Goal: Task Accomplishment & Management: Complete application form

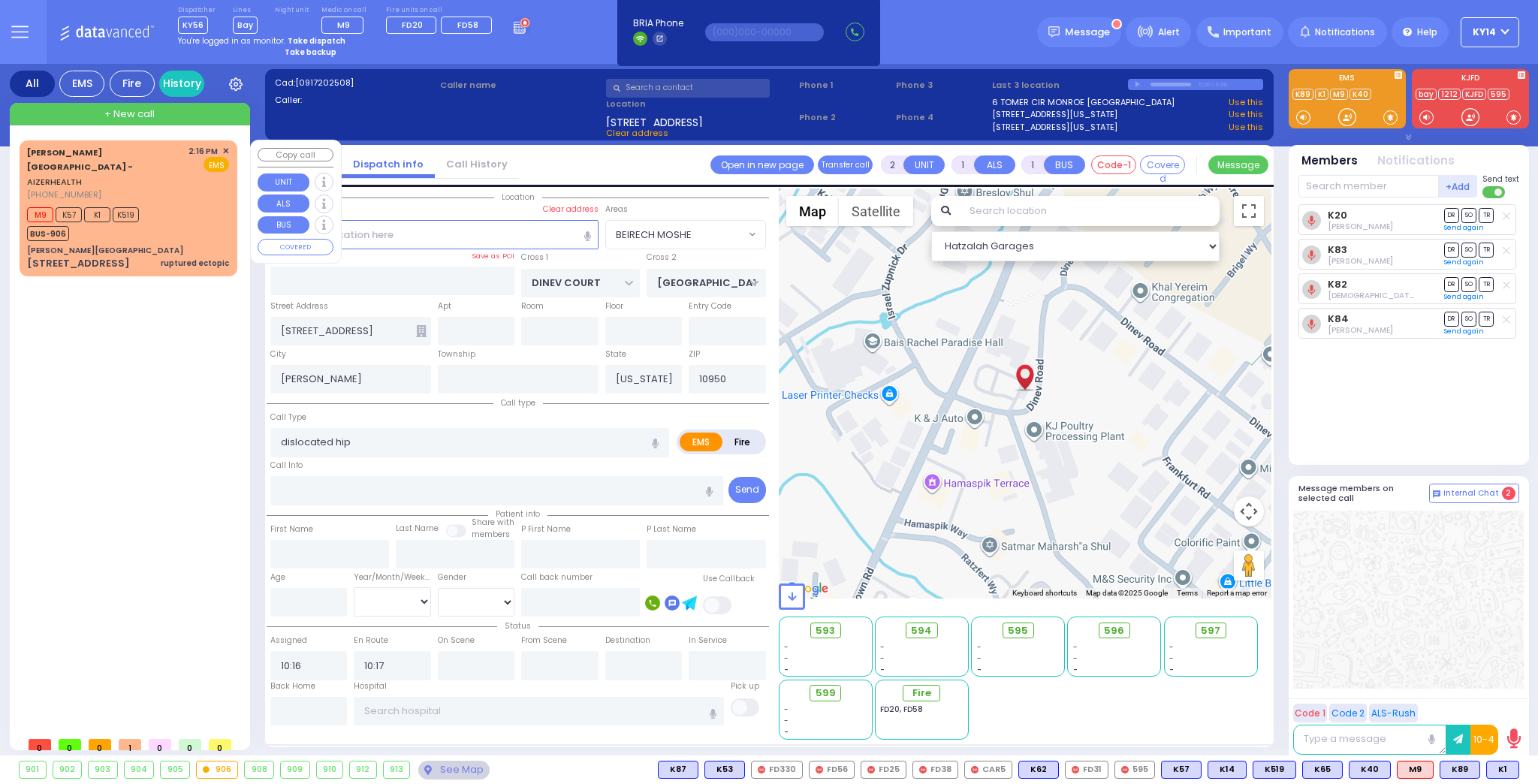
select select "BEIRECH MOSHE"
select select
click at [164, 203] on div "M9 K57 K1 K519 BUS-906" at bounding box center [128, 222] width 202 height 38
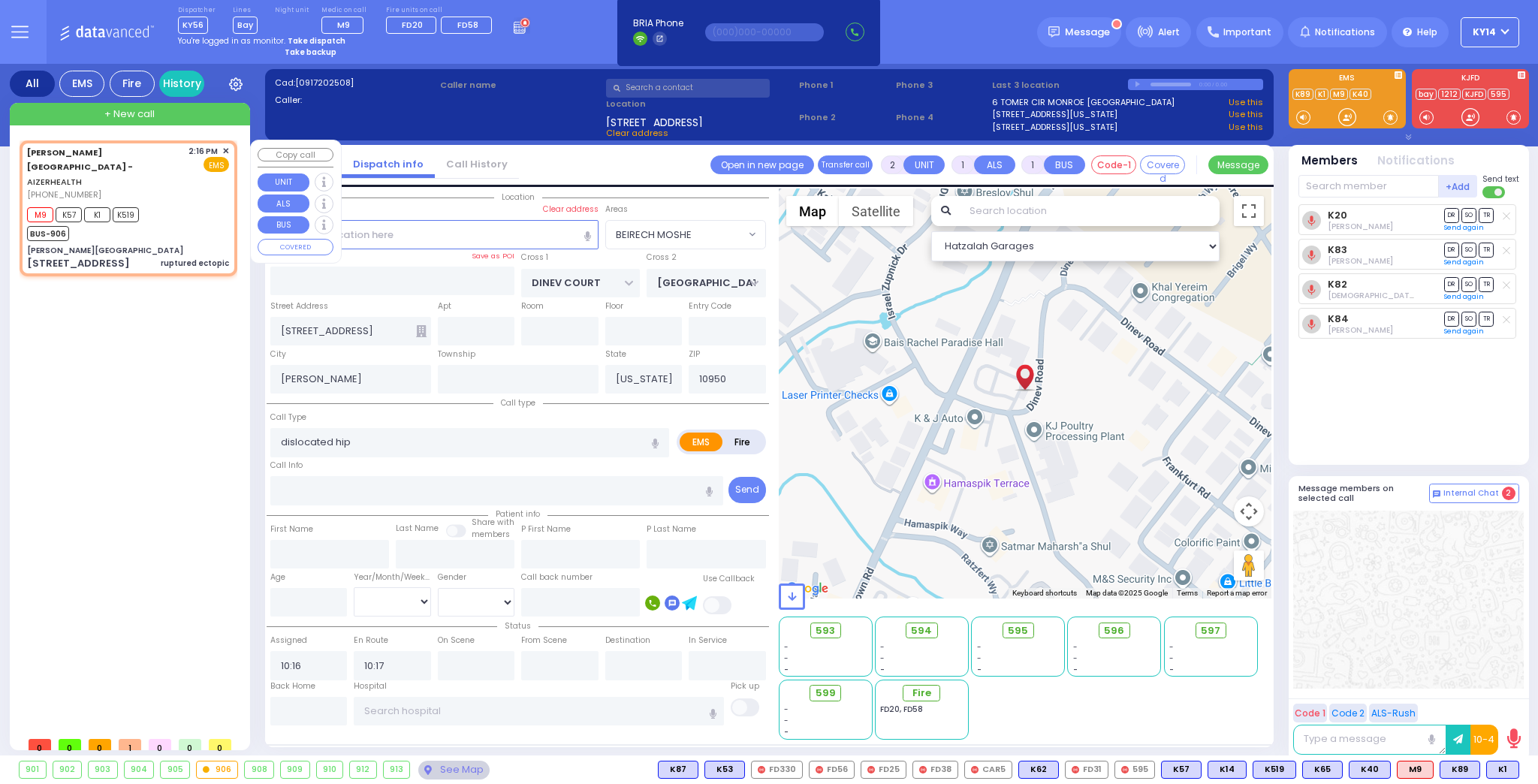
select select
type input "ruptured ectopic"
radio input "true"
type input "14:16"
type input "14:18"
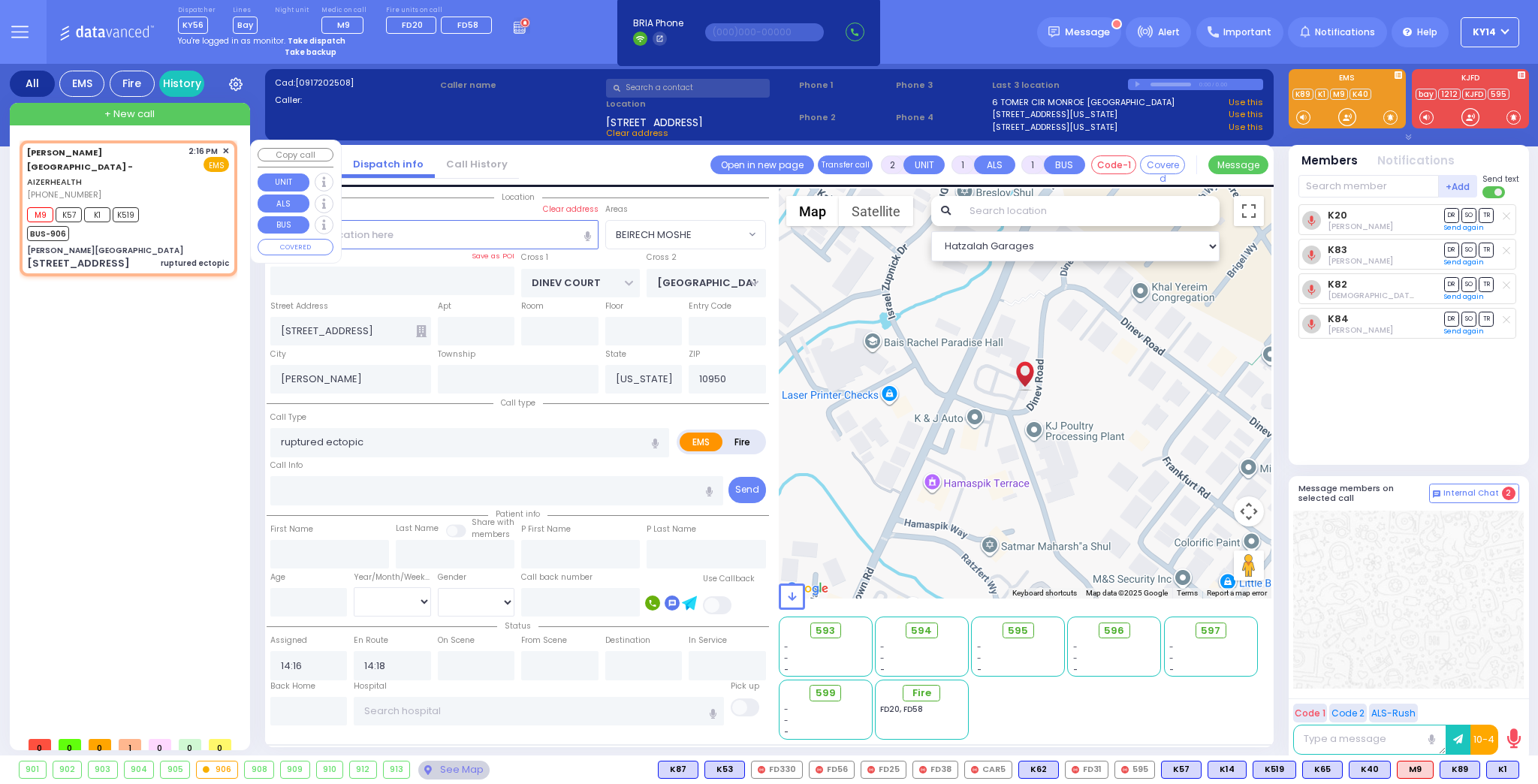
type input "[PERSON_NAME][GEOGRAPHIC_DATA]"
type input "[PERSON_NAME] DR"
type input "[PERSON_NAME]"
type input "[STREET_ADDRESS]"
type input "2"
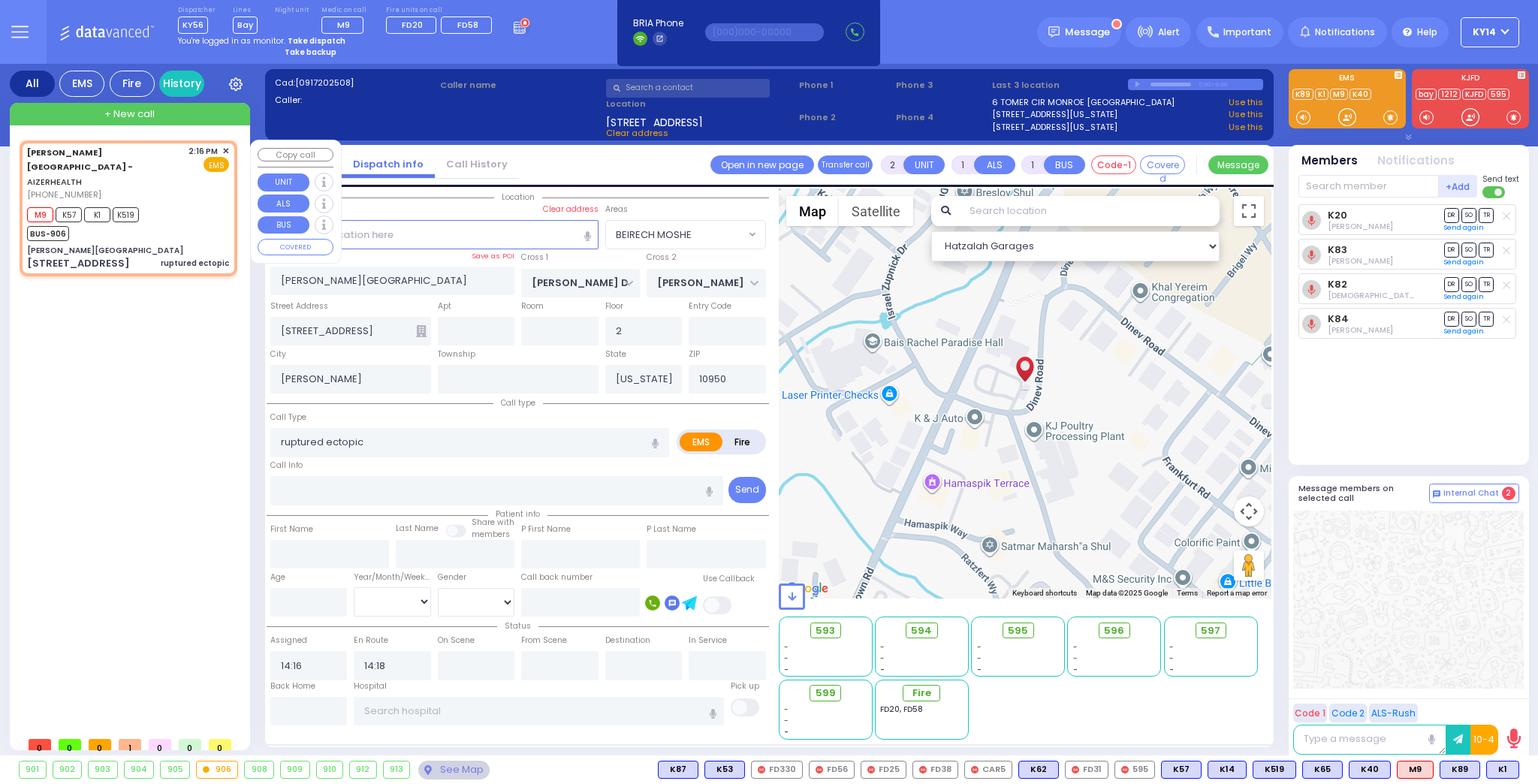
select select "Hatzalah Garages"
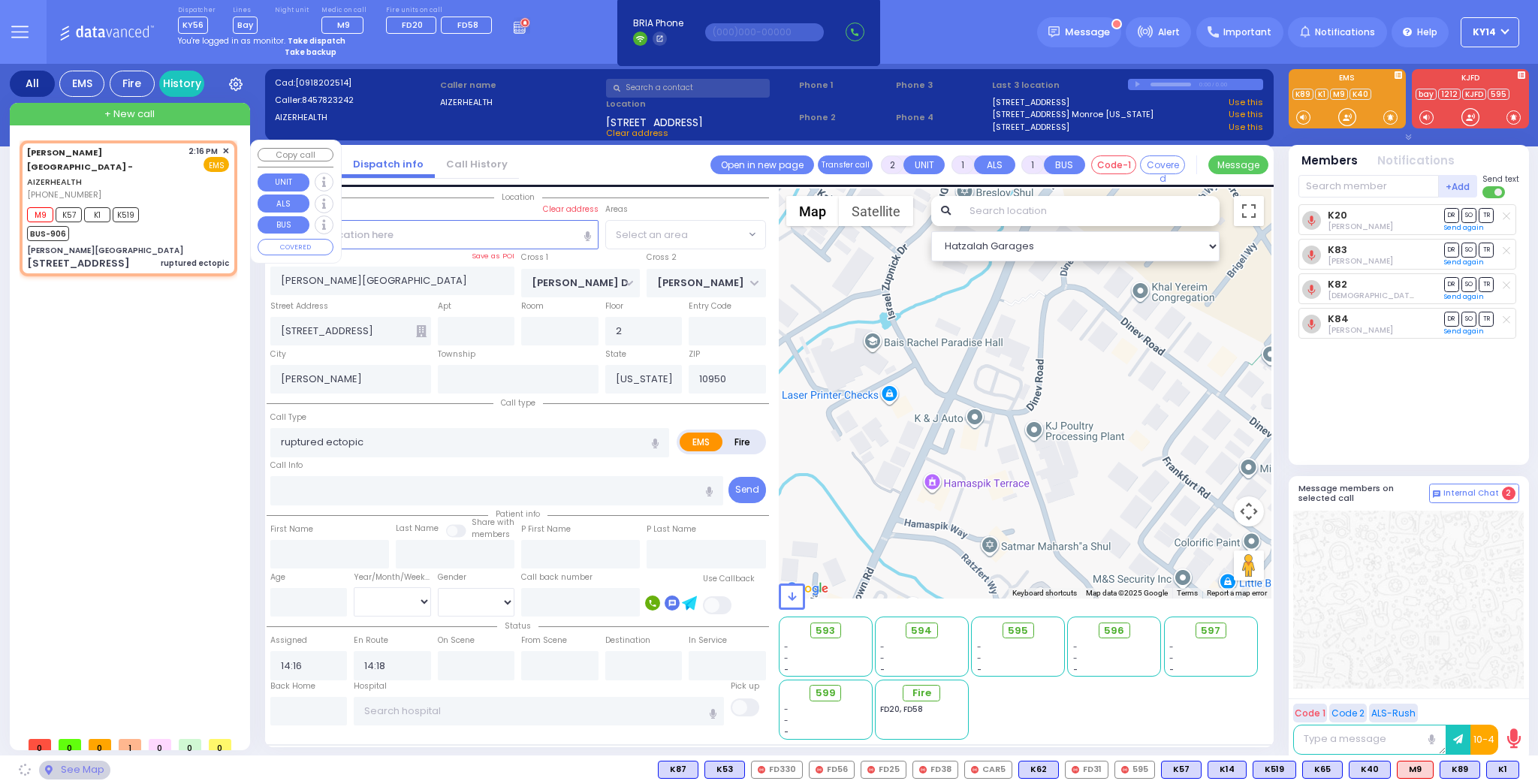
select select "SECTION 2"
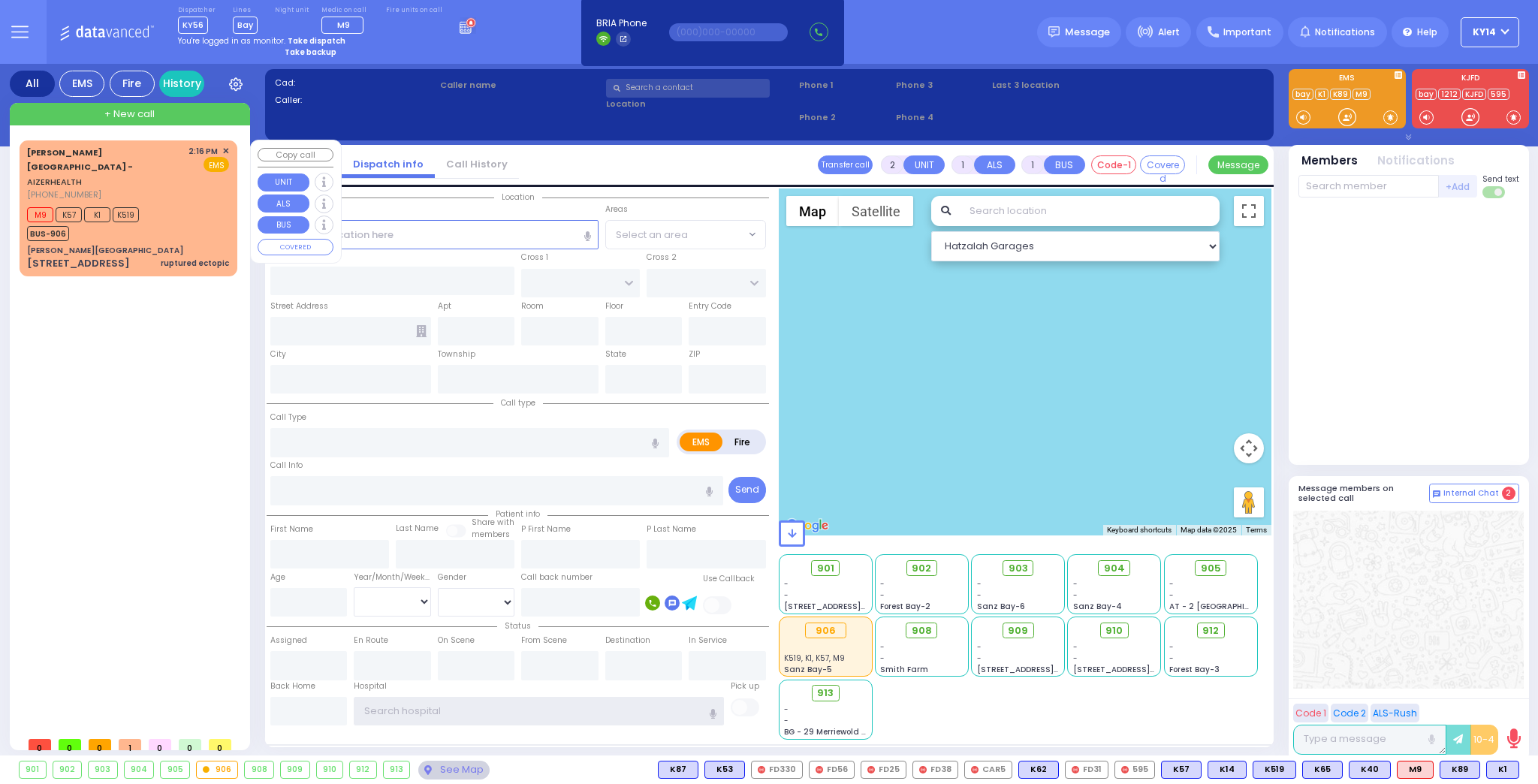
type input "ky14"
click at [191, 203] on div "M9 K57 K1 K519 BUS-906" at bounding box center [128, 222] width 202 height 38
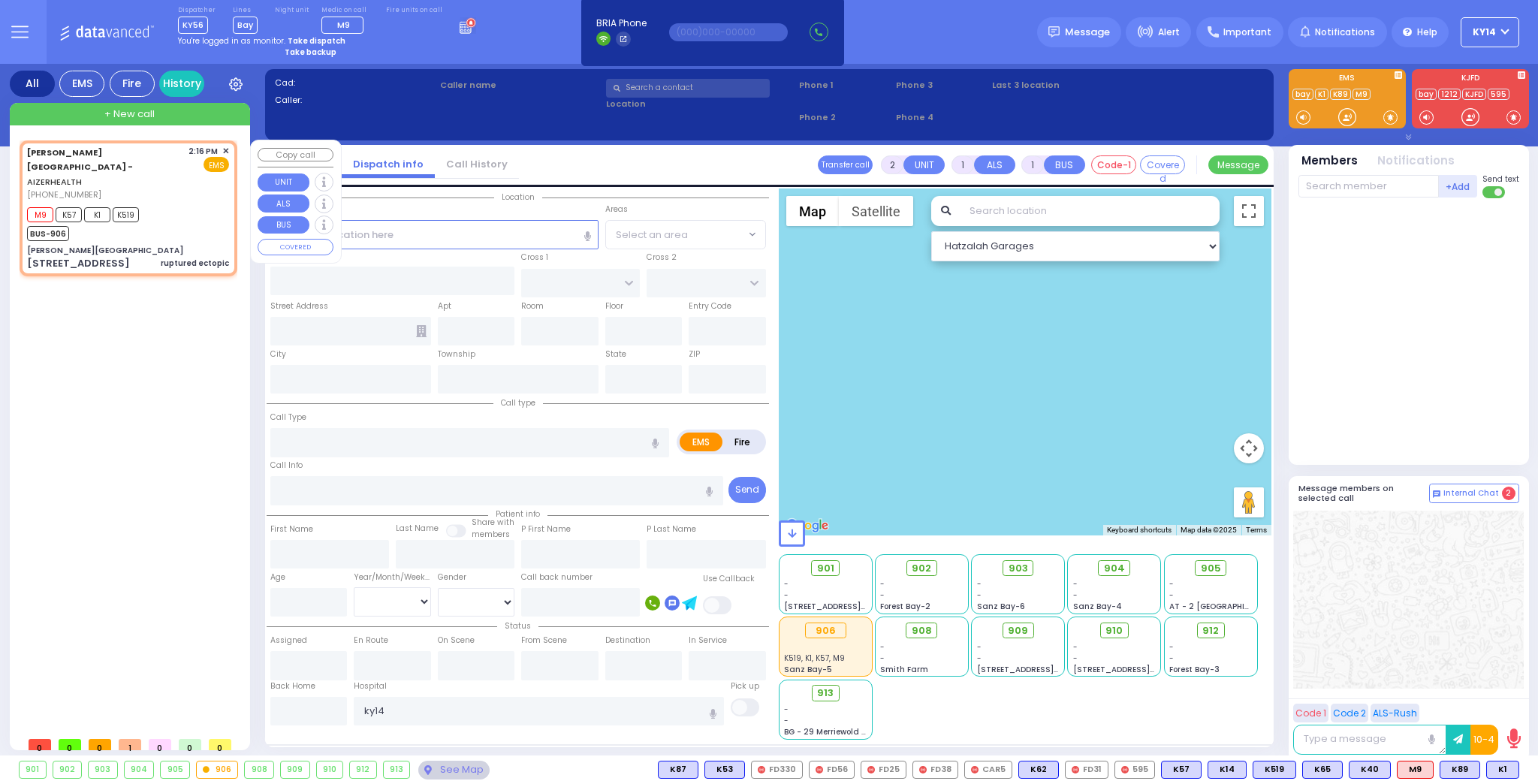
select select
type input "ruptured ectopic"
radio input "true"
select select
type input "14:16"
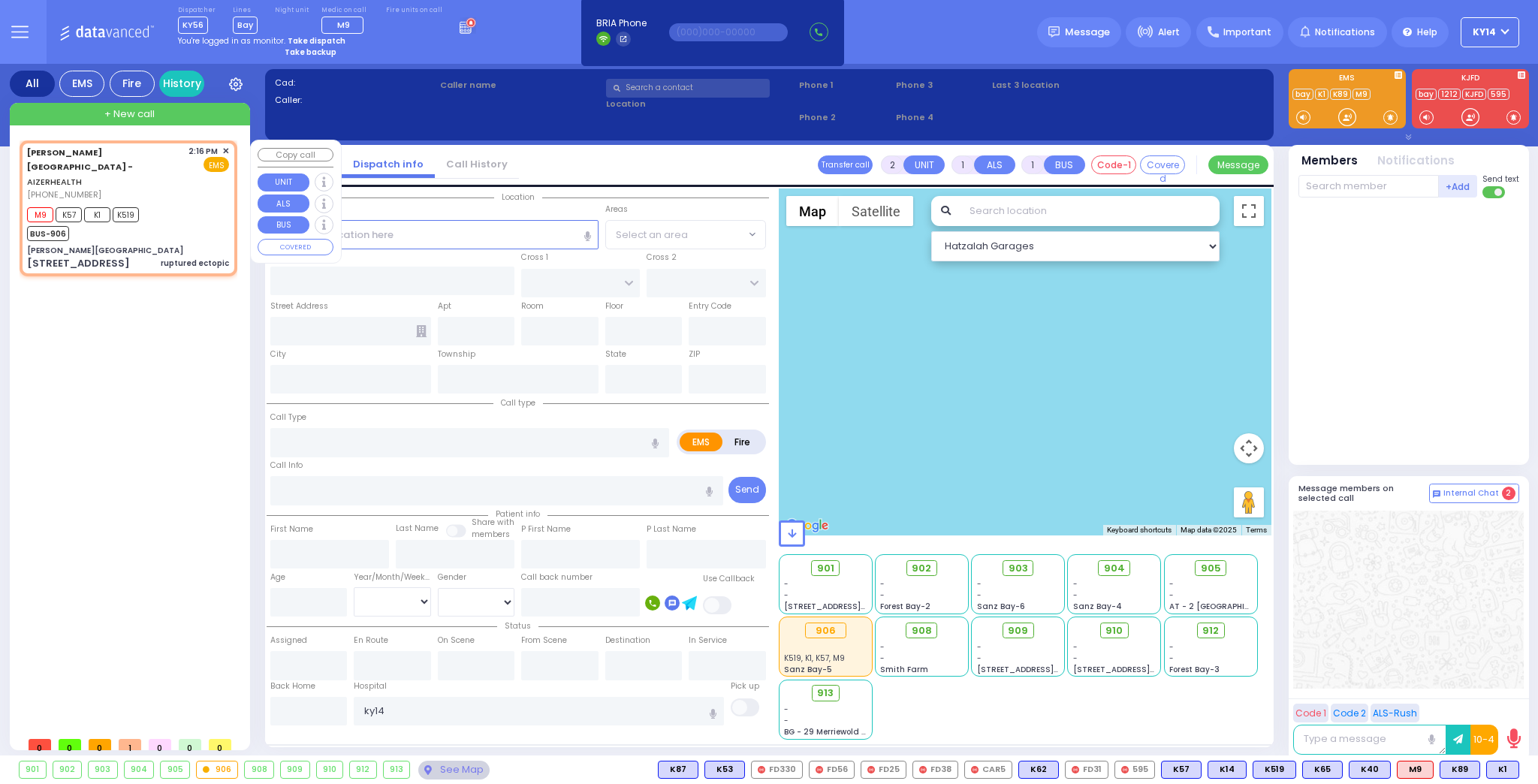
type input "14:18"
select select "Hatzalah Garages"
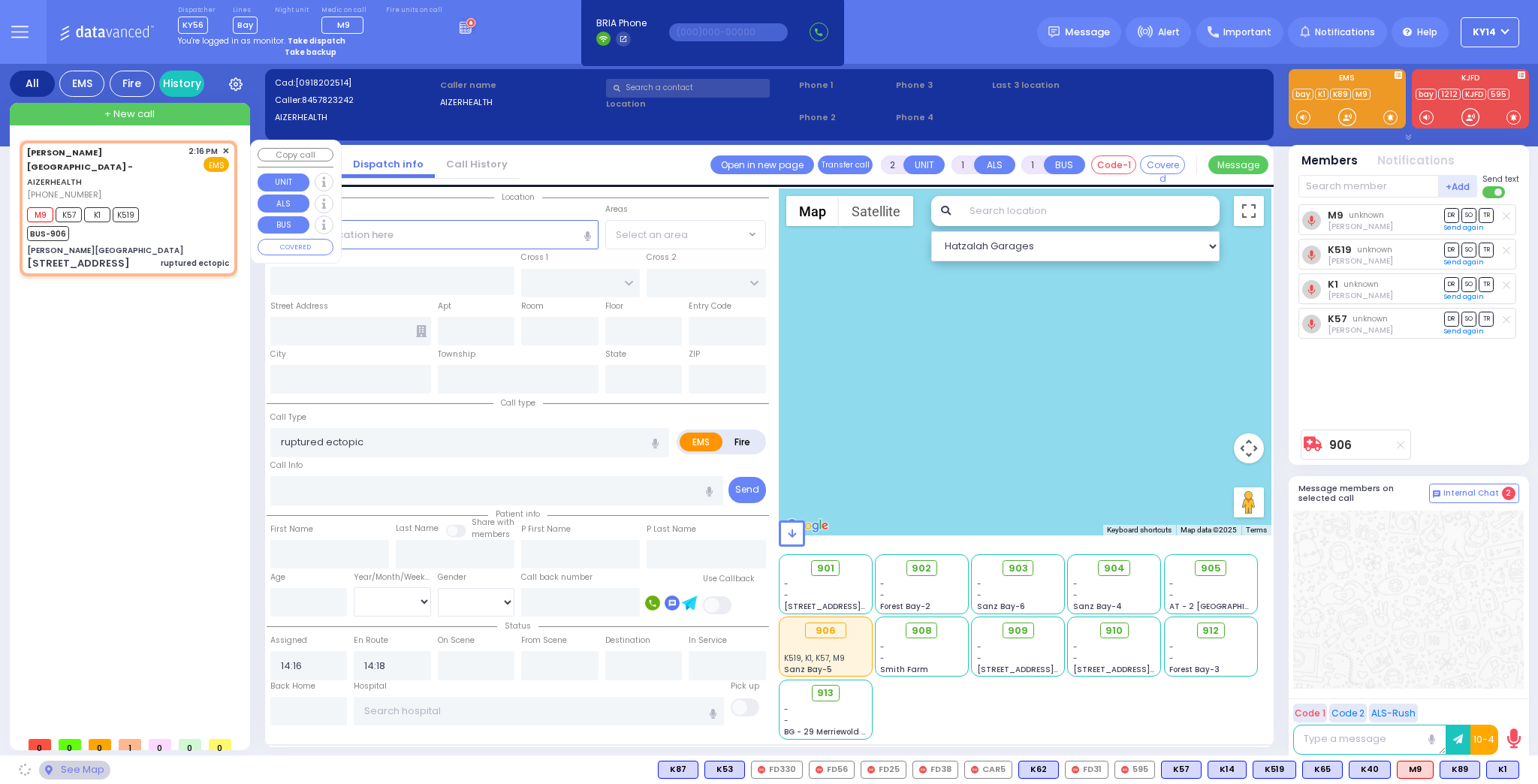
type input "[PERSON_NAME][GEOGRAPHIC_DATA]"
type input "[PERSON_NAME] DR"
type input "[PERSON_NAME]"
type input "[STREET_ADDRESS]"
type input "2"
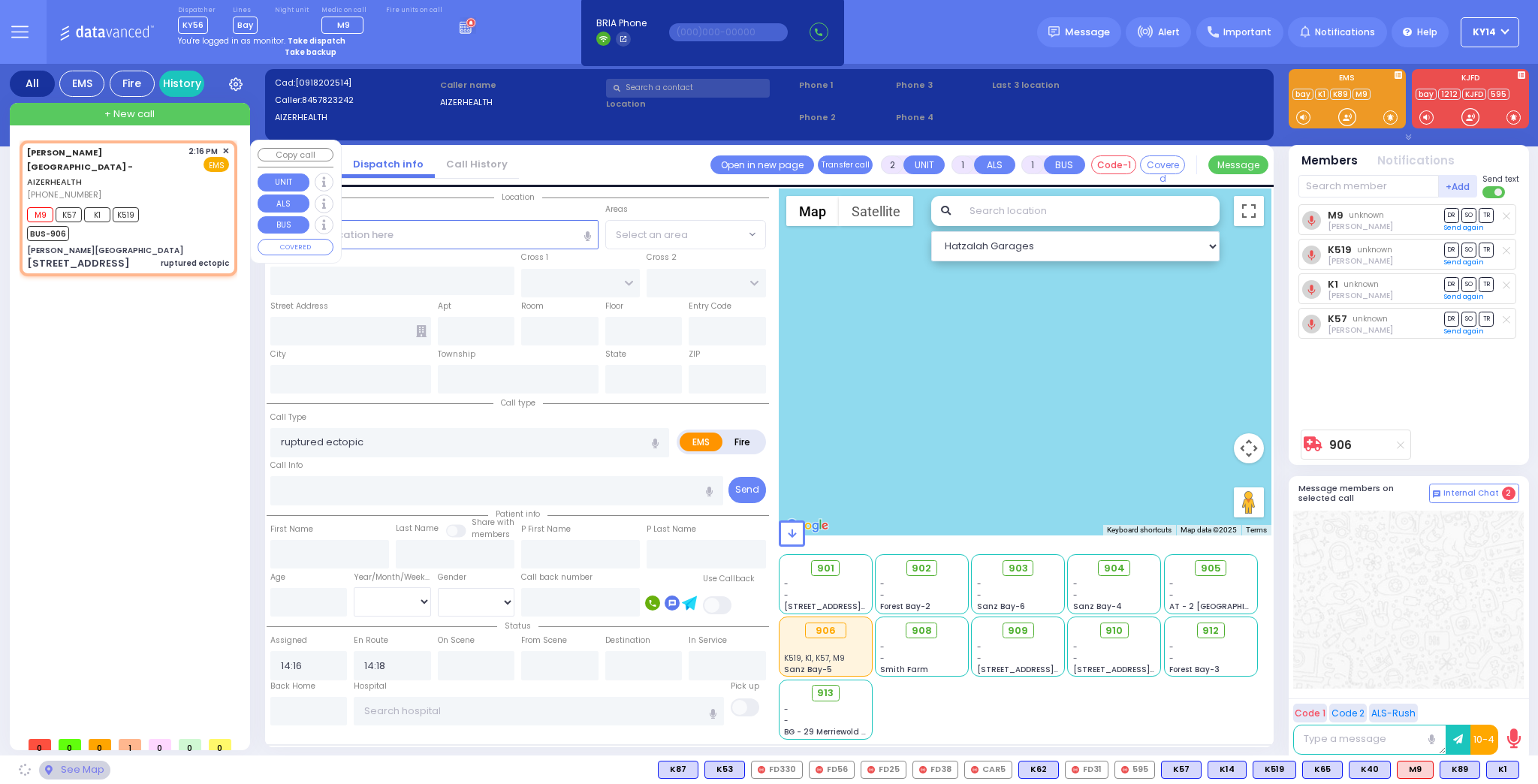
type input "[PERSON_NAME]"
type input "[US_STATE]"
type input "10950"
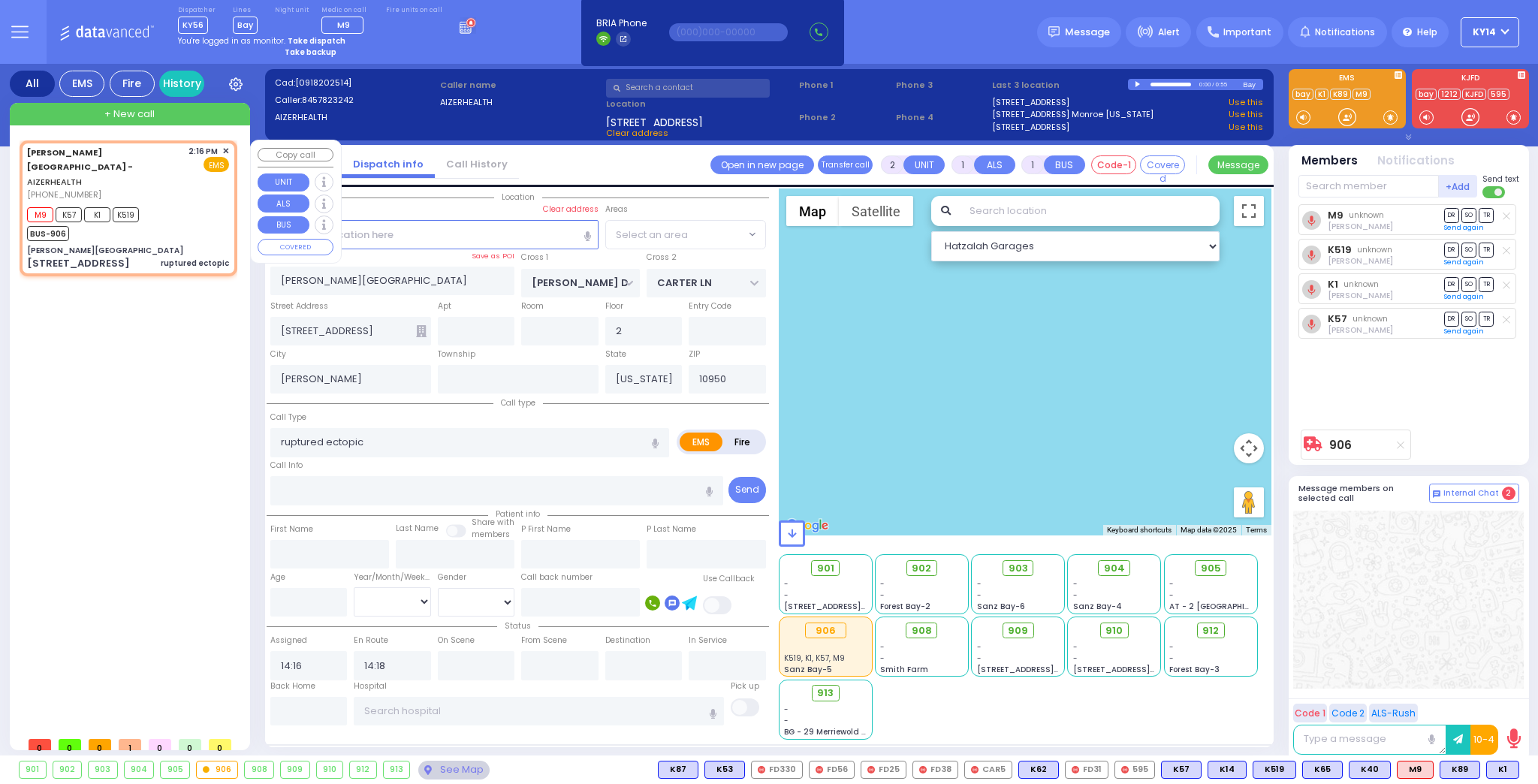
select select "SECTION 2"
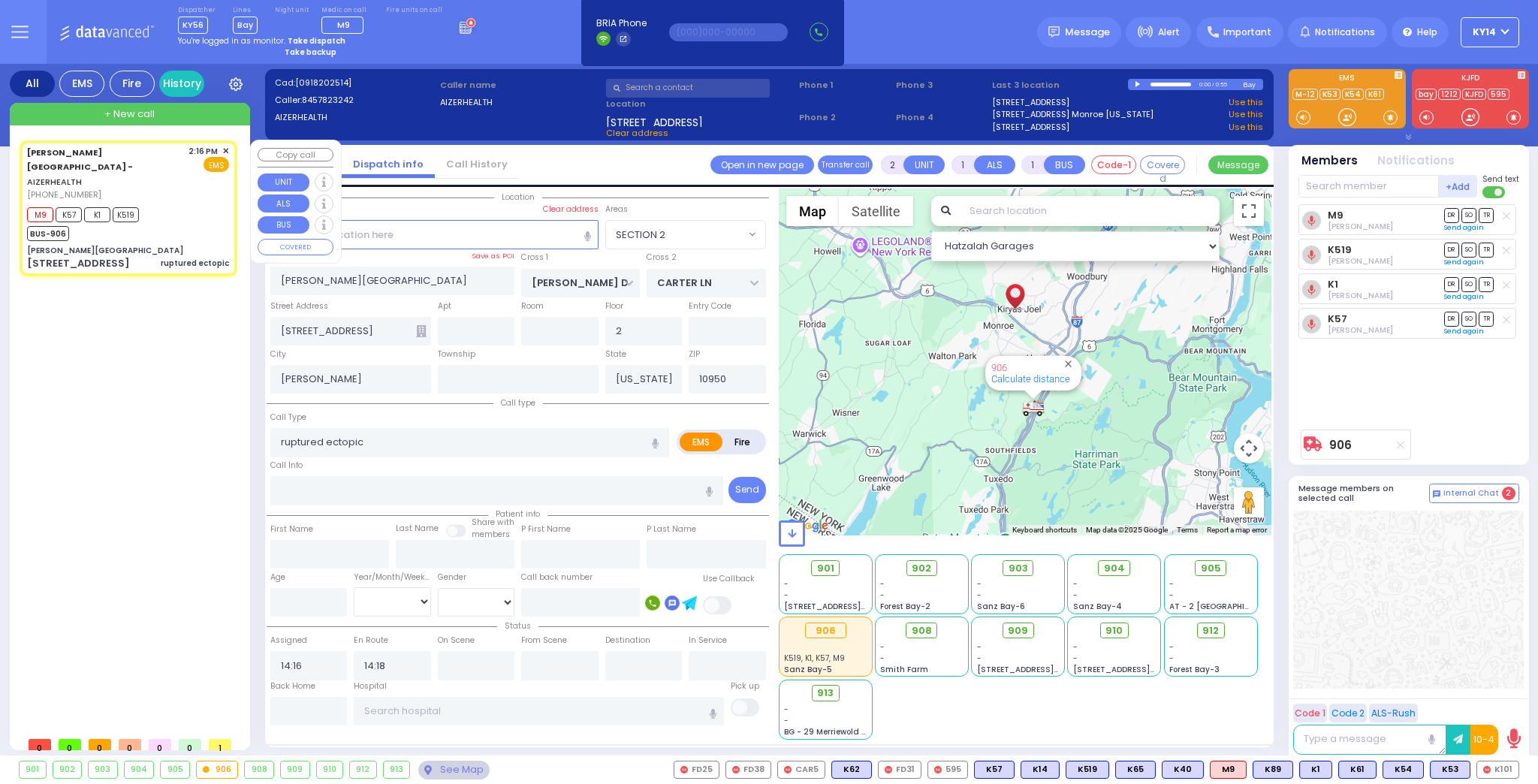
select select
radio input "true"
select select
type input "15:12"
select select "Hatzalah Garages"
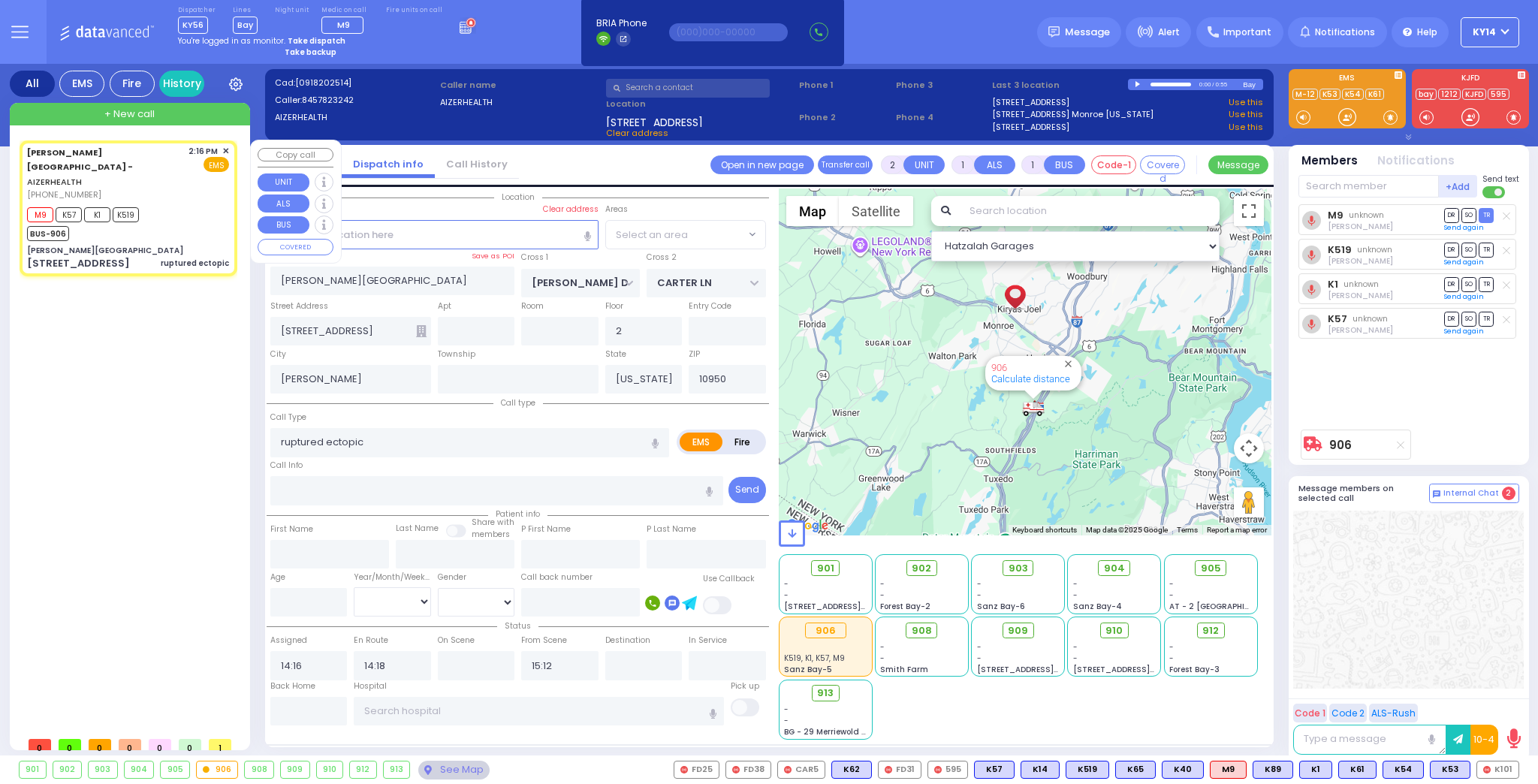
select select "SECTION 2"
select select
radio input "true"
select select
select select "Hatzalah Garages"
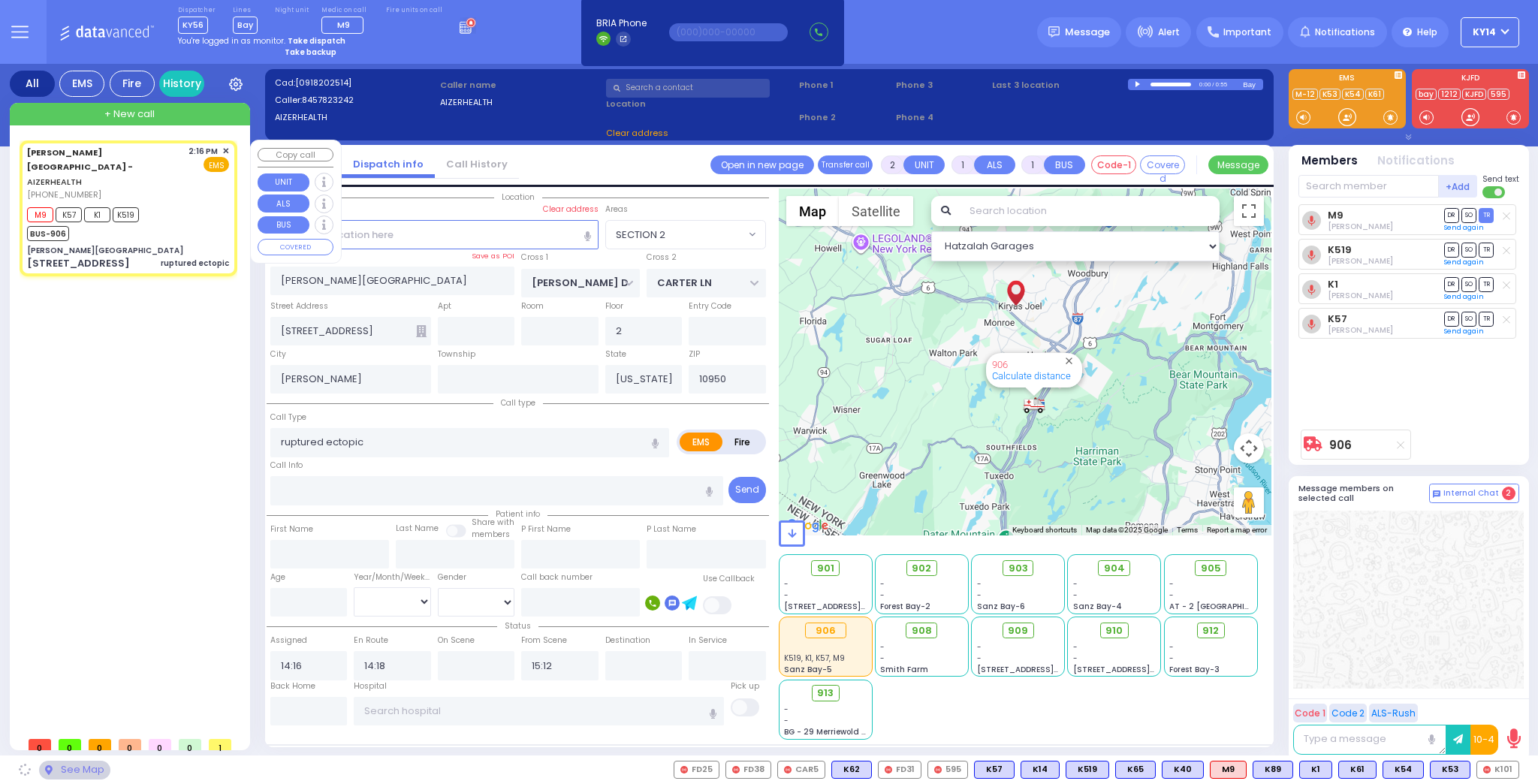
select select "SECTION 2"
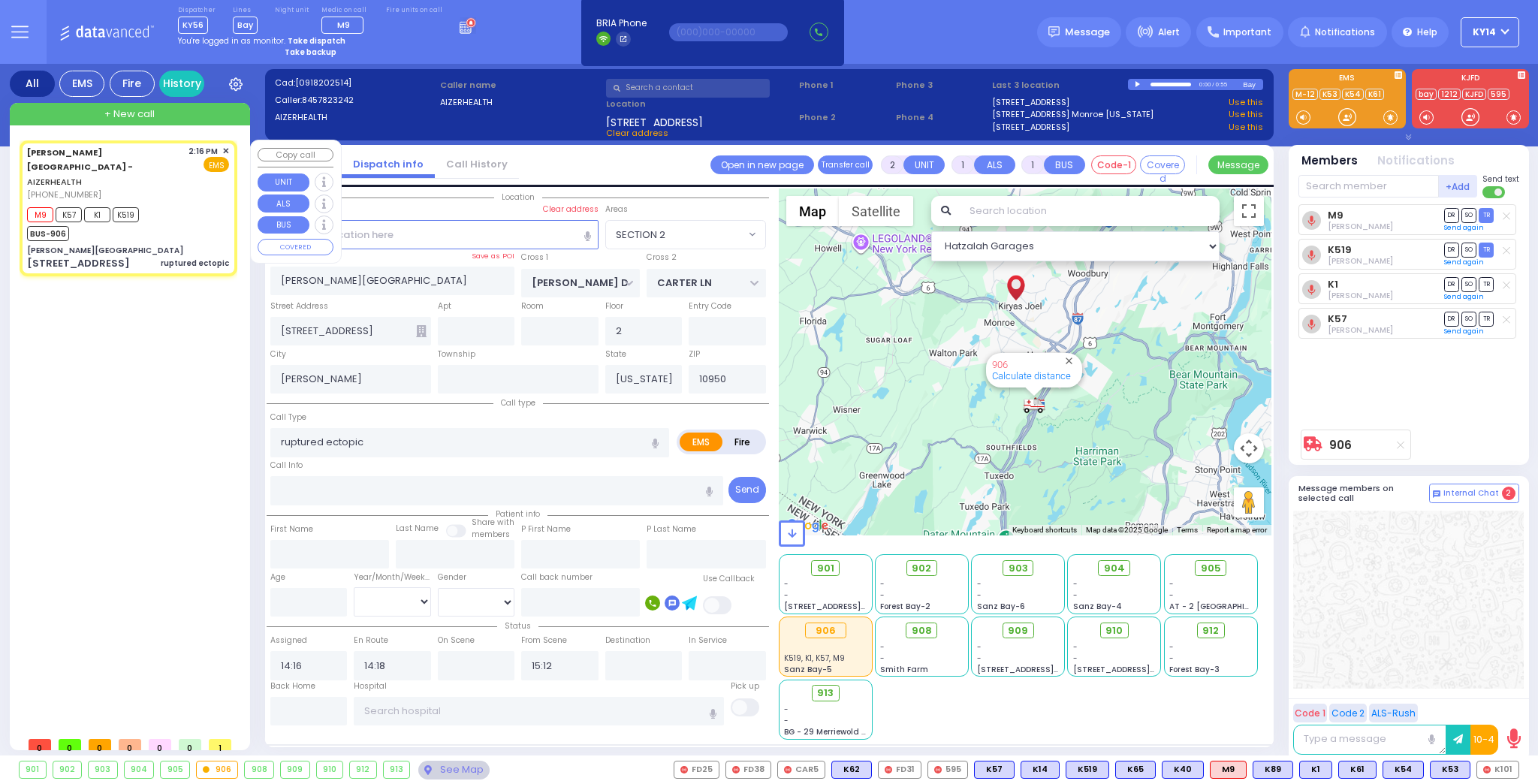
select select
radio input "true"
select select
select select "Hatzalah Garages"
select select "SECTION 2"
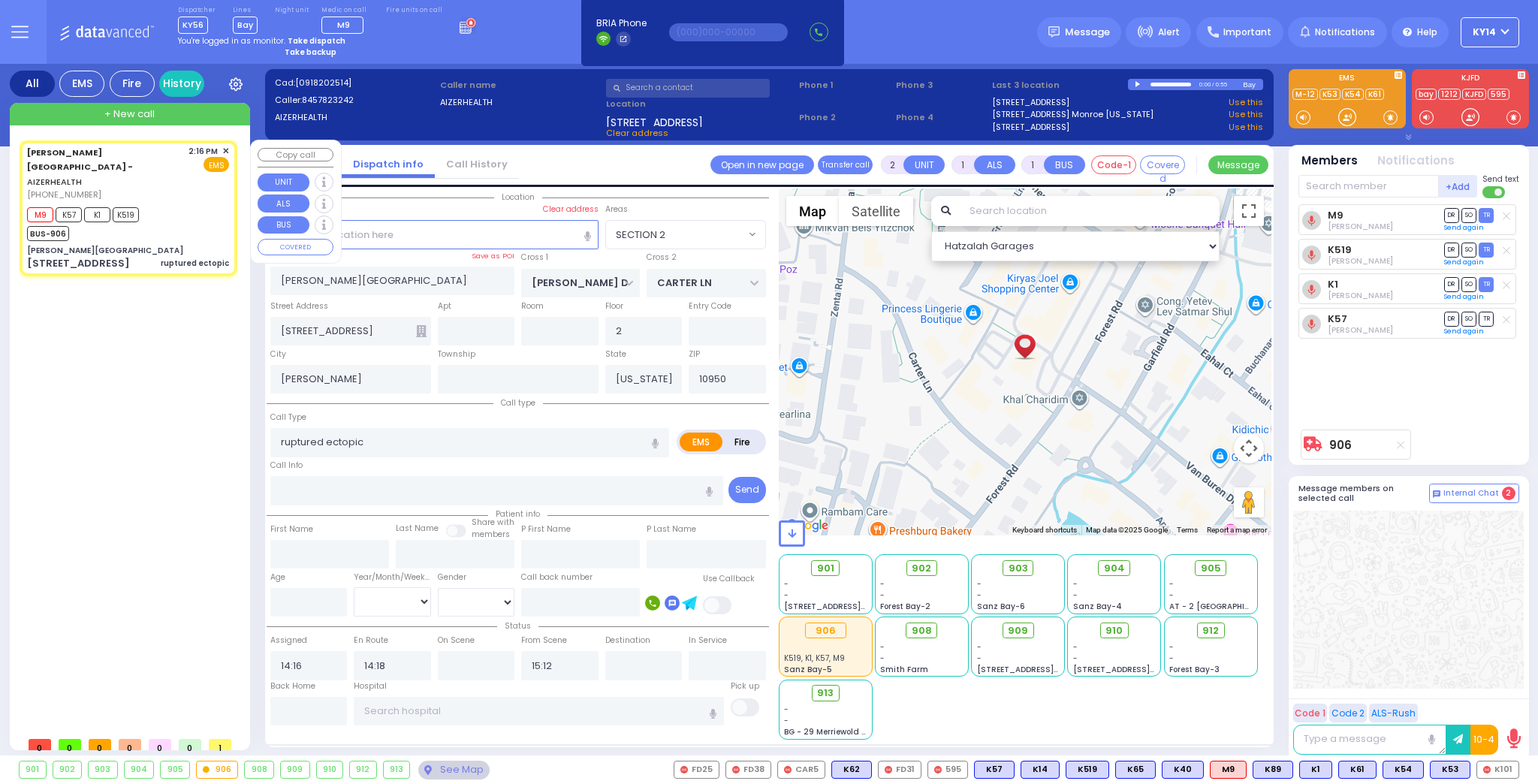
select select
radio input "true"
select select
select select "Hatzalah Garages"
select select "SECTION 2"
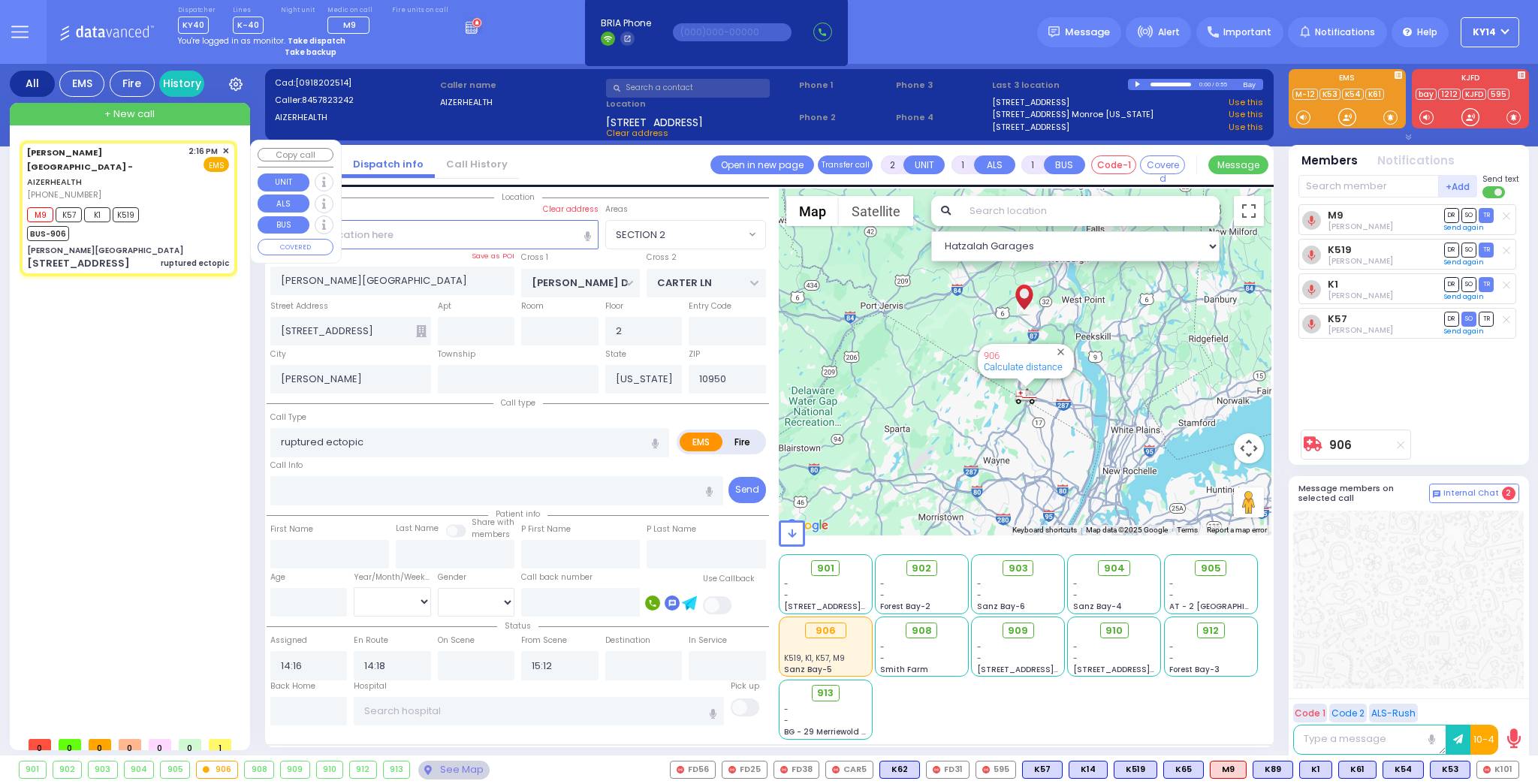
type input "6"
select select
radio input "true"
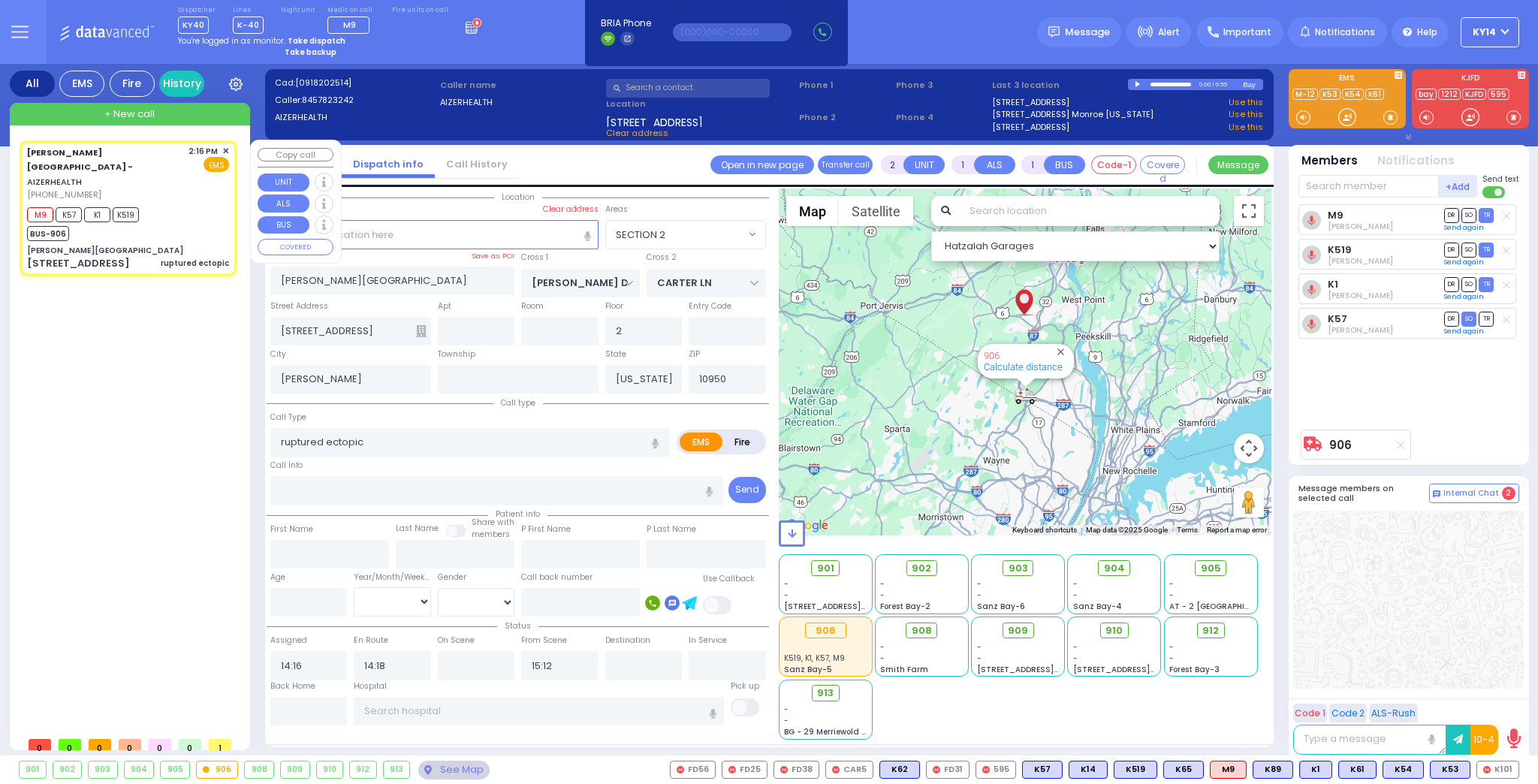
type input "Unknown"
select select "Year"
select select "Hatzalah Garages"
select select "SECTION 2"
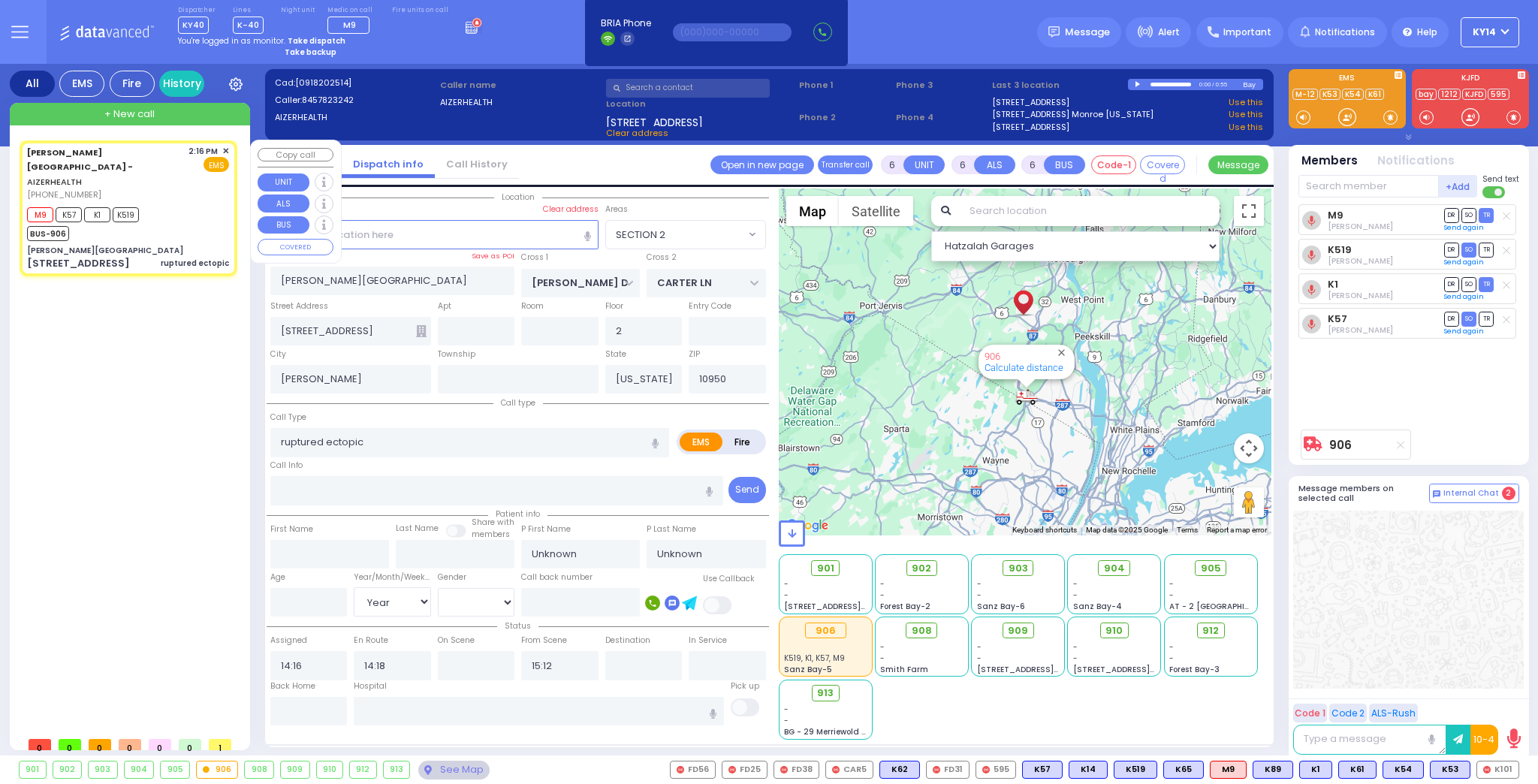
select select
radio input "true"
select select "Year"
select select "Hatzalah Garages"
select select "SECTION 2"
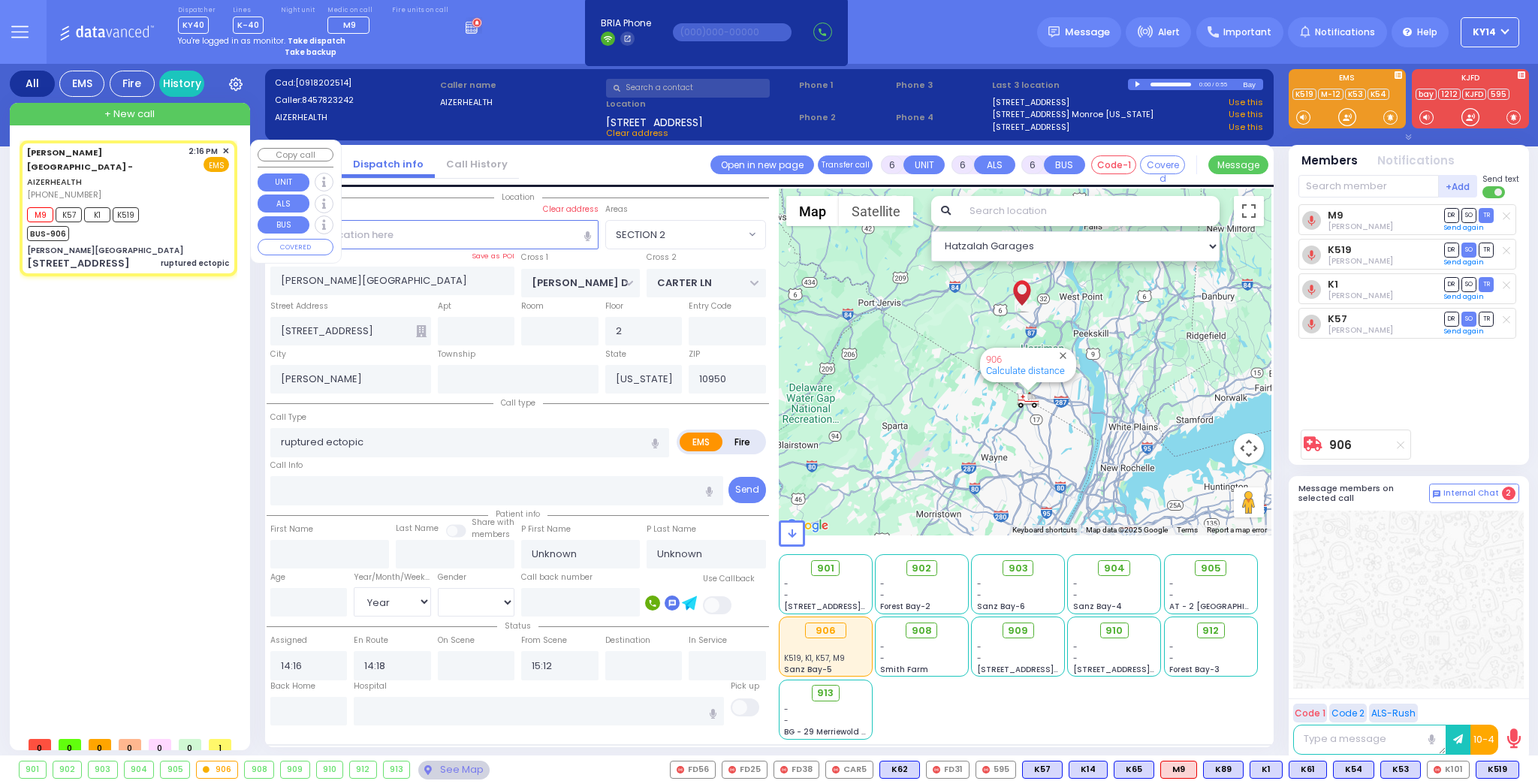
select select
radio input "true"
select select "Year"
select select "Hatzalah Garages"
select select "SECTION 2"
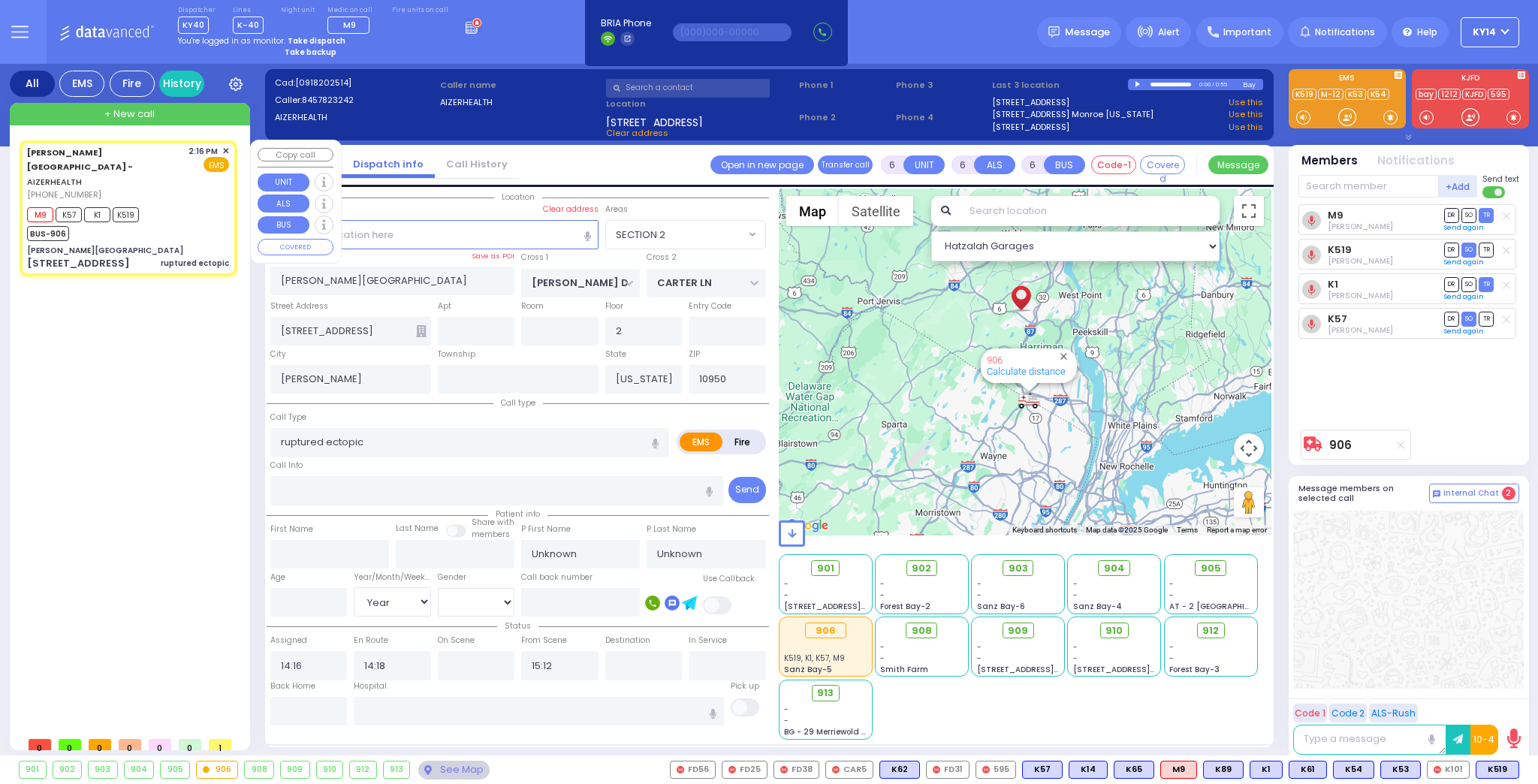
select select
radio input "true"
type input "Chany"
type input "Berkowitz"
type input "28"
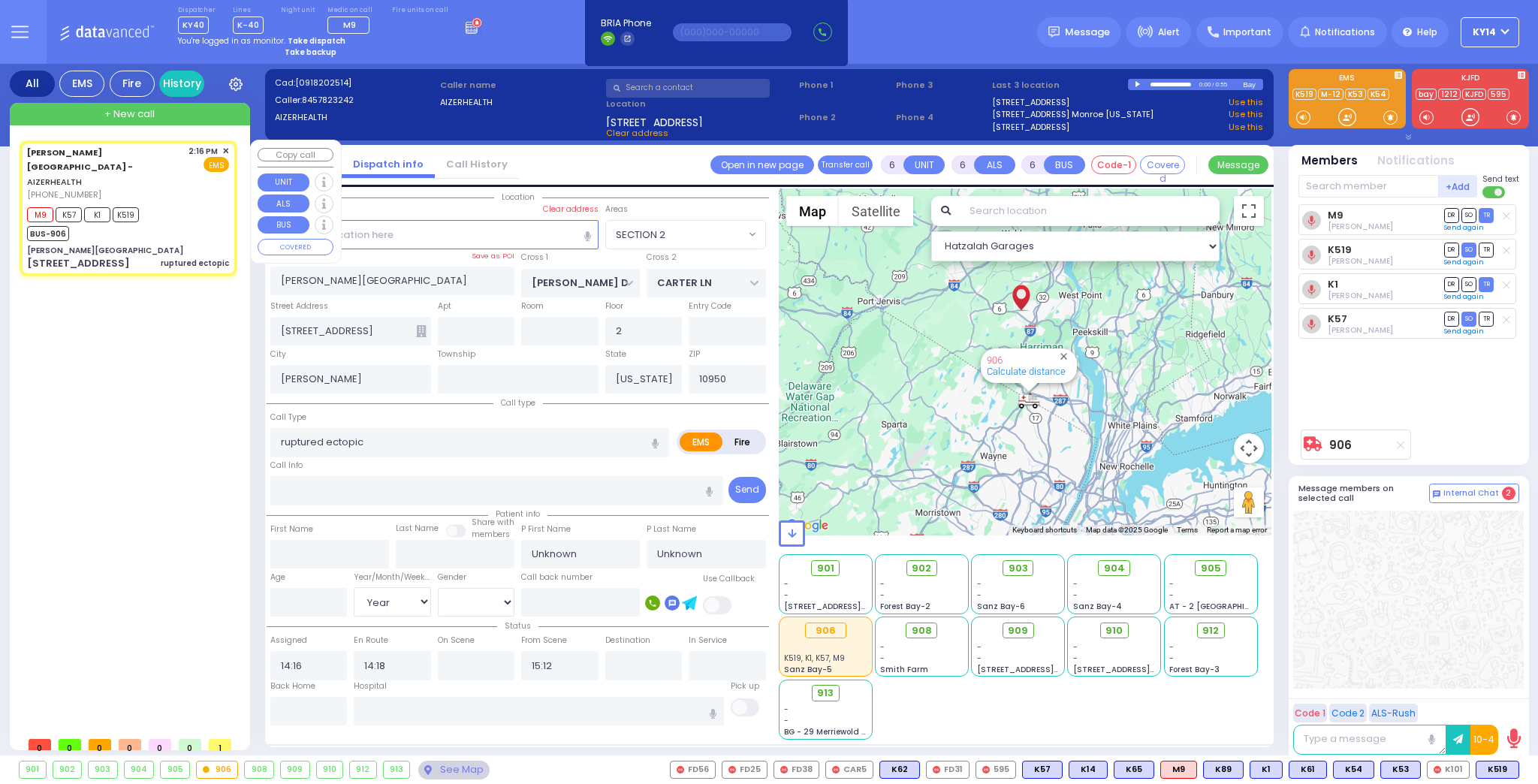
select select "Year"
select select "[DEMOGRAPHIC_DATA]"
select select "Hatzalah Garages"
select select "SECTION 2"
select select
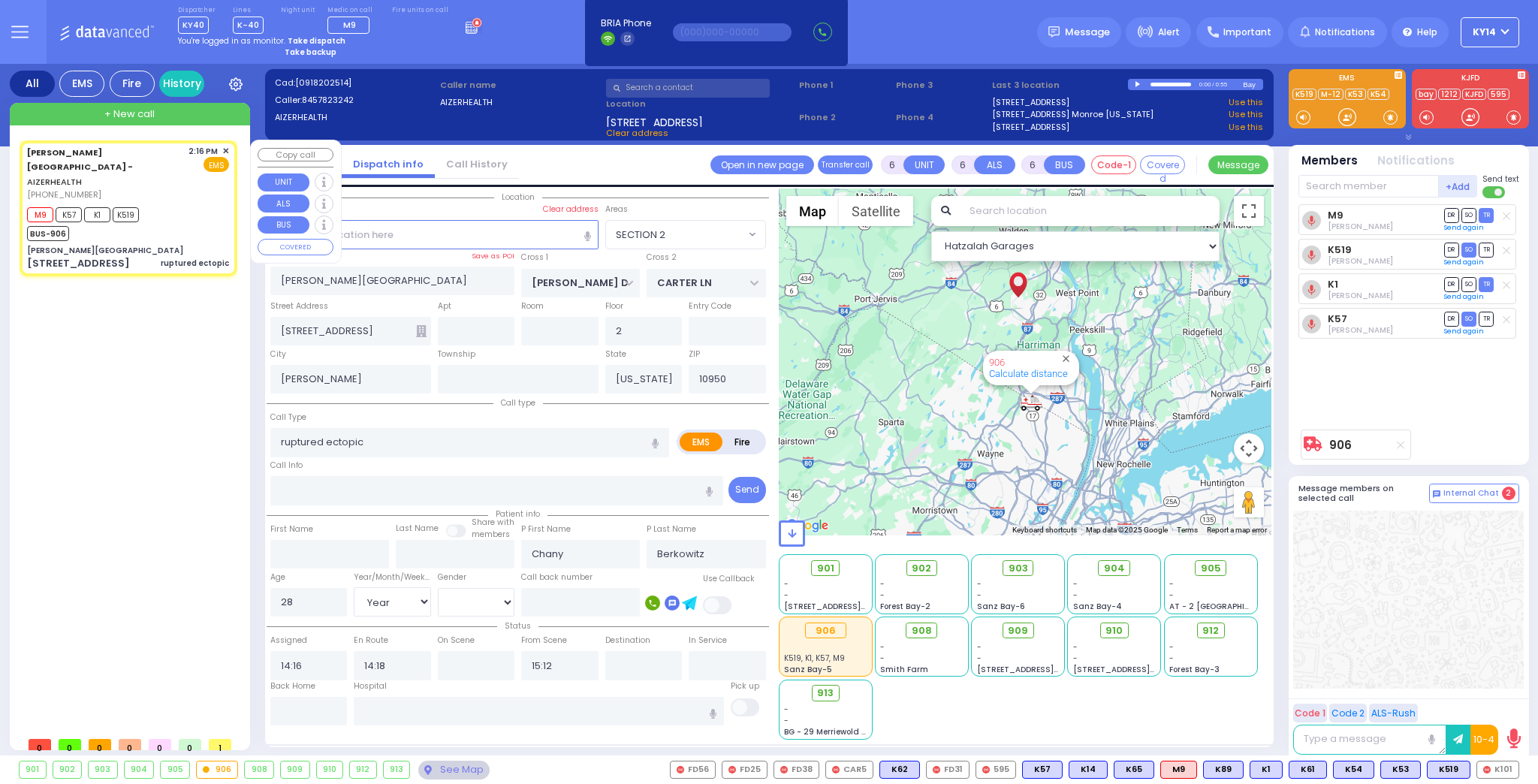
radio input "true"
select select "Year"
select select "[DEMOGRAPHIC_DATA]"
select select "Hatzalah Garages"
select select "SECTION 2"
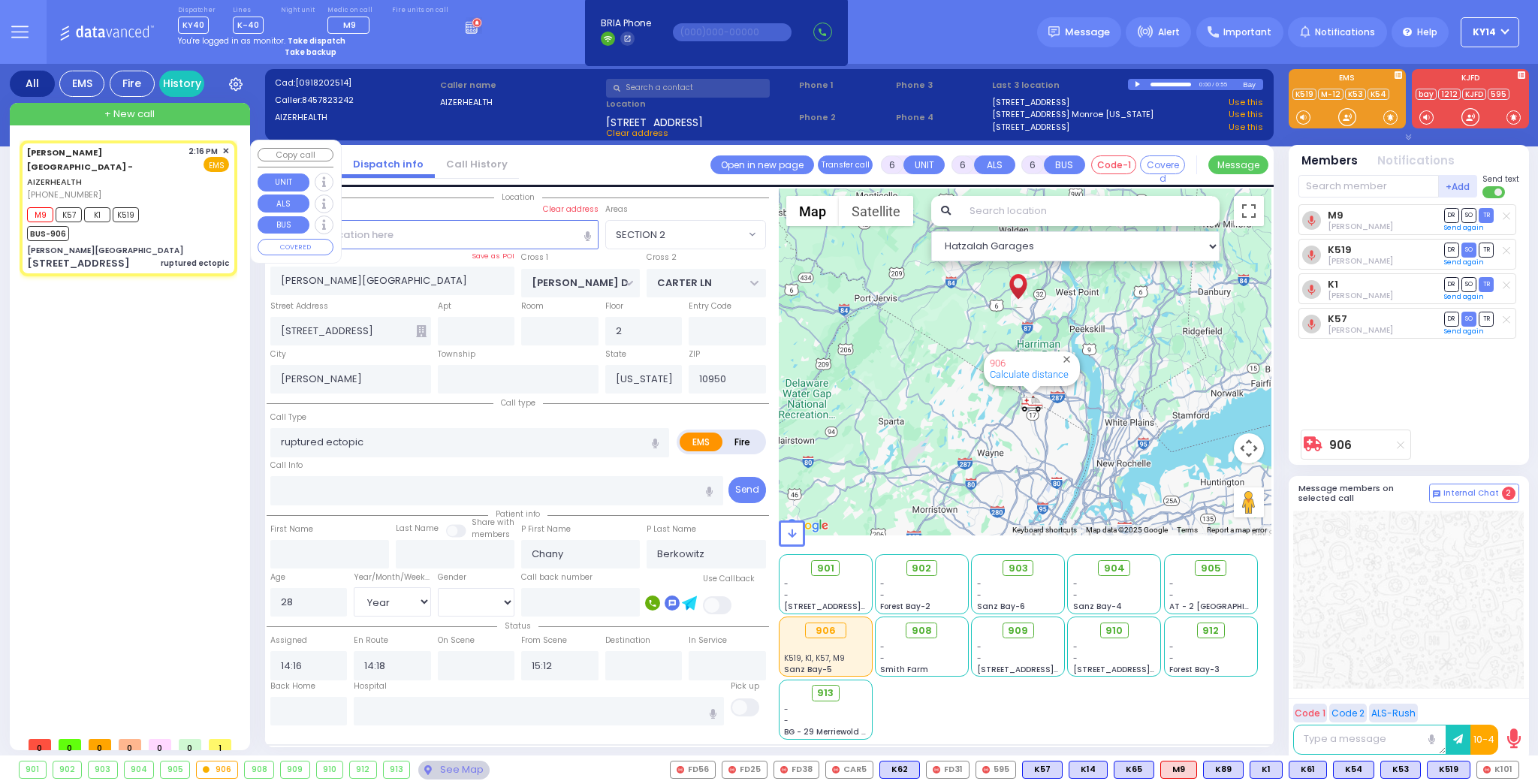
select select "Year"
select select "[DEMOGRAPHIC_DATA]"
select select "Hatzalah Garages"
select select "SECTION 2"
select select
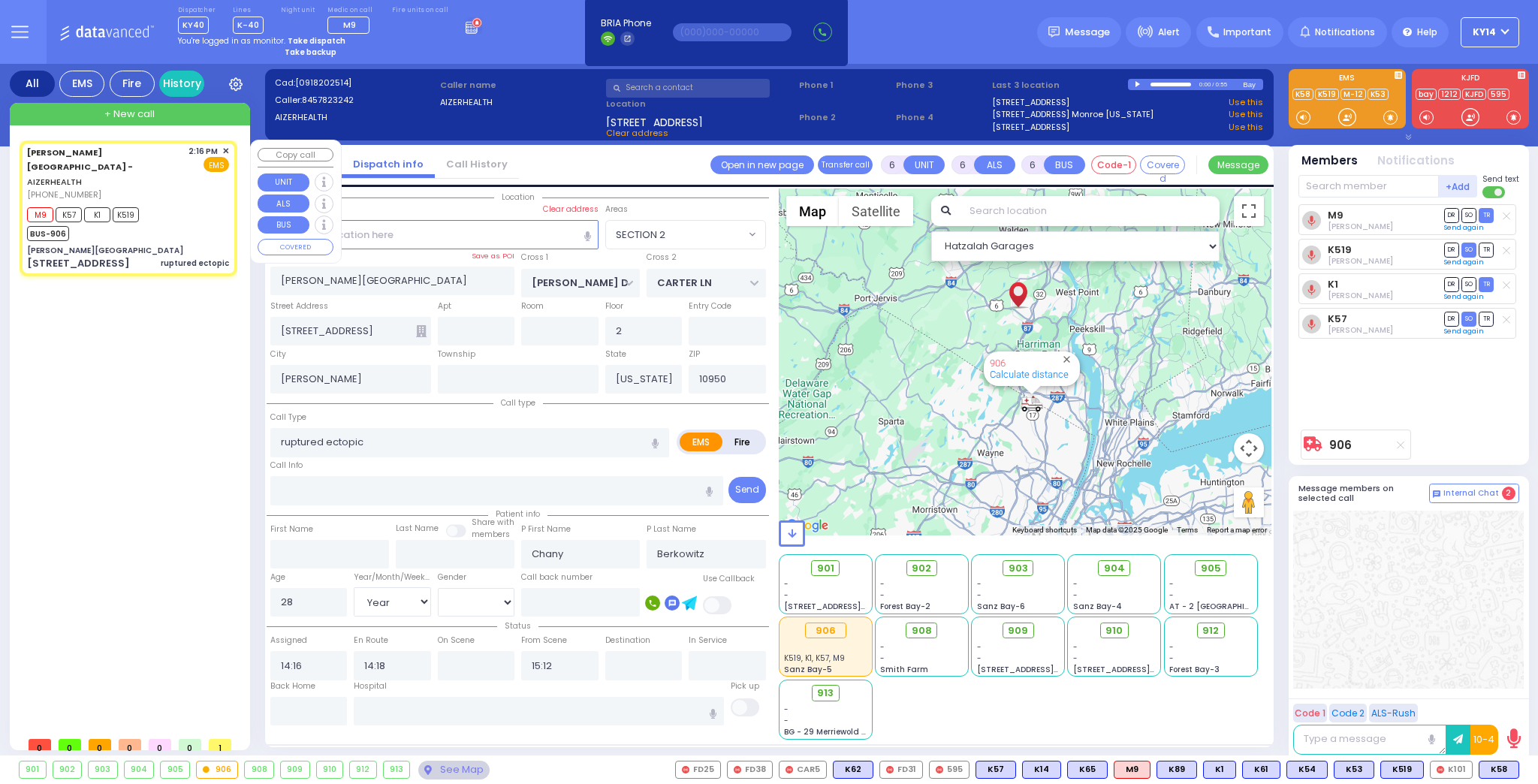
radio input "true"
select select "Year"
select select "[DEMOGRAPHIC_DATA]"
select select "Hatzalah Garages"
select select "SECTION 2"
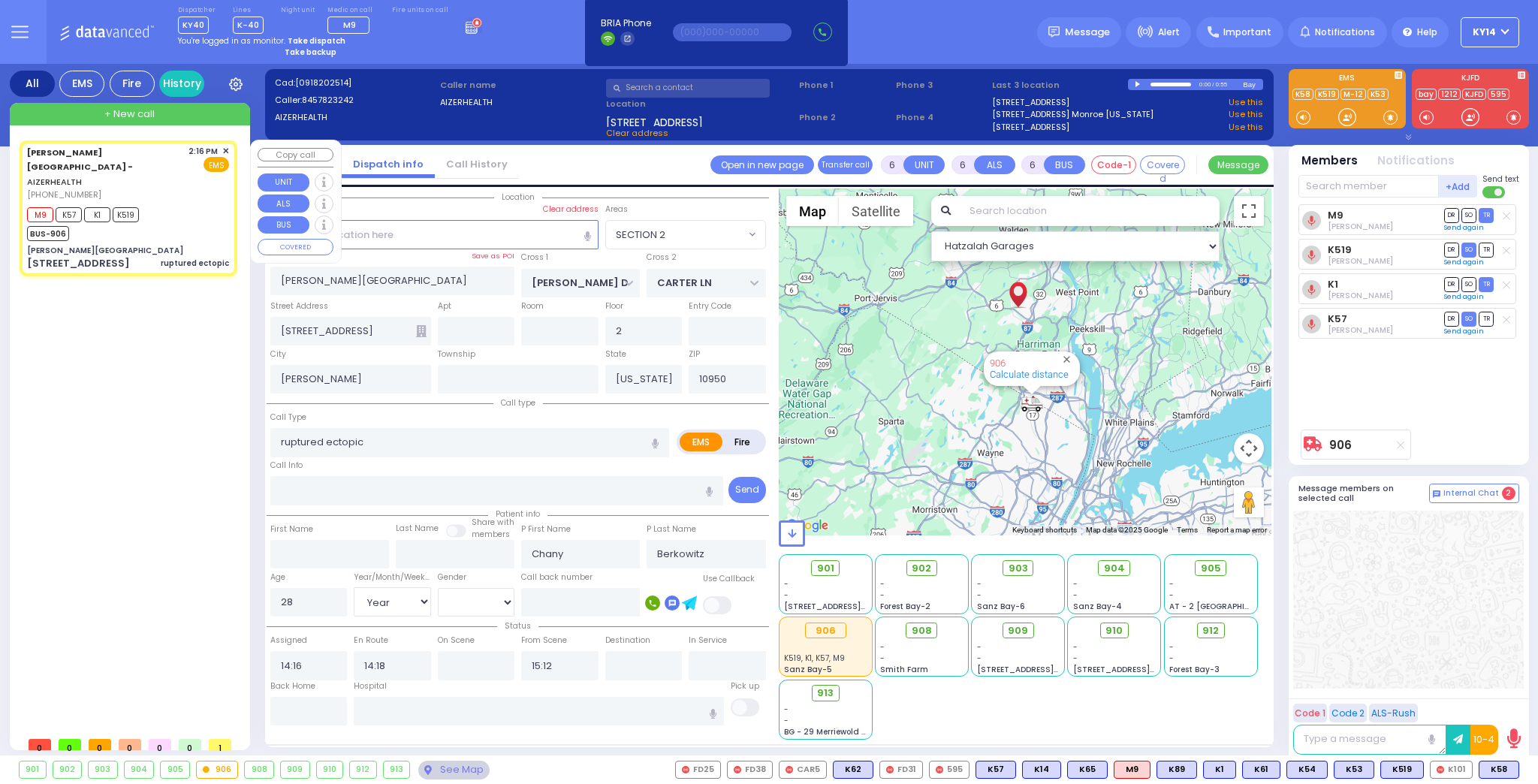
select select
radio input "true"
select select "Year"
select select "[DEMOGRAPHIC_DATA]"
select select "Hatzalah Garages"
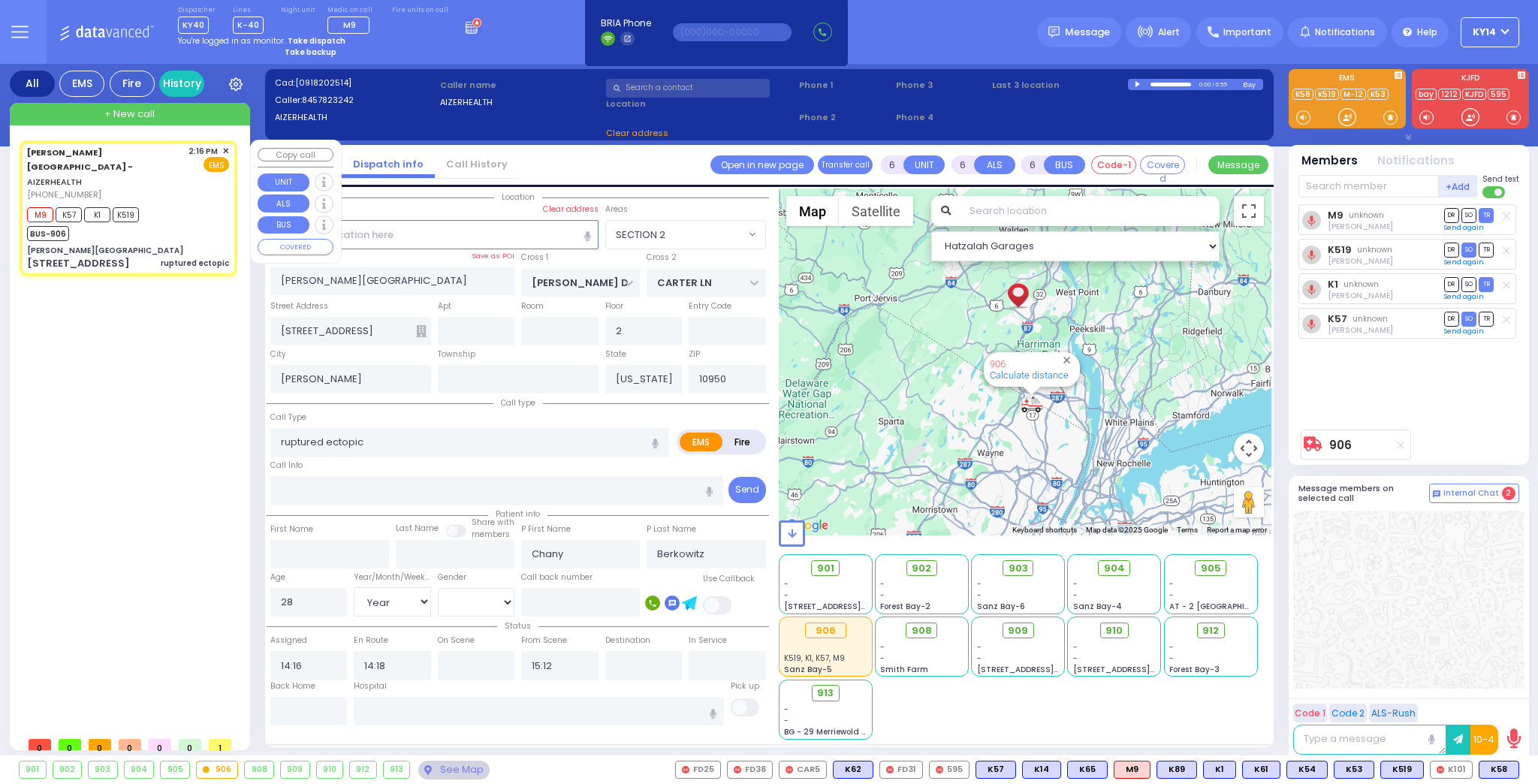
select select "SECTION 2"
select select
radio input "true"
select select "Year"
select select "[DEMOGRAPHIC_DATA]"
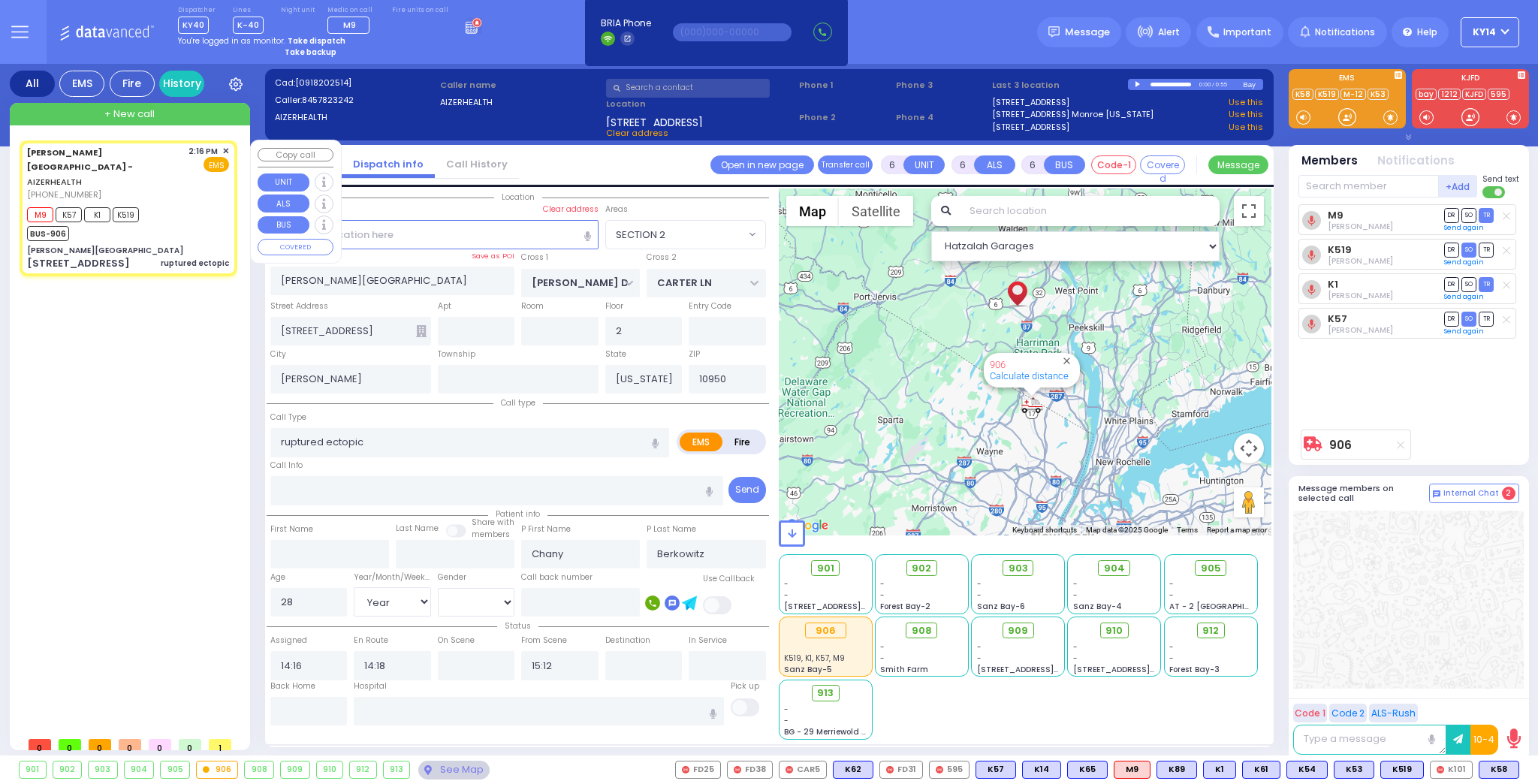
select select "Hatzalah Garages"
select select "SECTION 2"
select select
radio input "true"
select select "Year"
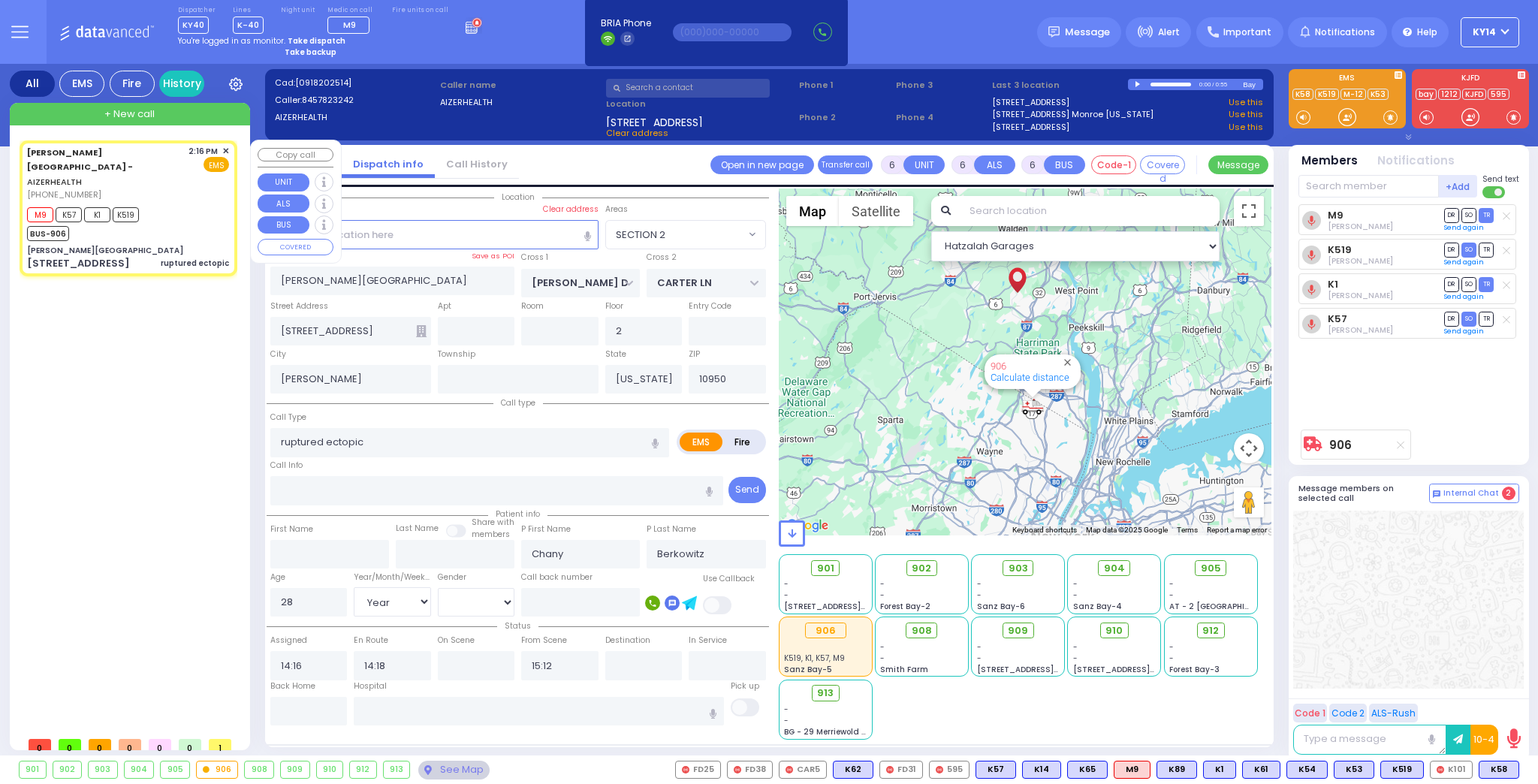
select select "[DEMOGRAPHIC_DATA]"
select select "Hatzalah Garages"
select select "SECTION 2"
select select
radio input "true"
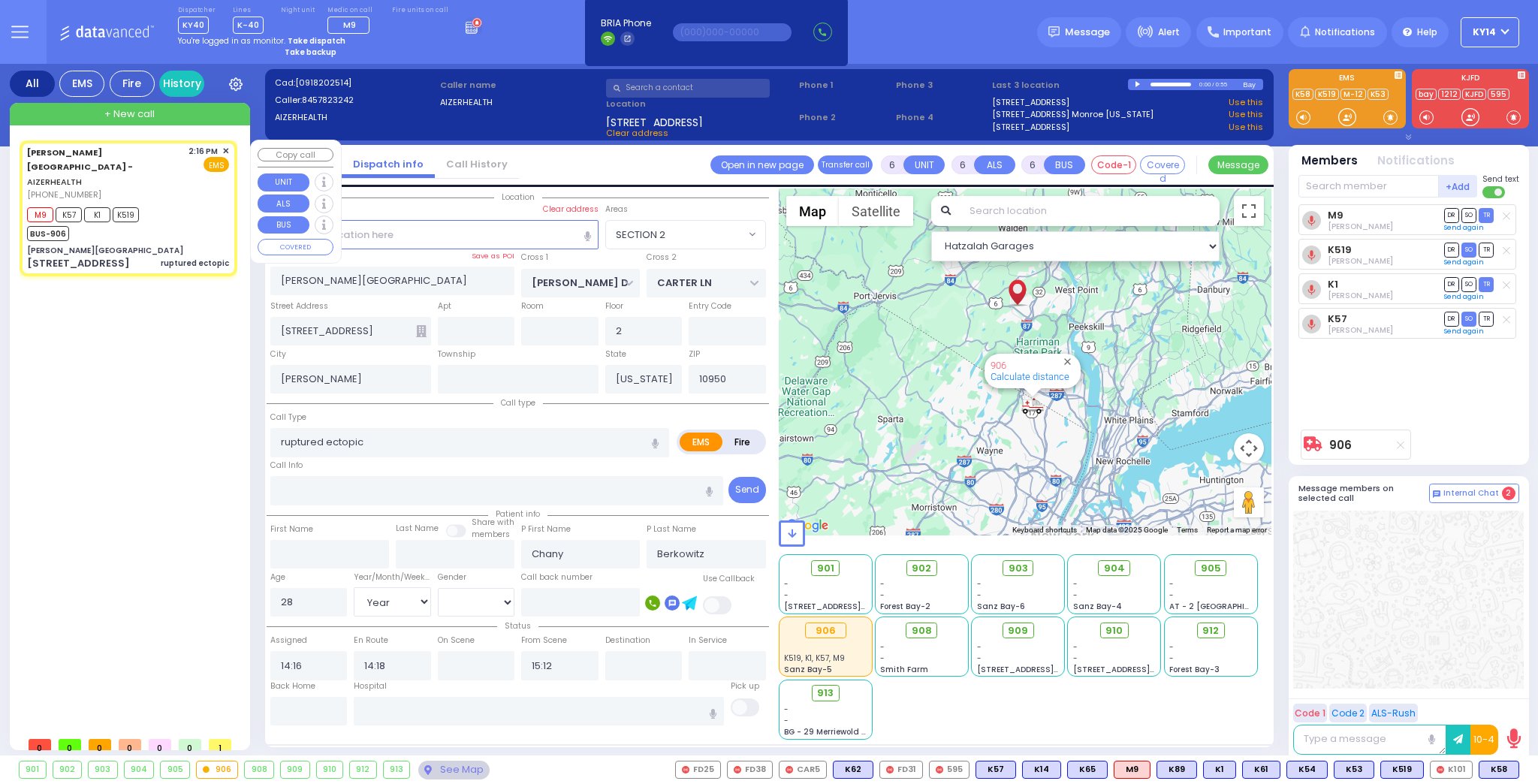
select select "Year"
select select "[DEMOGRAPHIC_DATA]"
select select "Hatzalah Garages"
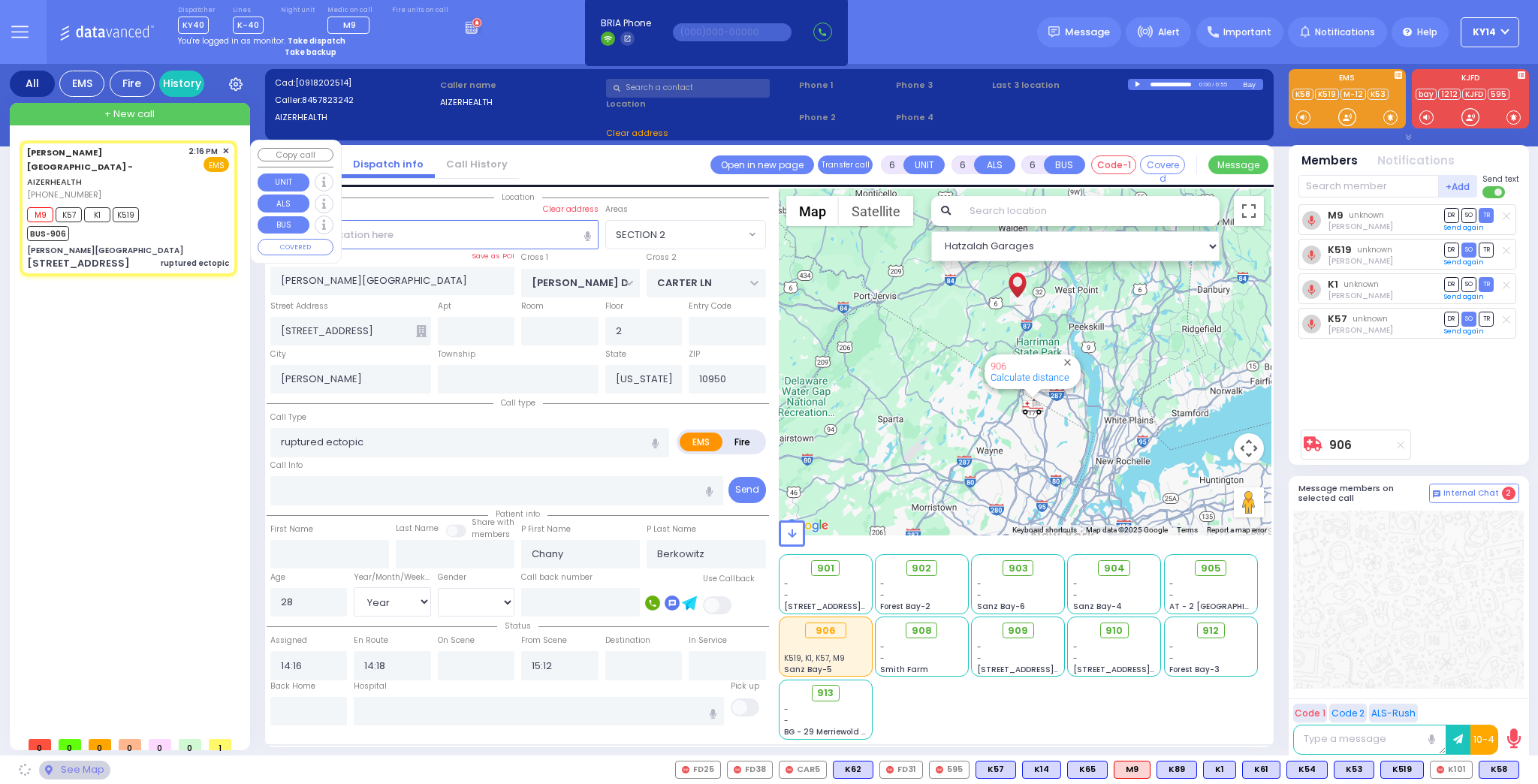
select select "SECTION 2"
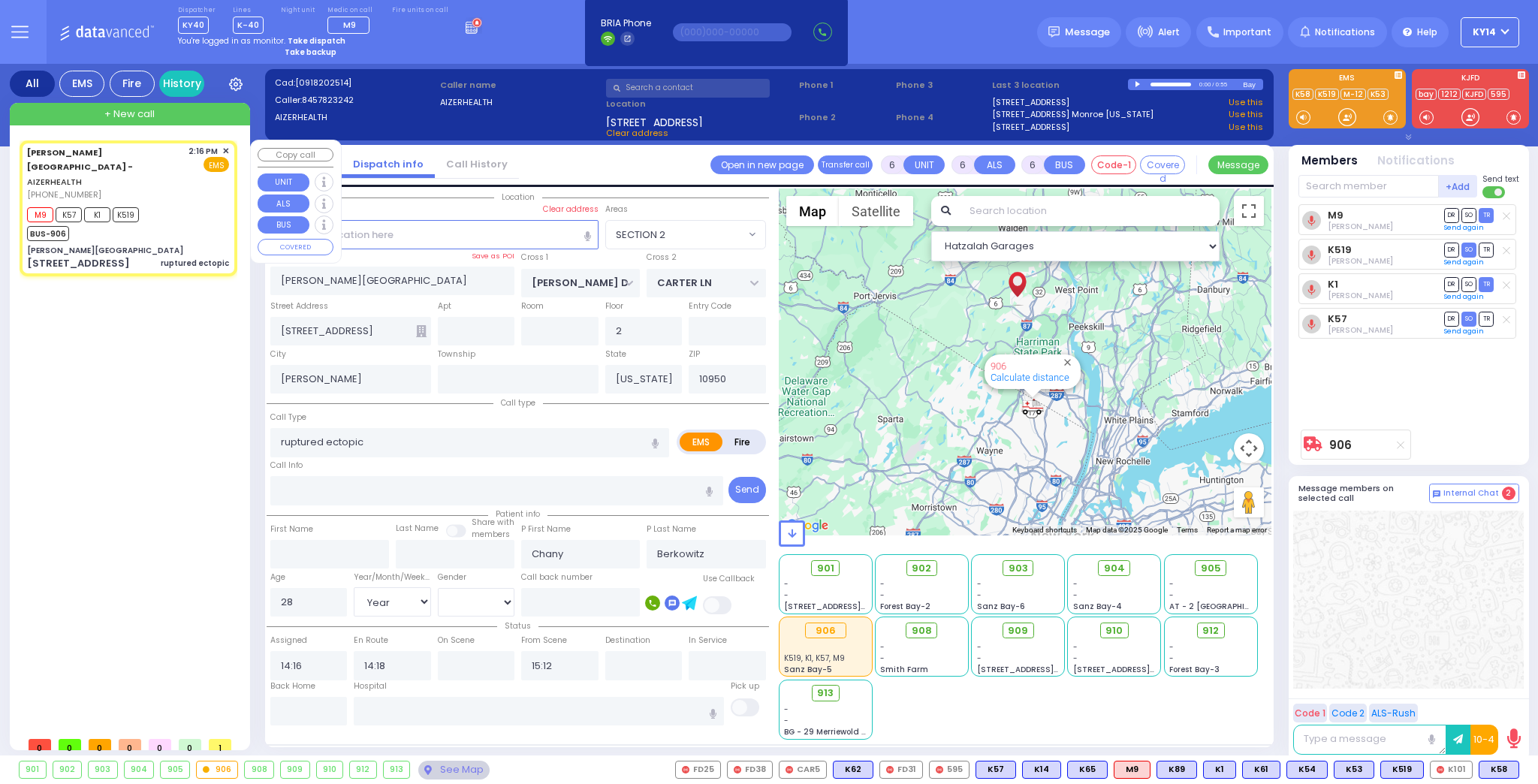
select select
radio input "true"
select select "Year"
select select "[DEMOGRAPHIC_DATA]"
select select "Hatzalah Garages"
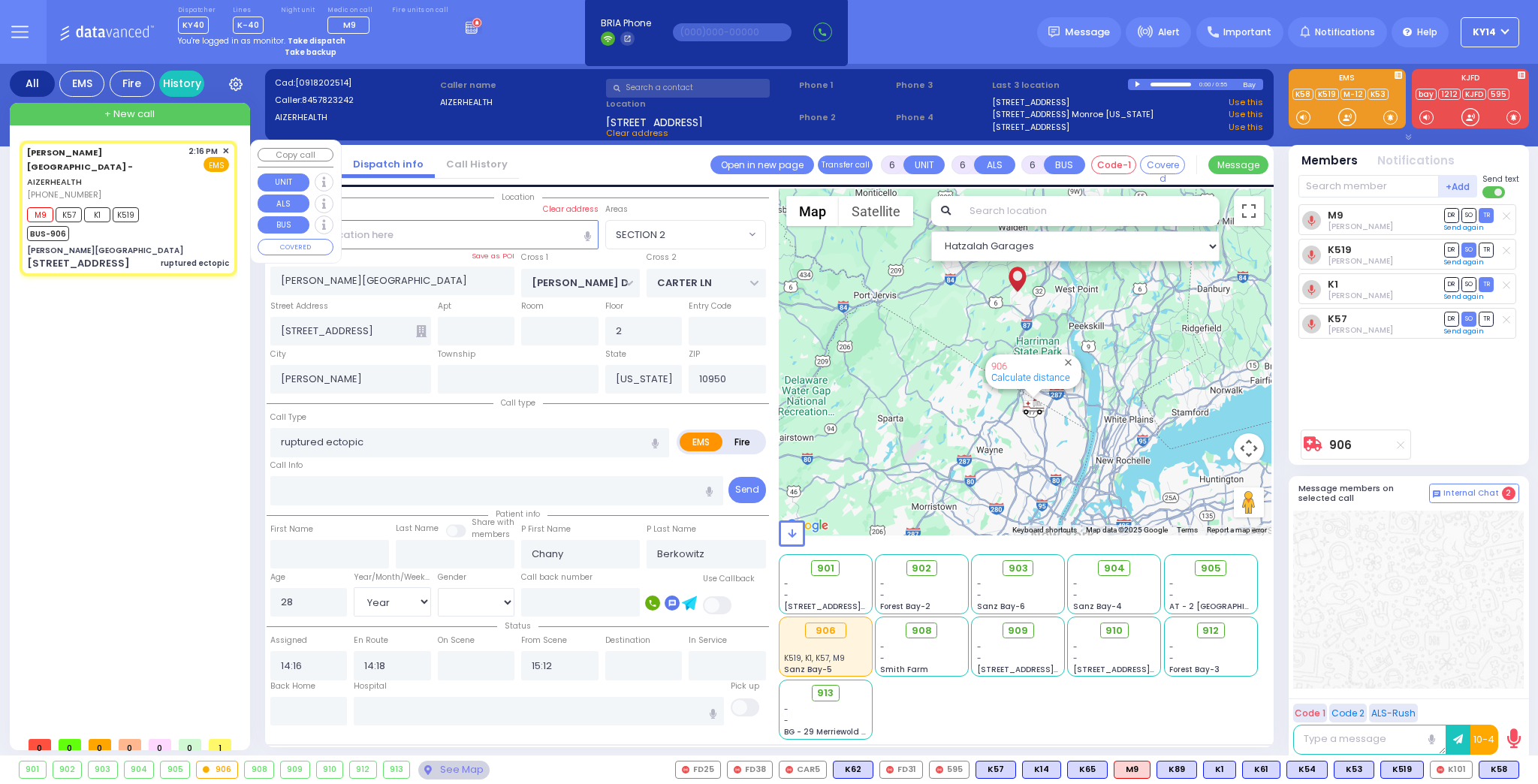
select select
radio input "true"
select select "Year"
select select "[DEMOGRAPHIC_DATA]"
select select "Hatzalah Garages"
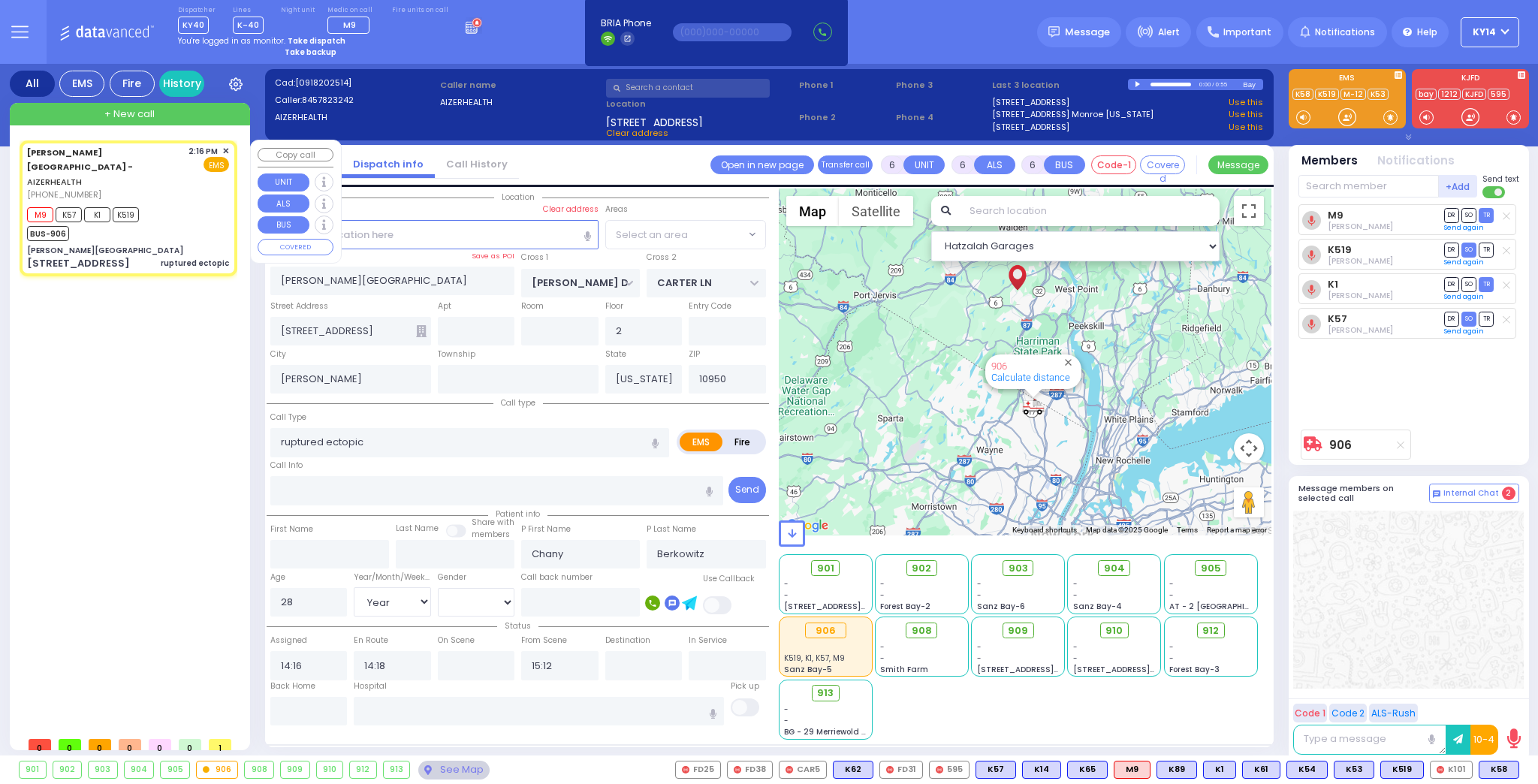
select select "SECTION 2"
select select
radio input "true"
select select "Year"
select select "SECTION 2"
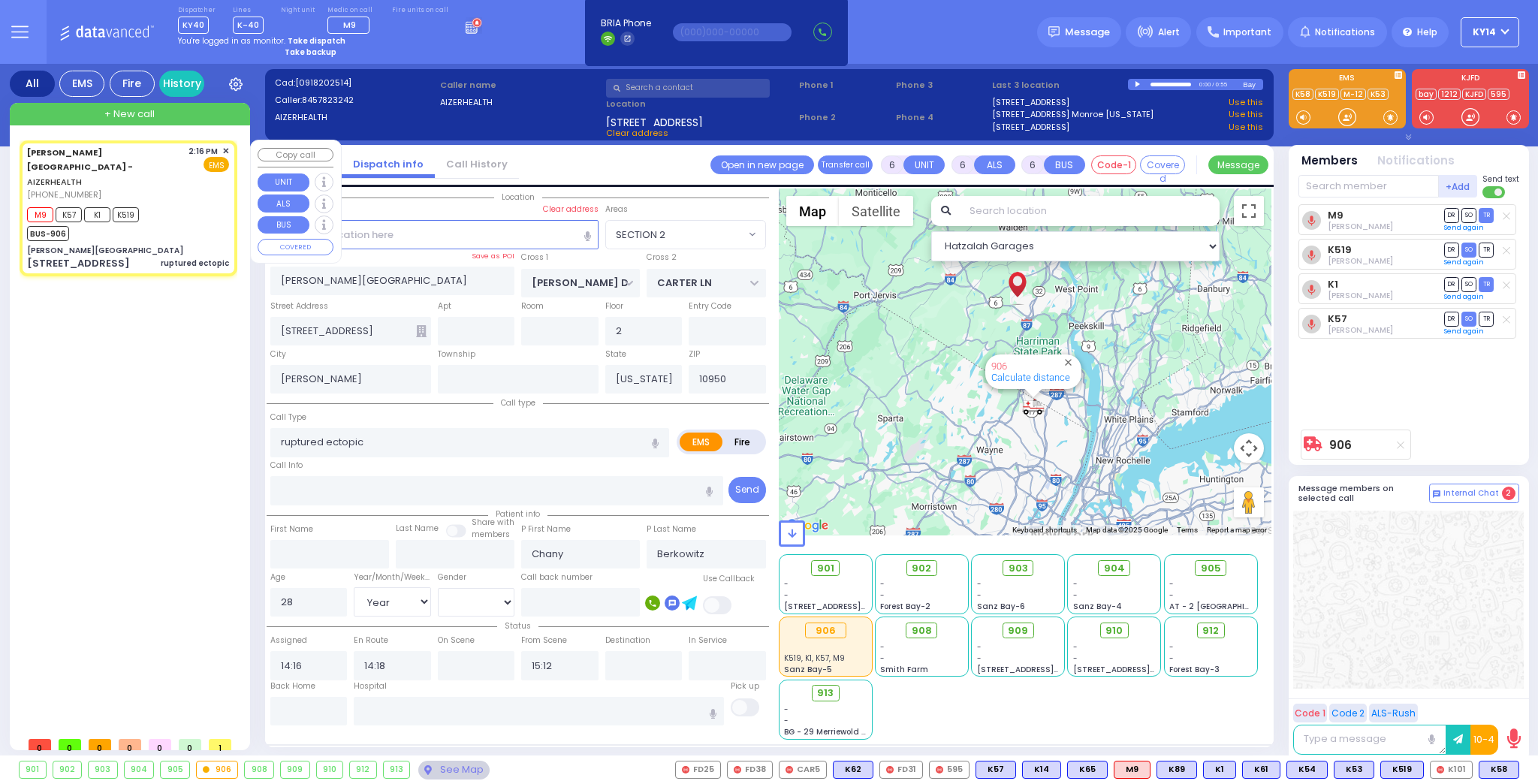
select select "Hatzalah Garages"
select select
radio input "true"
select select "Year"
select select "[DEMOGRAPHIC_DATA]"
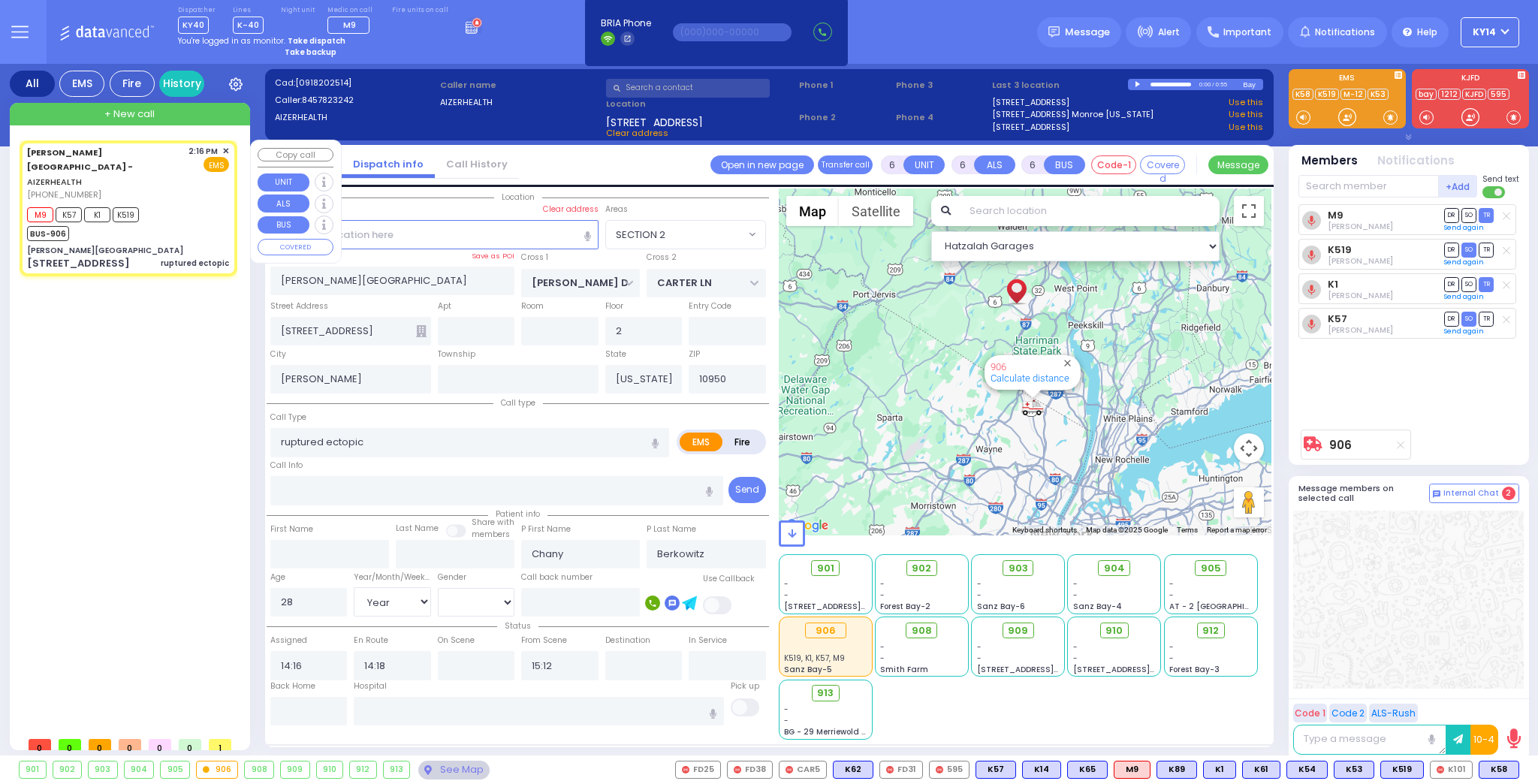
select select "Hatzalah Garages"
select select "SECTION 2"
select select
radio input "true"
select select "Year"
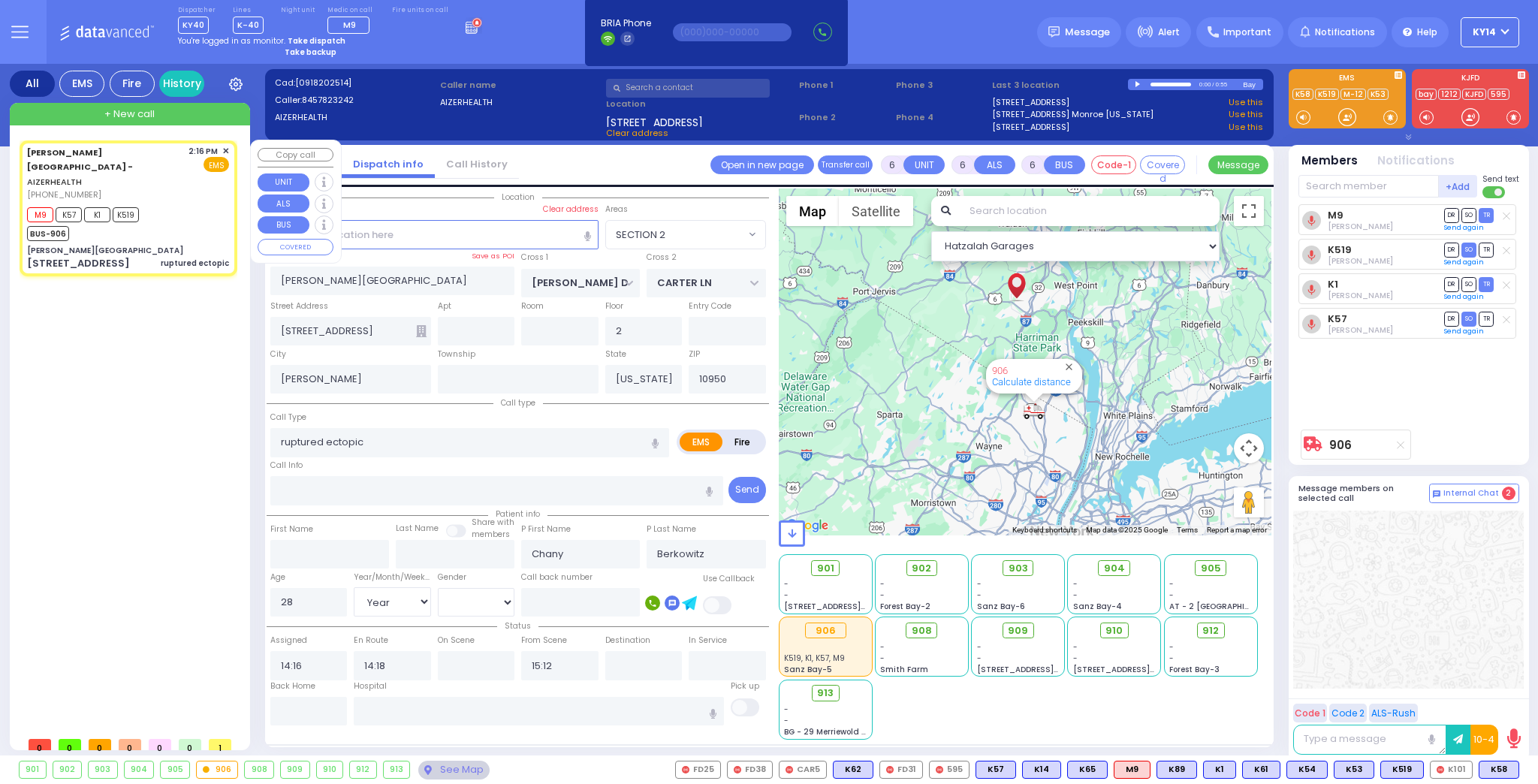
select select "[DEMOGRAPHIC_DATA]"
select select "Hatzalah Garages"
select select "SECTION 2"
select select
radio input "true"
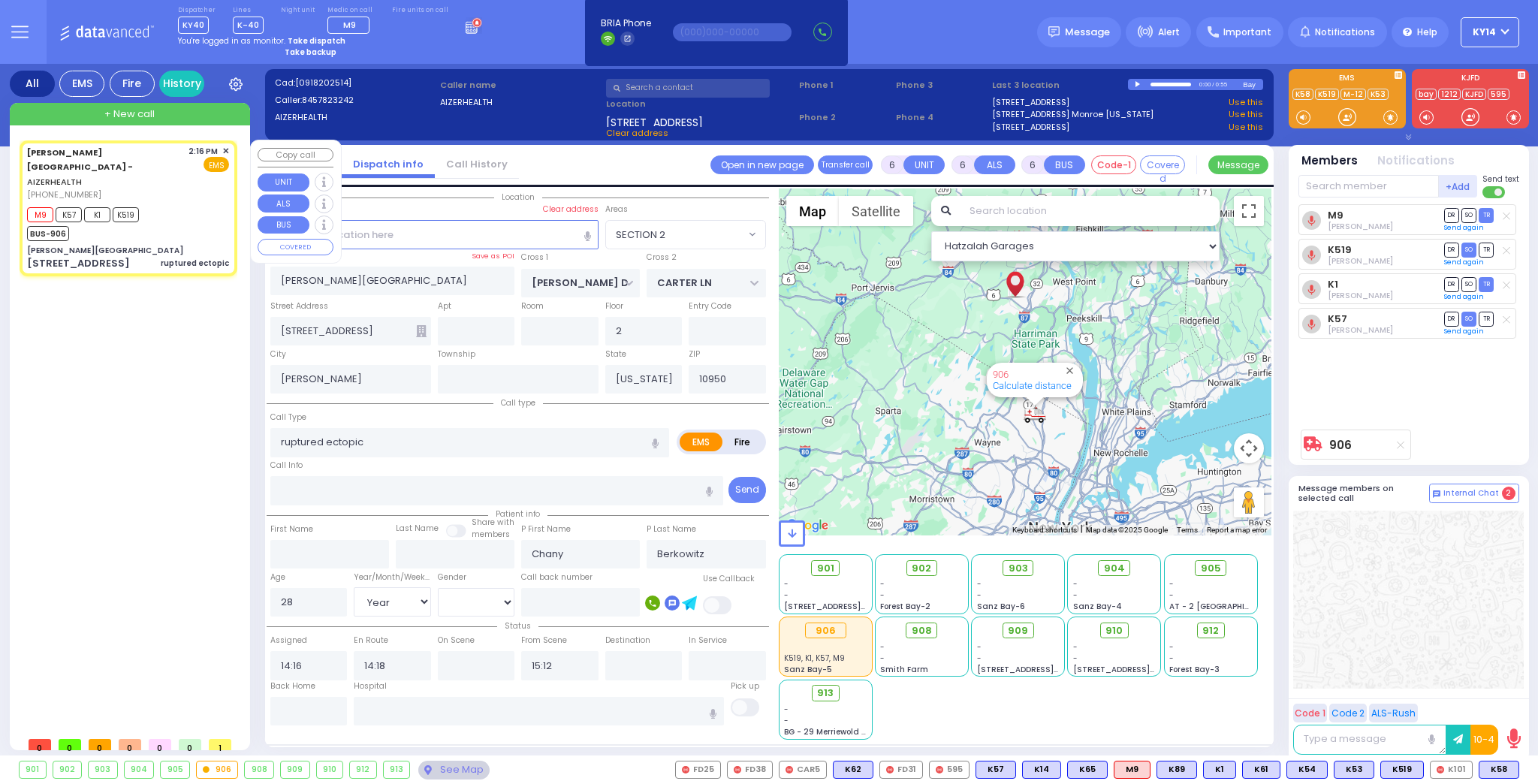
select select "Year"
select select "[DEMOGRAPHIC_DATA]"
select select "Hatzalah Garages"
select select "SECTION 2"
select select
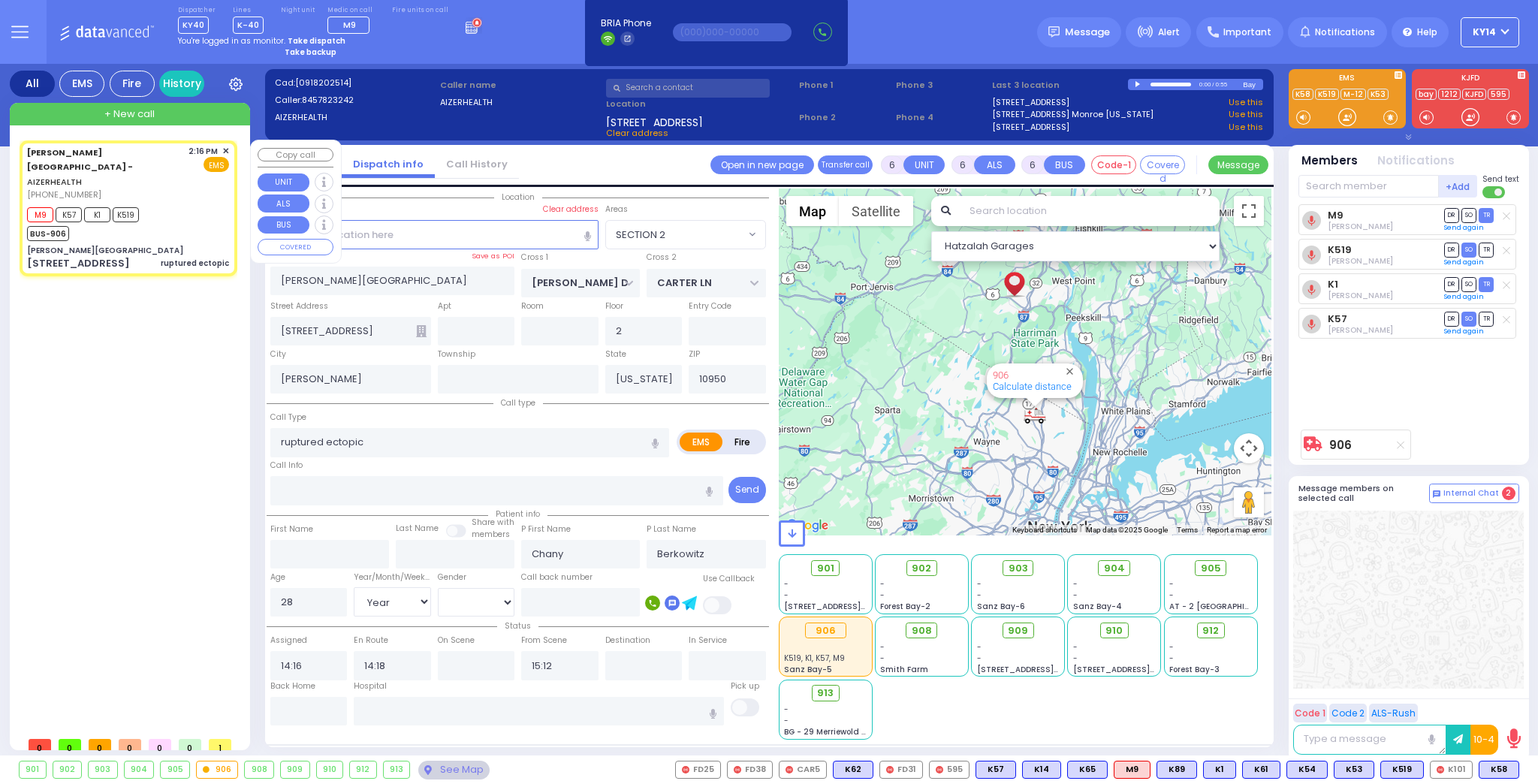
radio input "true"
select select "Year"
select select "[DEMOGRAPHIC_DATA]"
select select "Hatzalah Garages"
select select "SECTION 2"
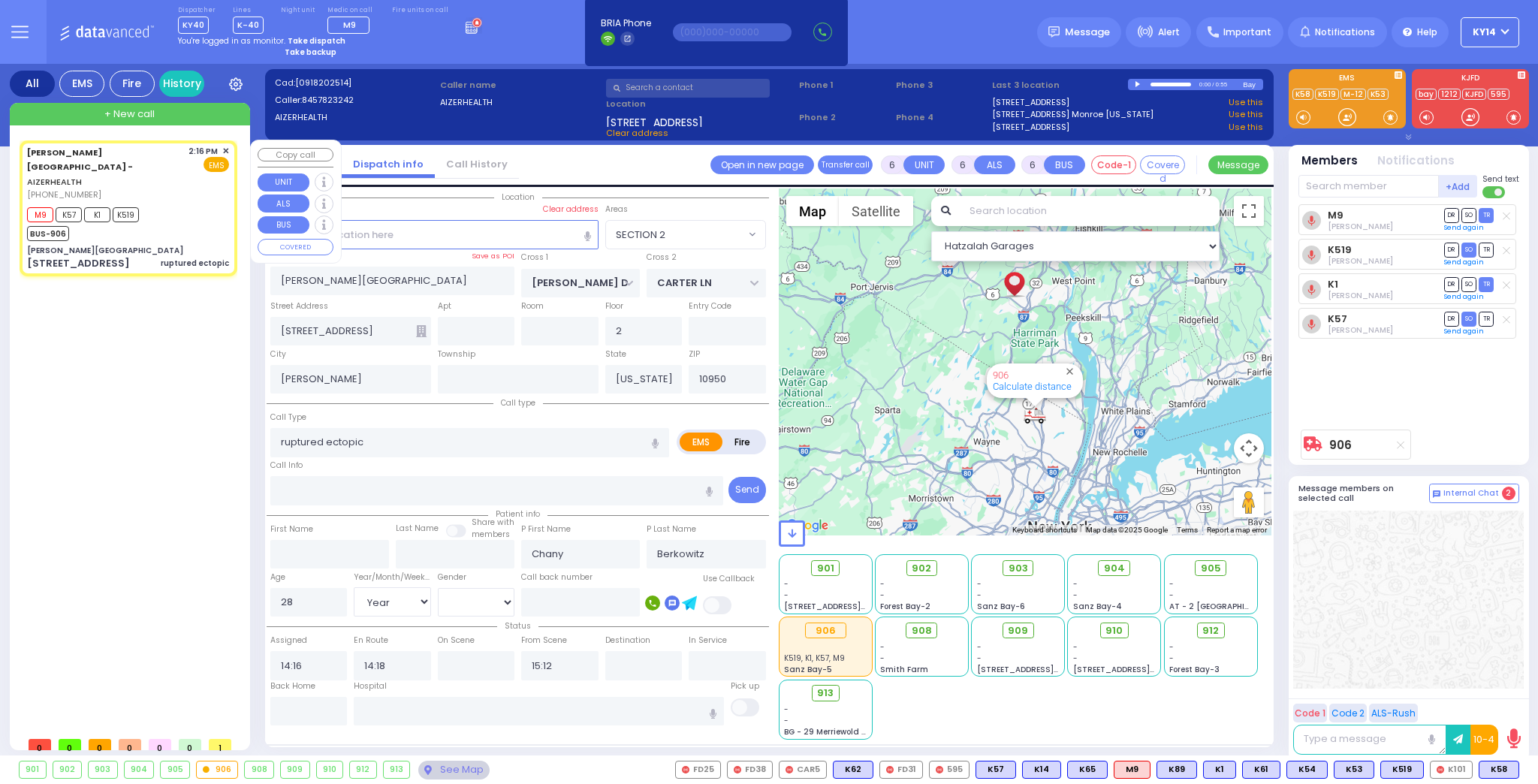
select select
radio input "true"
select select "Year"
select select "[DEMOGRAPHIC_DATA]"
select select "Hatzalah Garages"
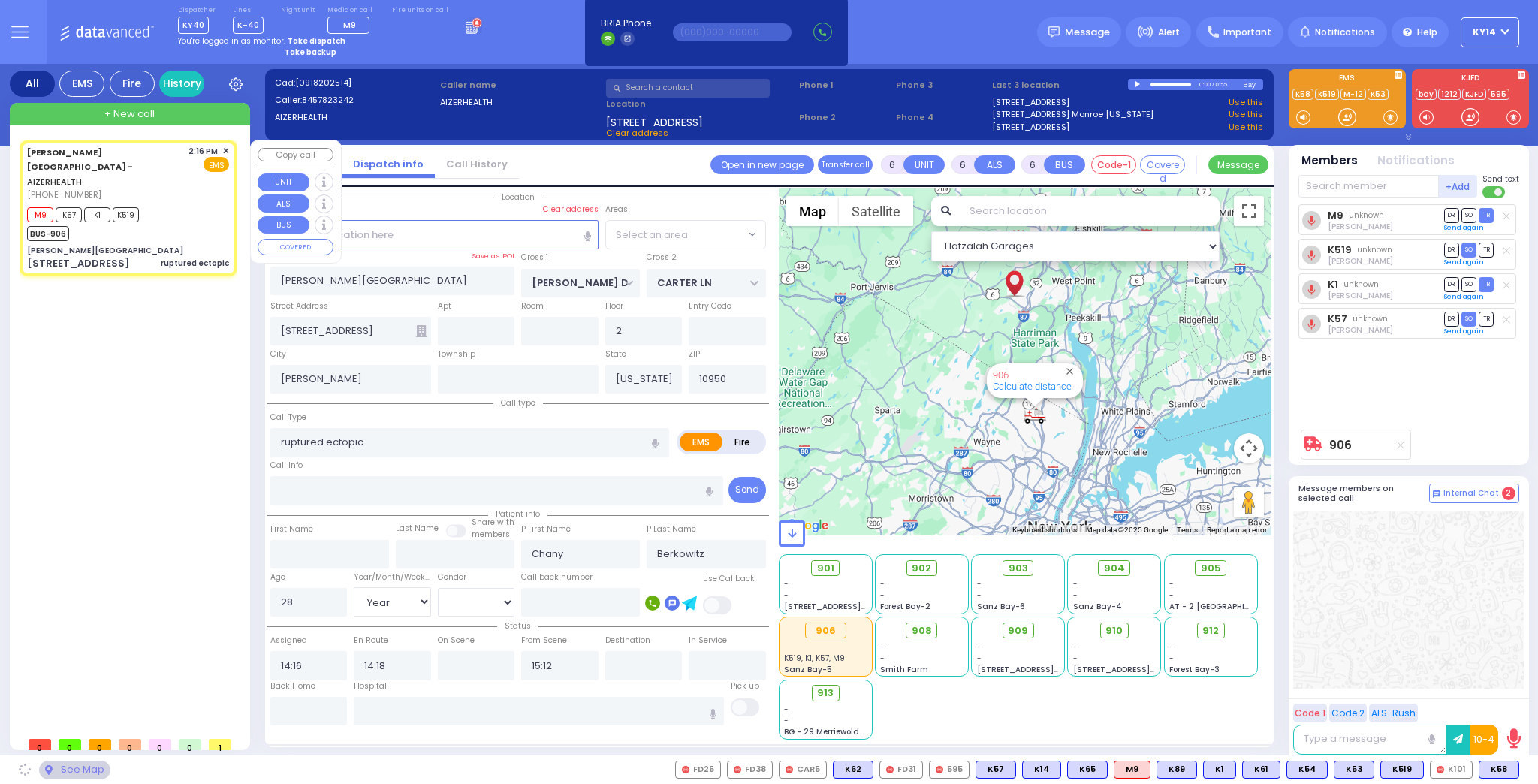
select select "SECTION 2"
select select "Year"
select select "[DEMOGRAPHIC_DATA]"
select select
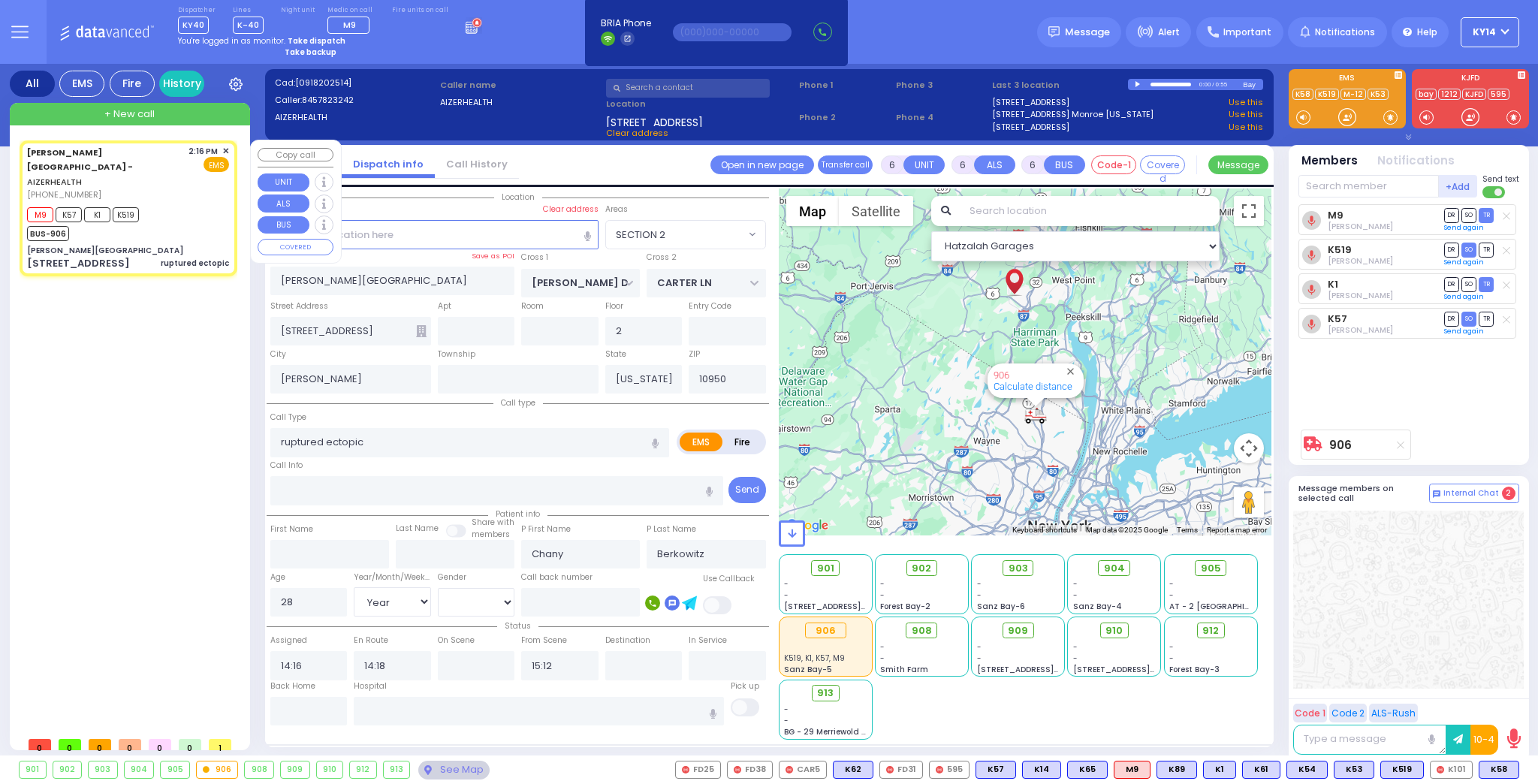
radio input "true"
select select "Year"
select select "[DEMOGRAPHIC_DATA]"
select select "Hatzalah Garages"
select select "SECTION 2"
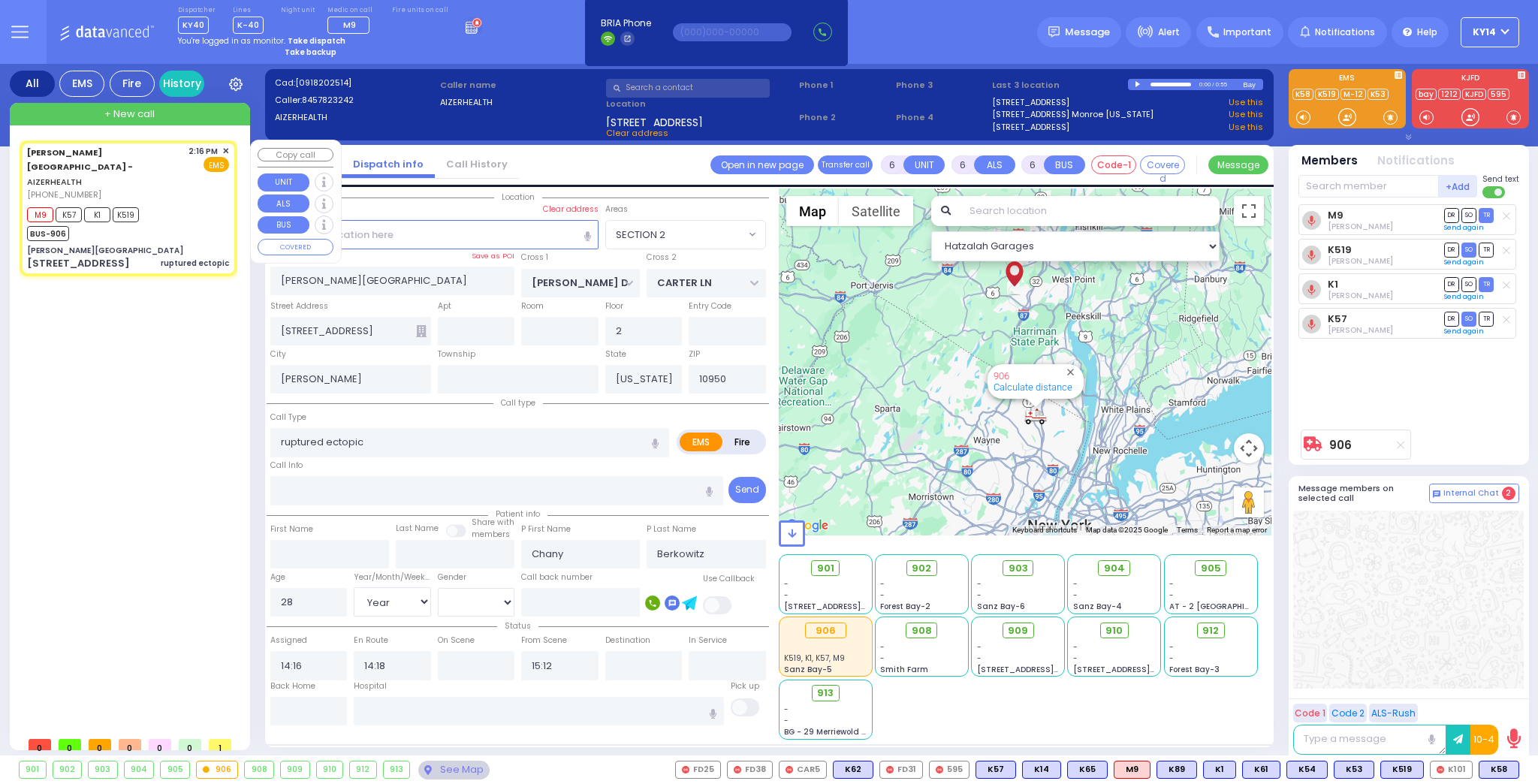
select select
radio input "true"
select select "Year"
select select "[DEMOGRAPHIC_DATA]"
select select "Hatzalah Garages"
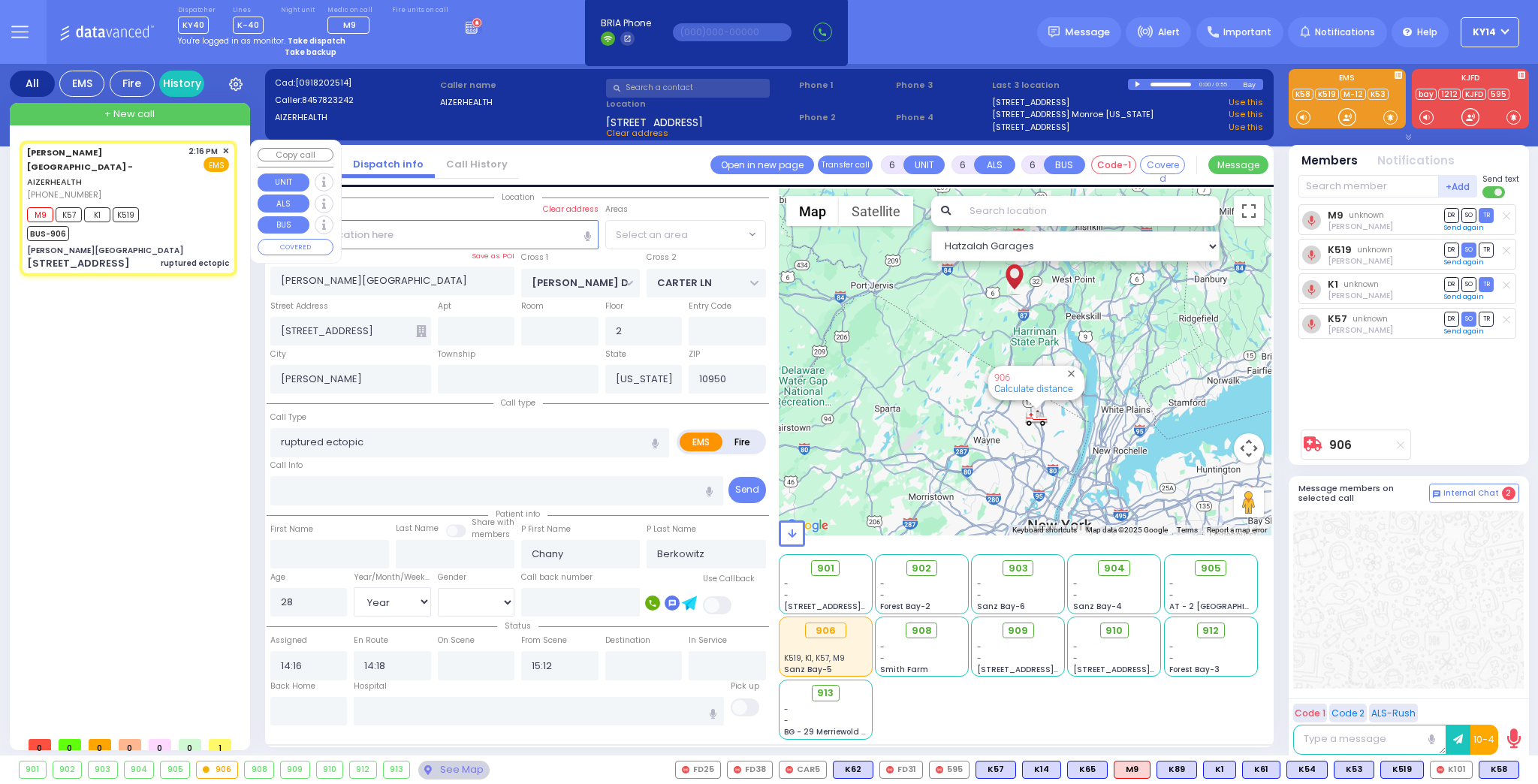
select select "SECTION 2"
radio input "true"
select select "Year"
select select "[DEMOGRAPHIC_DATA]"
select select "Hatzalah Garages"
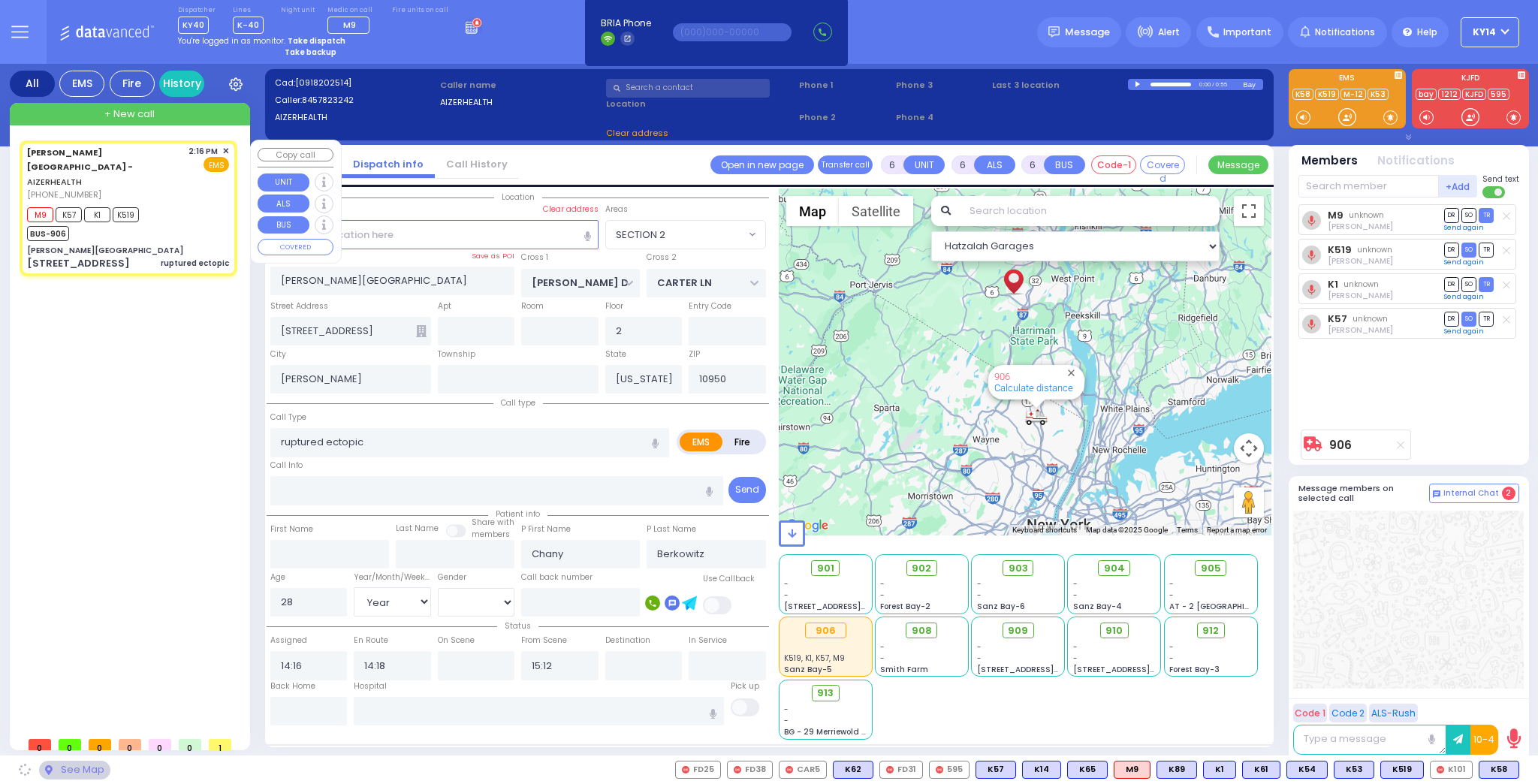
select select
radio input "true"
select select "Year"
select select "[DEMOGRAPHIC_DATA]"
select select "Hatzalah Garages"
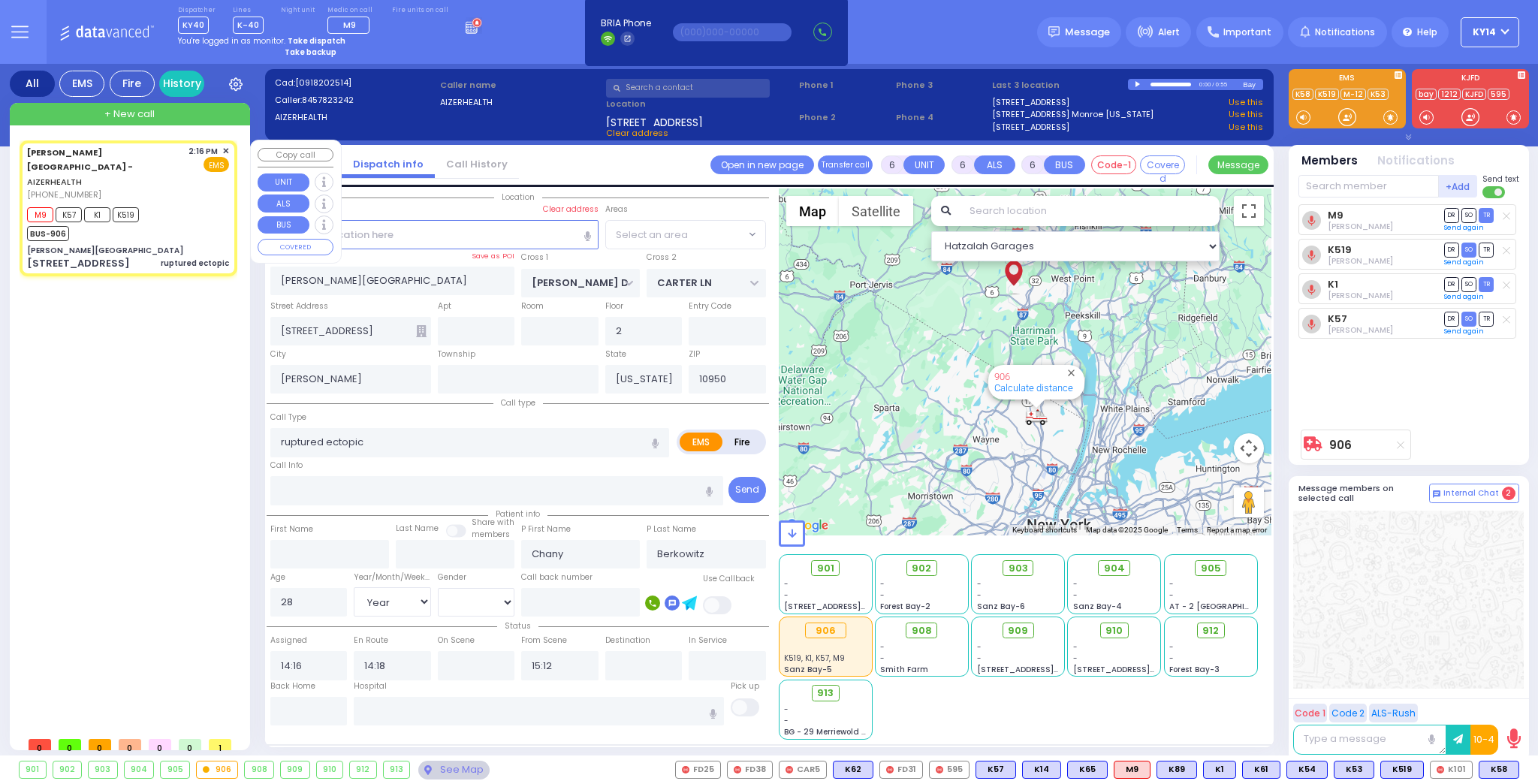
select select "SECTION 2"
select select
radio input "true"
select select "Year"
select select "[DEMOGRAPHIC_DATA]"
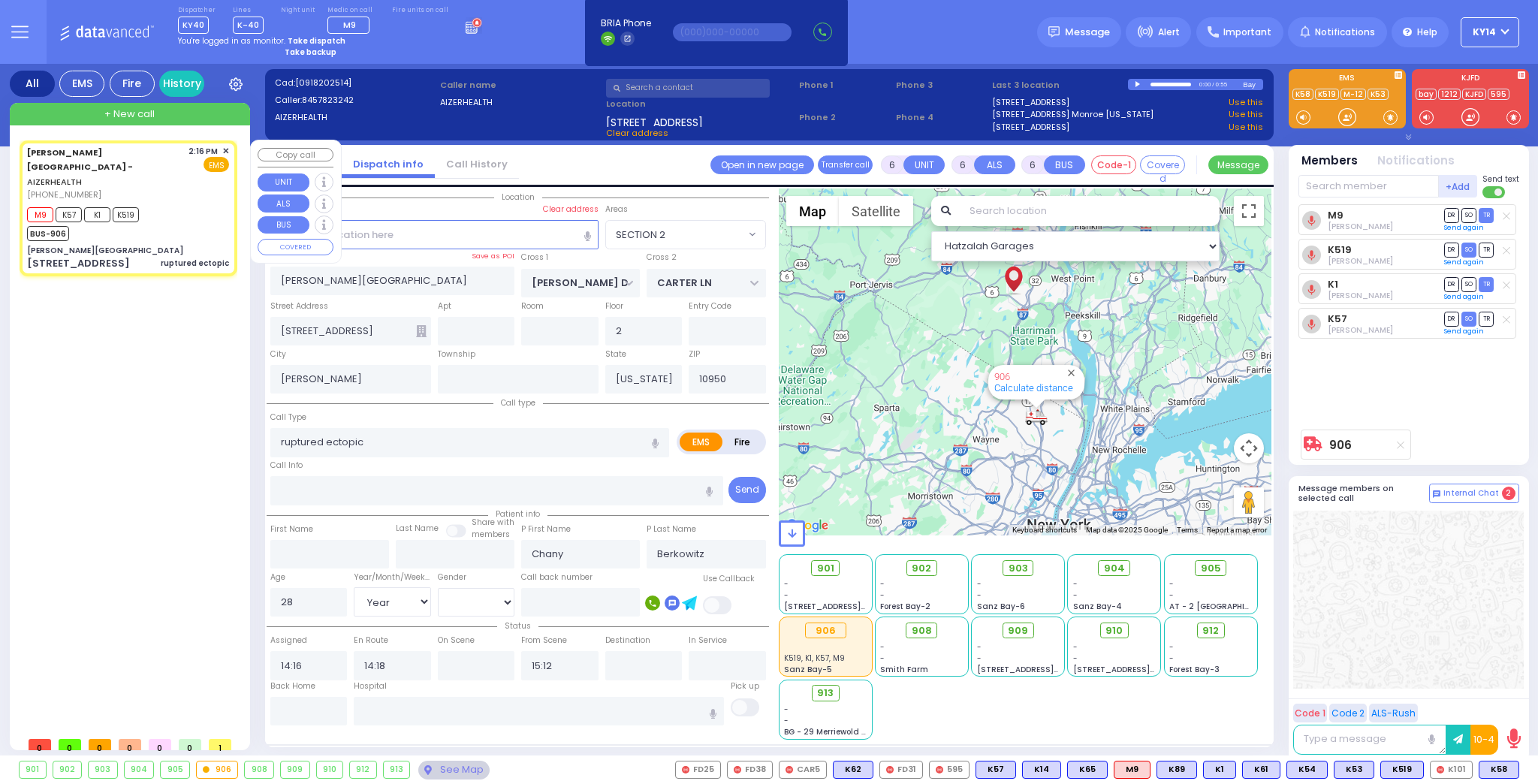
select select "Hatzalah Garages"
select select "SECTION 2"
radio input "true"
select select "Year"
select select "[DEMOGRAPHIC_DATA]"
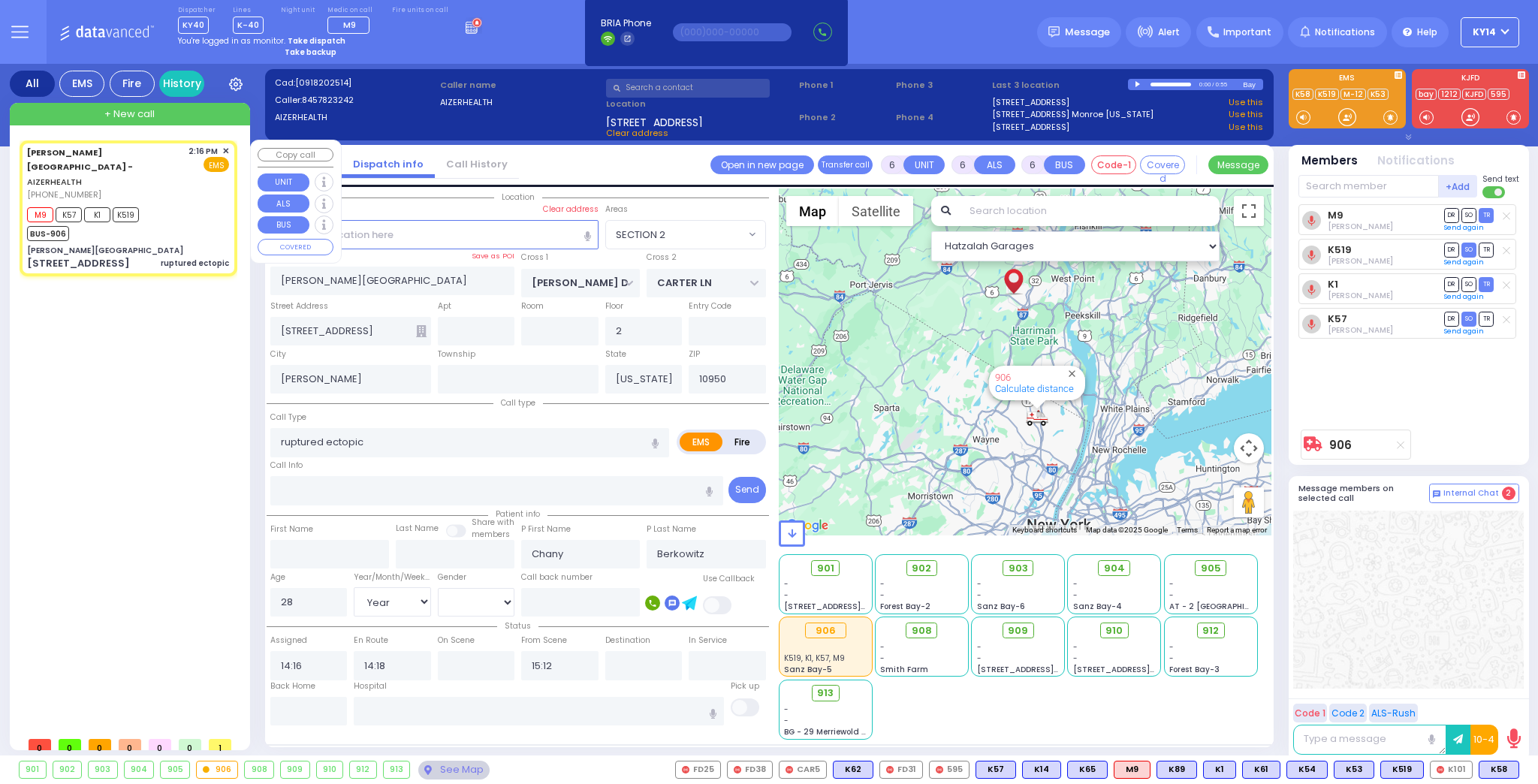
select select "Hatzalah Garages"
select select "SECTION 2"
select select
radio input "true"
select select "Year"
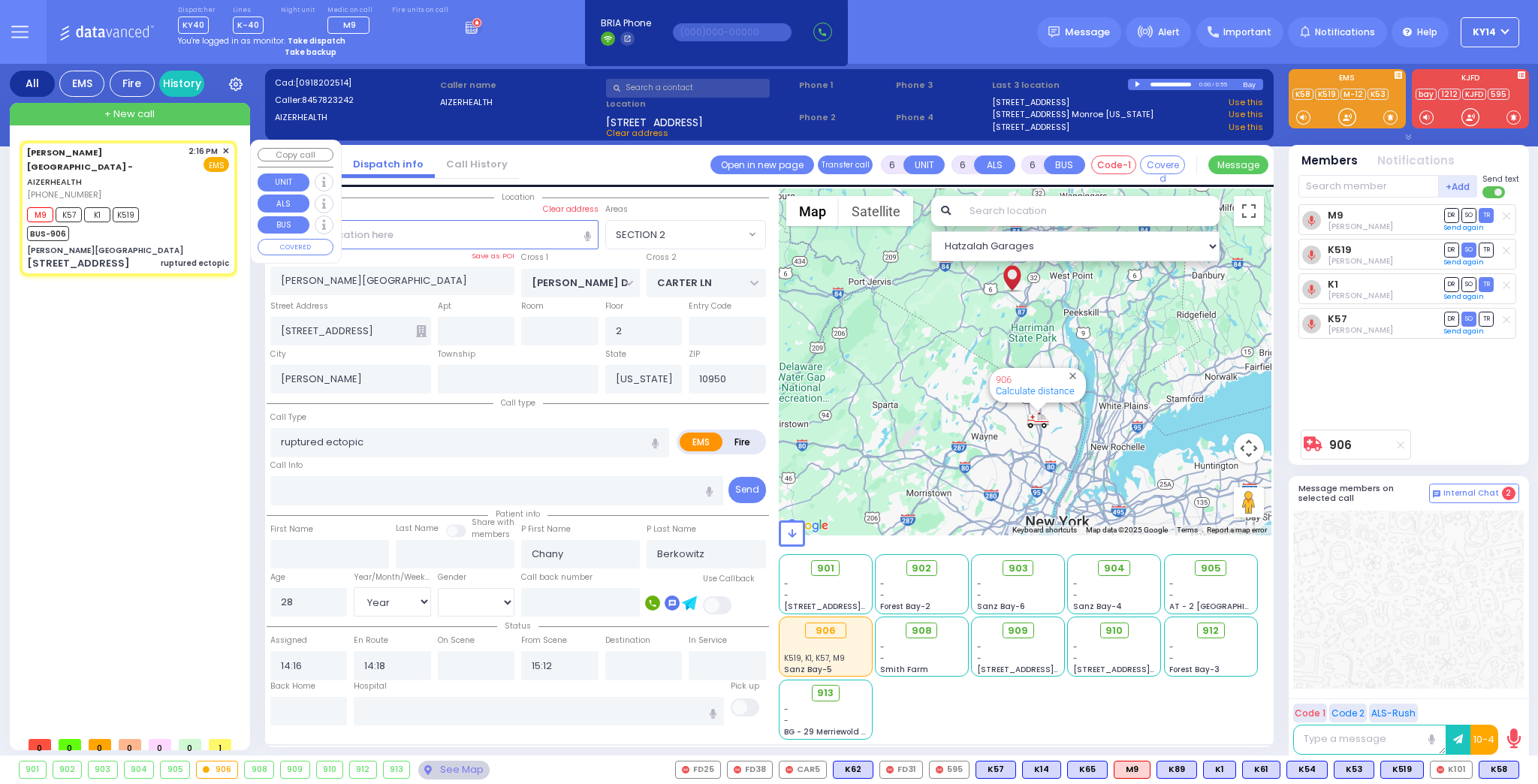
select select "[DEMOGRAPHIC_DATA]"
select select "Hatzalah Garages"
select select "SECTION 2"
select select
radio input "true"
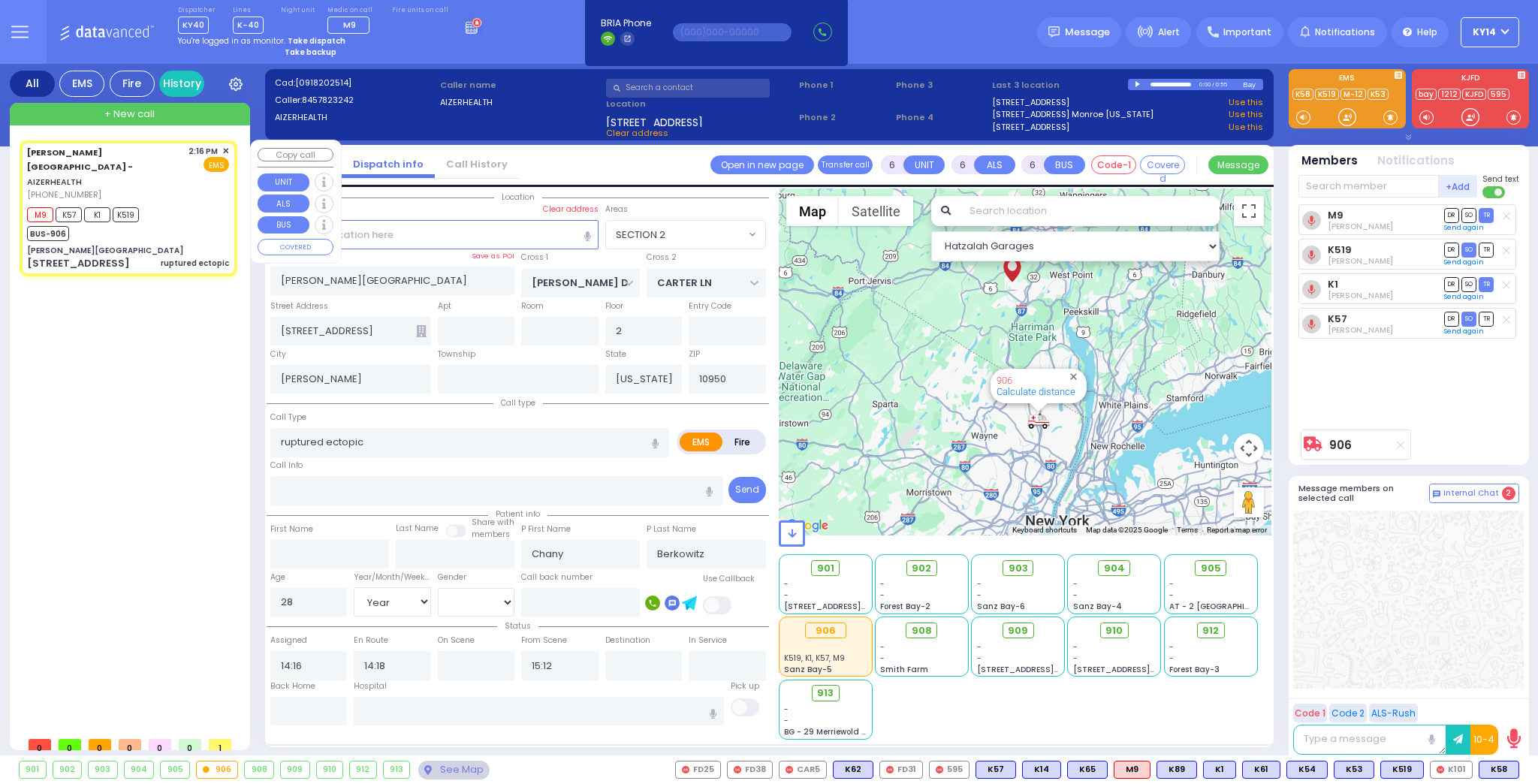
select select "Year"
select select "[DEMOGRAPHIC_DATA]"
select select "Hatzalah Garages"
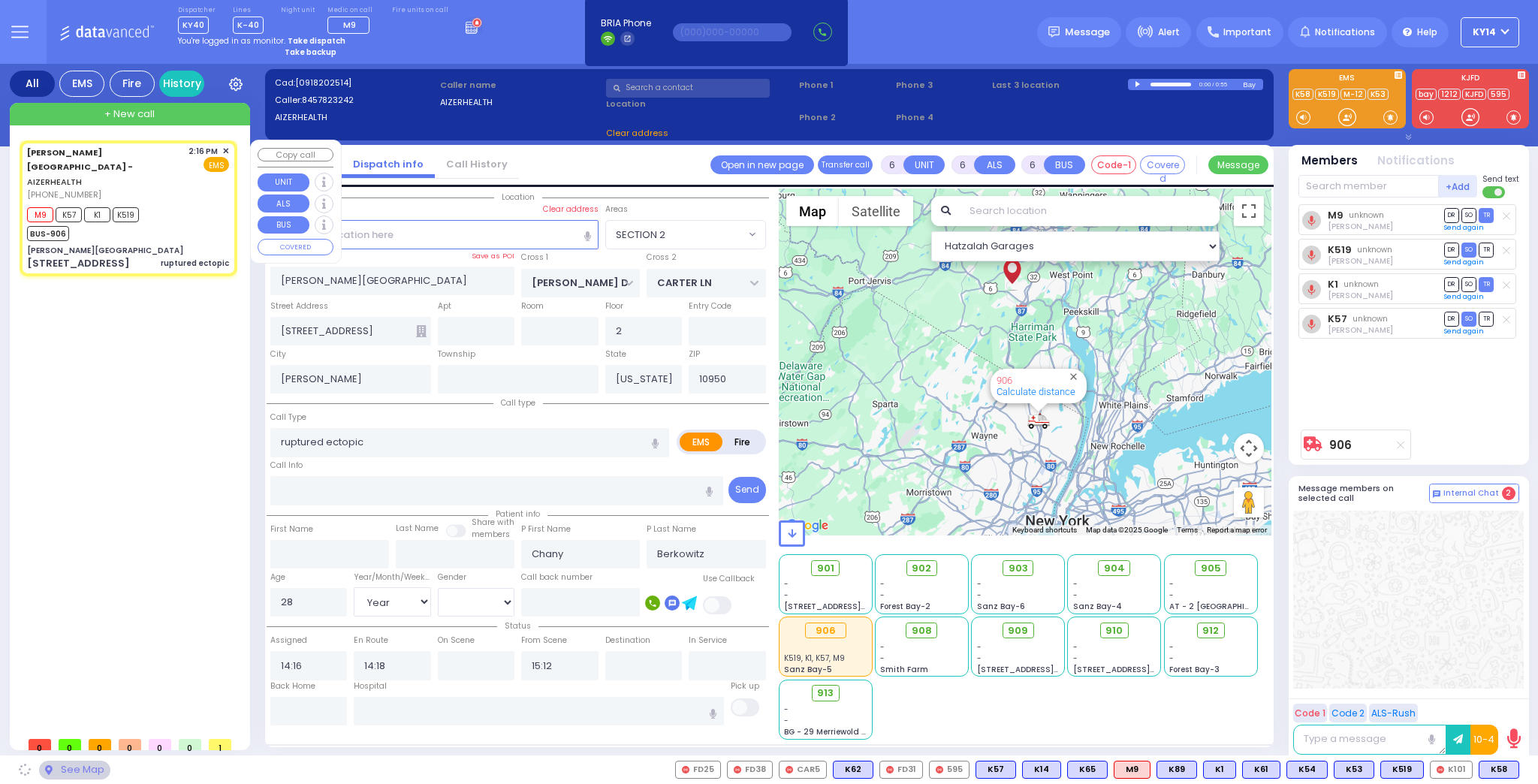
select select "SECTION 2"
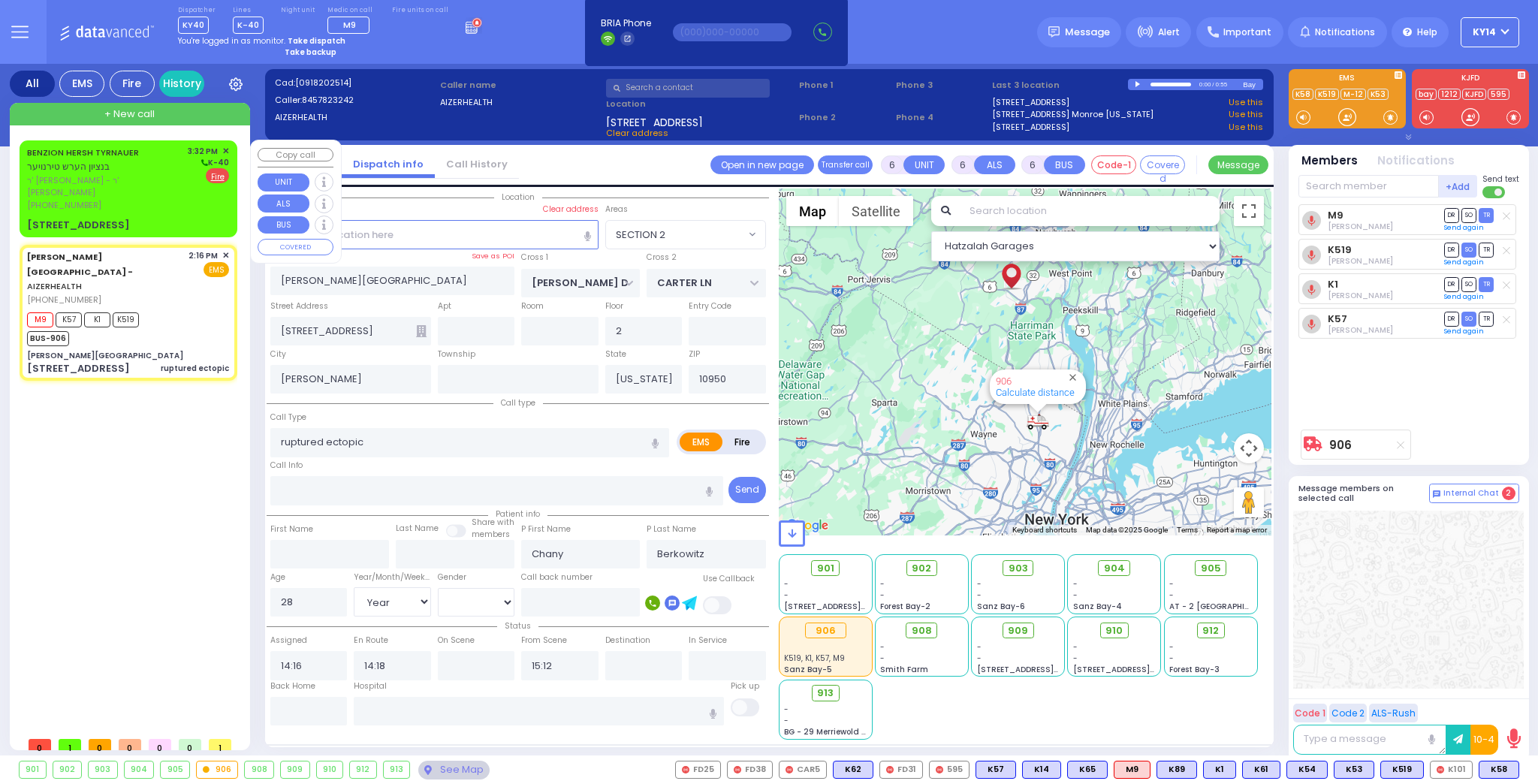
select select
radio input "true"
select select "Year"
select select "[DEMOGRAPHIC_DATA]"
select select "Hatzalah Garages"
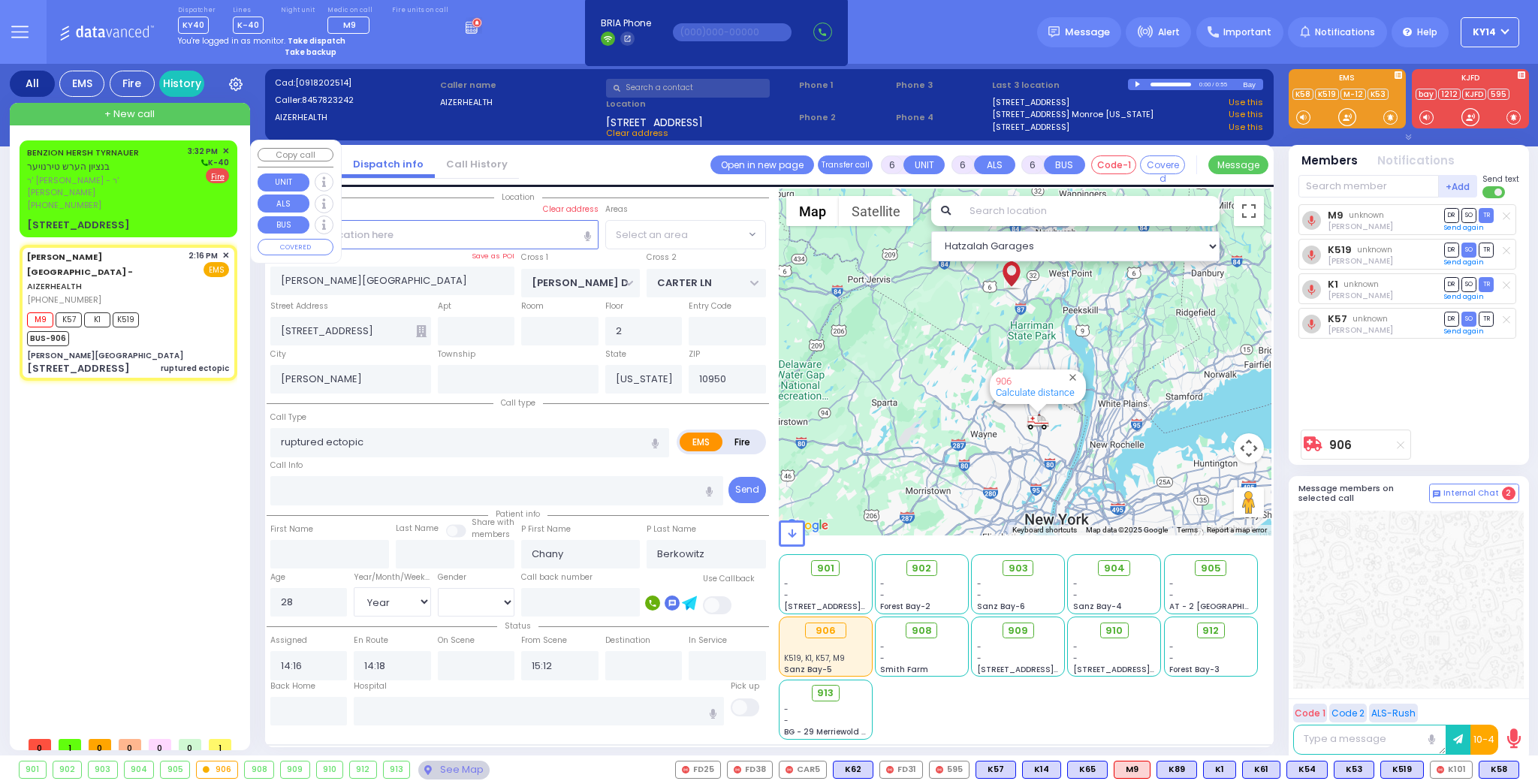
select select "SECTION 2"
select select
radio input "true"
select select "Year"
select select "[DEMOGRAPHIC_DATA]"
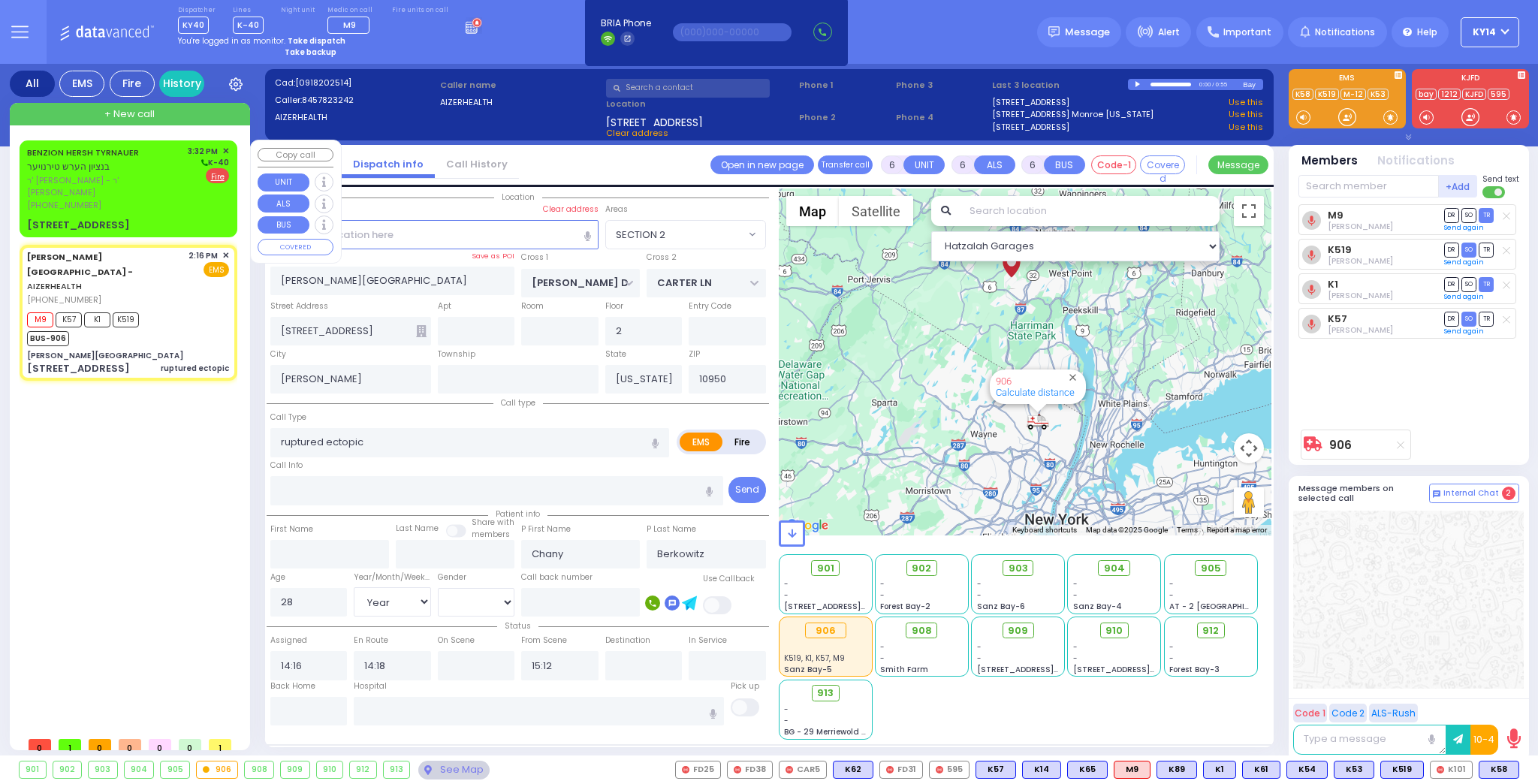
select select "Hatzalah Garages"
select select "SECTION 2"
select select
radio input "true"
select select "Year"
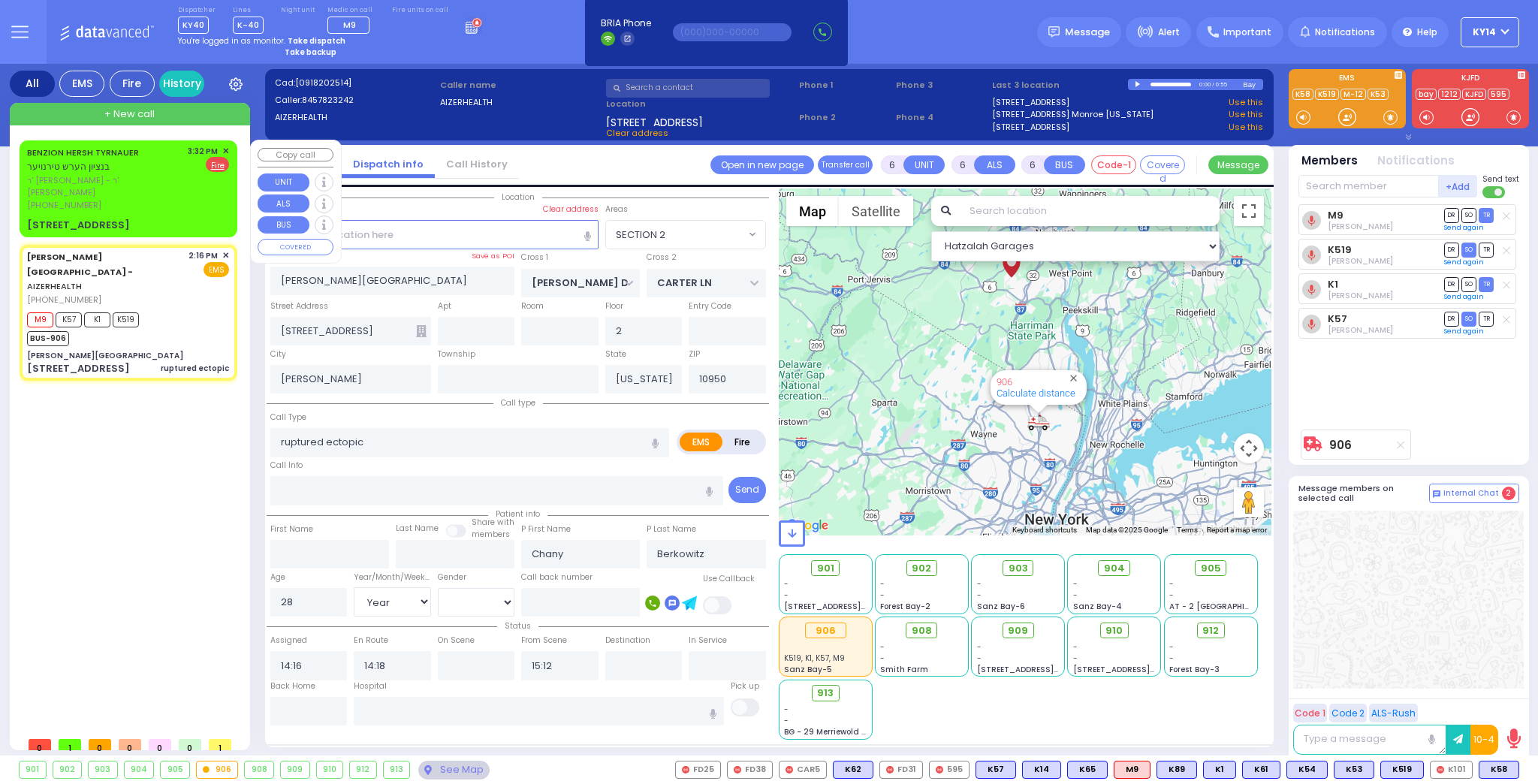
select select "[DEMOGRAPHIC_DATA]"
select select "Hatzalah Garages"
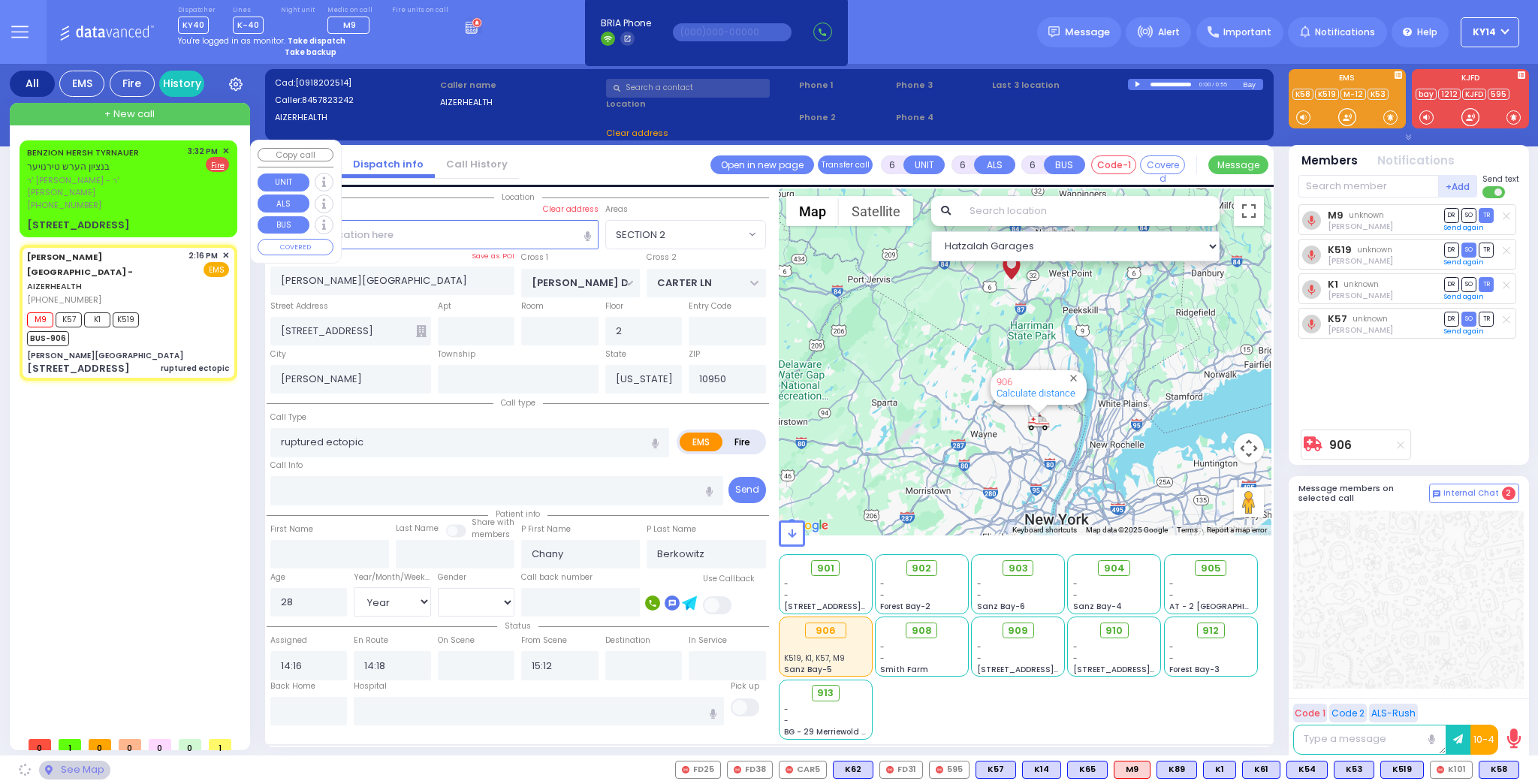
select select "SECTION 2"
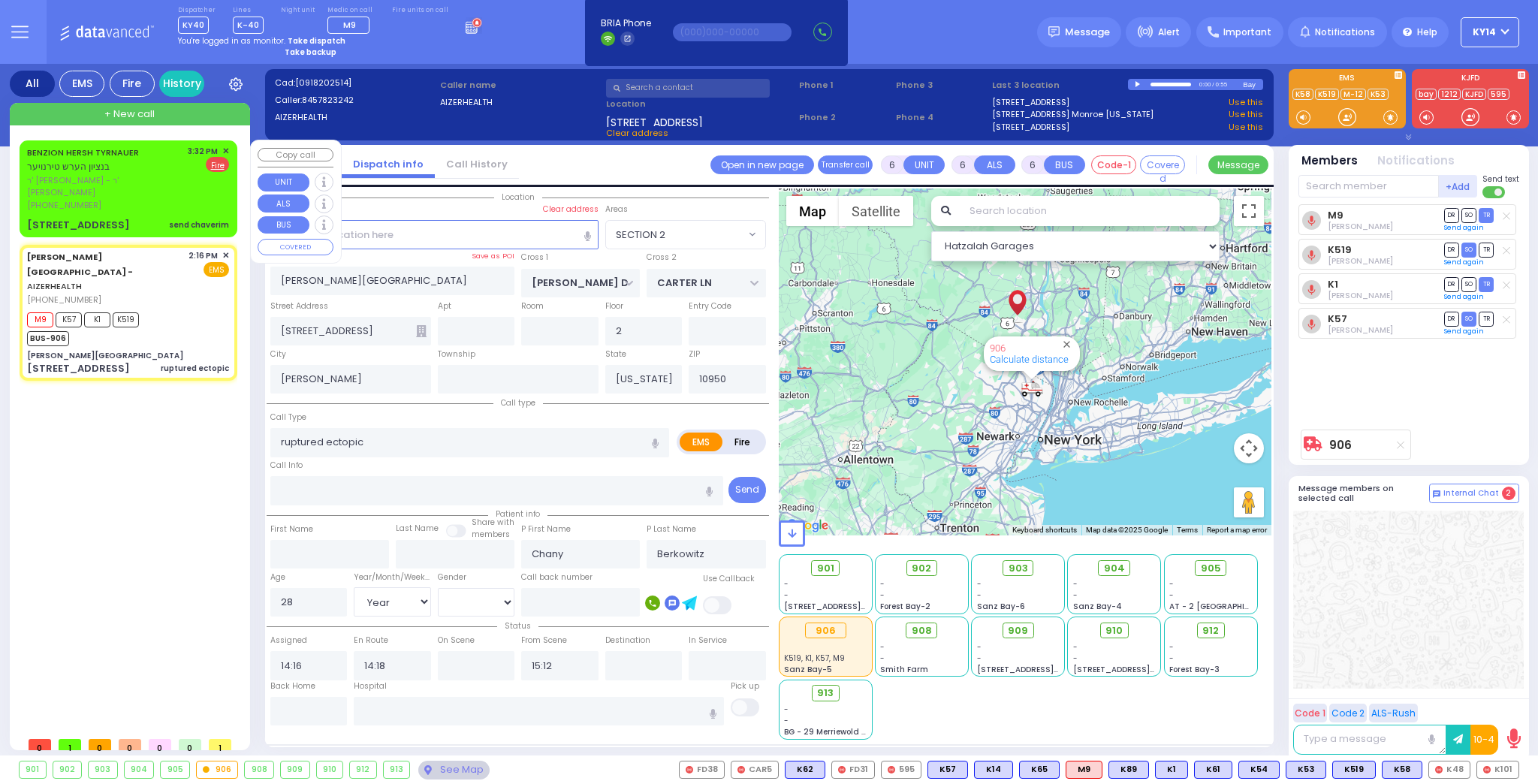
select select
radio input "true"
select select "Year"
select select "[DEMOGRAPHIC_DATA]"
select select "Hatzalah Garages"
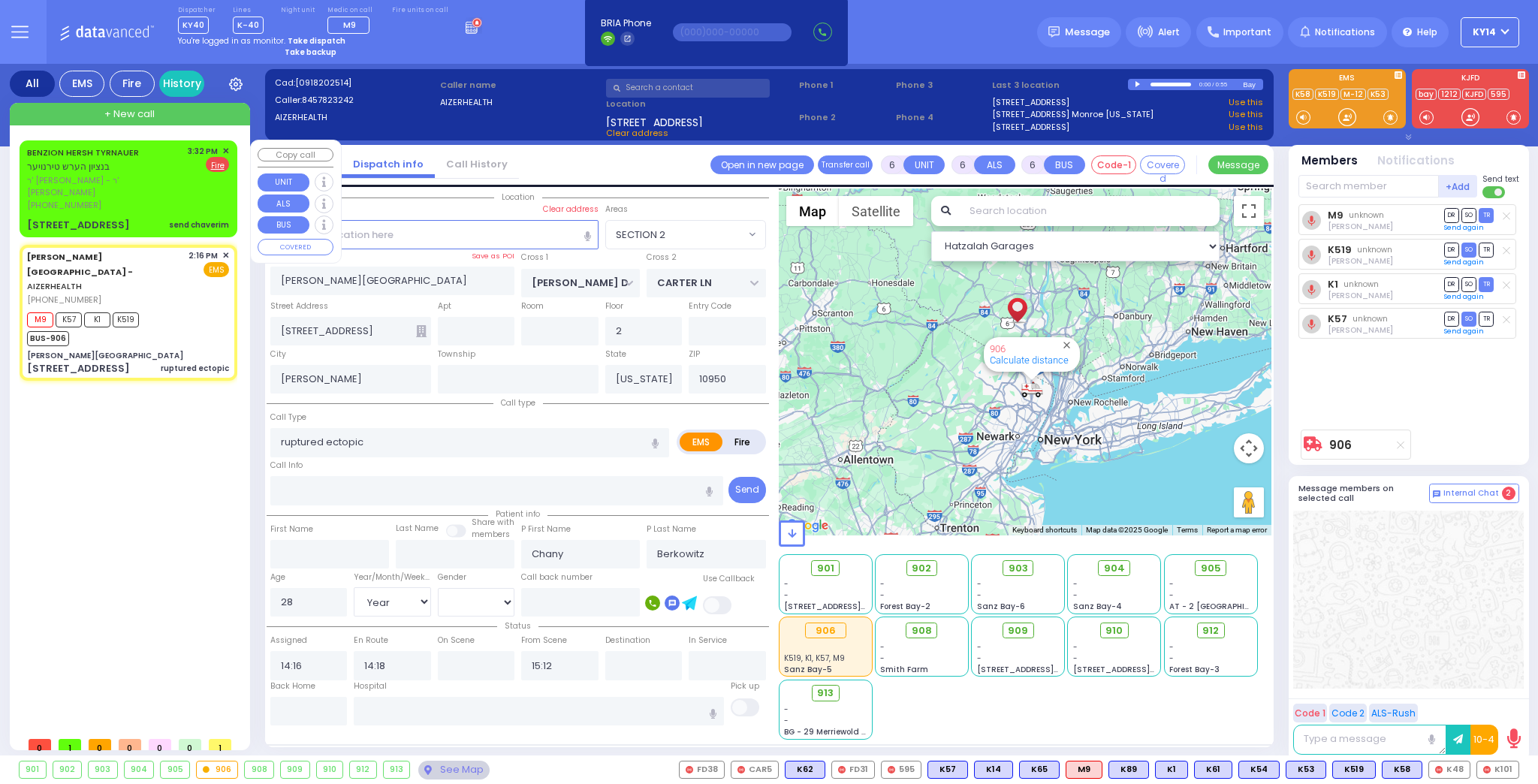
select select "SECTION 2"
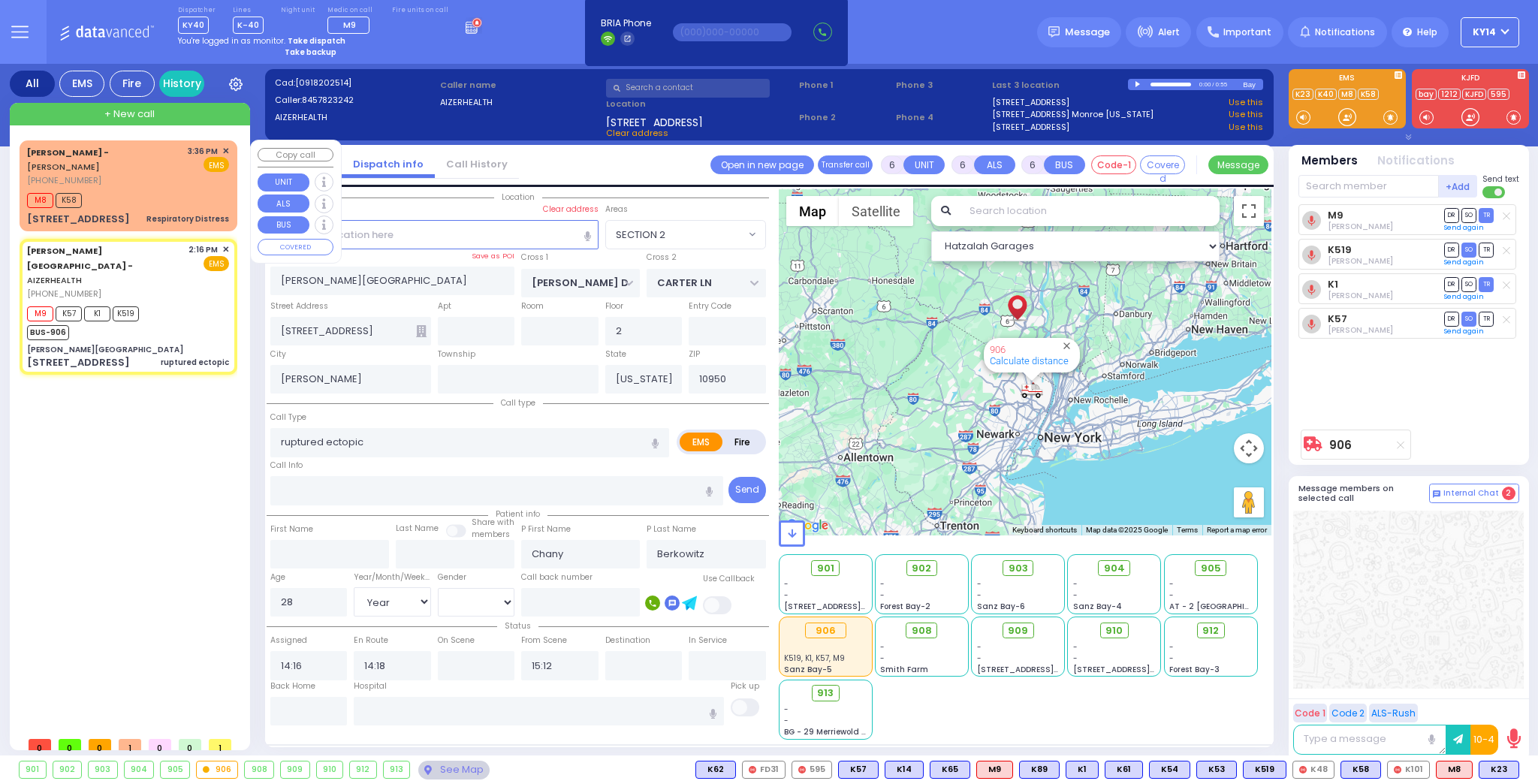
select select
radio input "true"
select select "Year"
select select "[DEMOGRAPHIC_DATA]"
select select "Hatzalah Garages"
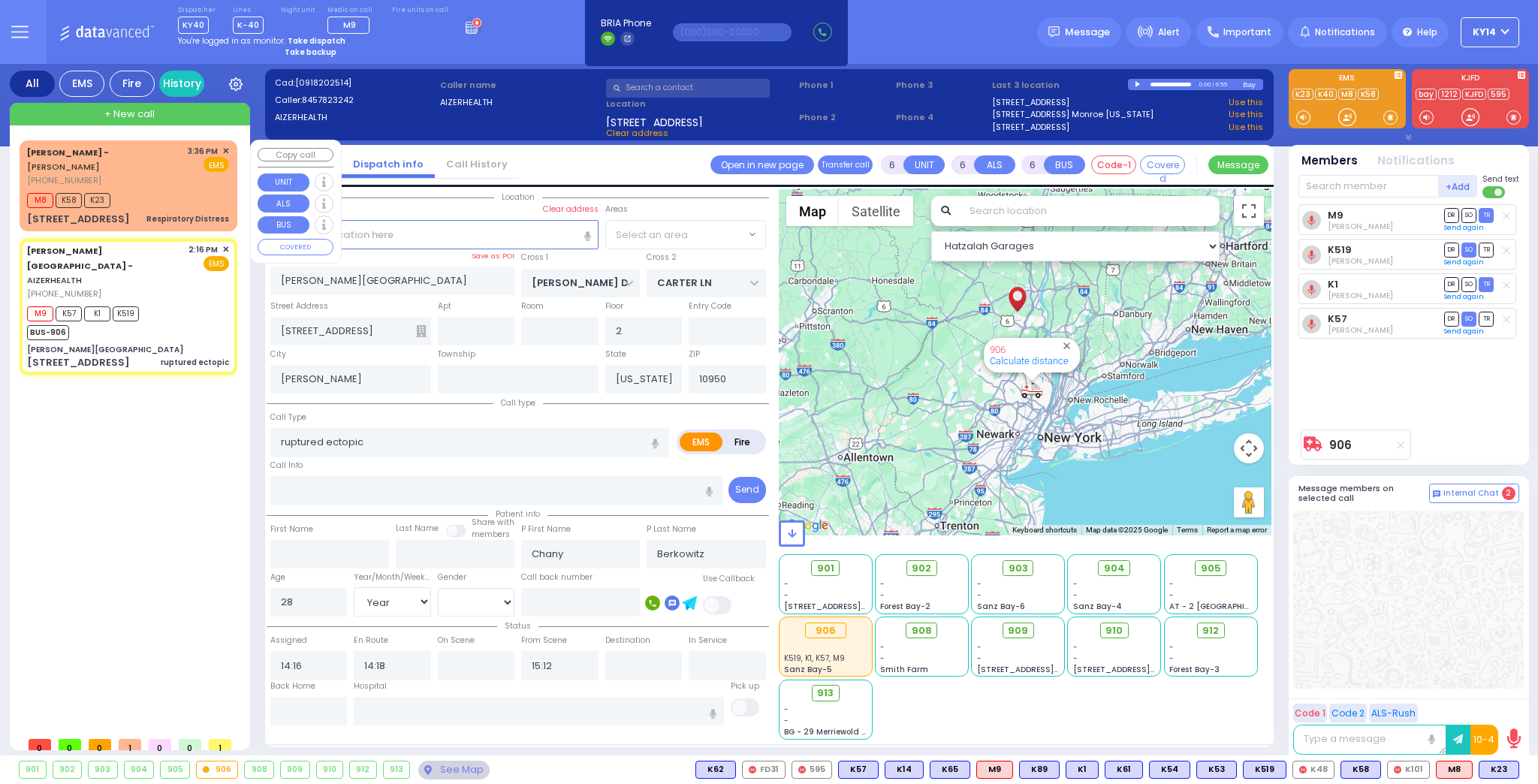
select select "SECTION 2"
select select
radio input "true"
select select "Year"
select select "[DEMOGRAPHIC_DATA]"
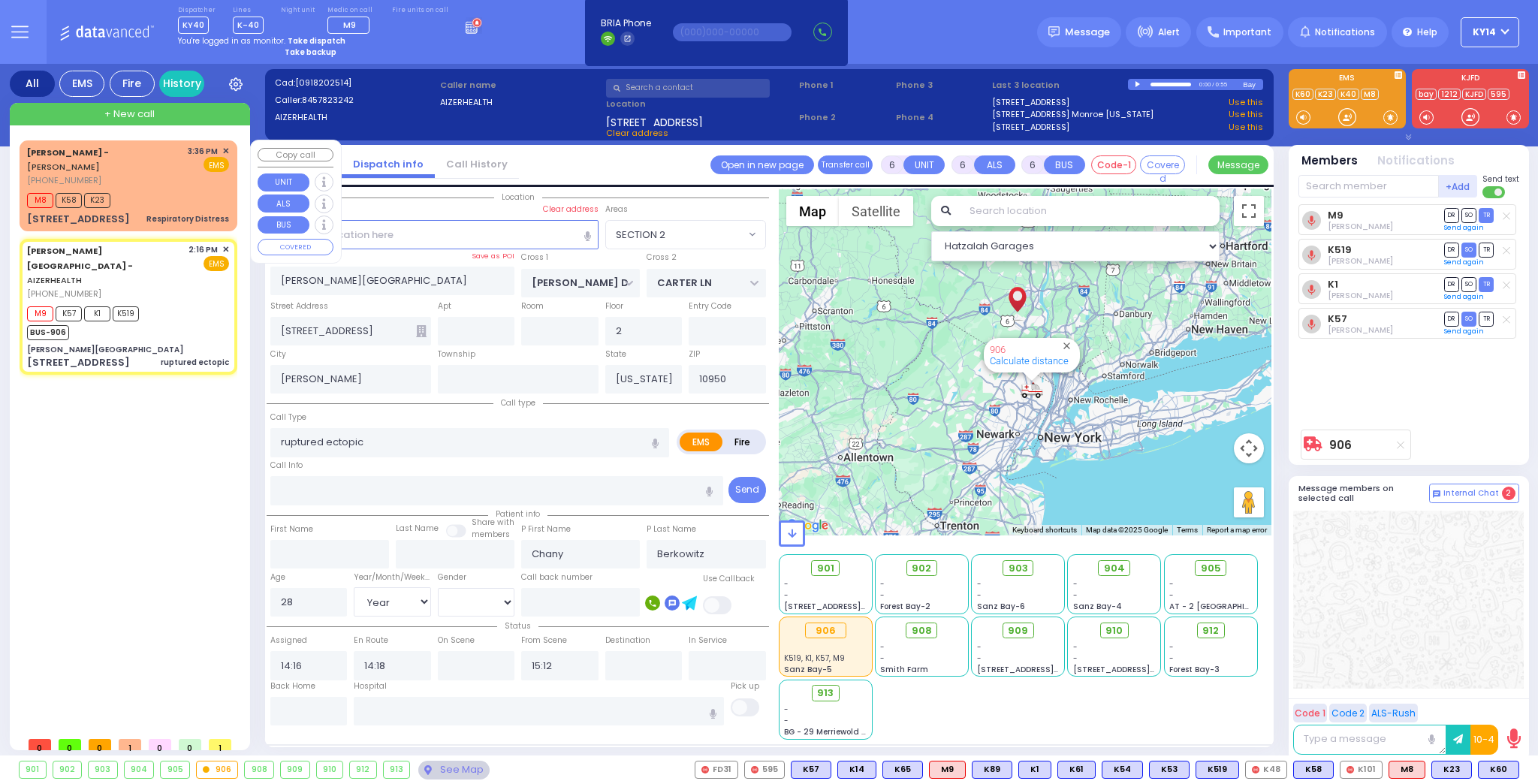
select select "SECTION 2"
select select "Hatzalah Garages"
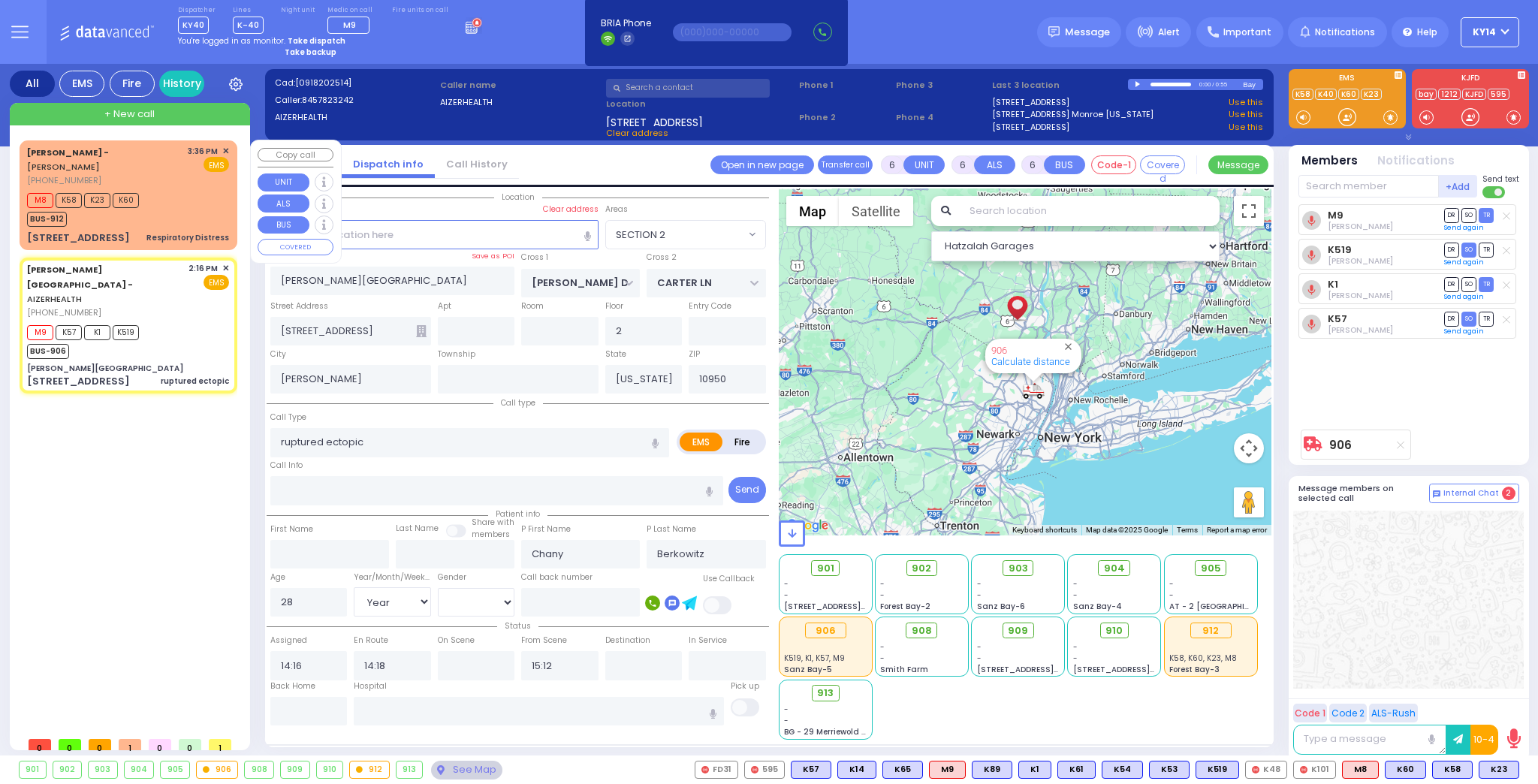
select select
radio input "true"
select select "Year"
select select "[DEMOGRAPHIC_DATA]"
select select "Hatzalah Garages"
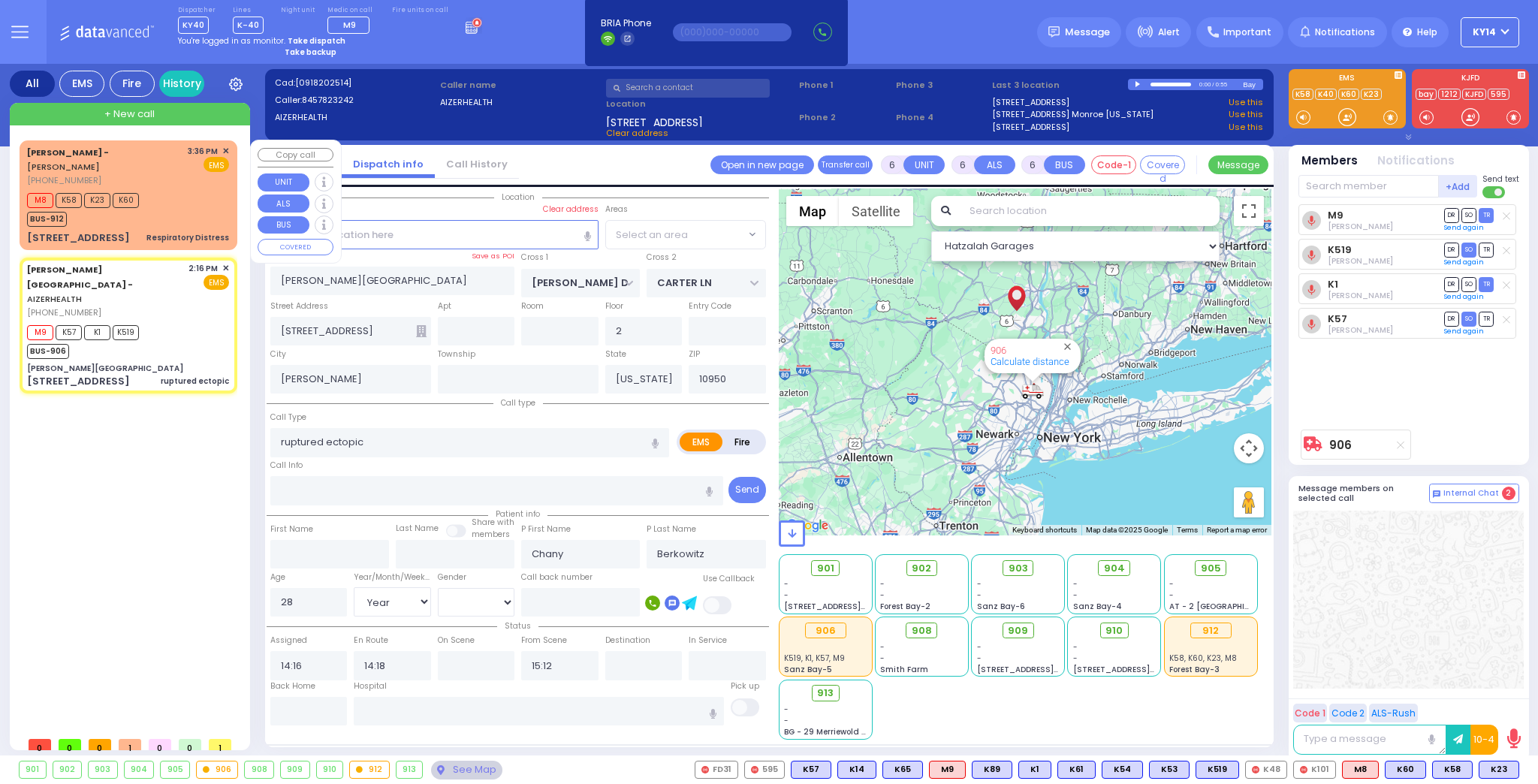
select select "SECTION 2"
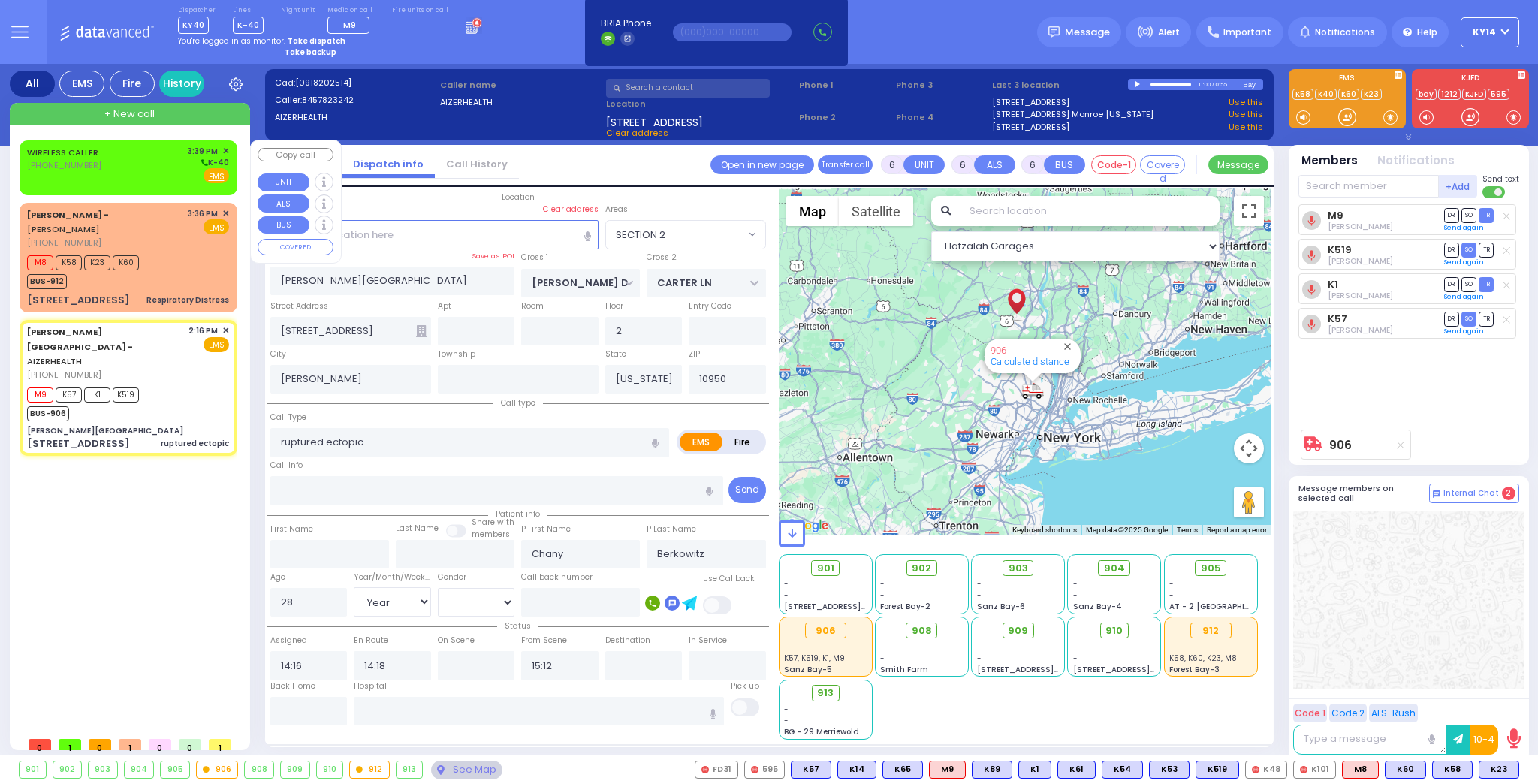
select select
radio input "true"
select select "Year"
select select "[DEMOGRAPHIC_DATA]"
select select "Hatzalah Garages"
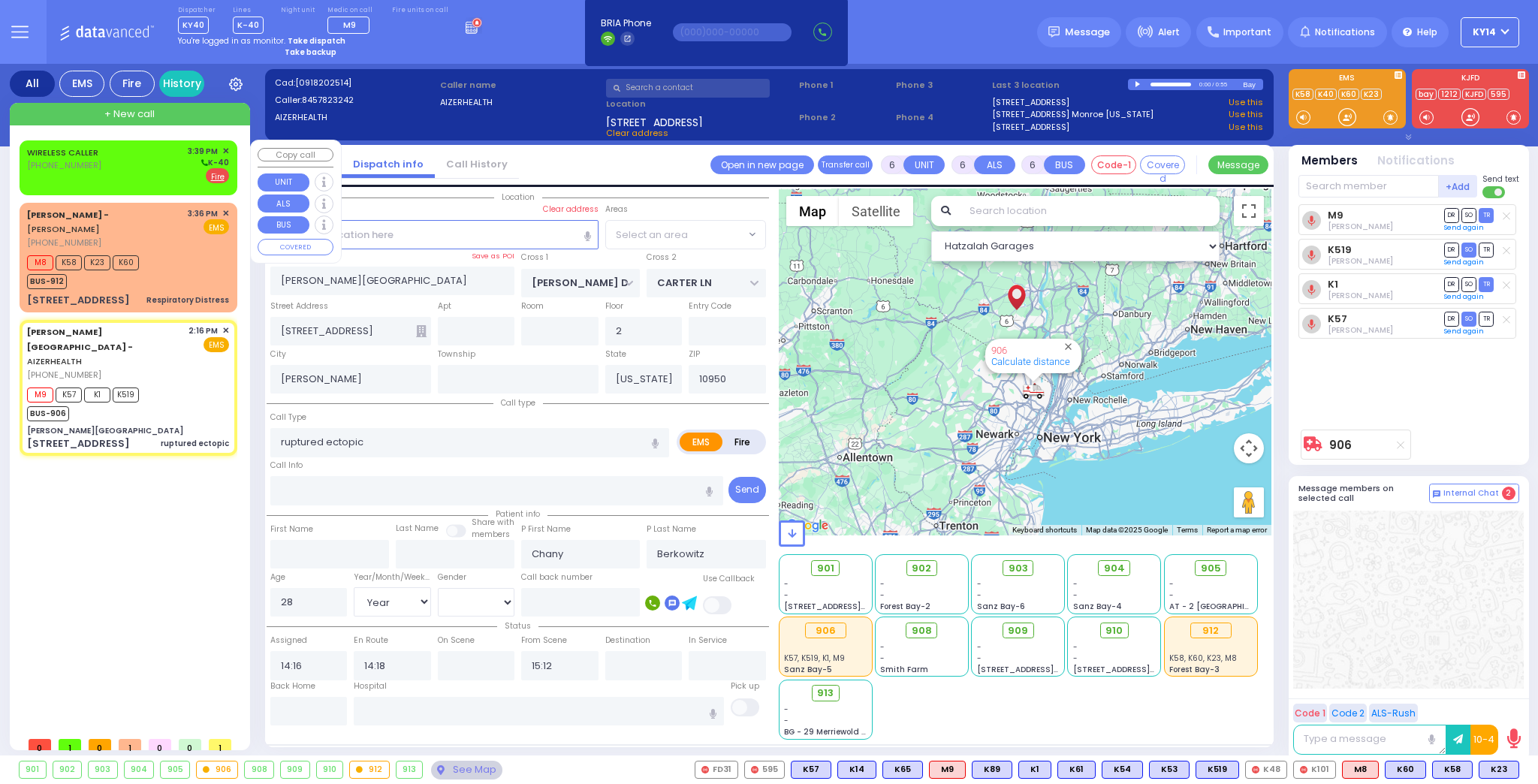
select select "SECTION 2"
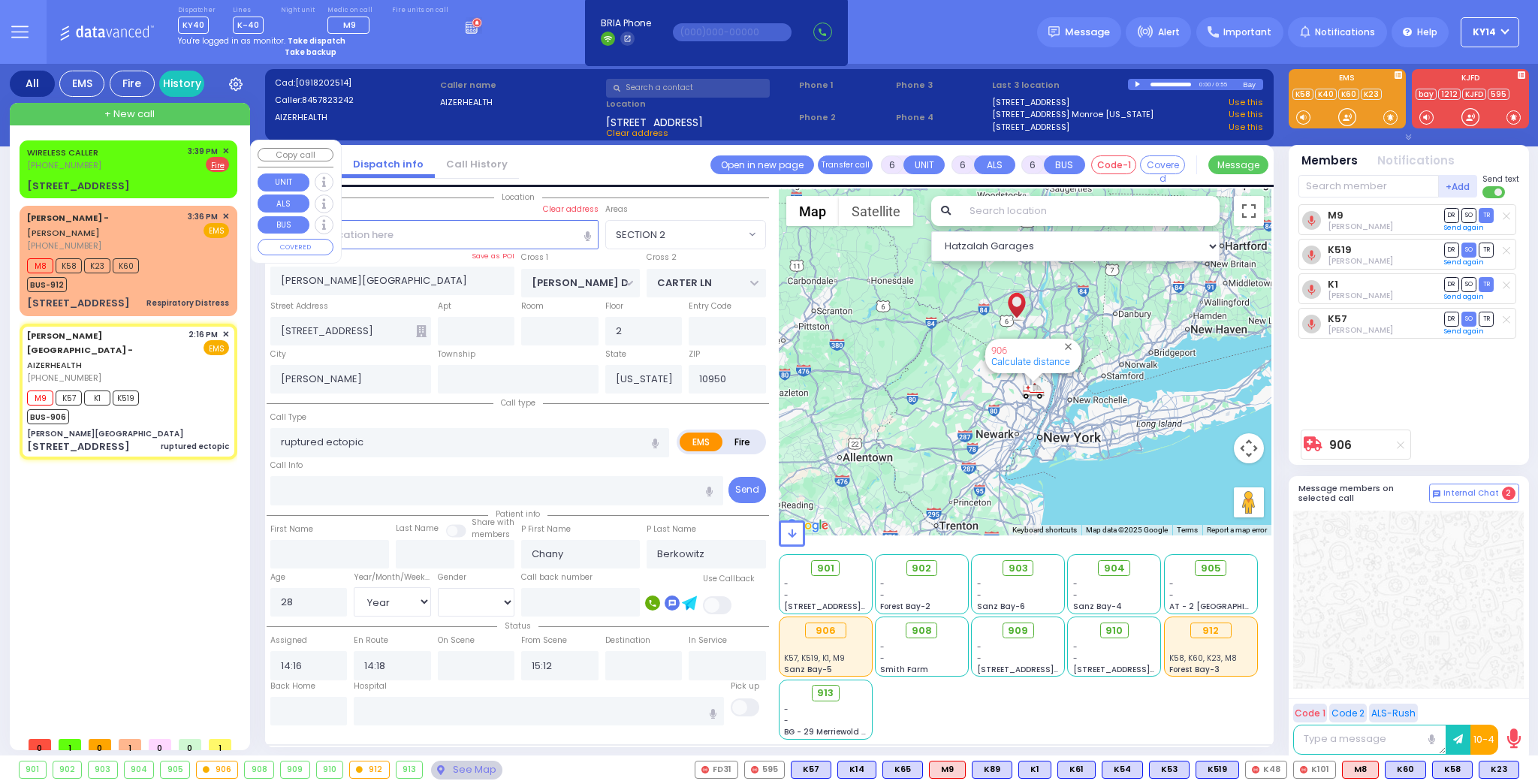
select select
select select "Year"
select select "[DEMOGRAPHIC_DATA]"
select select "Hatzalah Garages"
select select "SECTION 2"
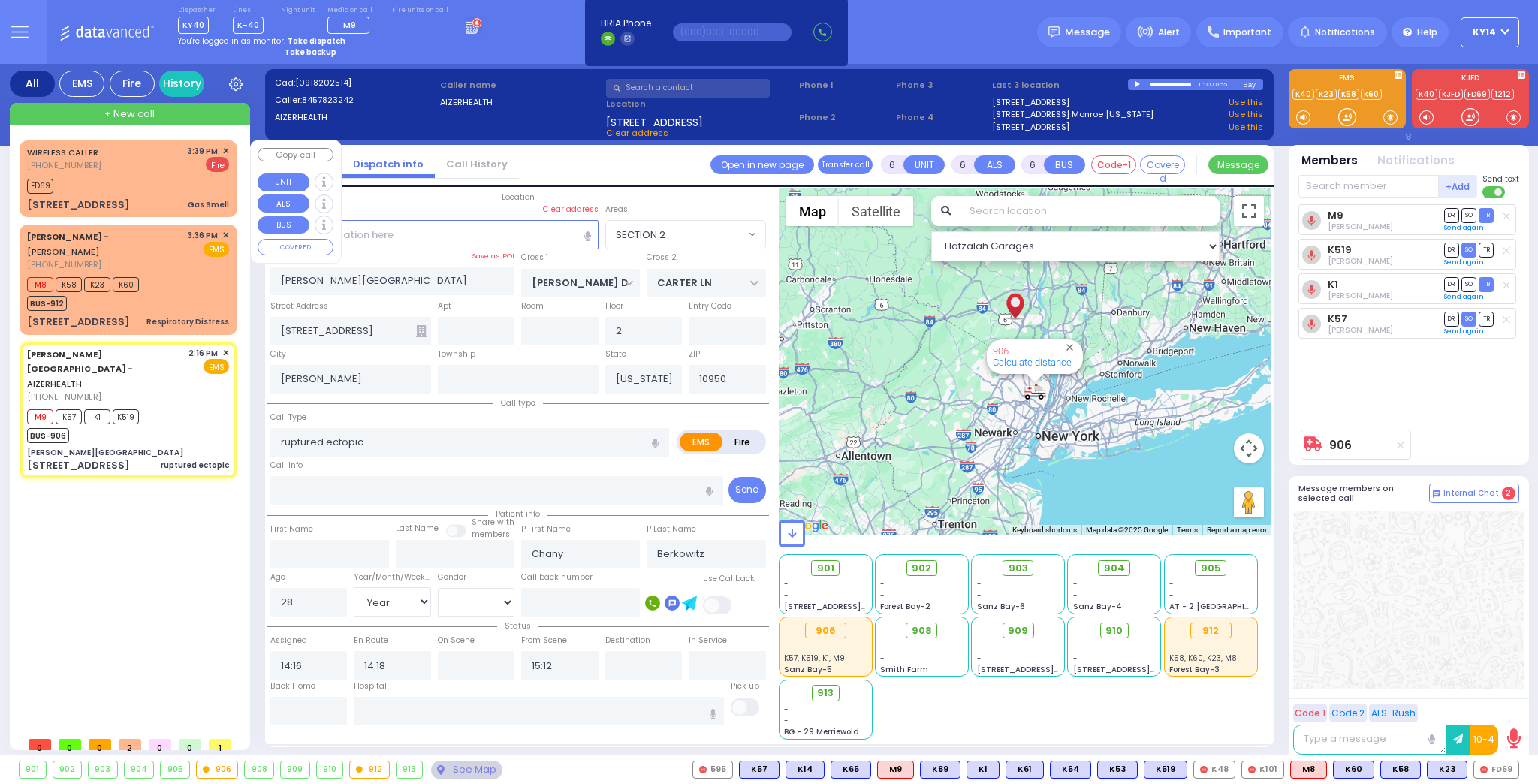
select select
radio input "true"
select select "Year"
select select "[DEMOGRAPHIC_DATA]"
select select "Hatzalah Garages"
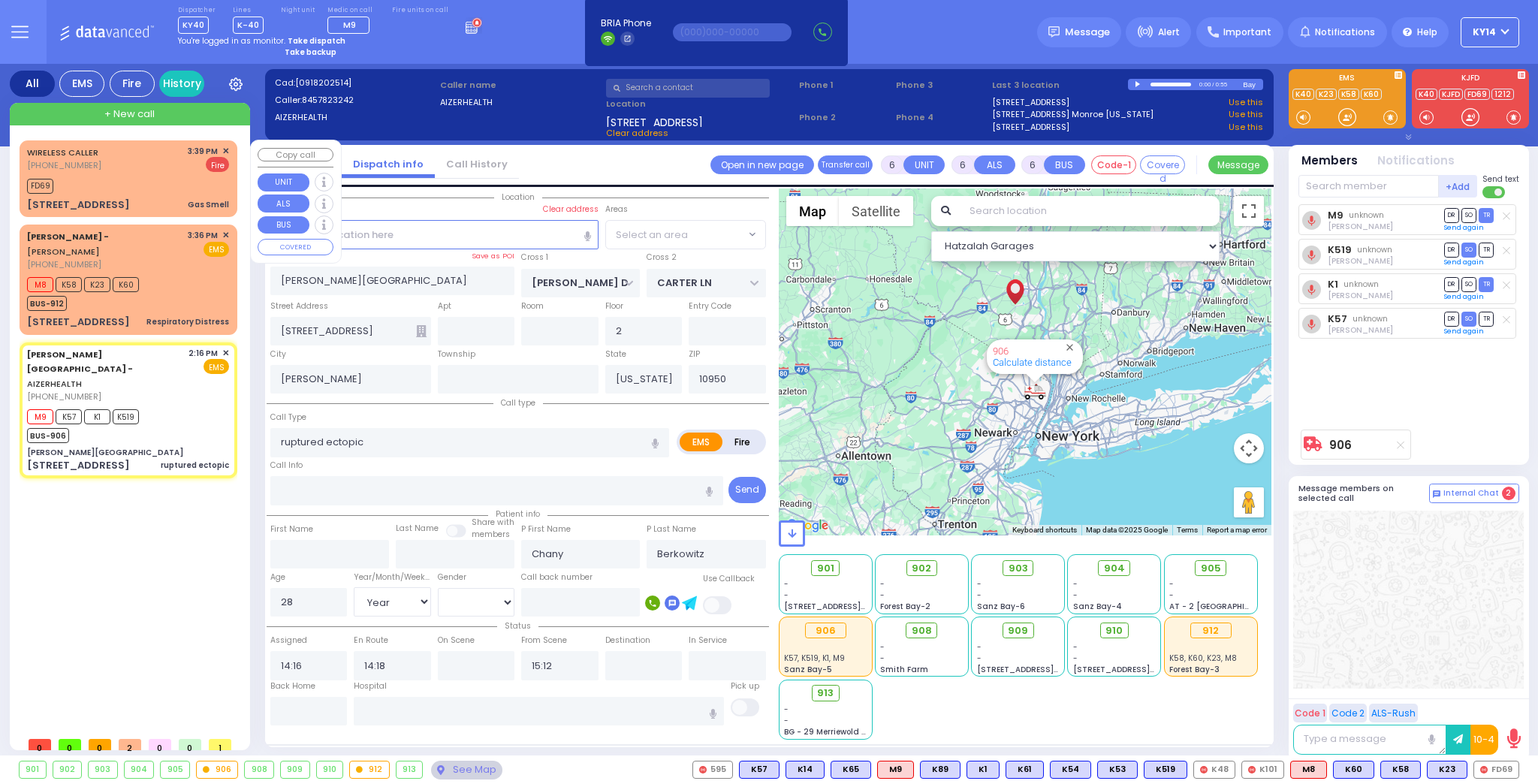
select select "SECTION 2"
select select
radio input "true"
select select "Year"
select select "[DEMOGRAPHIC_DATA]"
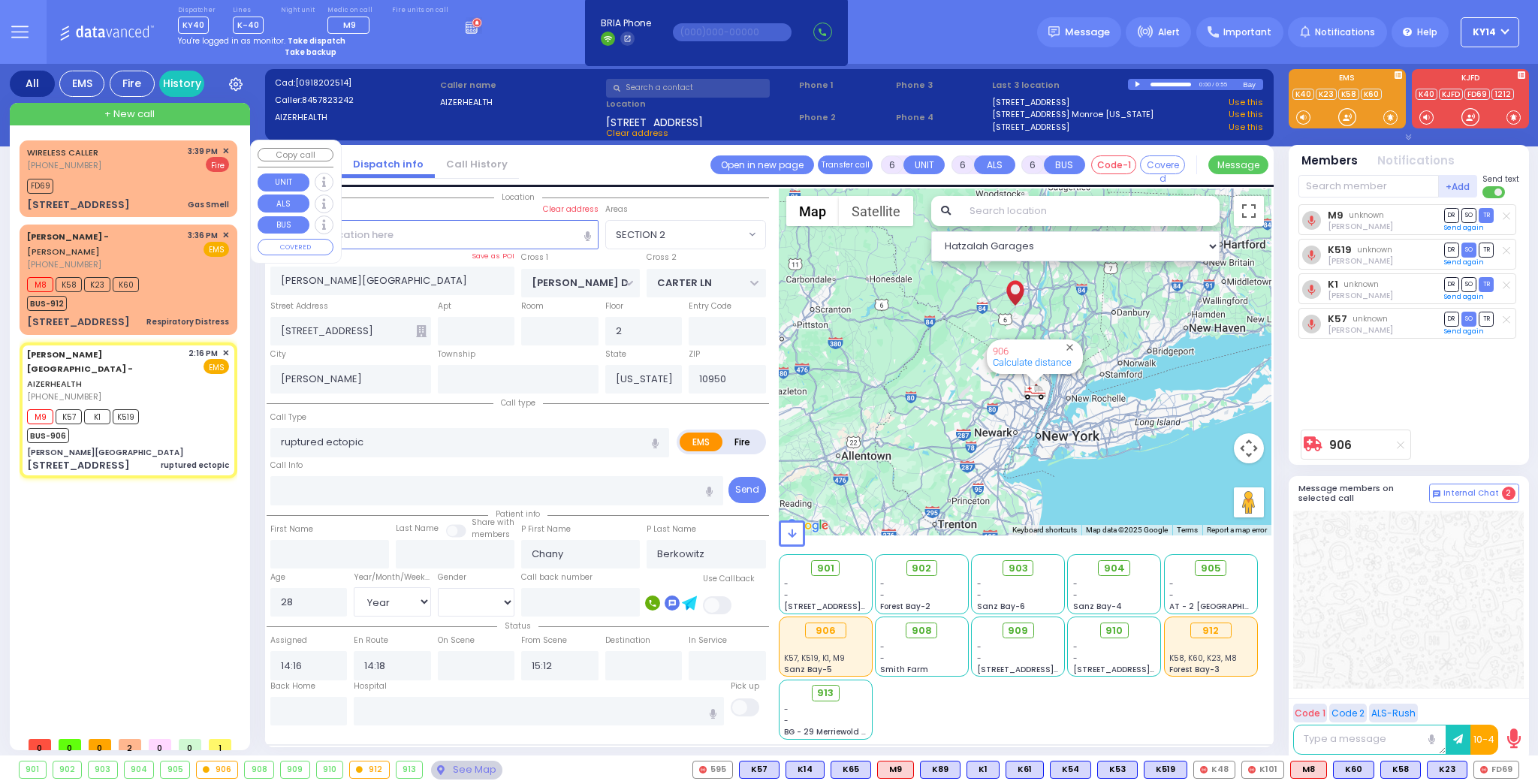
select select "Hatzalah Garages"
select select "SECTION 2"
select select
radio input "true"
select select "Year"
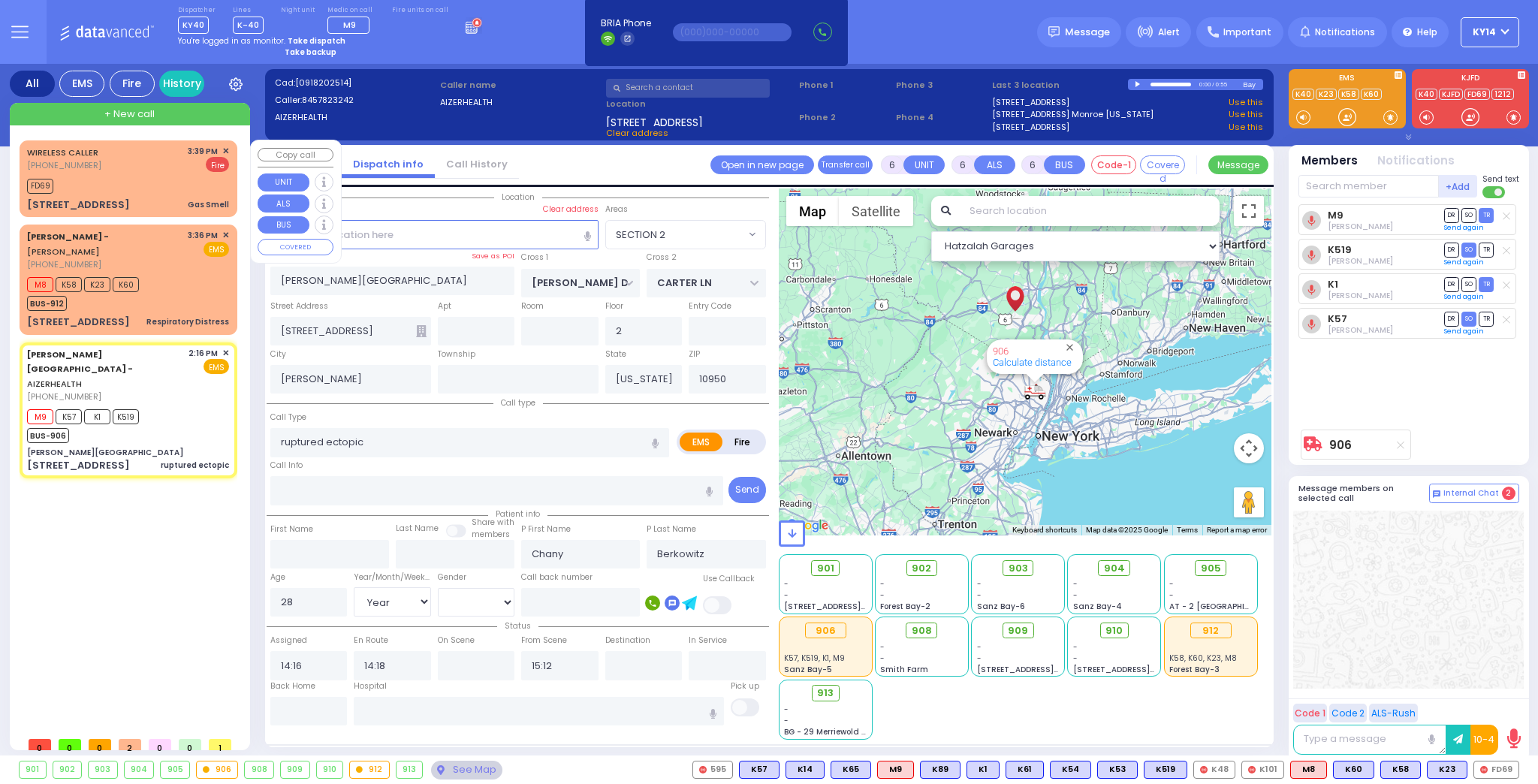
select select "[DEMOGRAPHIC_DATA]"
select select "Hatzalah Garages"
select select "SECTION 2"
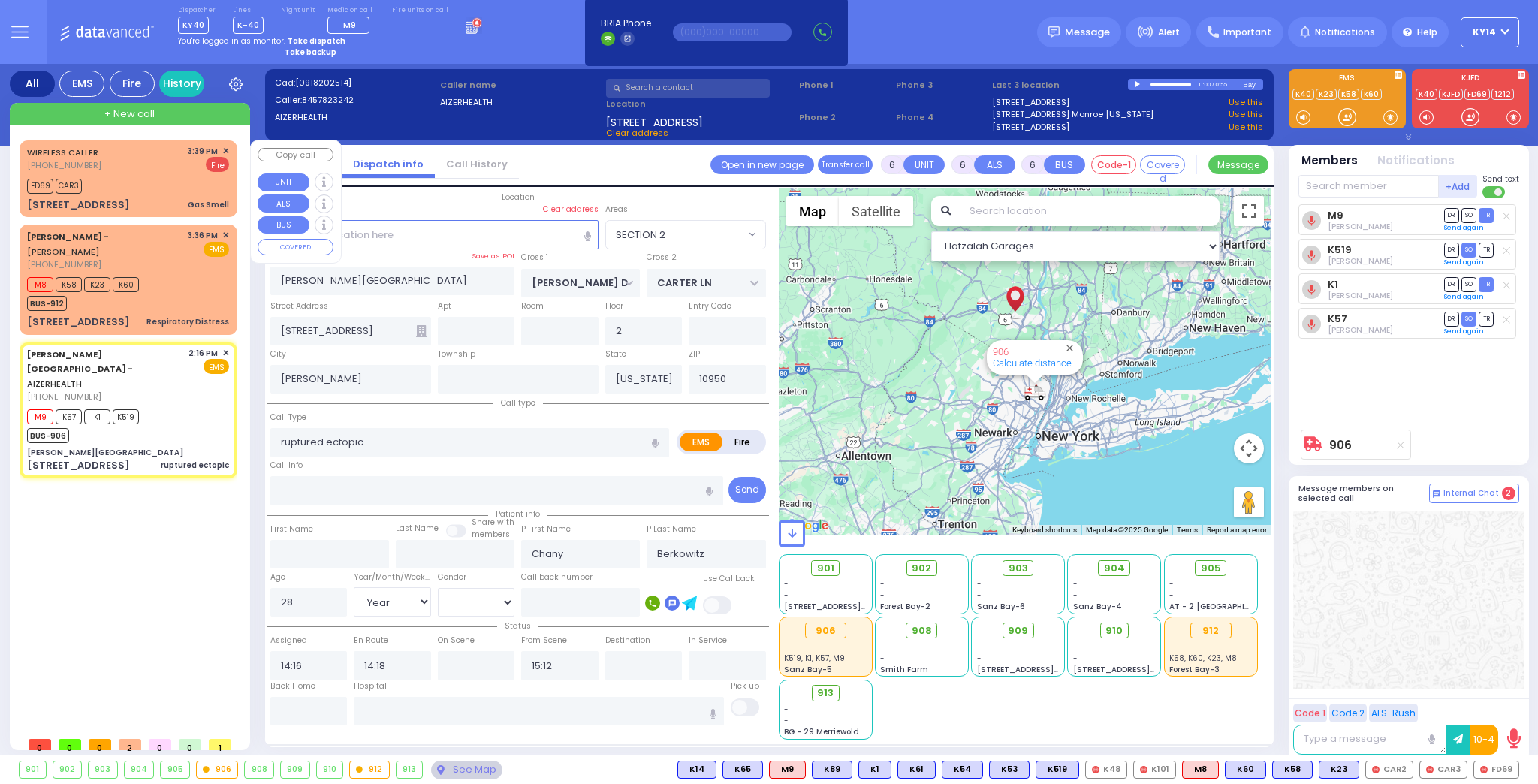
select select
radio input "true"
select select "Year"
select select "[DEMOGRAPHIC_DATA]"
select select "Hatzalah Garages"
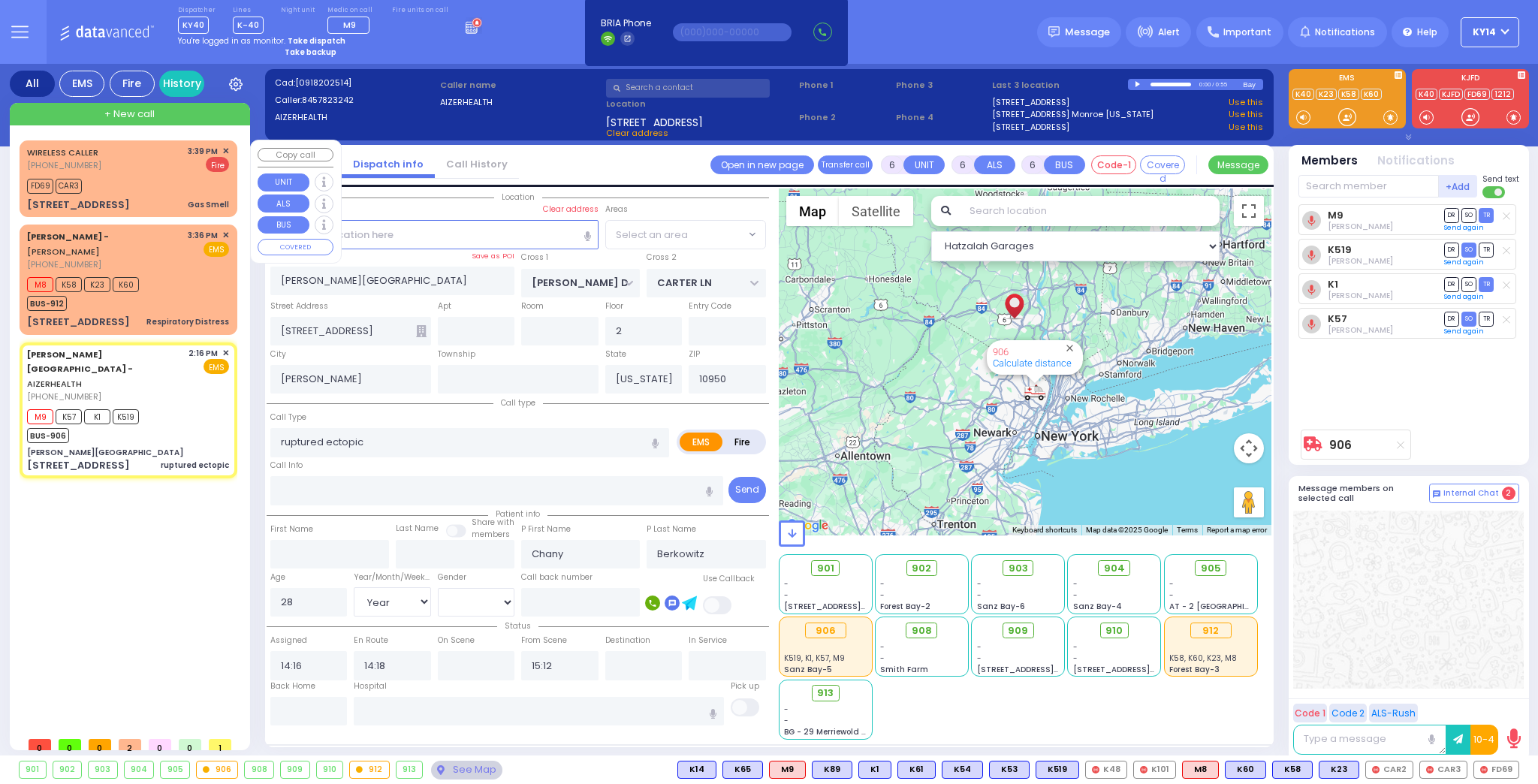
select select "SECTION 2"
select select
radio input "true"
select select "Year"
select select "[DEMOGRAPHIC_DATA]"
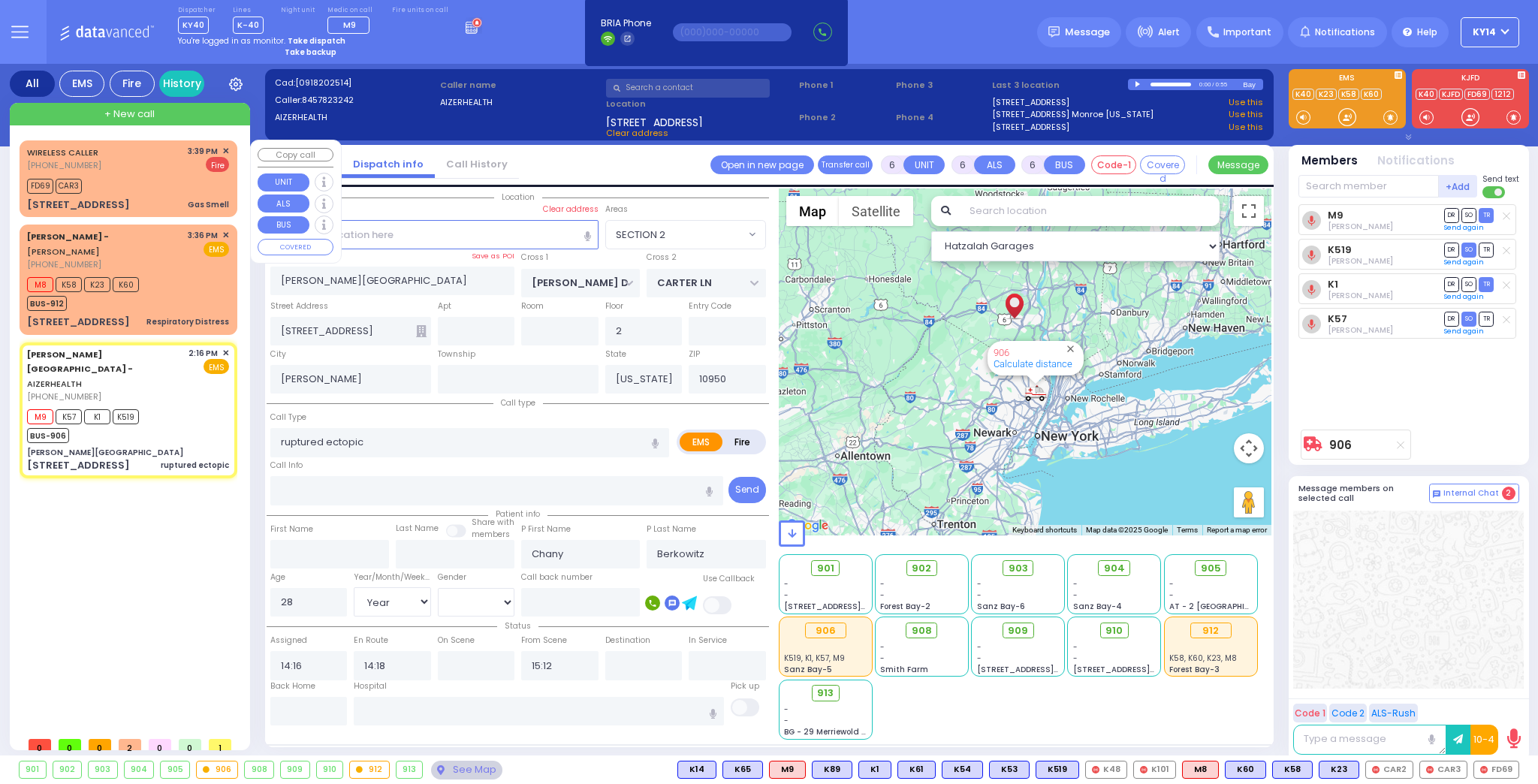
select select "Hatzalah Garages"
select select "SECTION 2"
select select
radio input "true"
select select "Year"
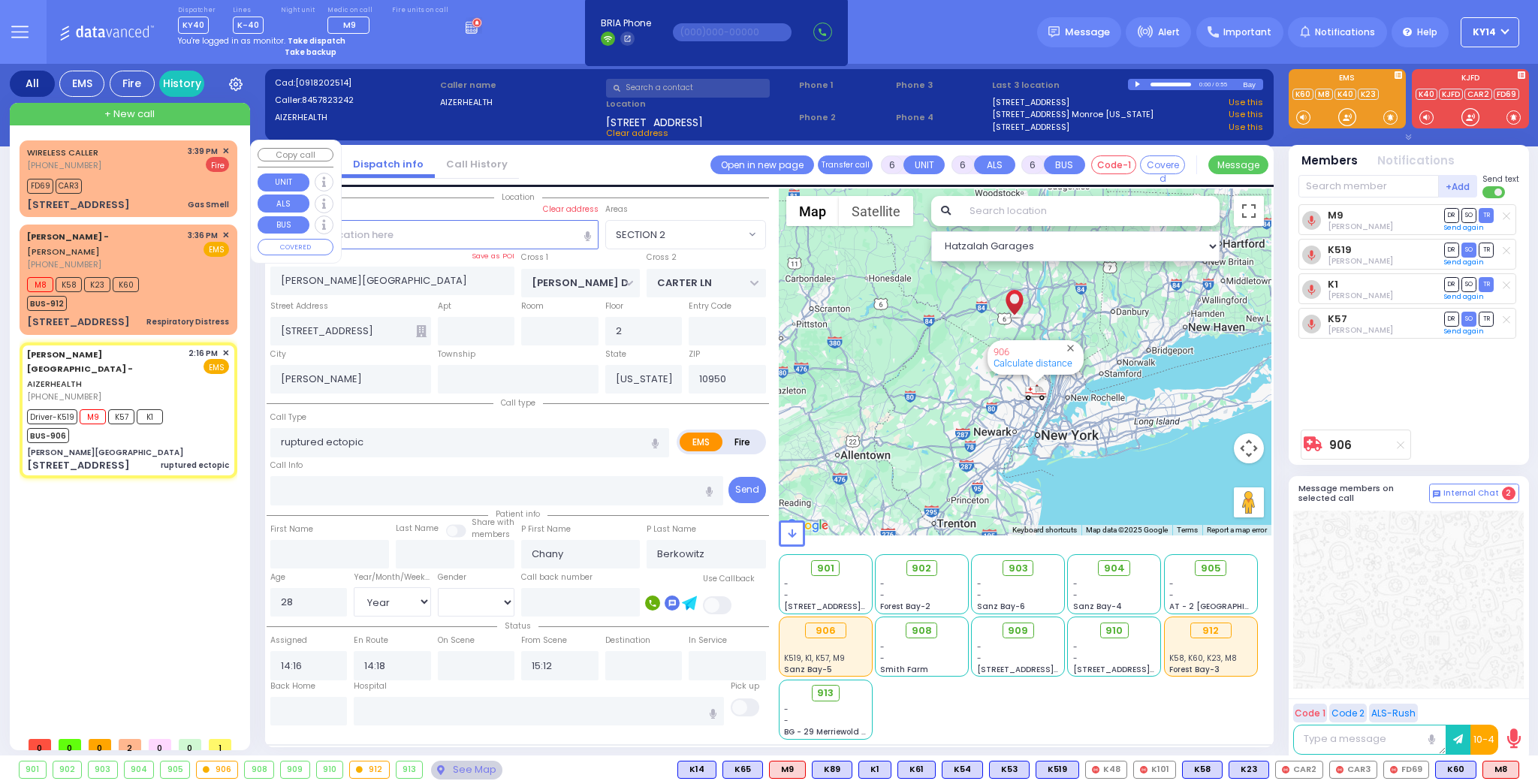
select select "[DEMOGRAPHIC_DATA]"
select select "SECTION 2"
select select
radio input "true"
select select "Year"
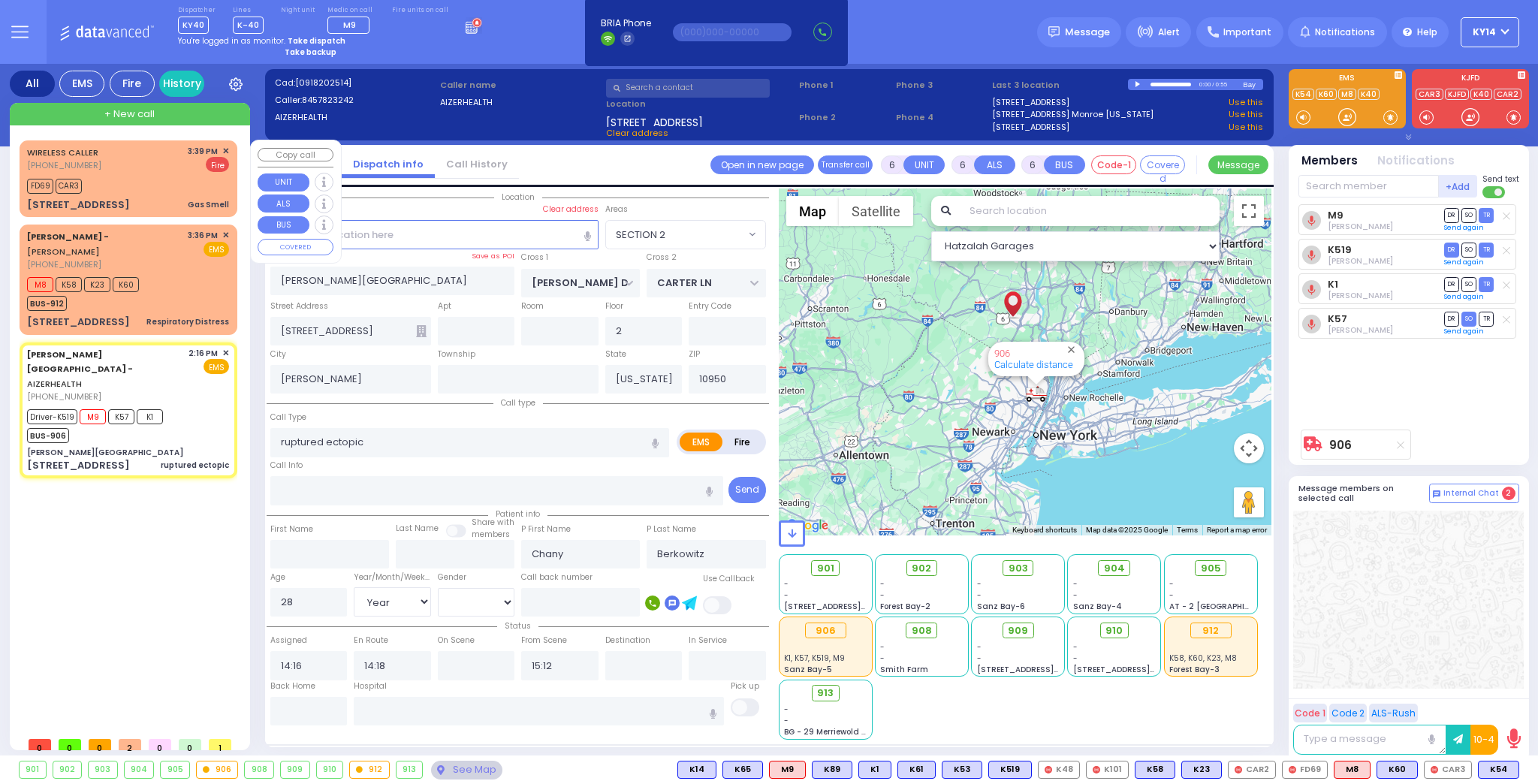
select select "[DEMOGRAPHIC_DATA]"
select select "Hatzalah Garages"
select select "SECTION 2"
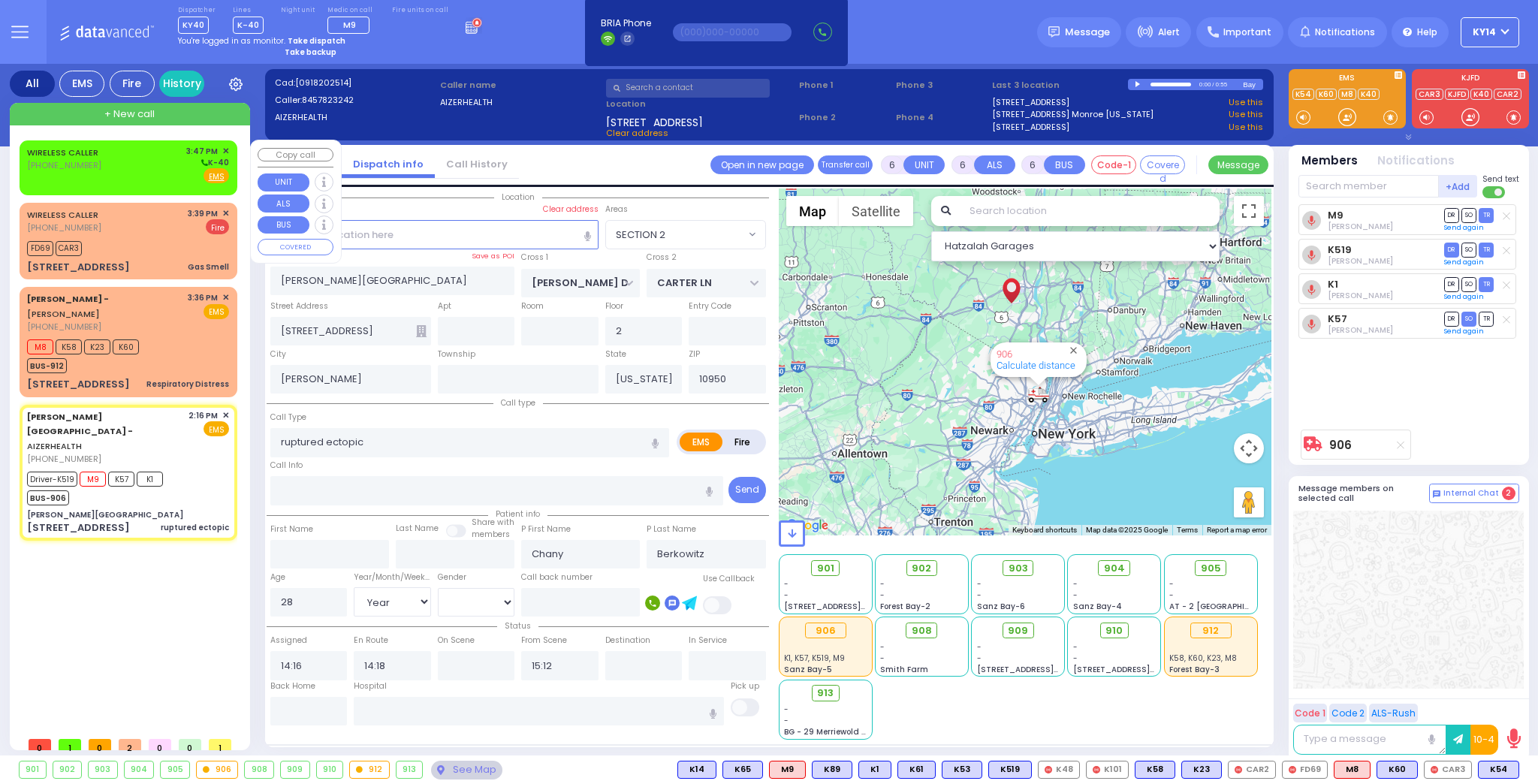
select select
radio input "true"
select select "Year"
select select "[DEMOGRAPHIC_DATA]"
type input "[US_STATE][GEOGRAPHIC_DATA]- [GEOGRAPHIC_DATA] [STREET_ADDRESS][US_STATE]"
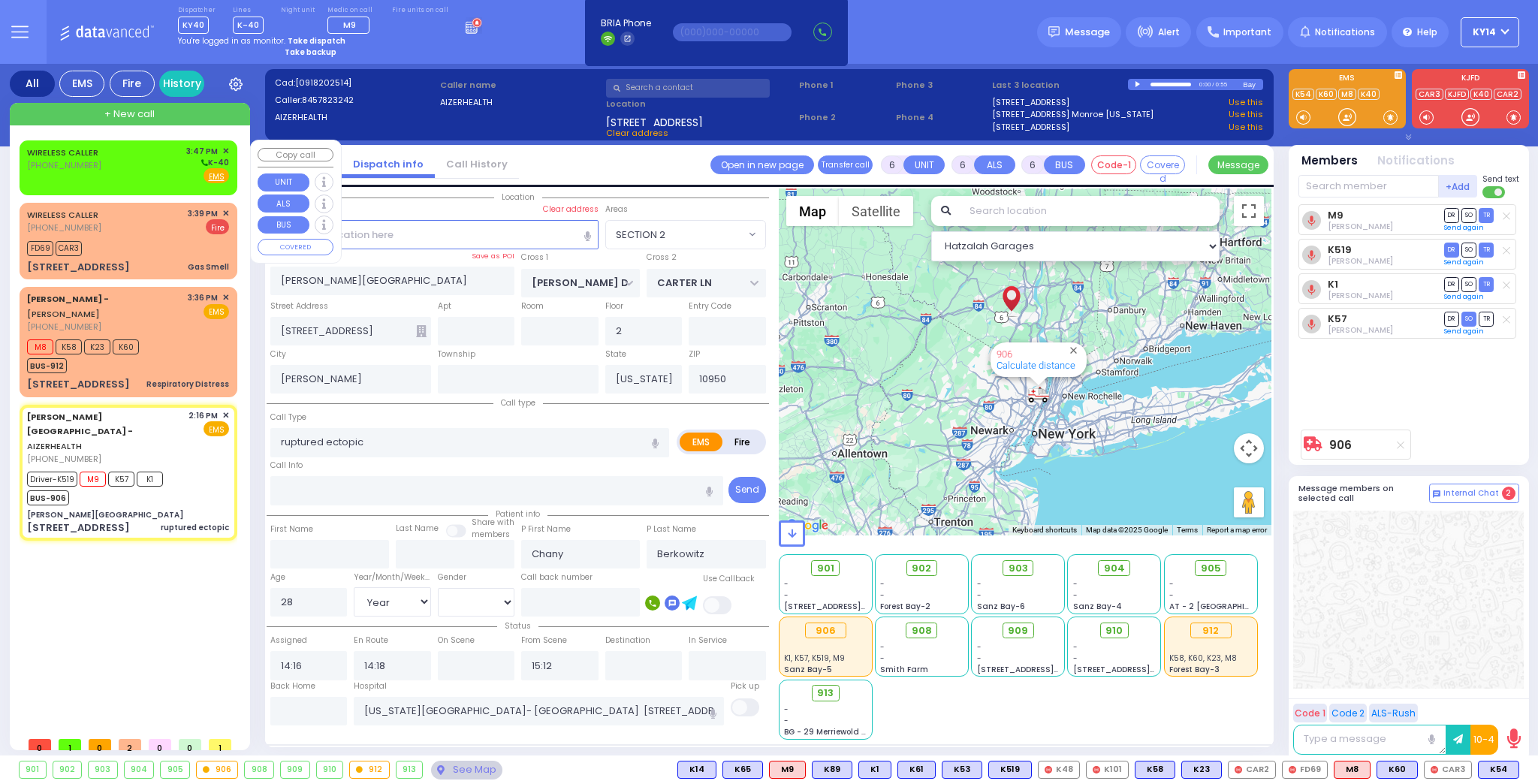
select select "Hatzalah Garages"
select select "SECTION 2"
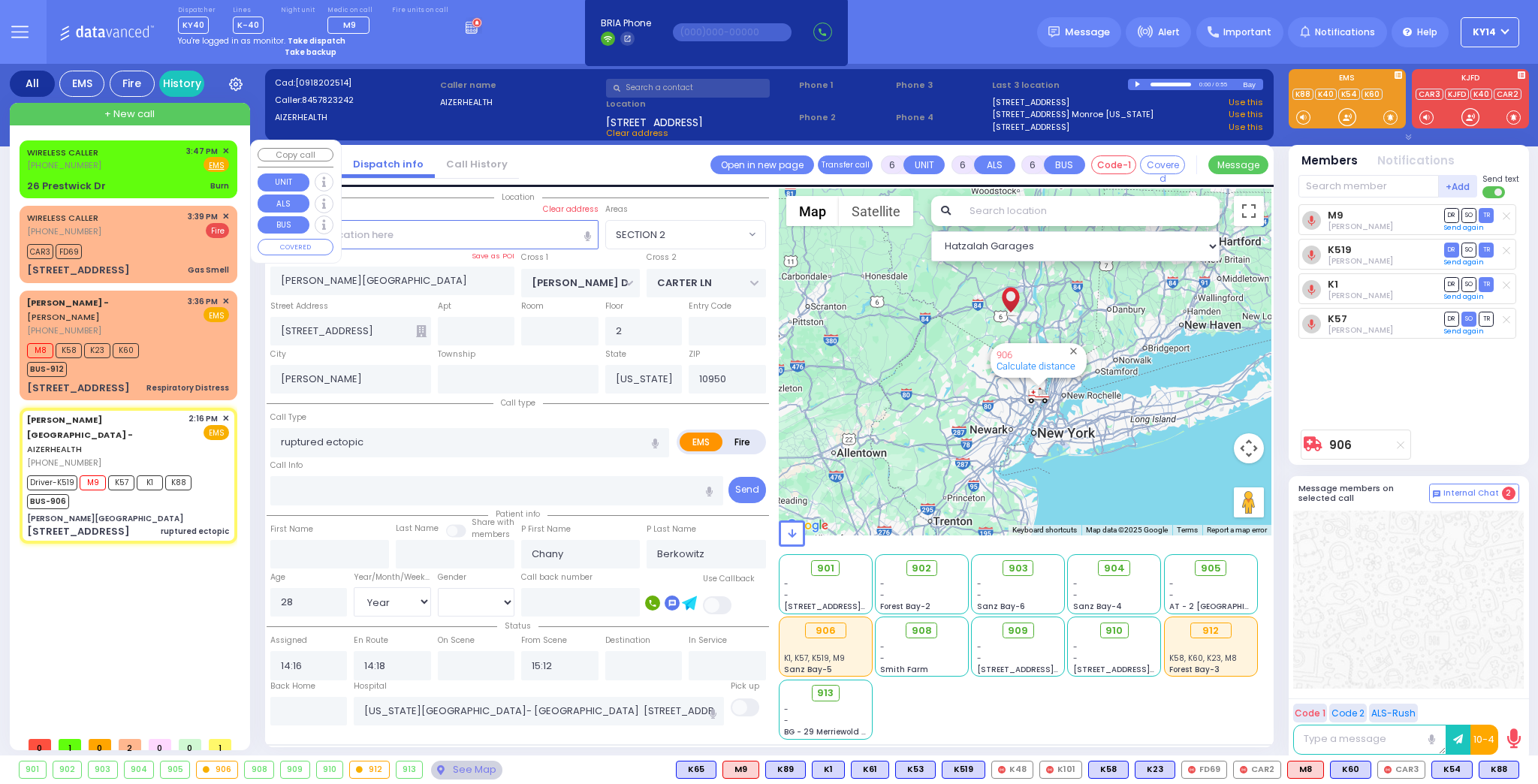
select select
radio input "true"
select select "Year"
select select "[DEMOGRAPHIC_DATA]"
select select "Hatzalah Garages"
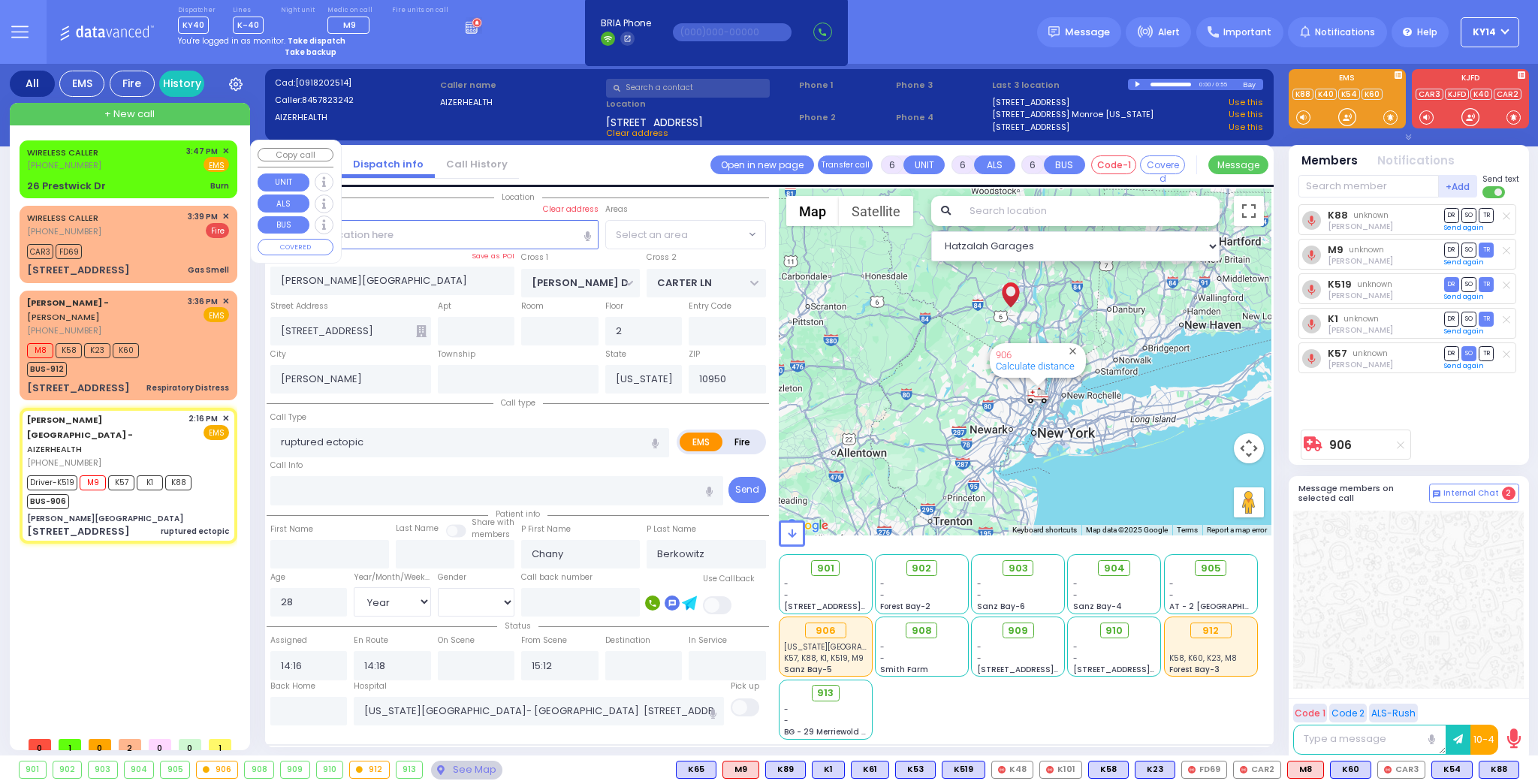
select select "SECTION 2"
select select
radio input "true"
select select "Year"
select select "[DEMOGRAPHIC_DATA]"
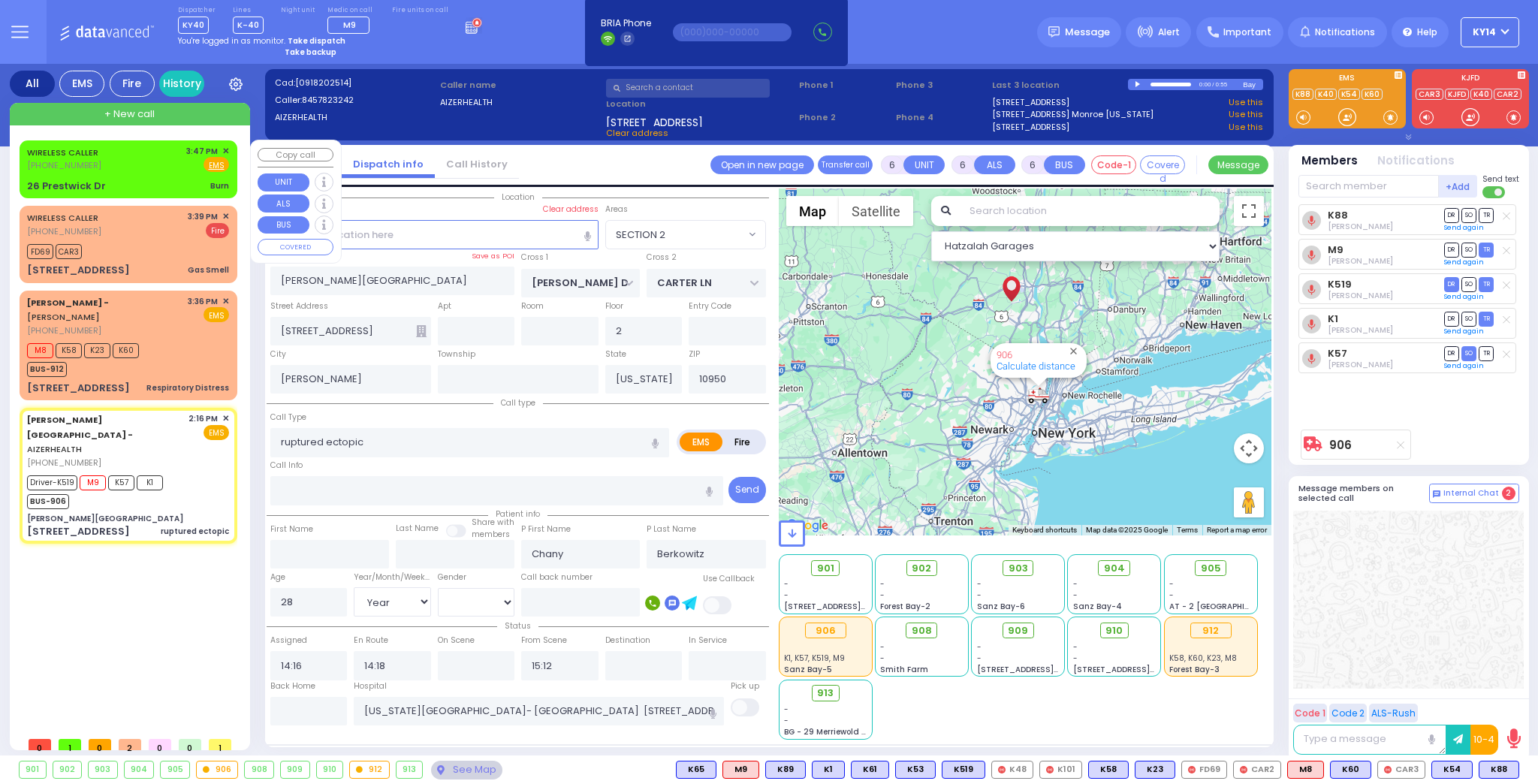
select select "Hatzalah Garages"
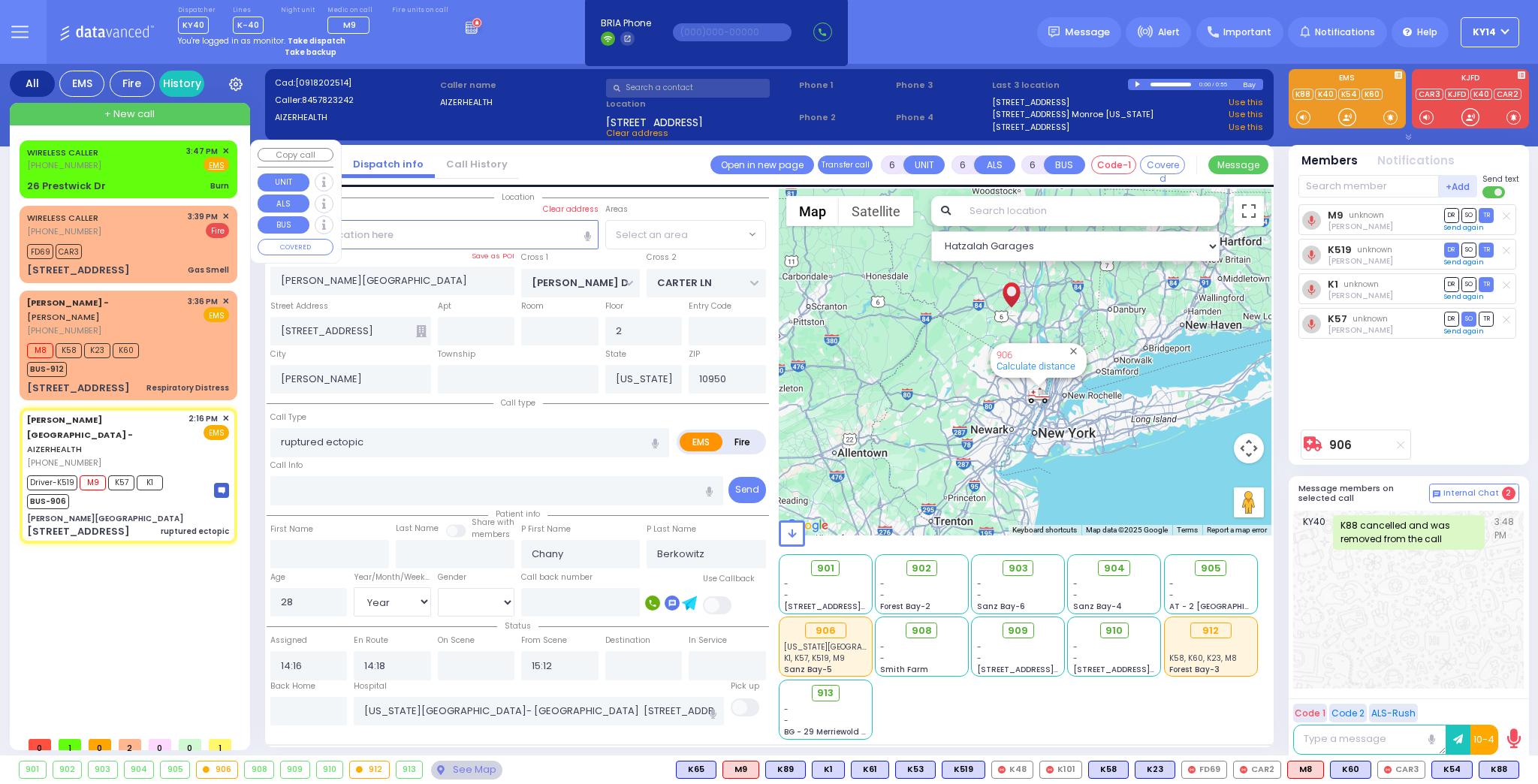
select select "SECTION 2"
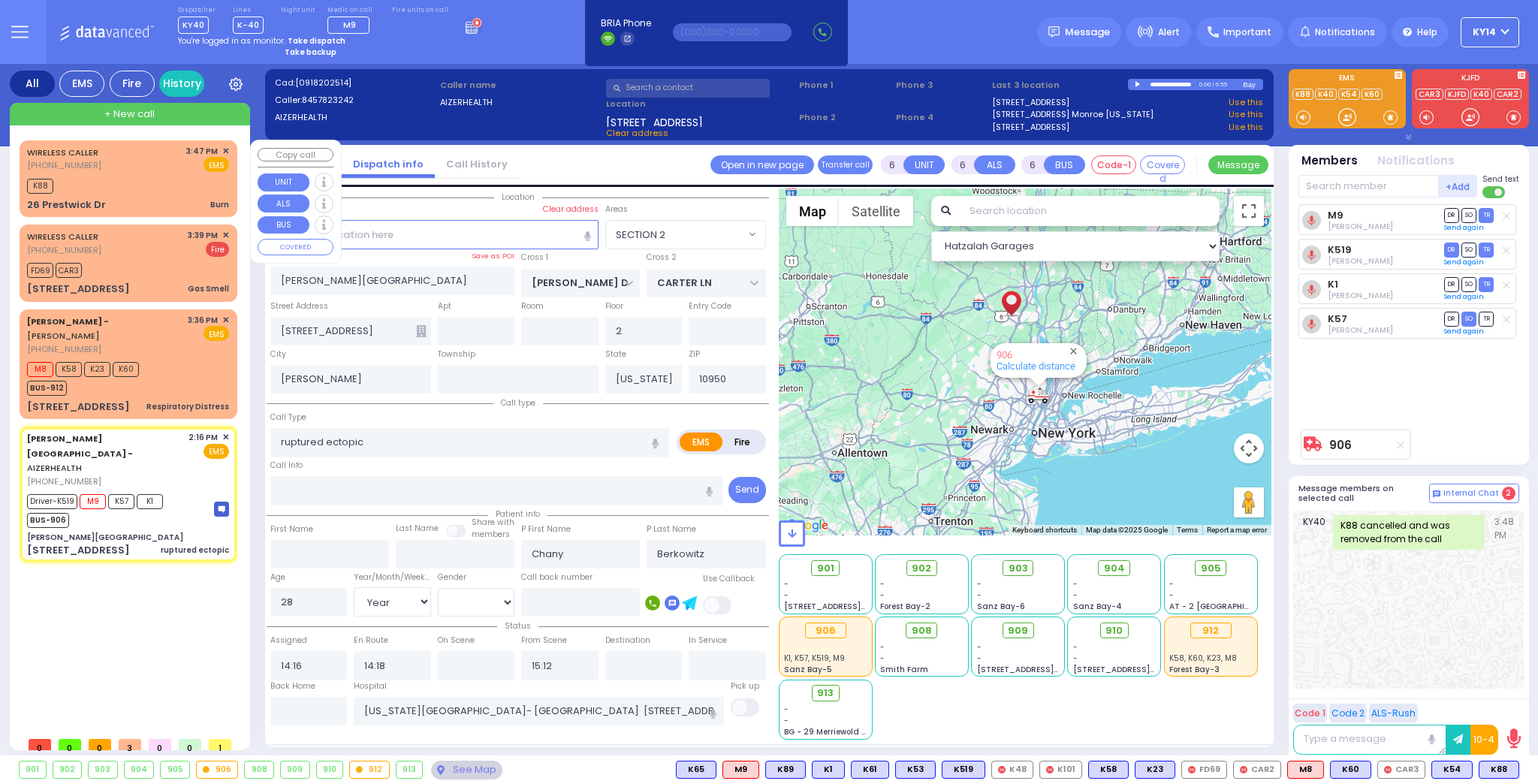
select select "SECTION 2"
select select "Year"
select select "[DEMOGRAPHIC_DATA]"
select select
radio input "true"
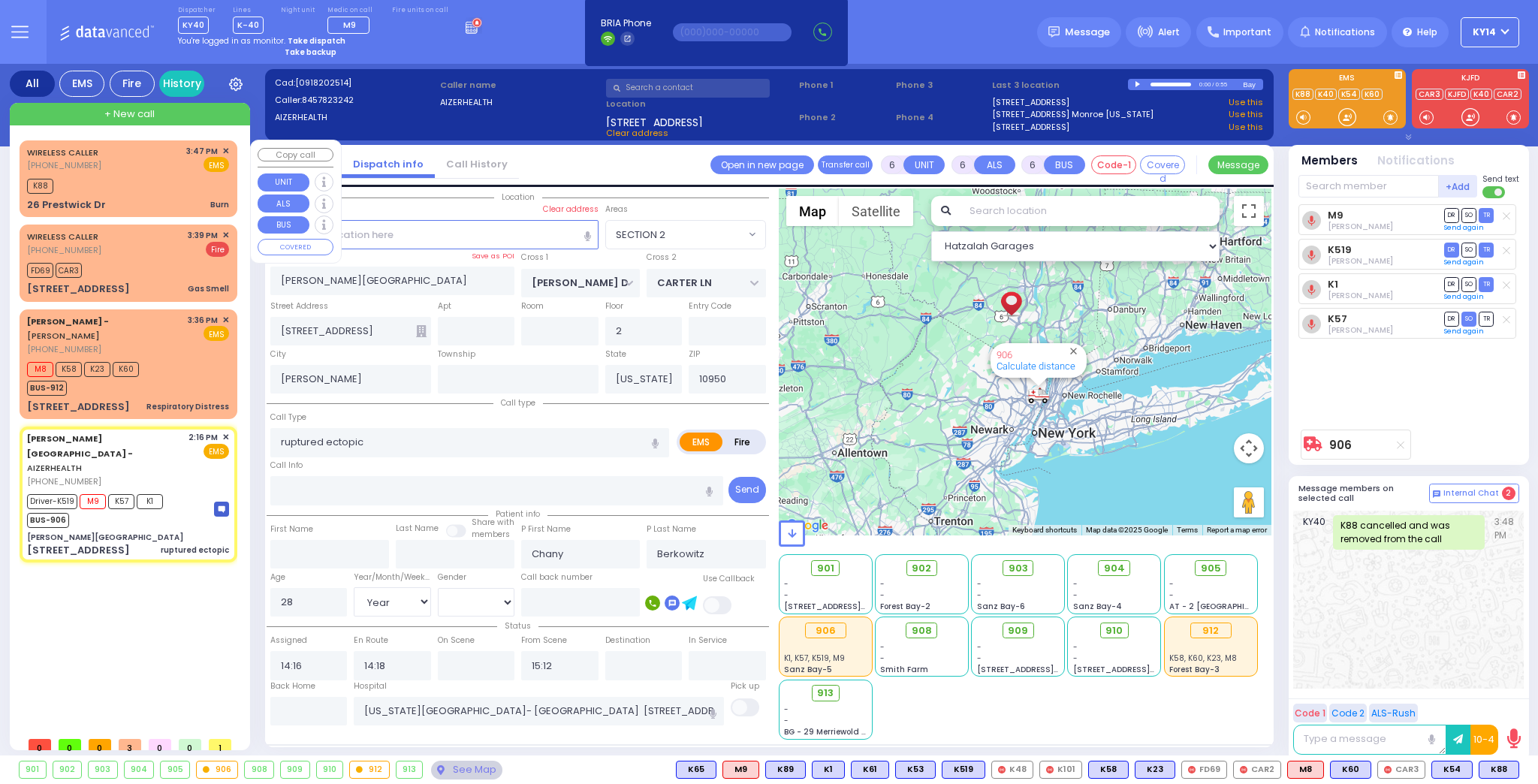
select select "Year"
select select "[DEMOGRAPHIC_DATA]"
select select "Hatzalah Garages"
select select "SECTION 2"
select select
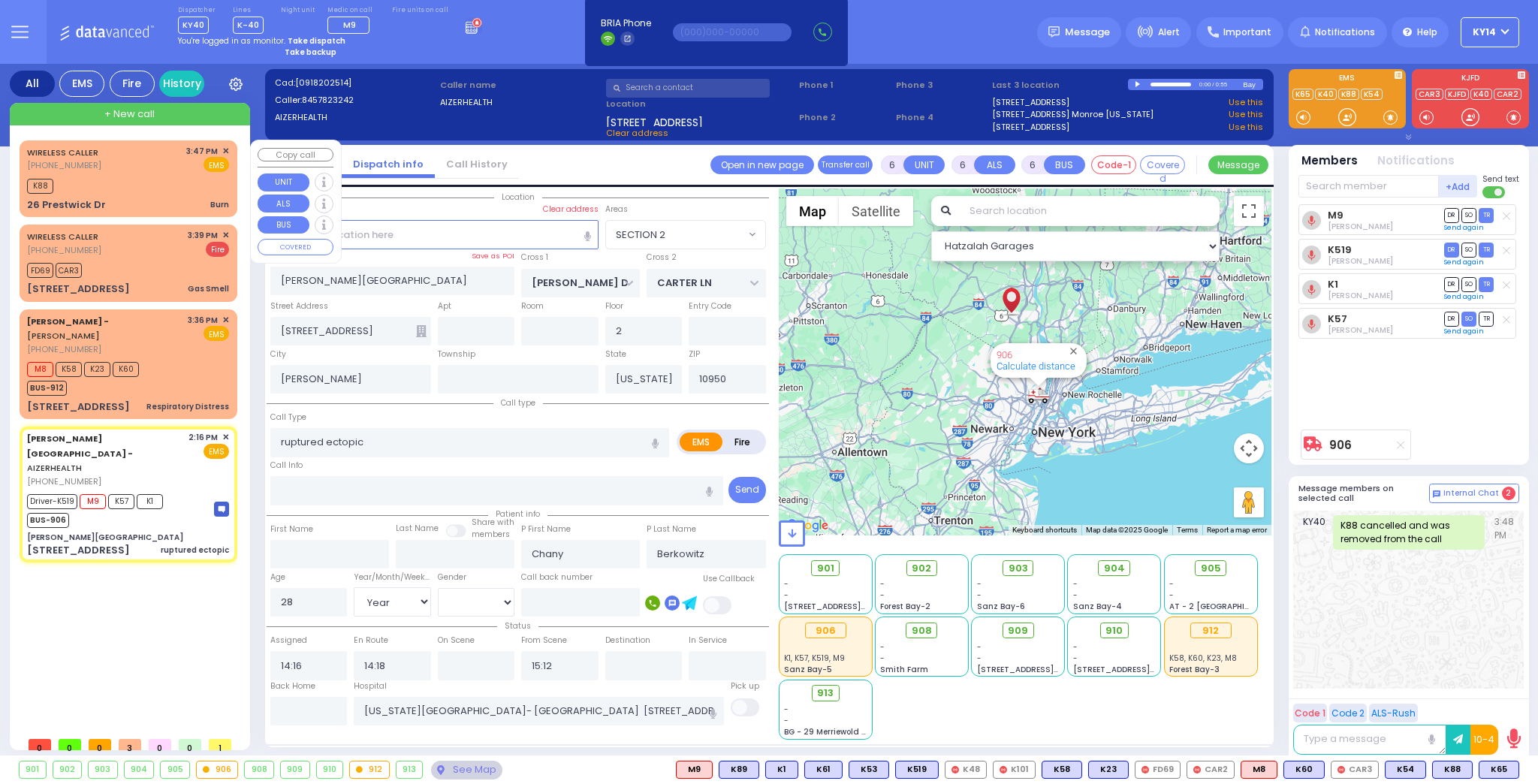
radio input "true"
select select "Year"
select select "[DEMOGRAPHIC_DATA]"
select select "Hatzalah Garages"
select select "SECTION 2"
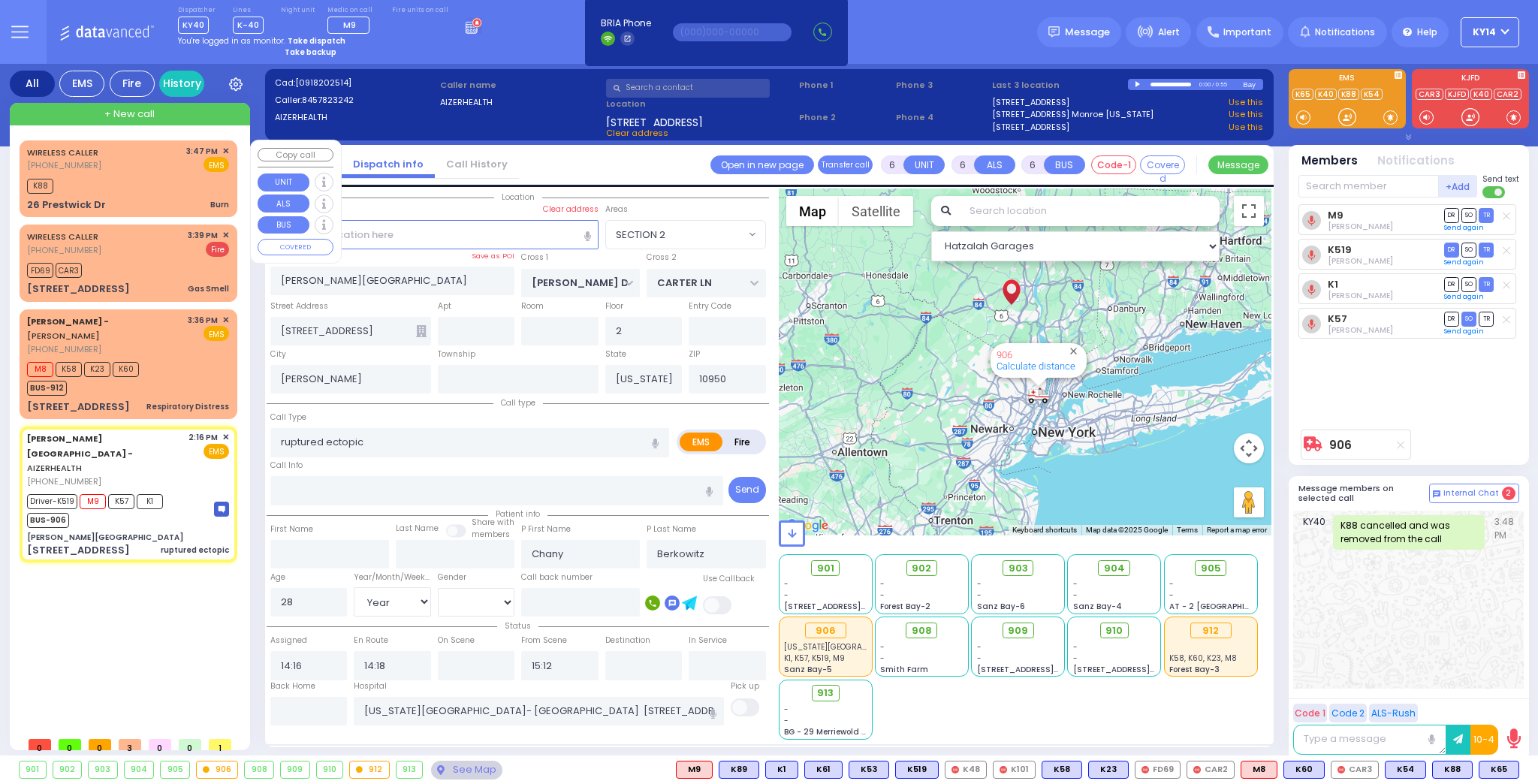
select select
radio input "true"
select select "Year"
select select "[DEMOGRAPHIC_DATA]"
select select "Hatzalah Garages"
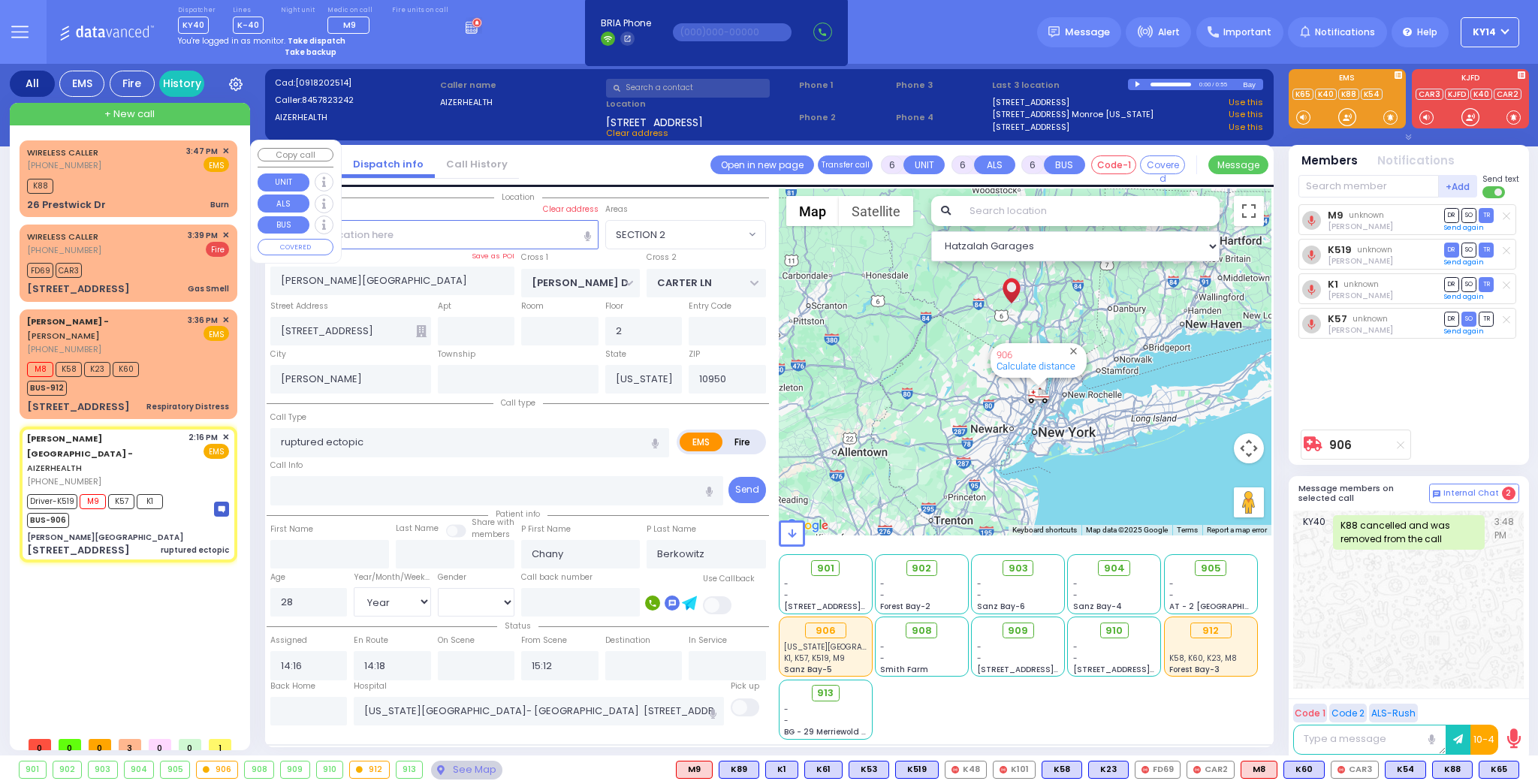
select select "SECTION 2"
select select
radio input "true"
select select "Year"
select select "[DEMOGRAPHIC_DATA]"
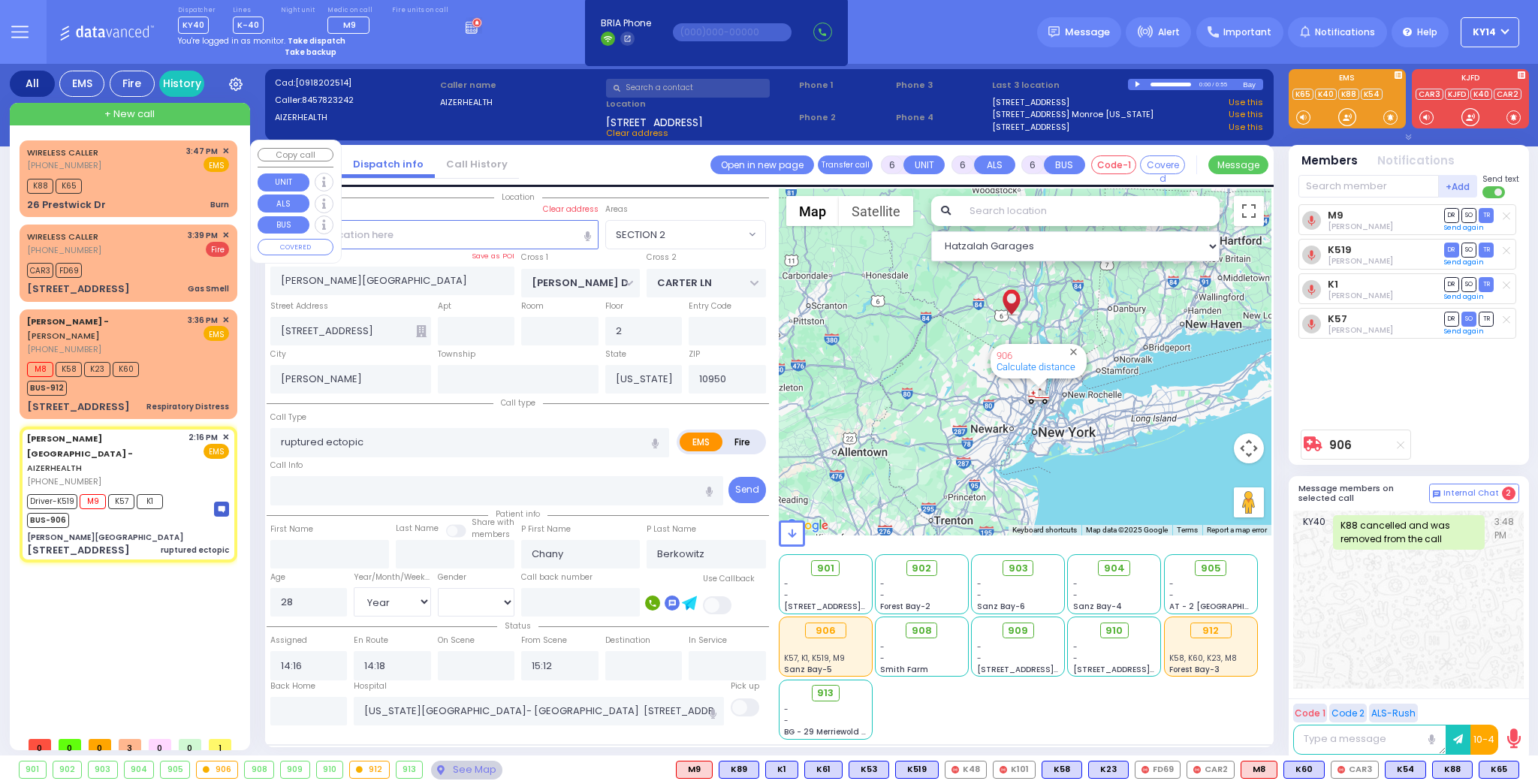
select select "Hatzalah Garages"
select select "SECTION 2"
select select
radio input "true"
select select "Year"
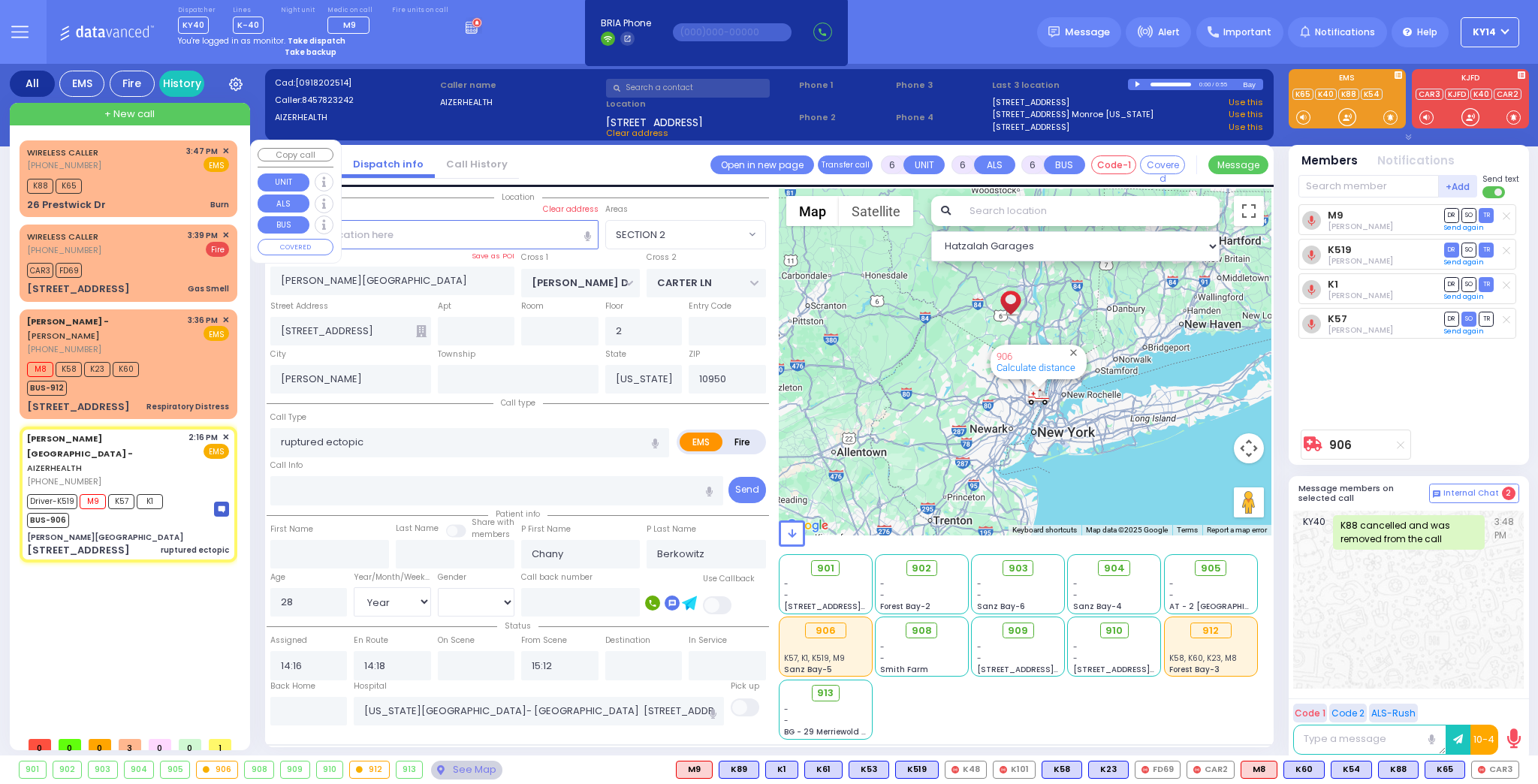
select select "[DEMOGRAPHIC_DATA]"
select select "Hatzalah Garages"
select select "SECTION 2"
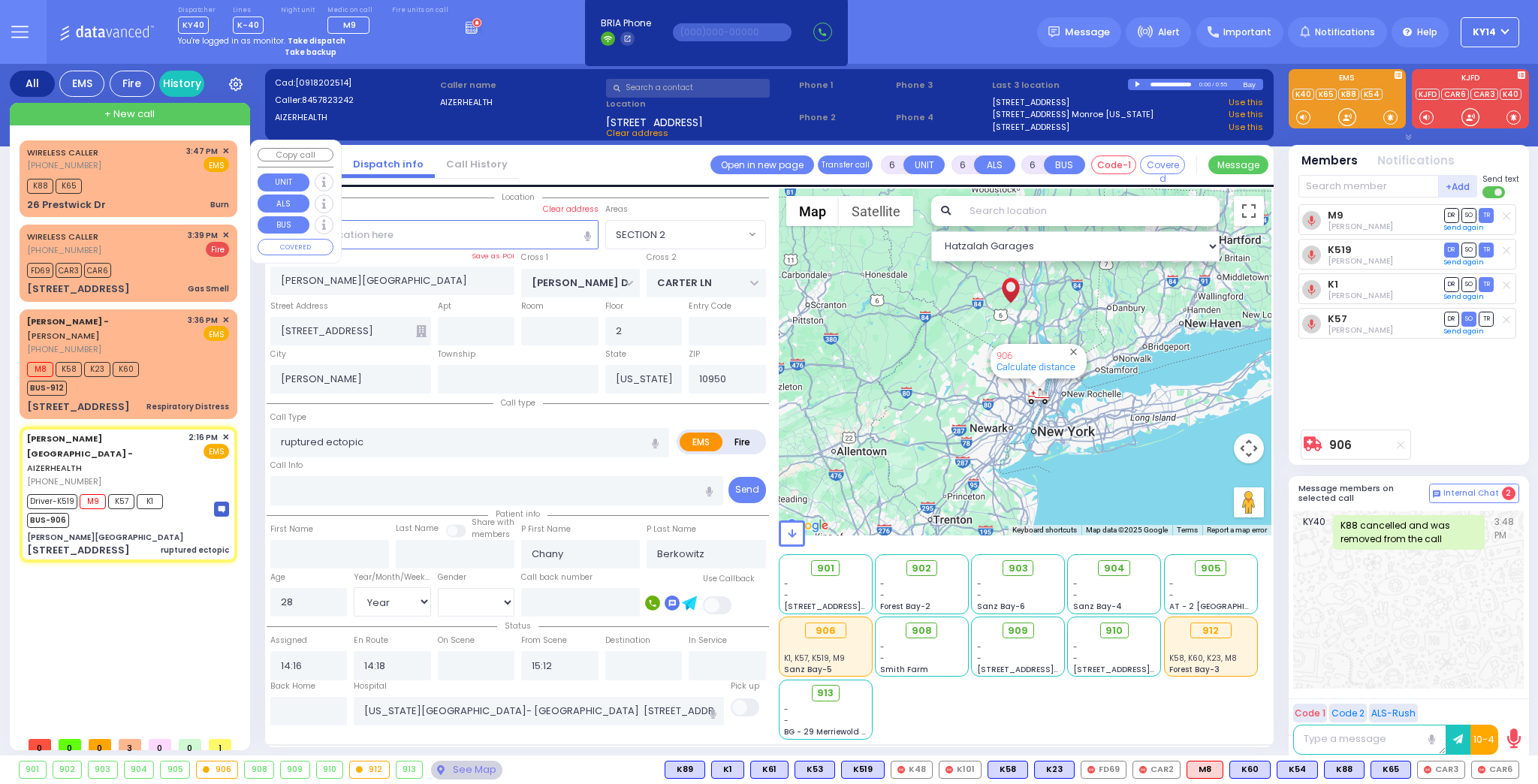
select select
radio input "true"
select select "Year"
select select "[DEMOGRAPHIC_DATA]"
select select "Hatzalah Garages"
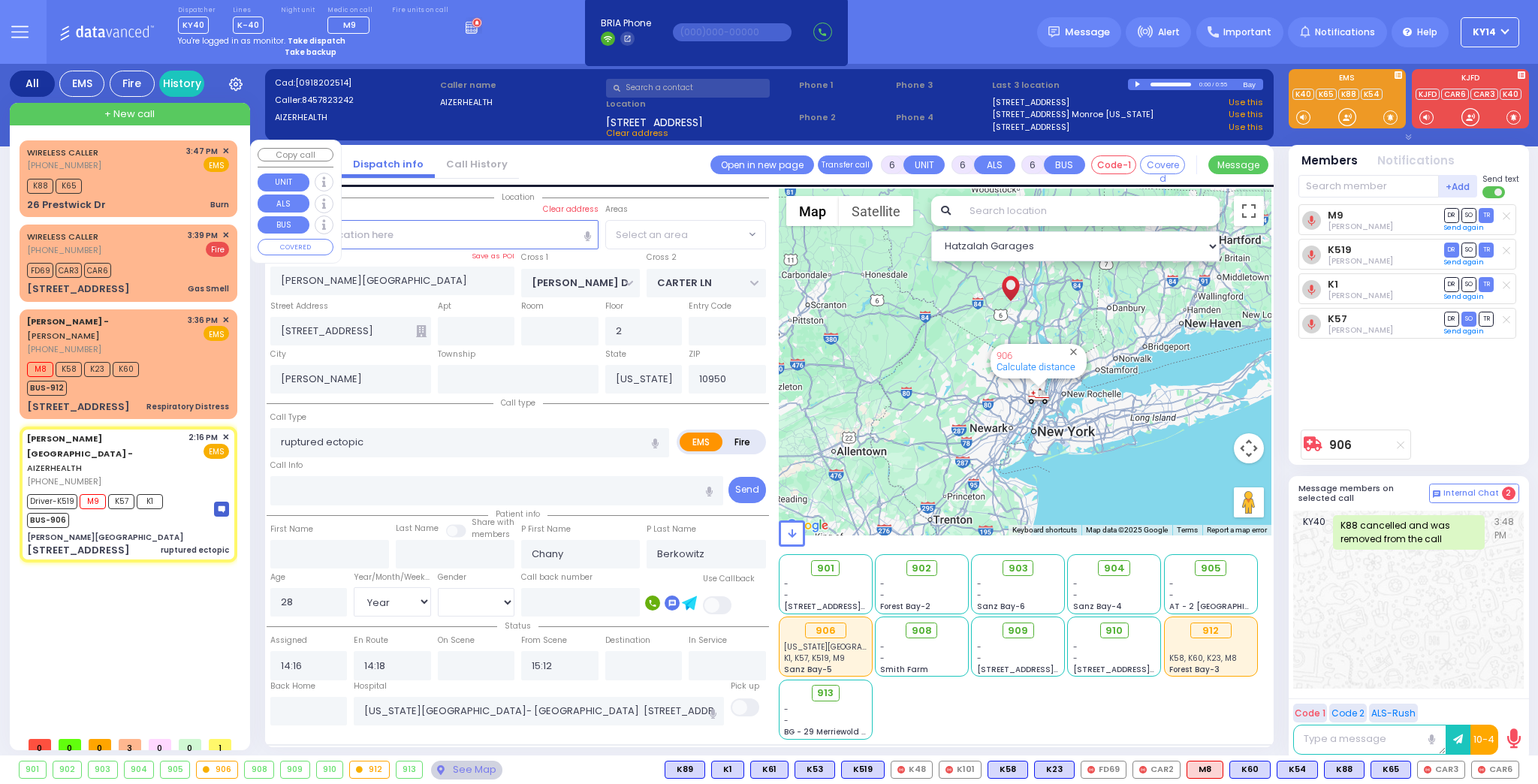
select select "SECTION 2"
select select
radio input "true"
select select "Year"
select select "[DEMOGRAPHIC_DATA]"
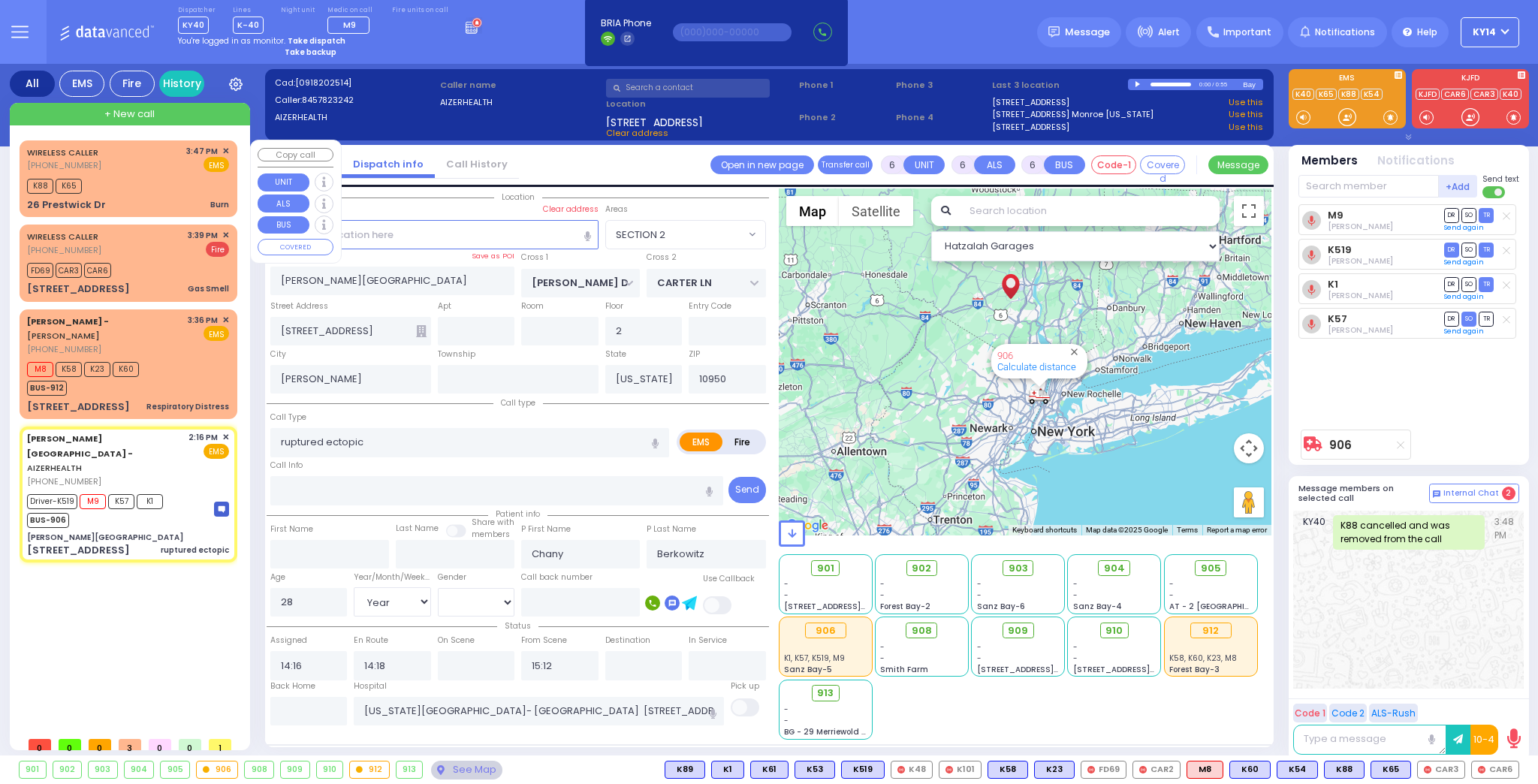
select select "Hatzalah Garages"
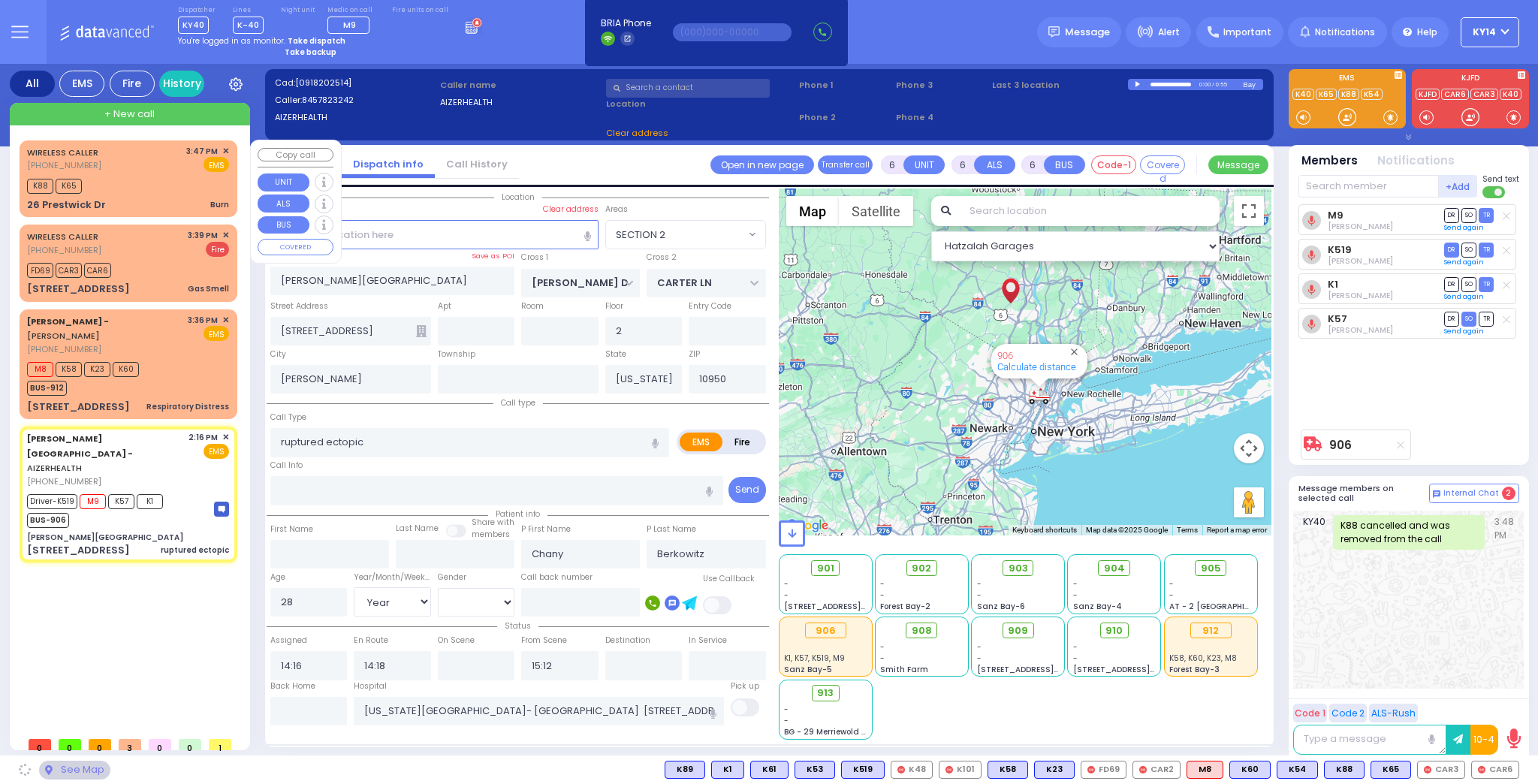
select select "SECTION 2"
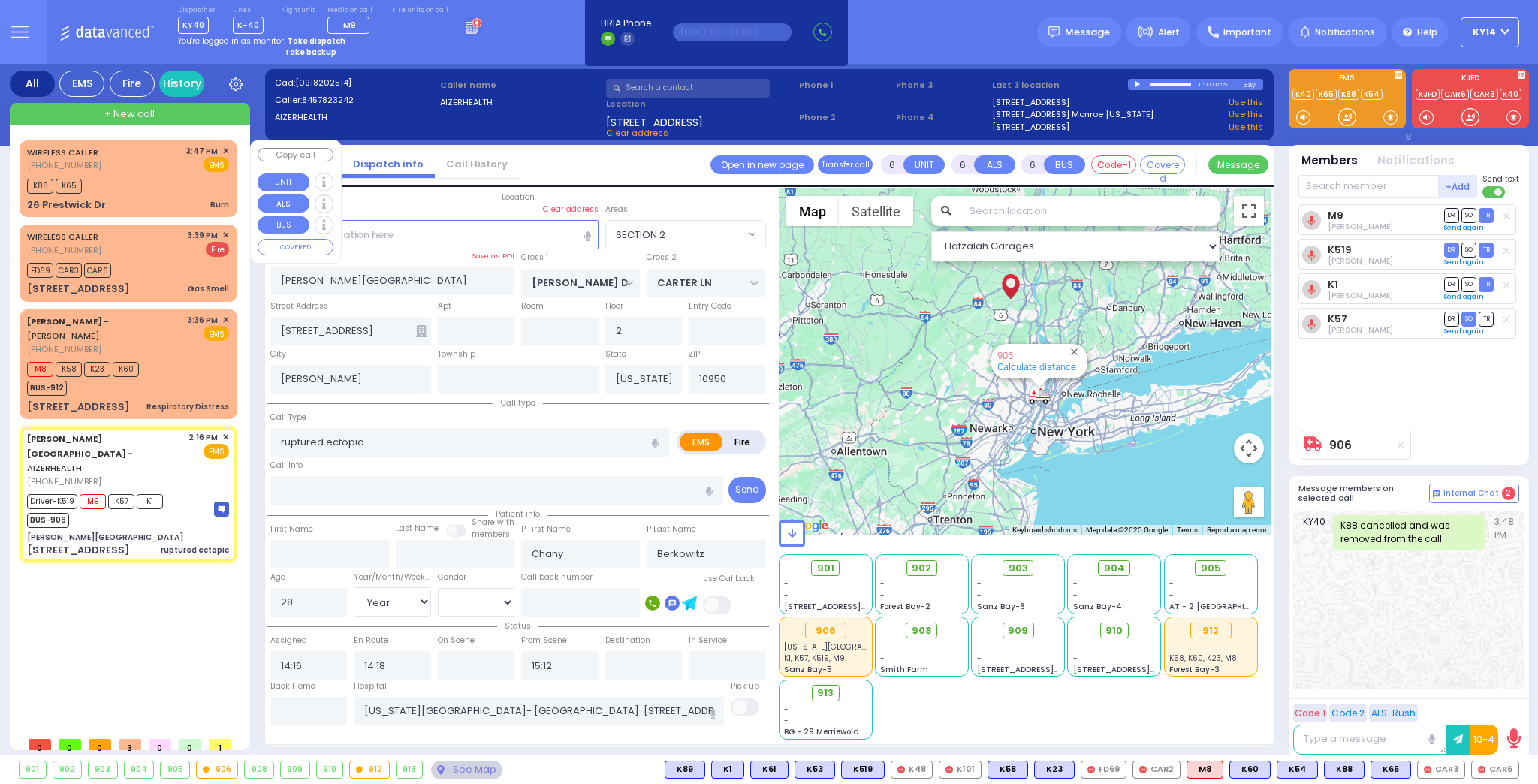
select select
radio input "true"
select select "Year"
select select "[DEMOGRAPHIC_DATA]"
select select "Hatzalah Garages"
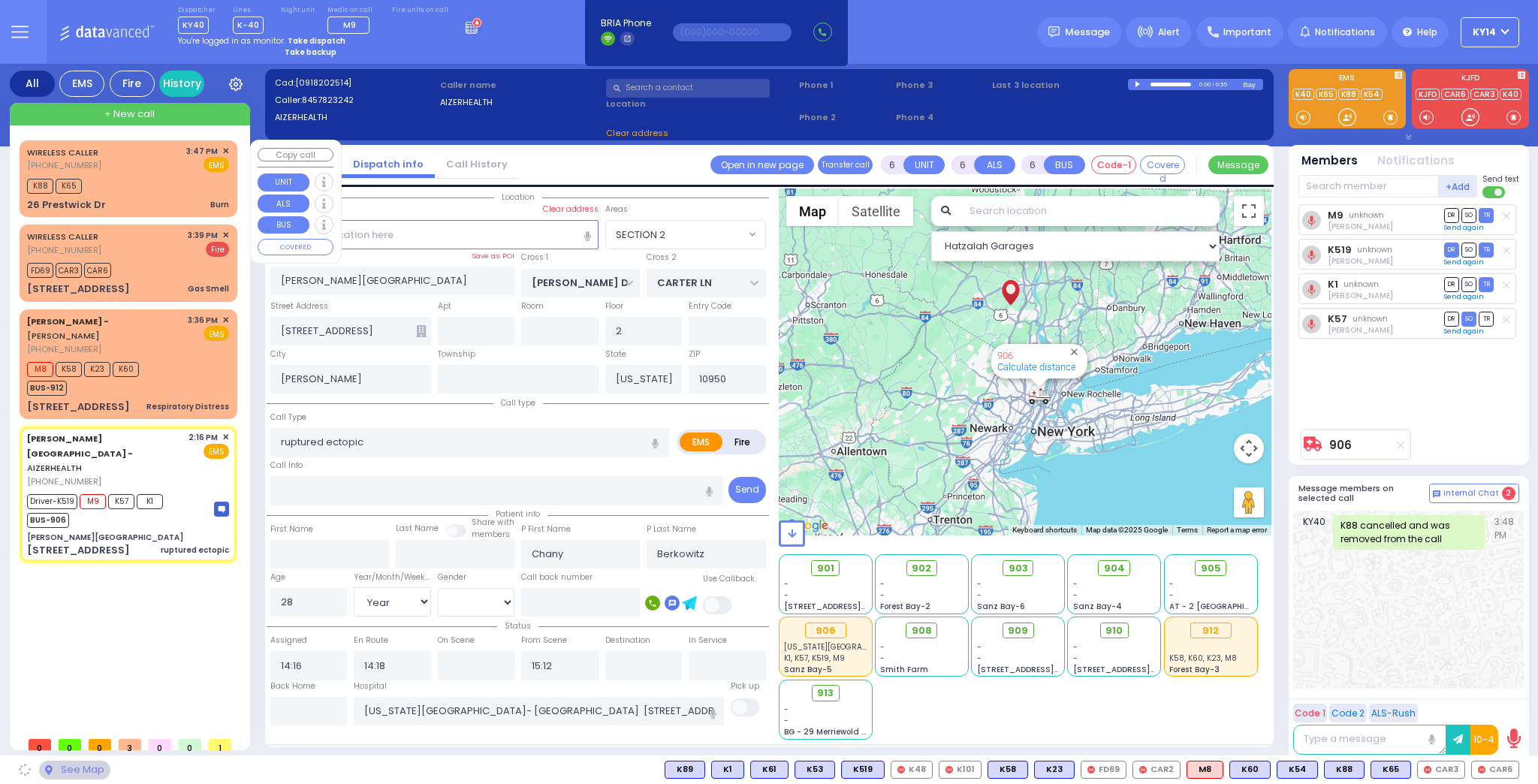
select select "SECTION 2"
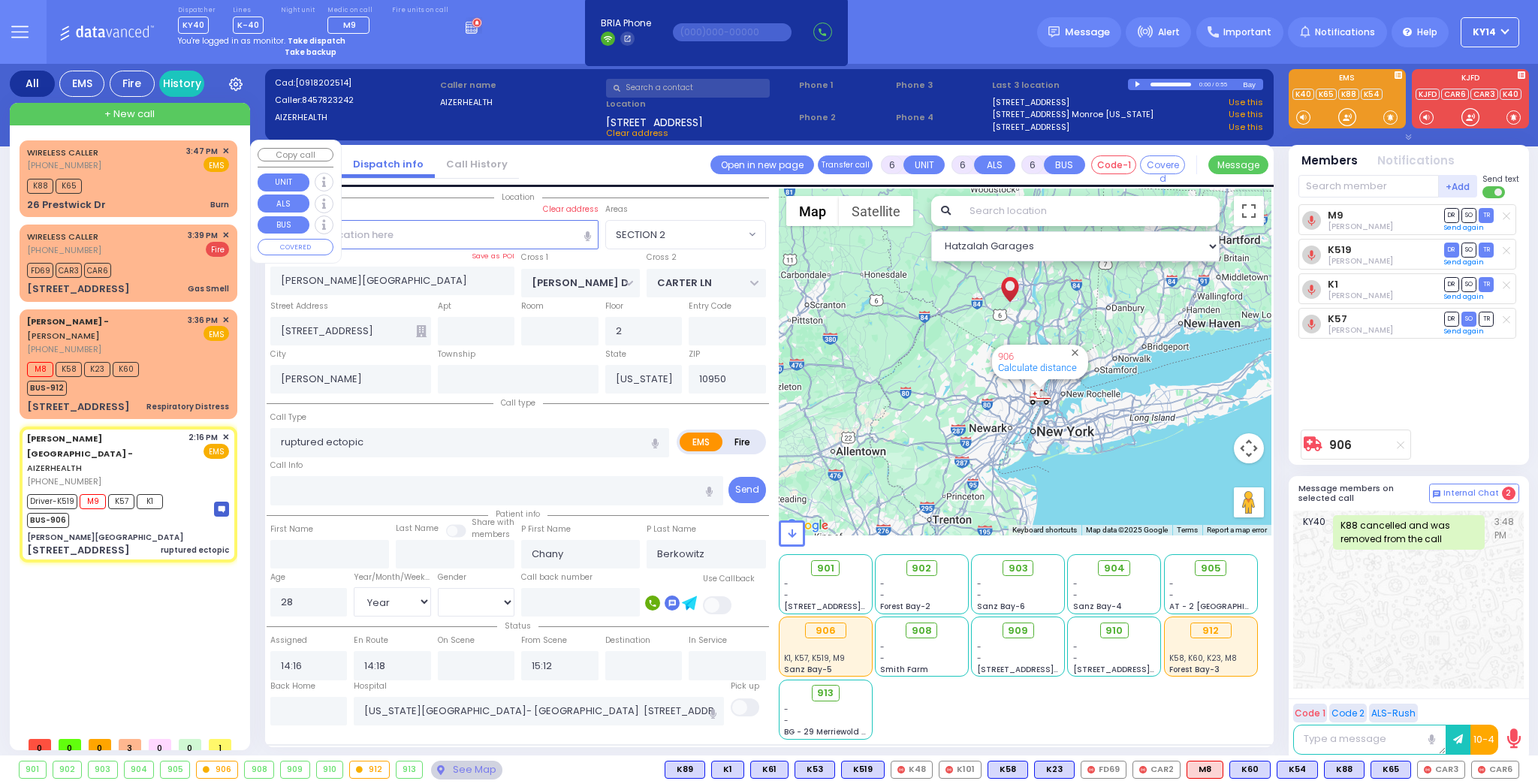
select select
radio input "true"
select select "Year"
select select "[DEMOGRAPHIC_DATA]"
select select "Hatzalah Garages"
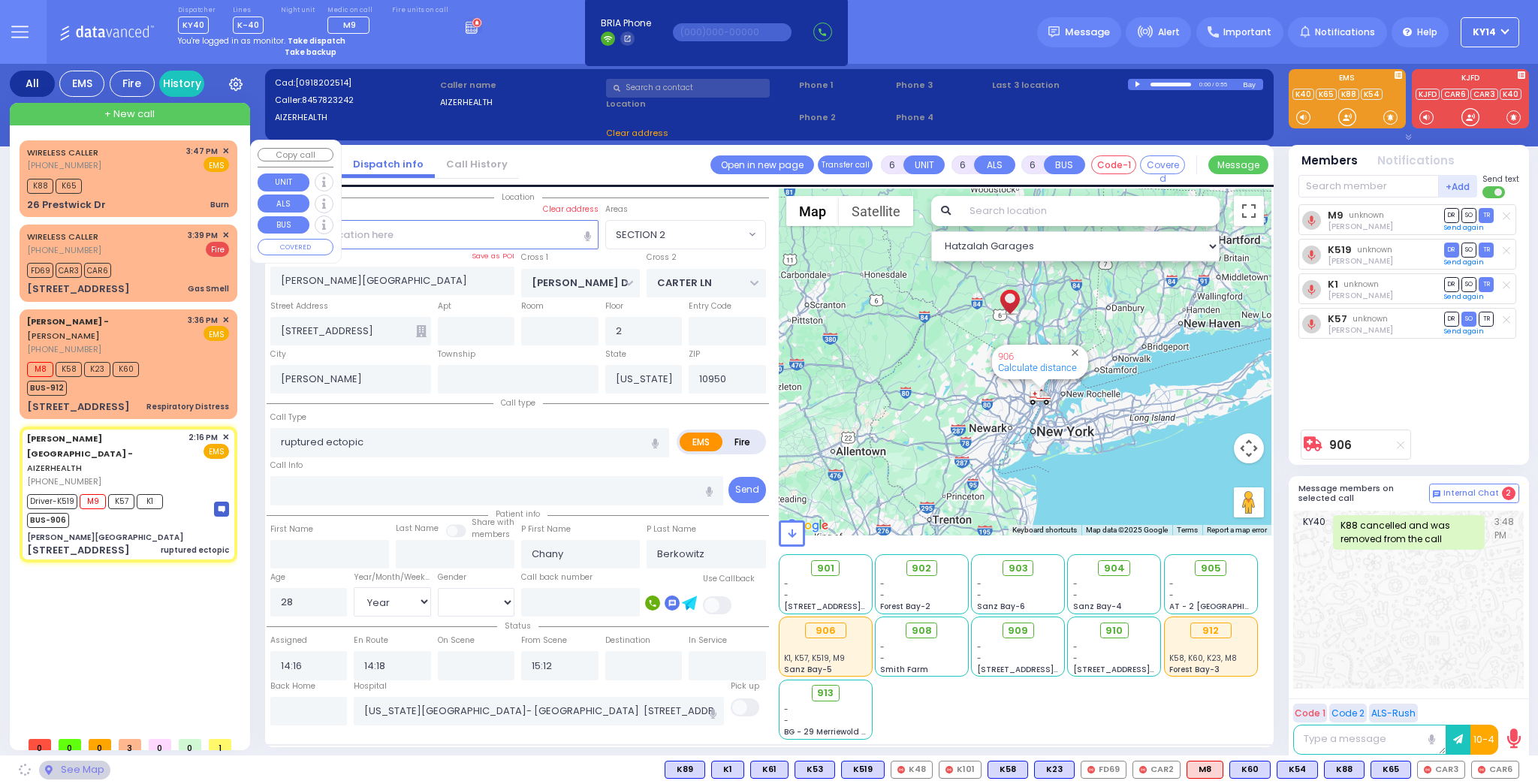
select select "SECTION 2"
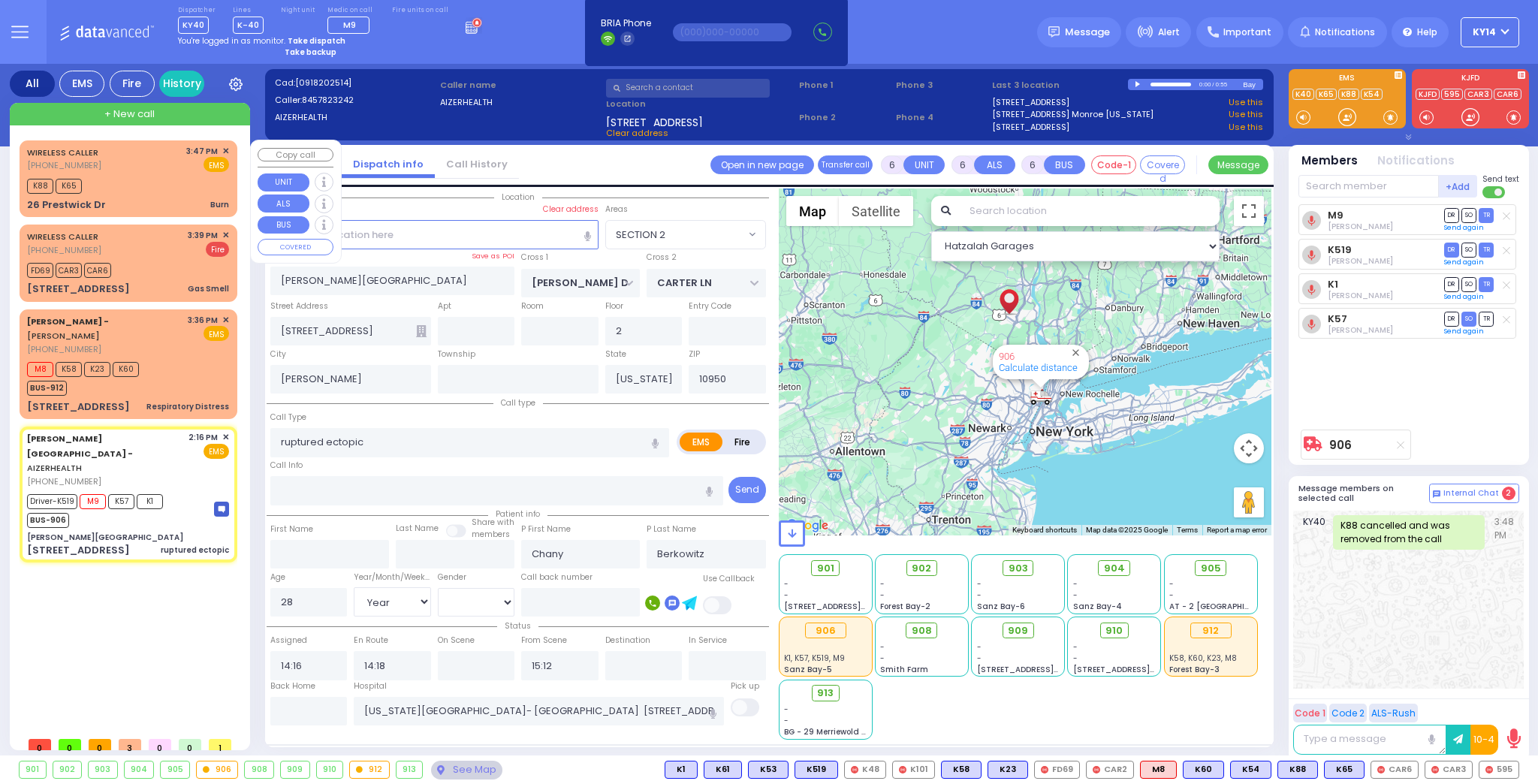
select select
radio input "true"
select select "Year"
select select "[DEMOGRAPHIC_DATA]"
select select "Hatzalah Garages"
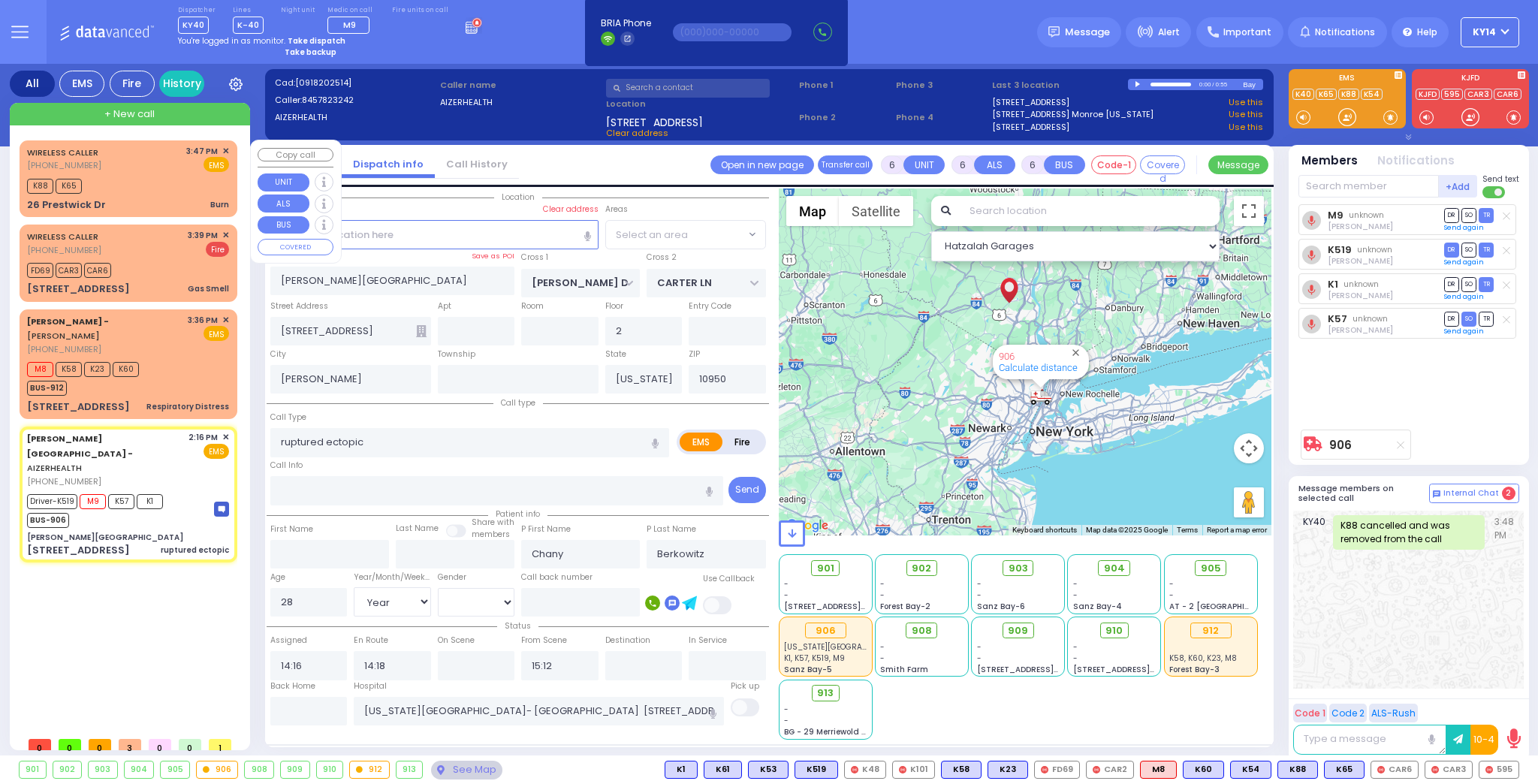
select select "SECTION 2"
select select
radio input "true"
select select "Year"
select select "[DEMOGRAPHIC_DATA]"
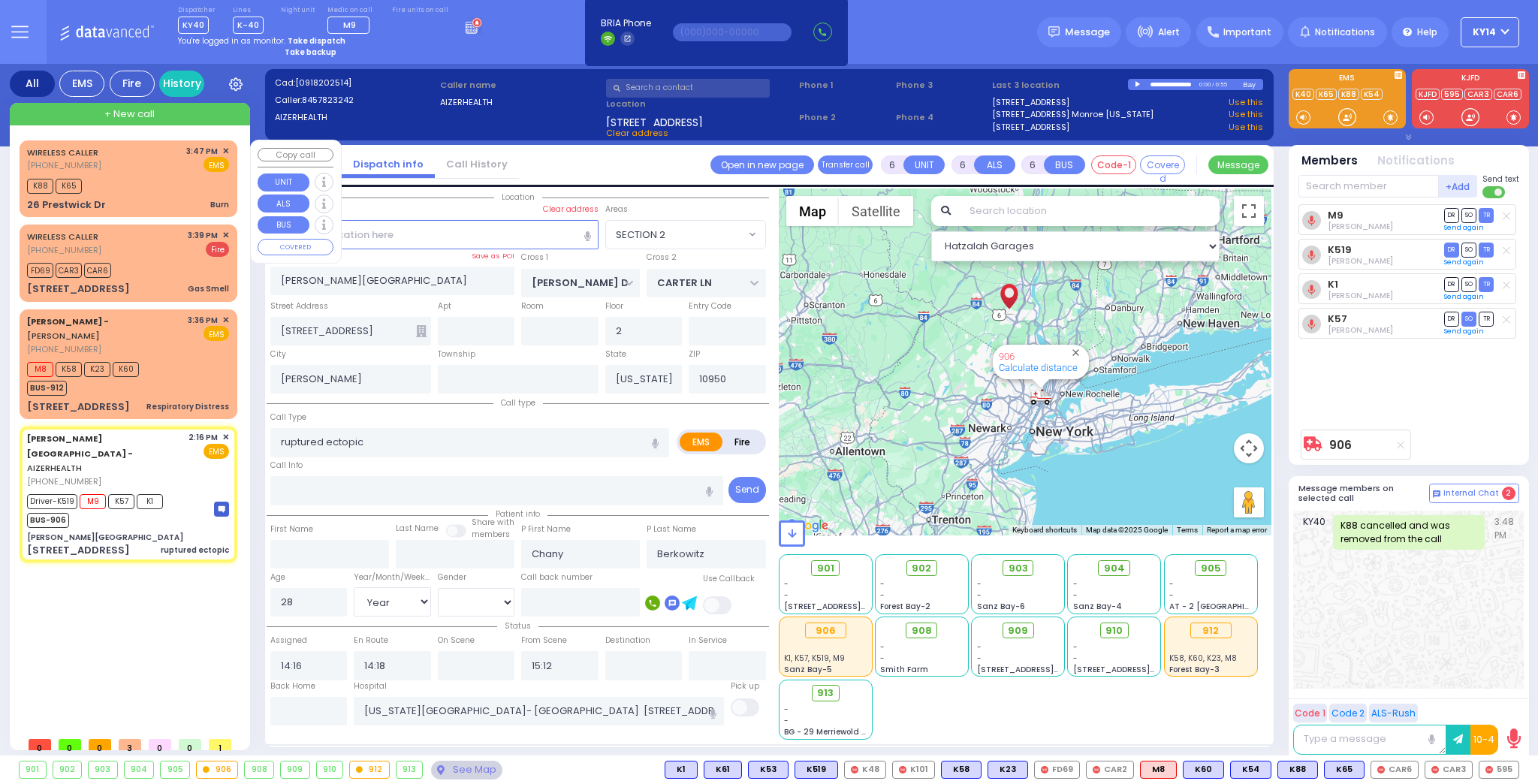
select select "Hatzalah Garages"
select select "SECTION 2"
select select
radio input "true"
select select "Year"
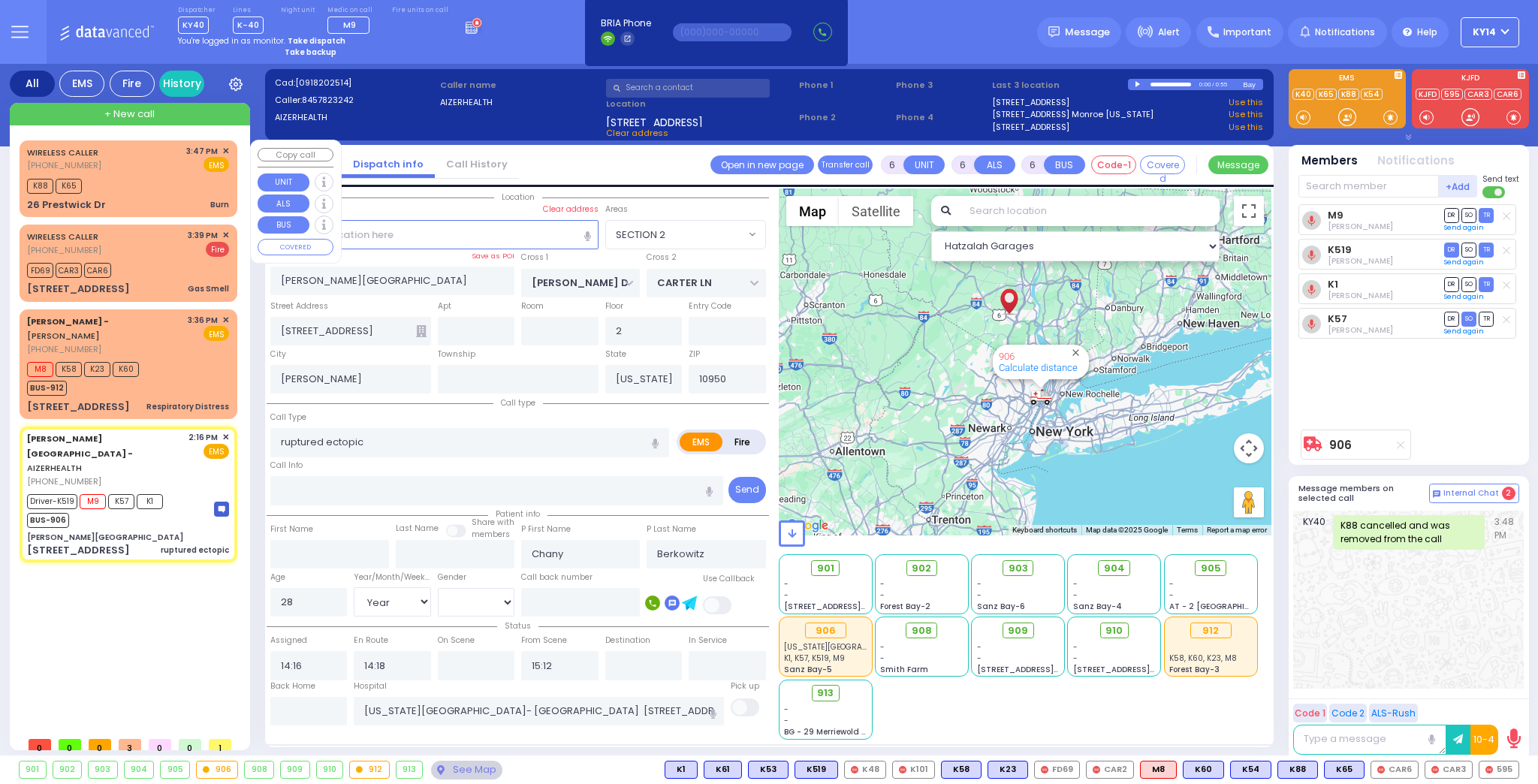
select select "[DEMOGRAPHIC_DATA]"
select select "Hatzalah Garages"
select select
radio input "true"
select select "Year"
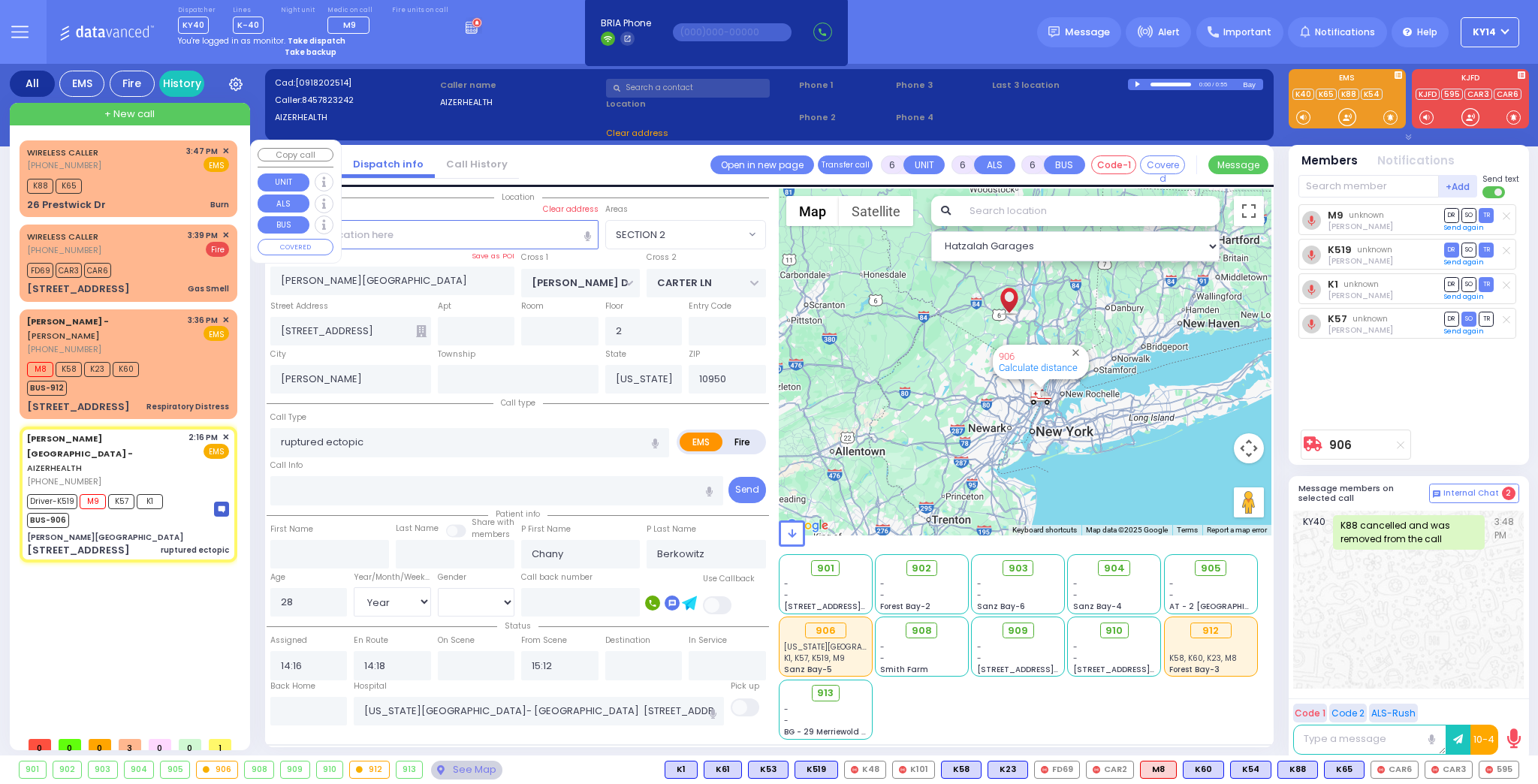
select select "[DEMOGRAPHIC_DATA]"
select select "SECTION 2"
select select "Hatzalah Garages"
select select "SECTION 2"
select select
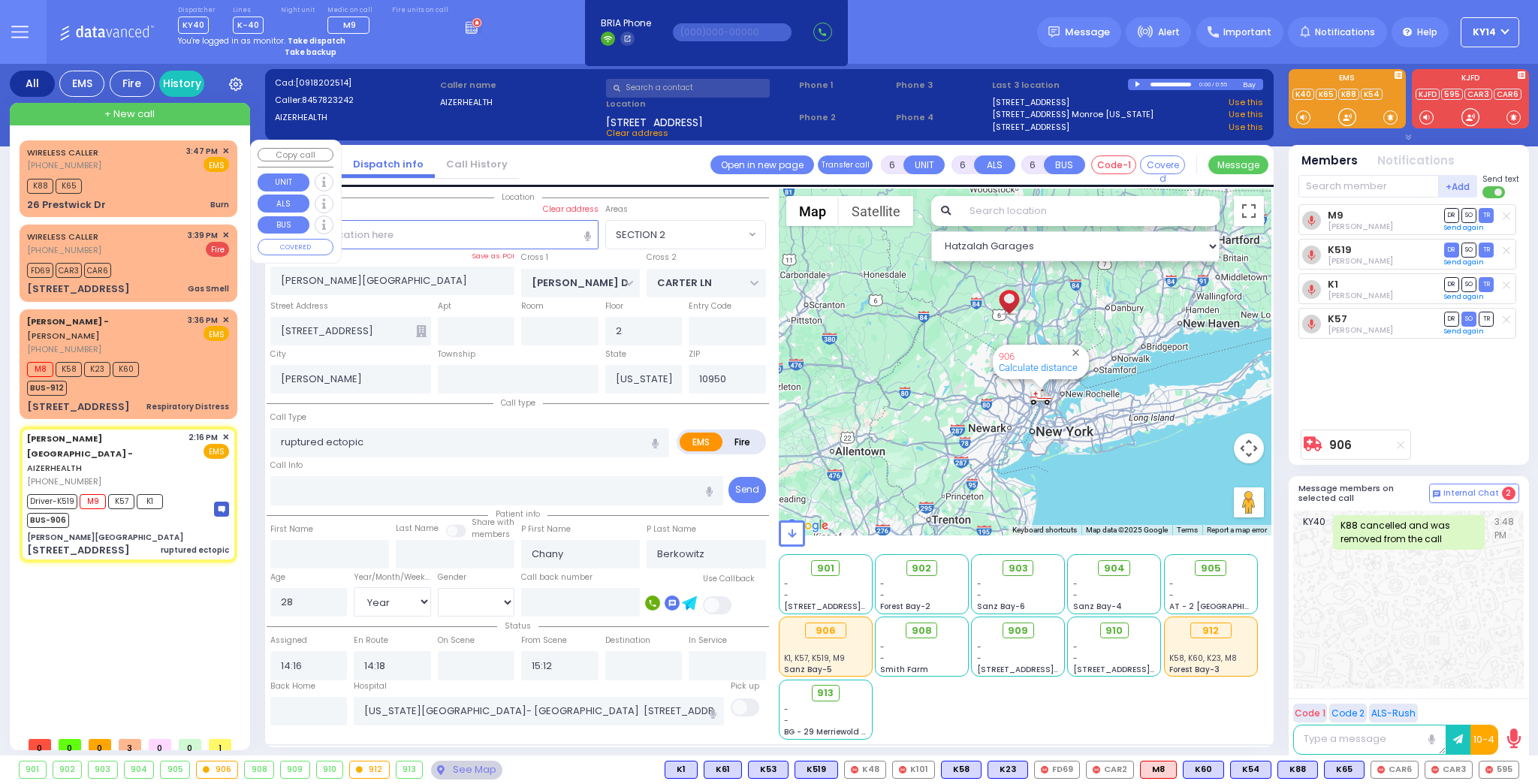
radio input "true"
select select "Year"
select select "[DEMOGRAPHIC_DATA]"
select select "Hatzalah Garages"
select select "SECTION 2"
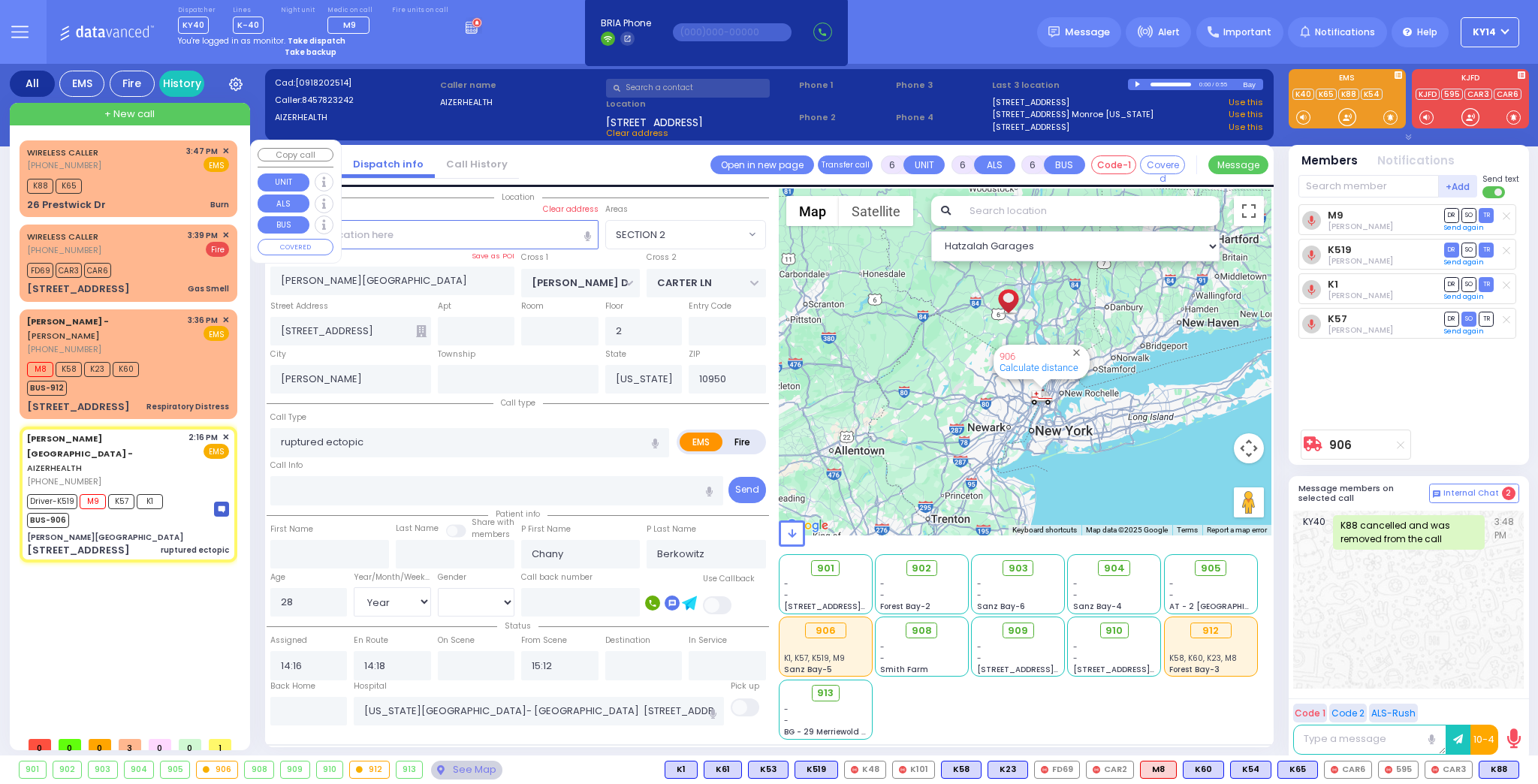
select select
radio input "true"
select select "Year"
select select "[DEMOGRAPHIC_DATA]"
select select "Hatzalah Garages"
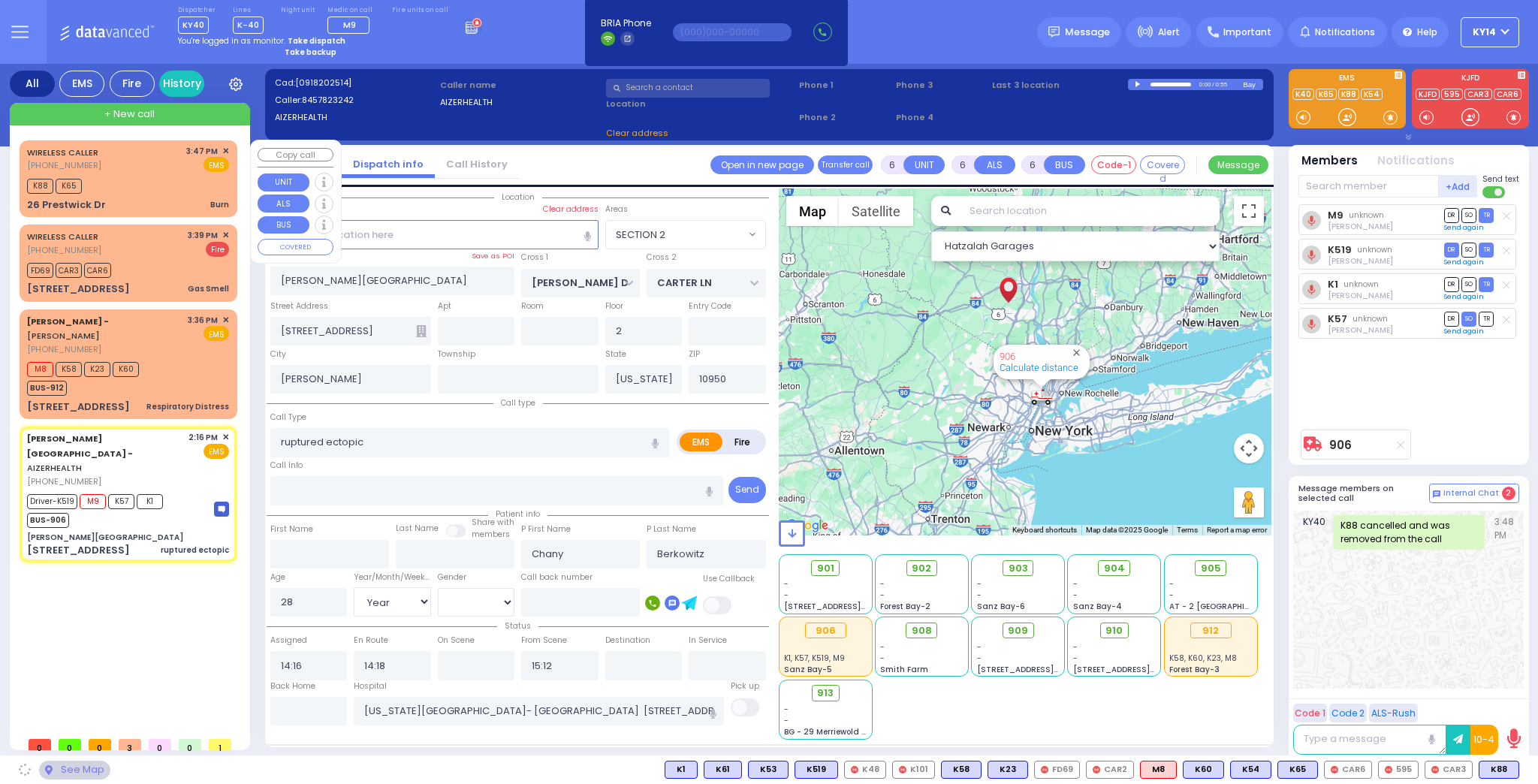
select select "SECTION 2"
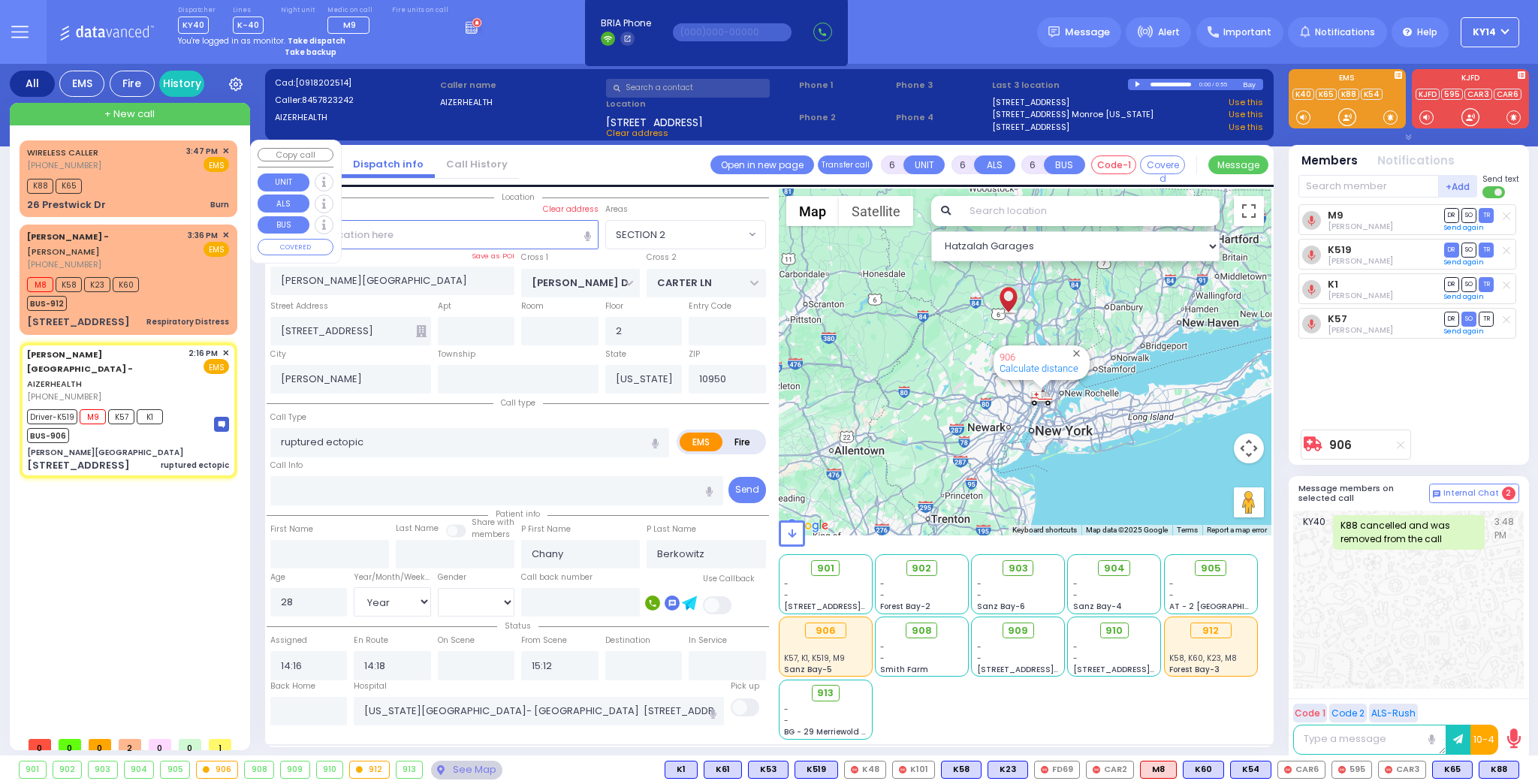
select select
radio input "true"
select select "Year"
select select "[DEMOGRAPHIC_DATA]"
select select "Hatzalah Garages"
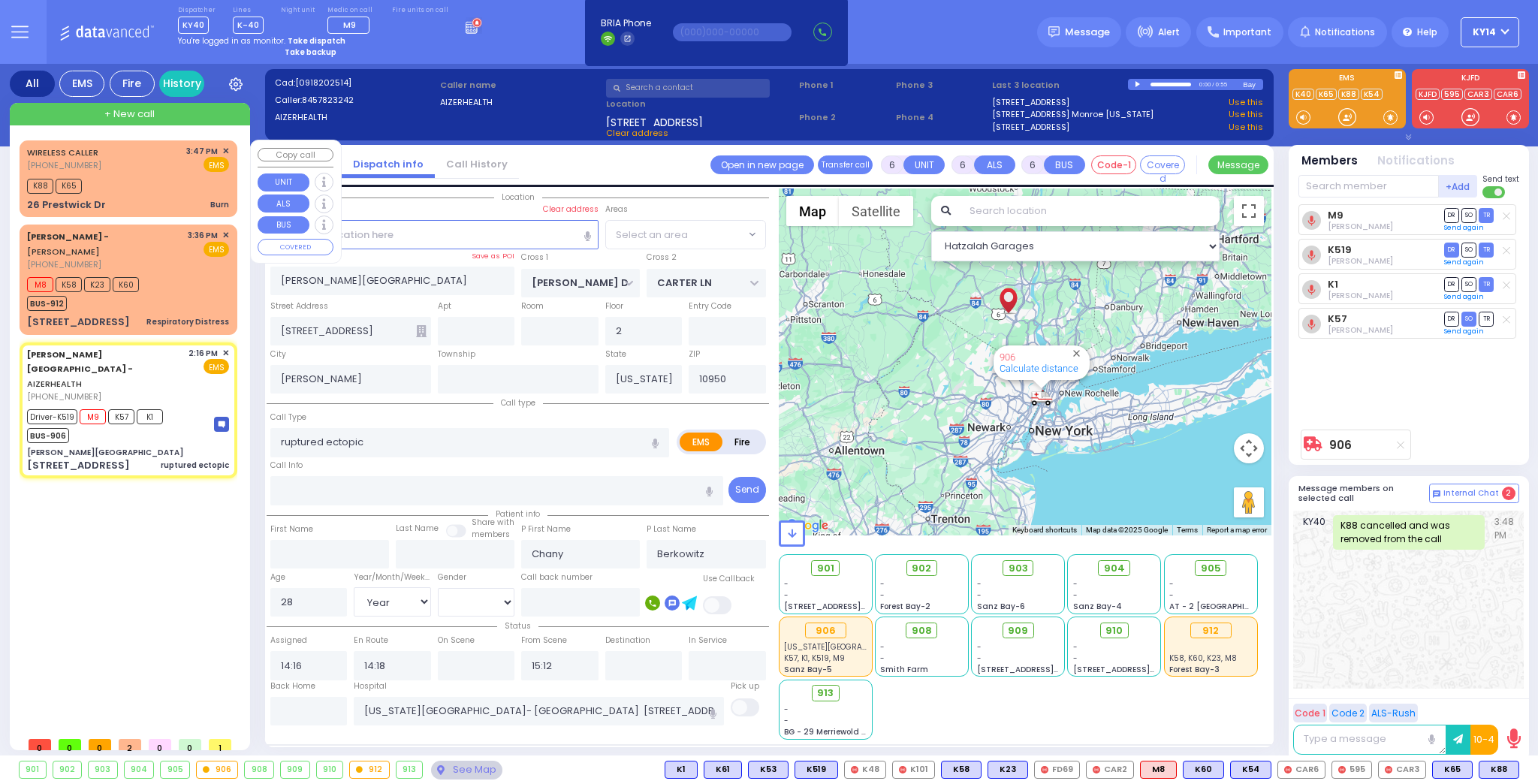
select select "SECTION 2"
select select
radio input "true"
select select "Year"
select select "[DEMOGRAPHIC_DATA]"
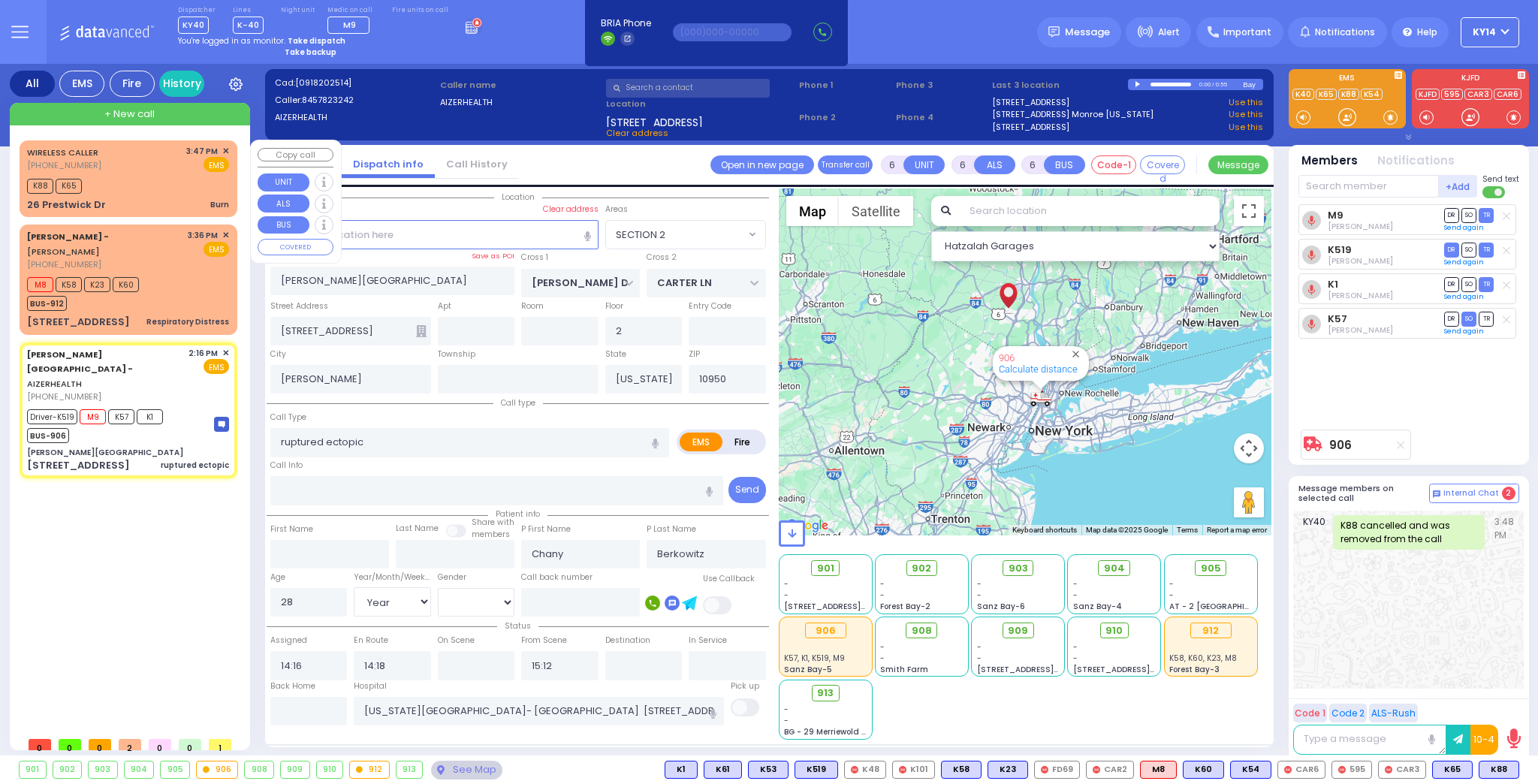
select select "Hatzalah Garages"
select select "SECTION 2"
select select
radio input "true"
select select "[DEMOGRAPHIC_DATA]"
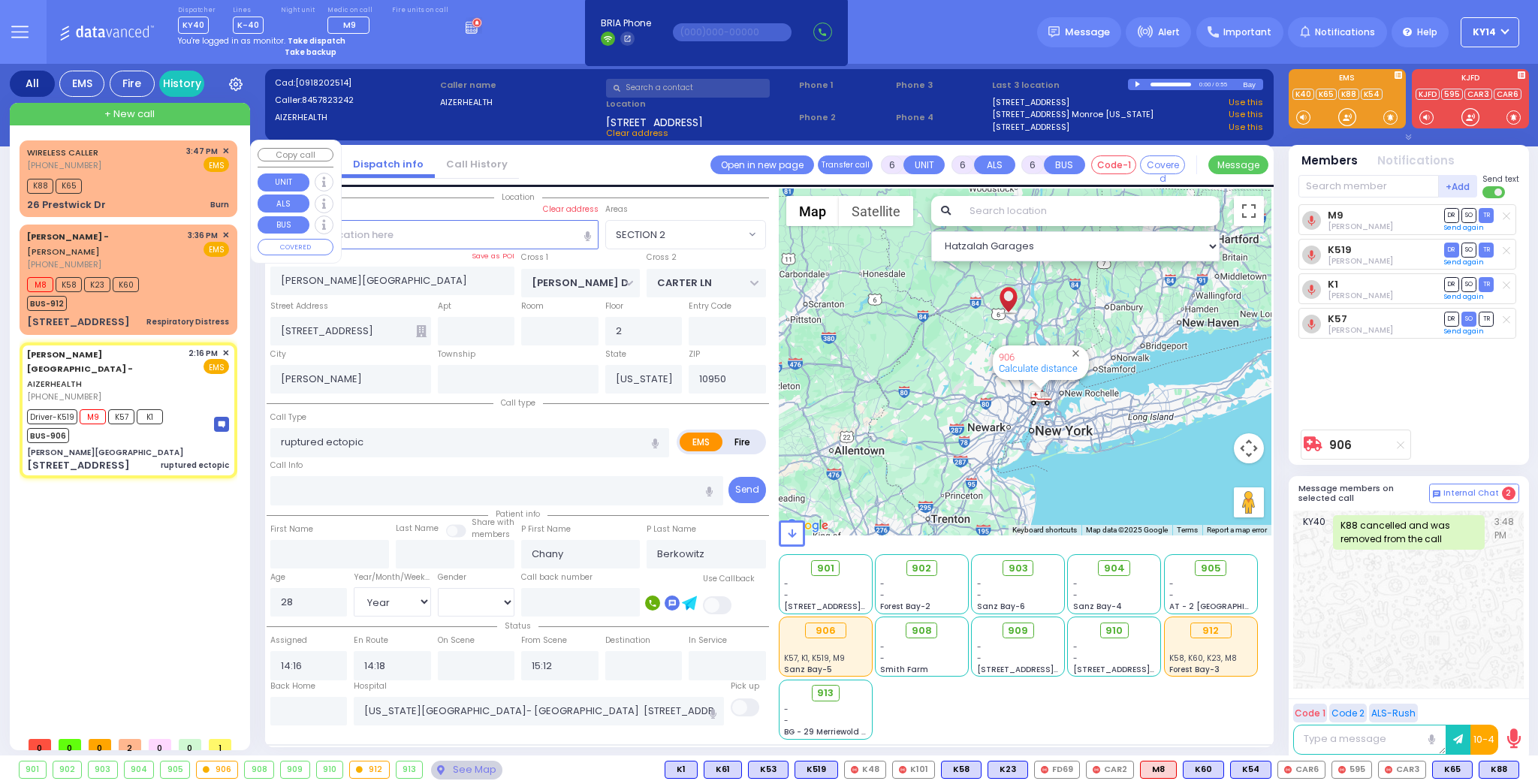
select select "Hatzalah Garages"
select select "SECTION 2"
select select
radio input "true"
select select "Year"
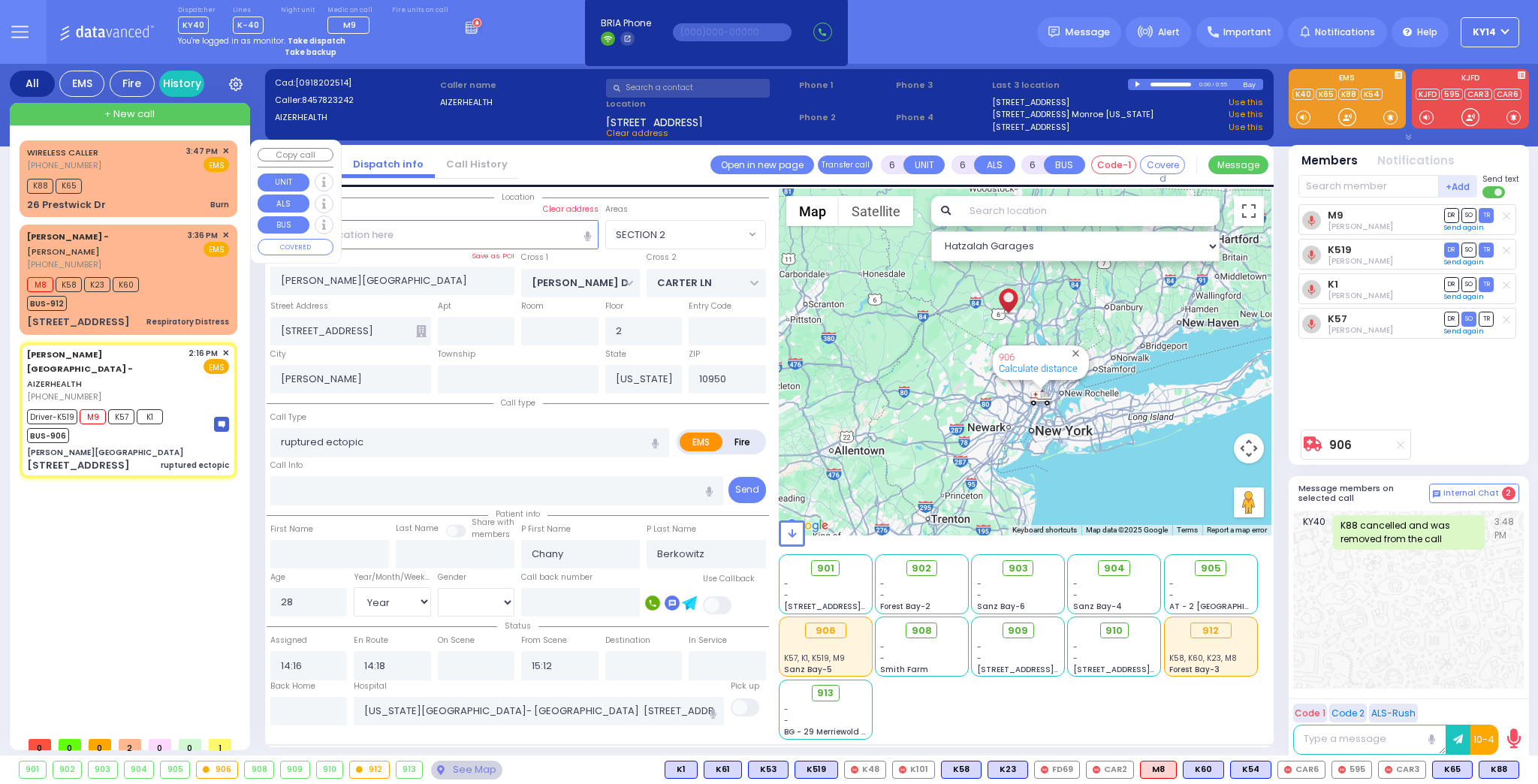
select select "[DEMOGRAPHIC_DATA]"
select select "Hatzalah Garages"
select select "SECTION 2"
select select
radio input "true"
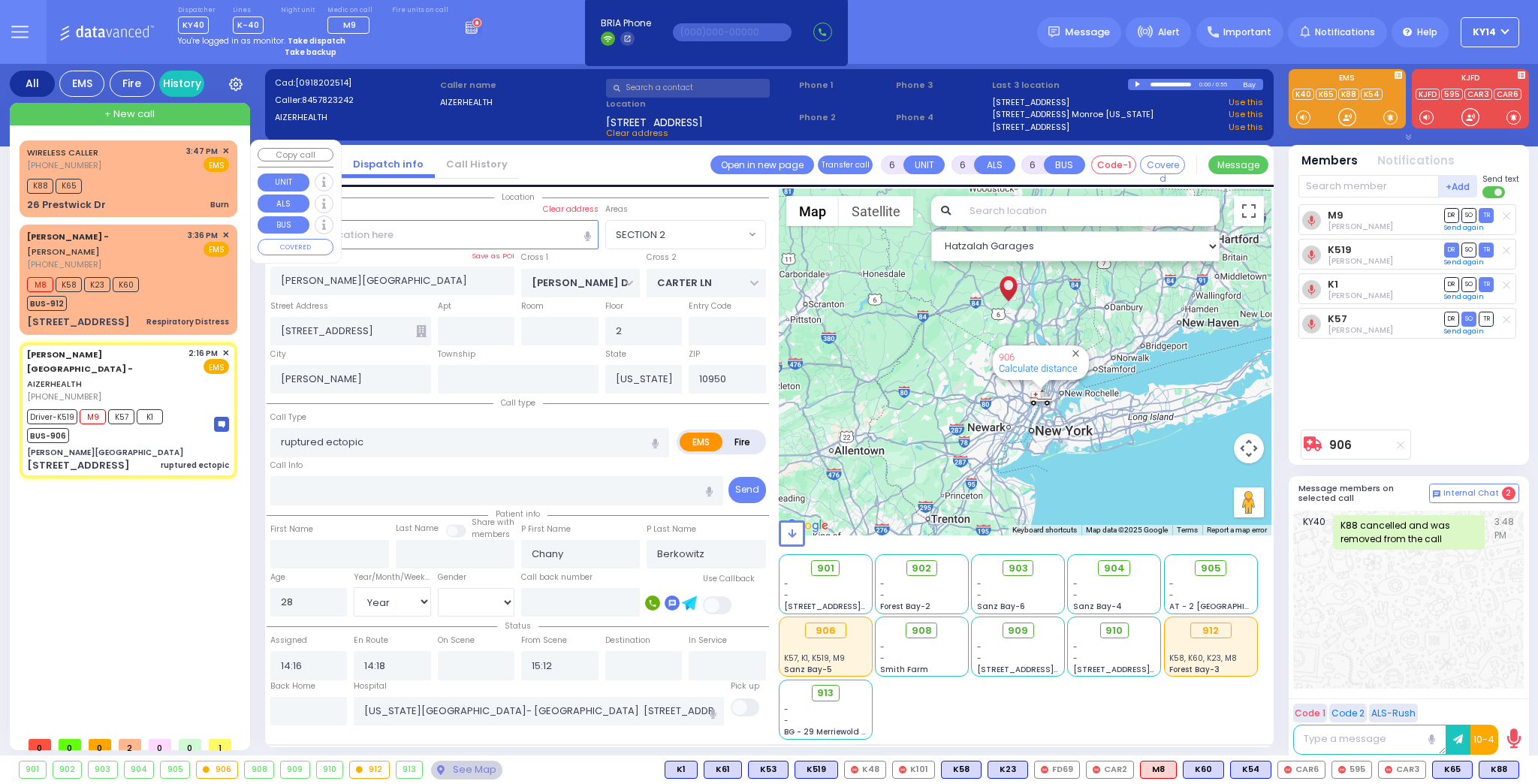
select select "Year"
select select "[DEMOGRAPHIC_DATA]"
select select "Hatzalah Garages"
select select "SECTION 2"
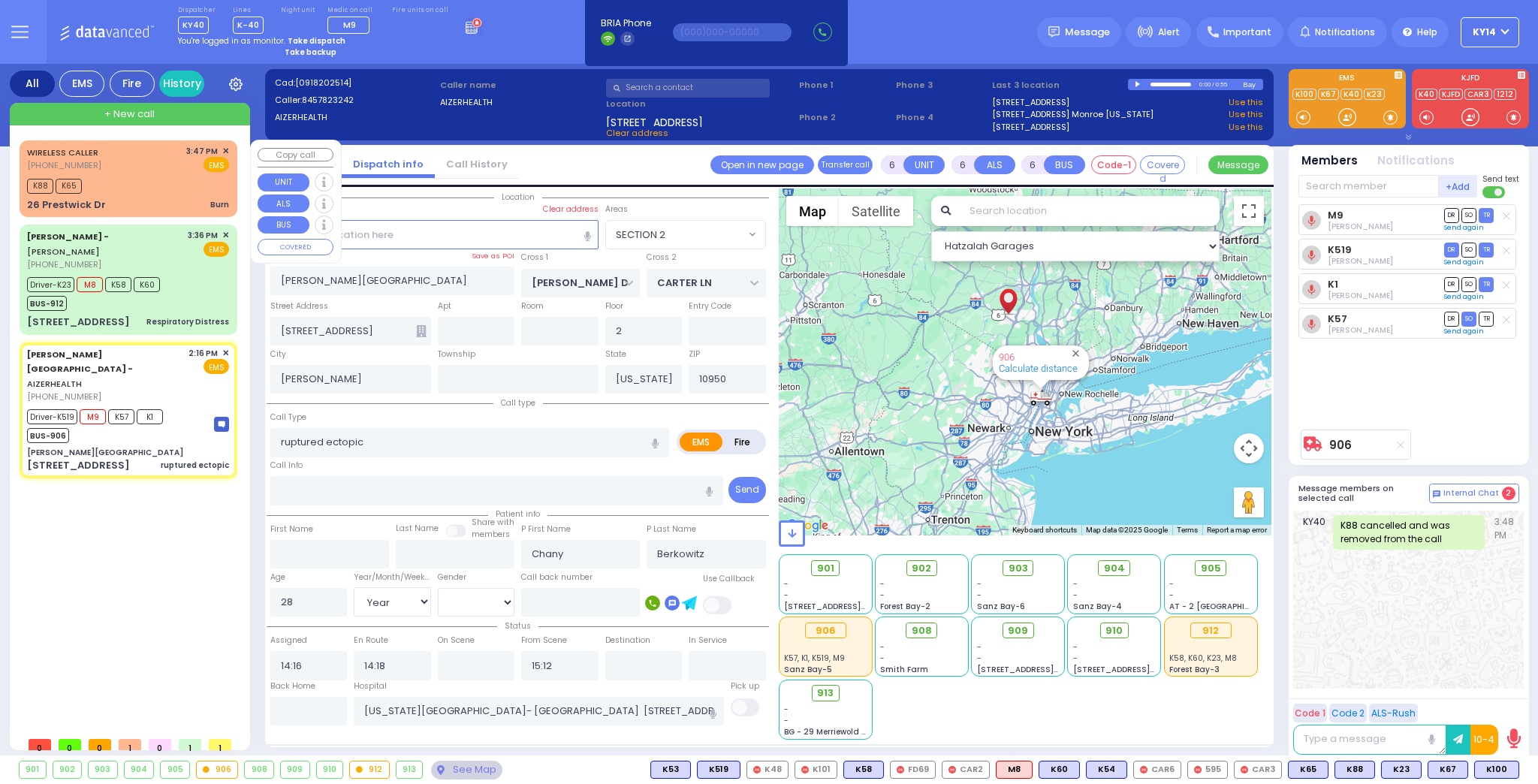
select select
select select "Year"
select select "[DEMOGRAPHIC_DATA]"
select select "Hatzalah Garages"
select select "SECTION 2"
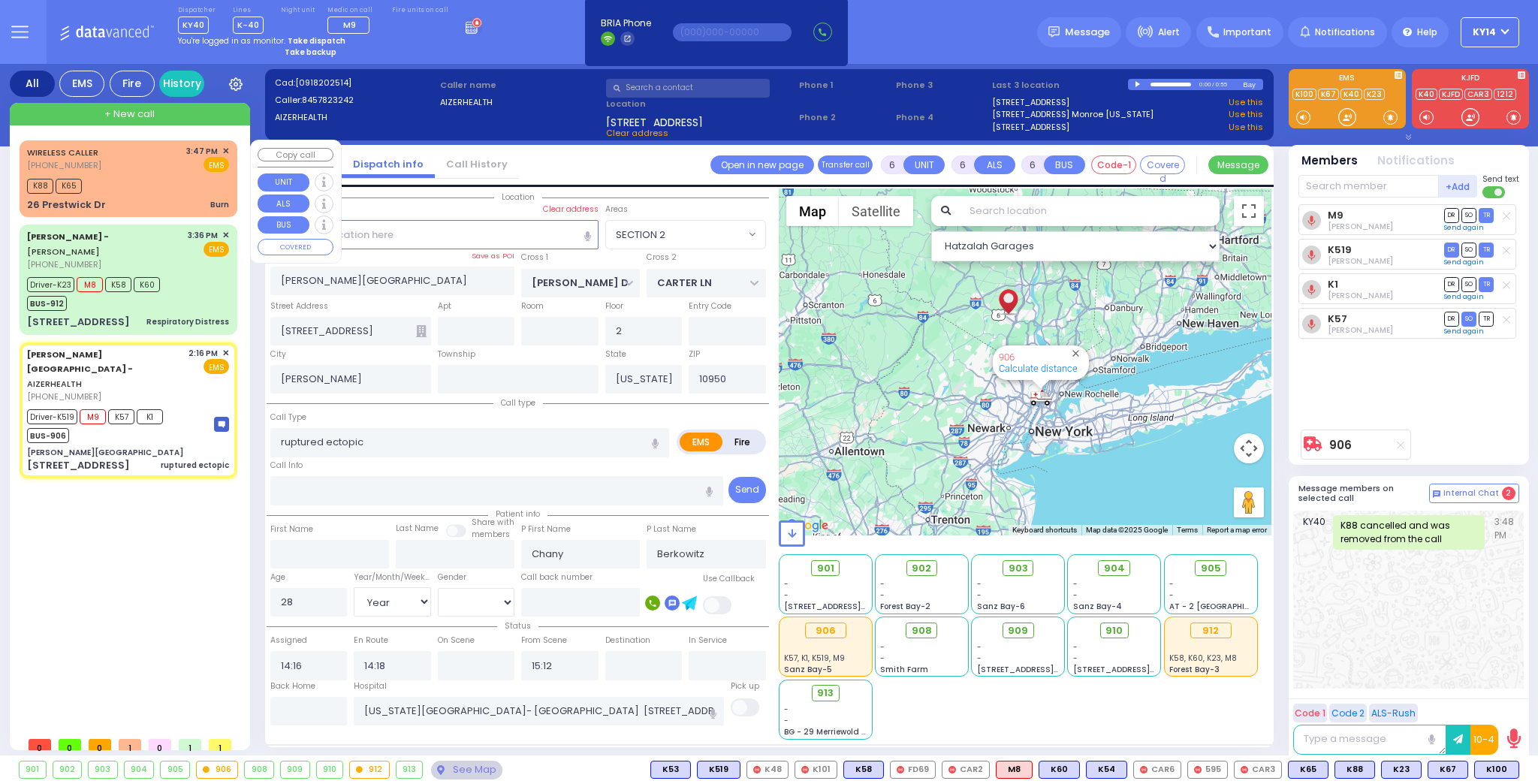
select select
radio input "true"
select select "Year"
select select "[DEMOGRAPHIC_DATA]"
select select "Hatzalah Garages"
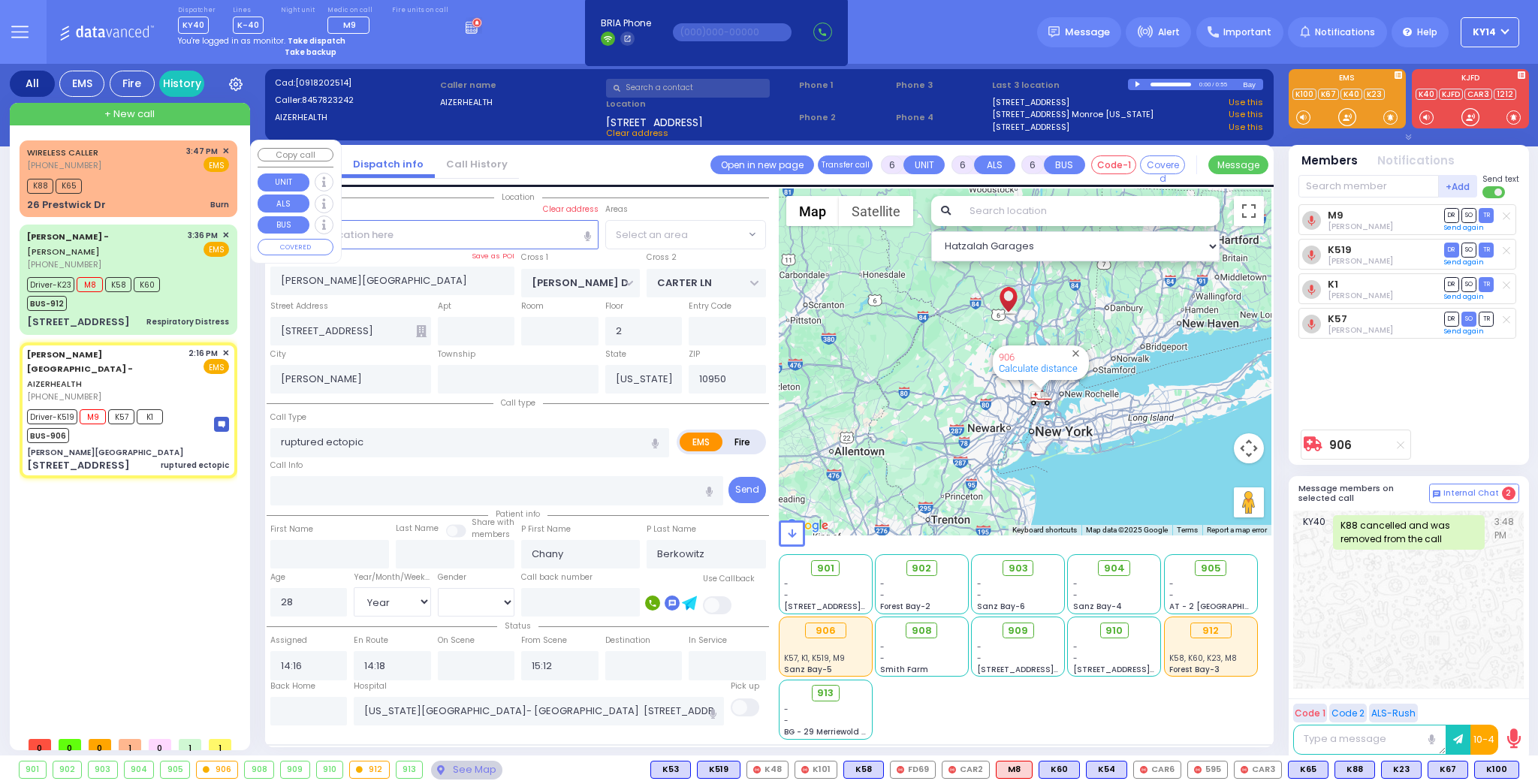
select select "SECTION 2"
select select
radio input "true"
select select "Year"
select select "[DEMOGRAPHIC_DATA]"
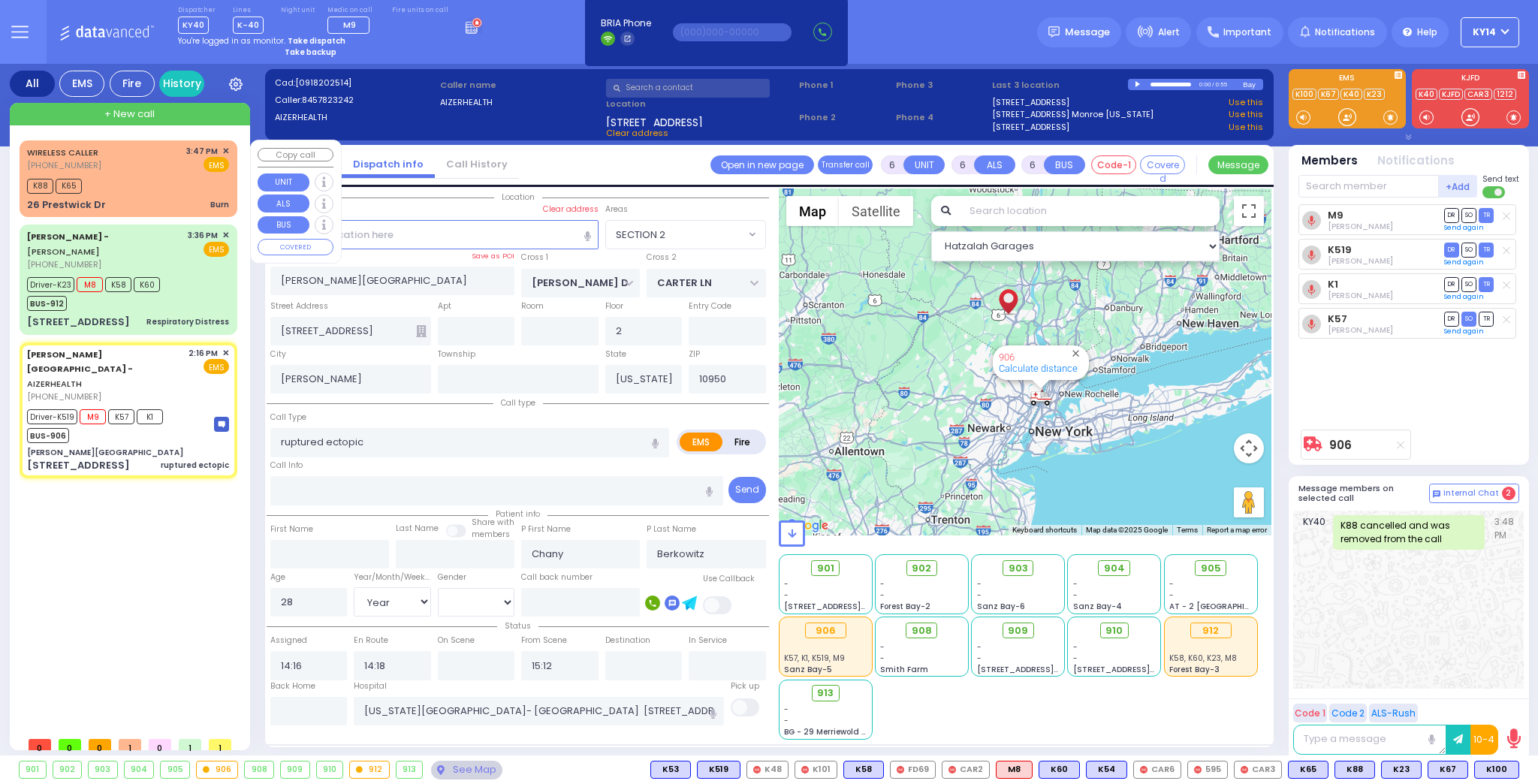
select select "Hatzalah Garages"
select select "SECTION 2"
select select
radio input "true"
select select "Year"
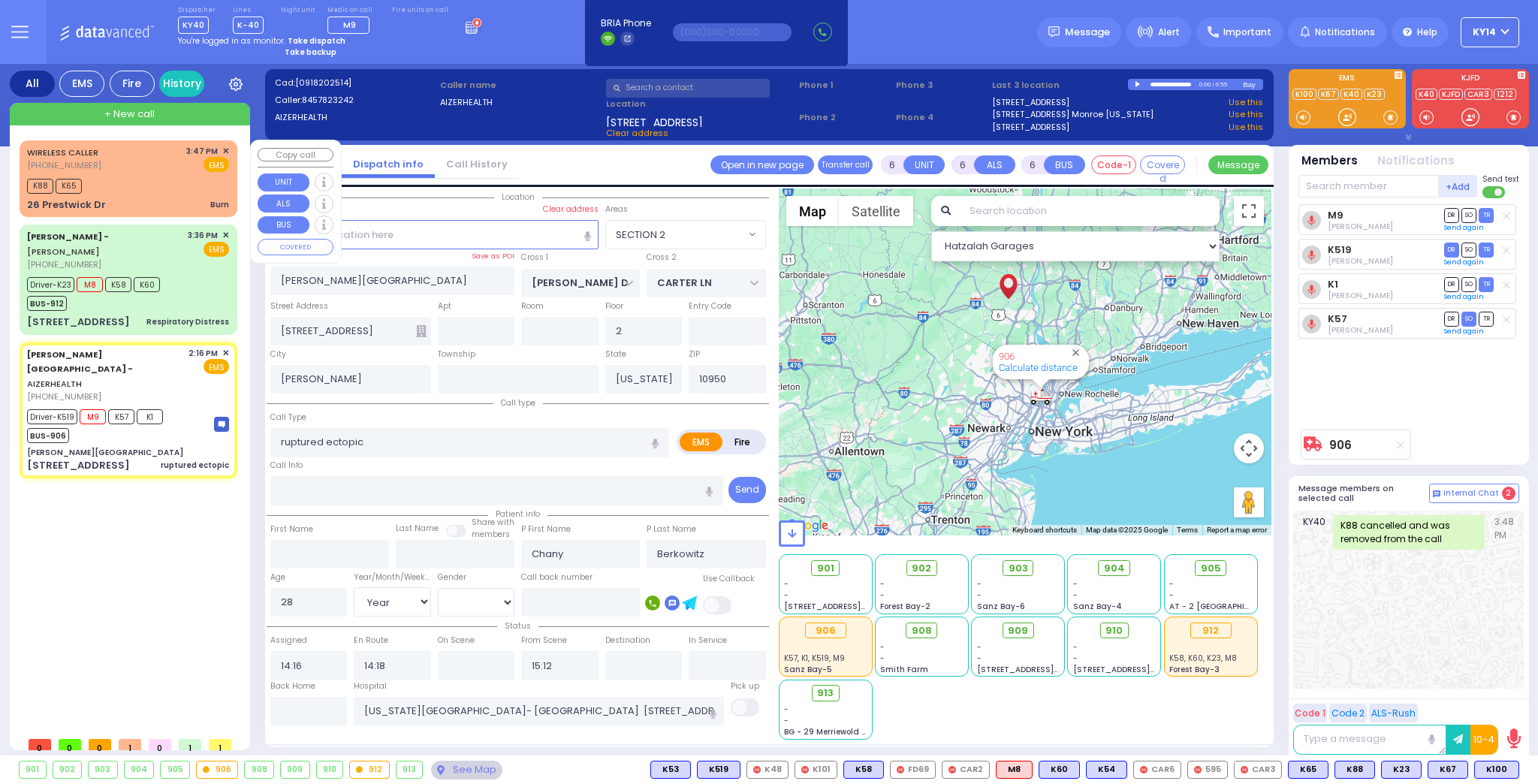
select select "Hatzalah Garages"
select select "SECTION 2"
select select
radio input "true"
select select "Year"
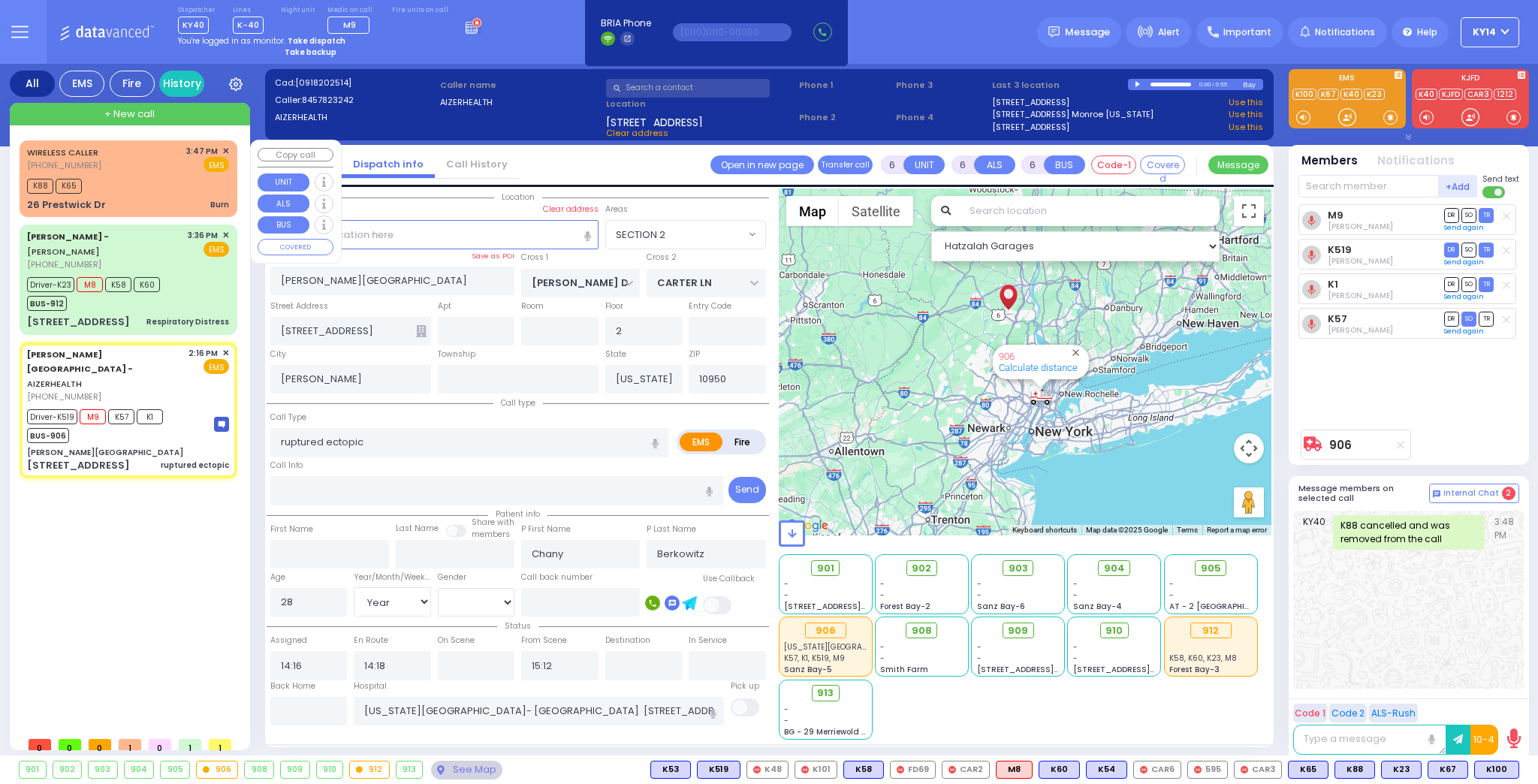
select select "[DEMOGRAPHIC_DATA]"
select select "SECTION 2"
select select "Hatzalah Garages"
select select "SECTION 2"
select select "Year"
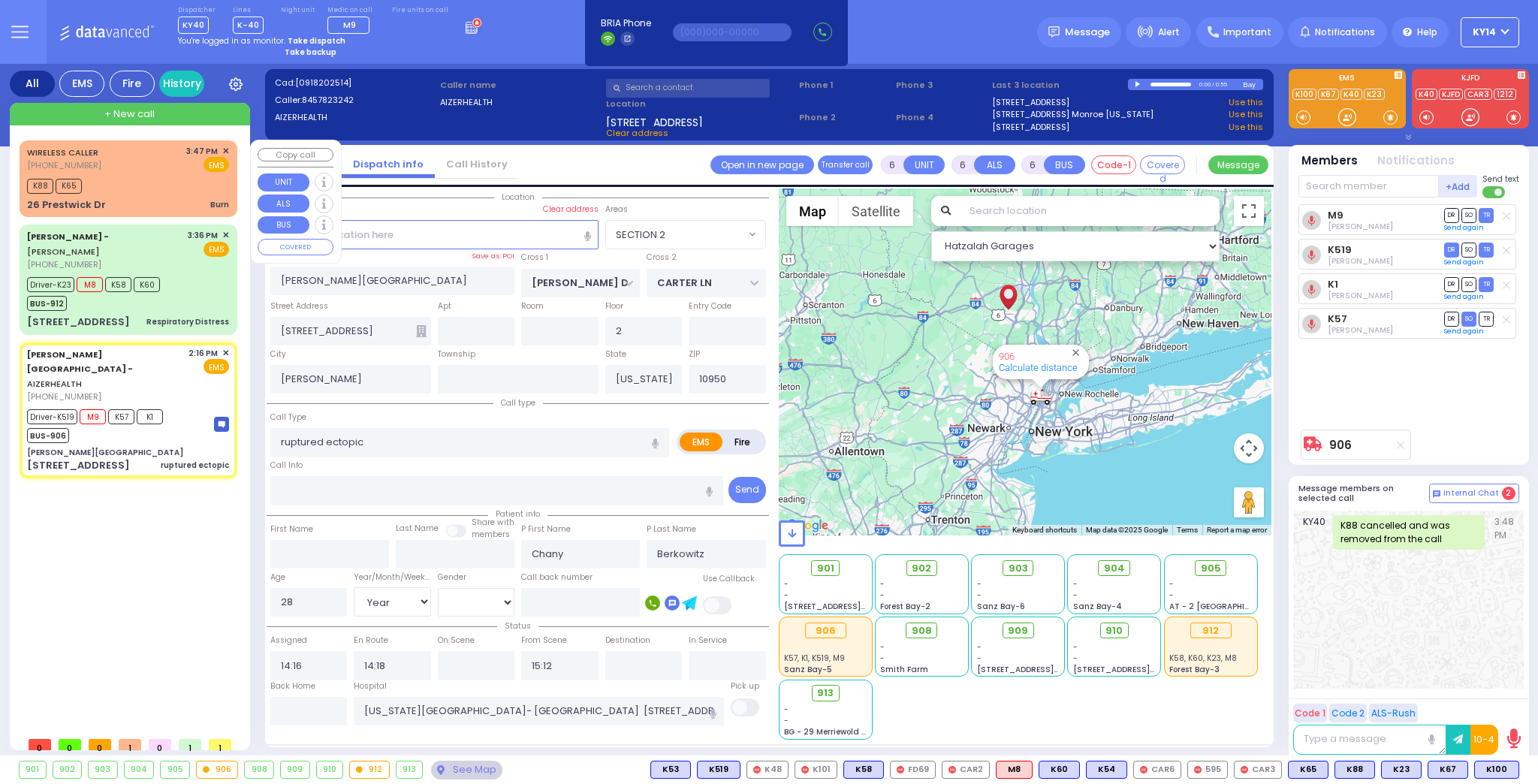
select select "[DEMOGRAPHIC_DATA]"
radio input "true"
select select "Year"
select select "[DEMOGRAPHIC_DATA]"
select select "Hatzalah Garages"
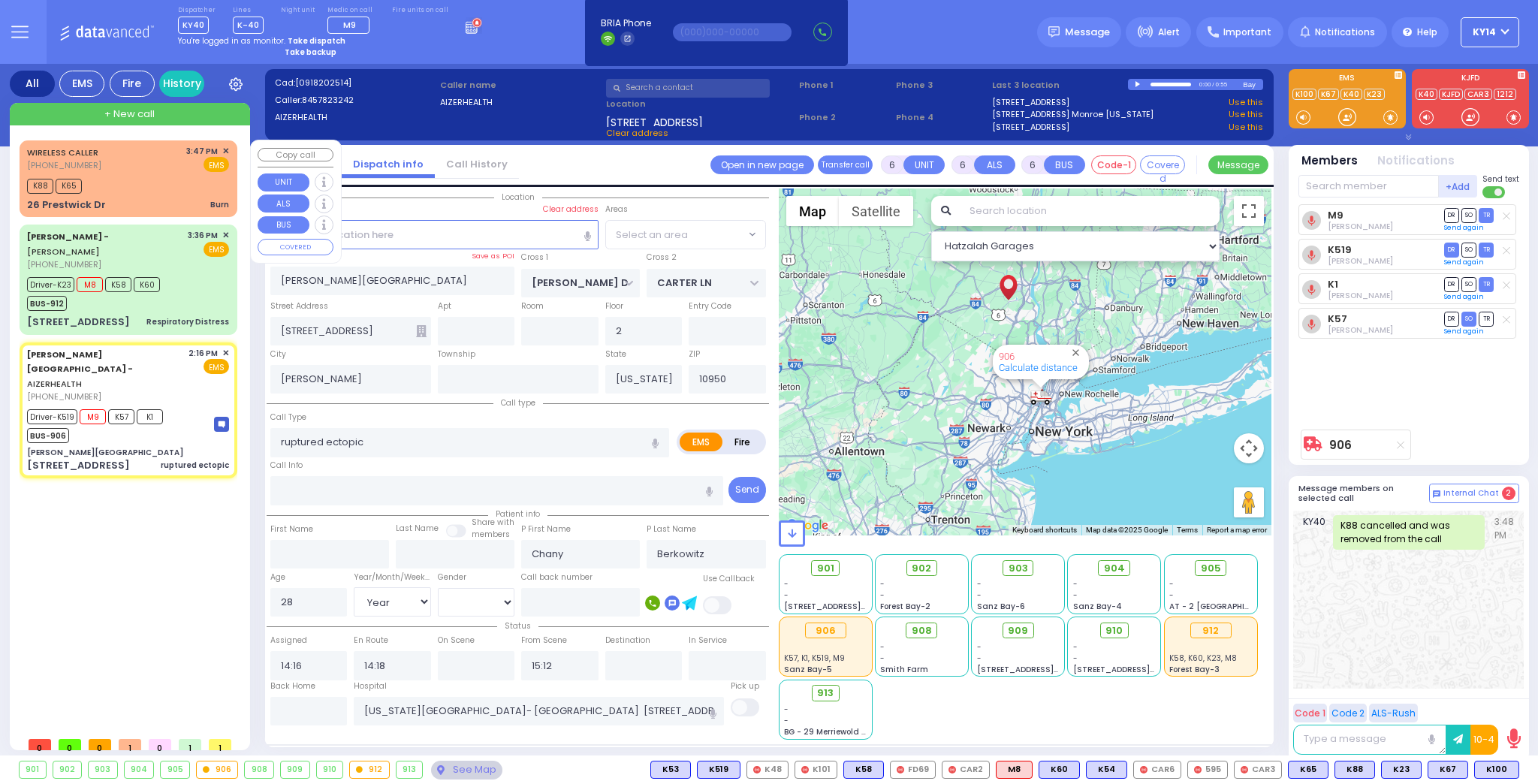
select select "SECTION 2"
select select
radio input "true"
select select "Year"
select select "[DEMOGRAPHIC_DATA]"
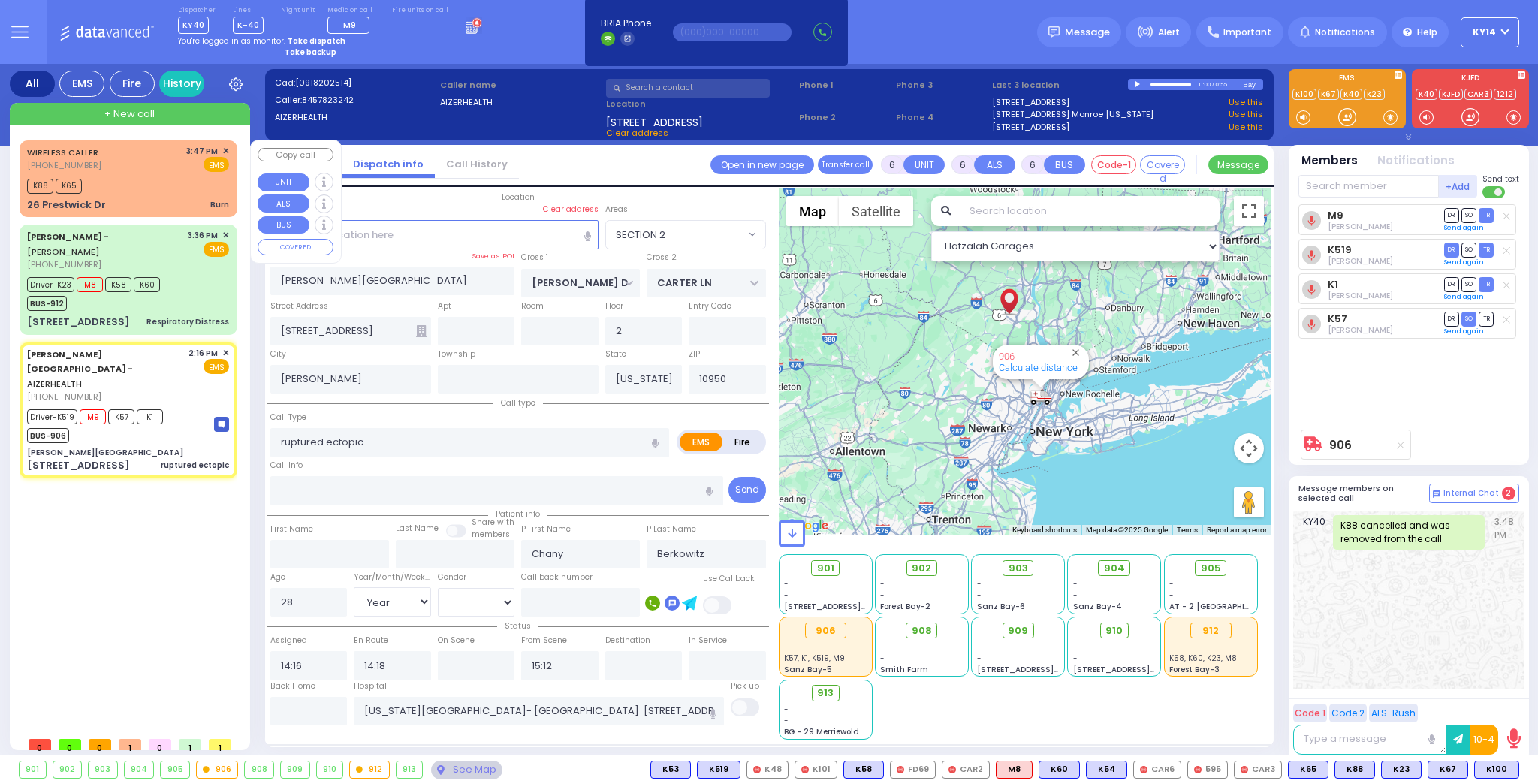
select select "Hatzalah Garages"
select select "SECTION 2"
select select
radio input "true"
select select "Year"
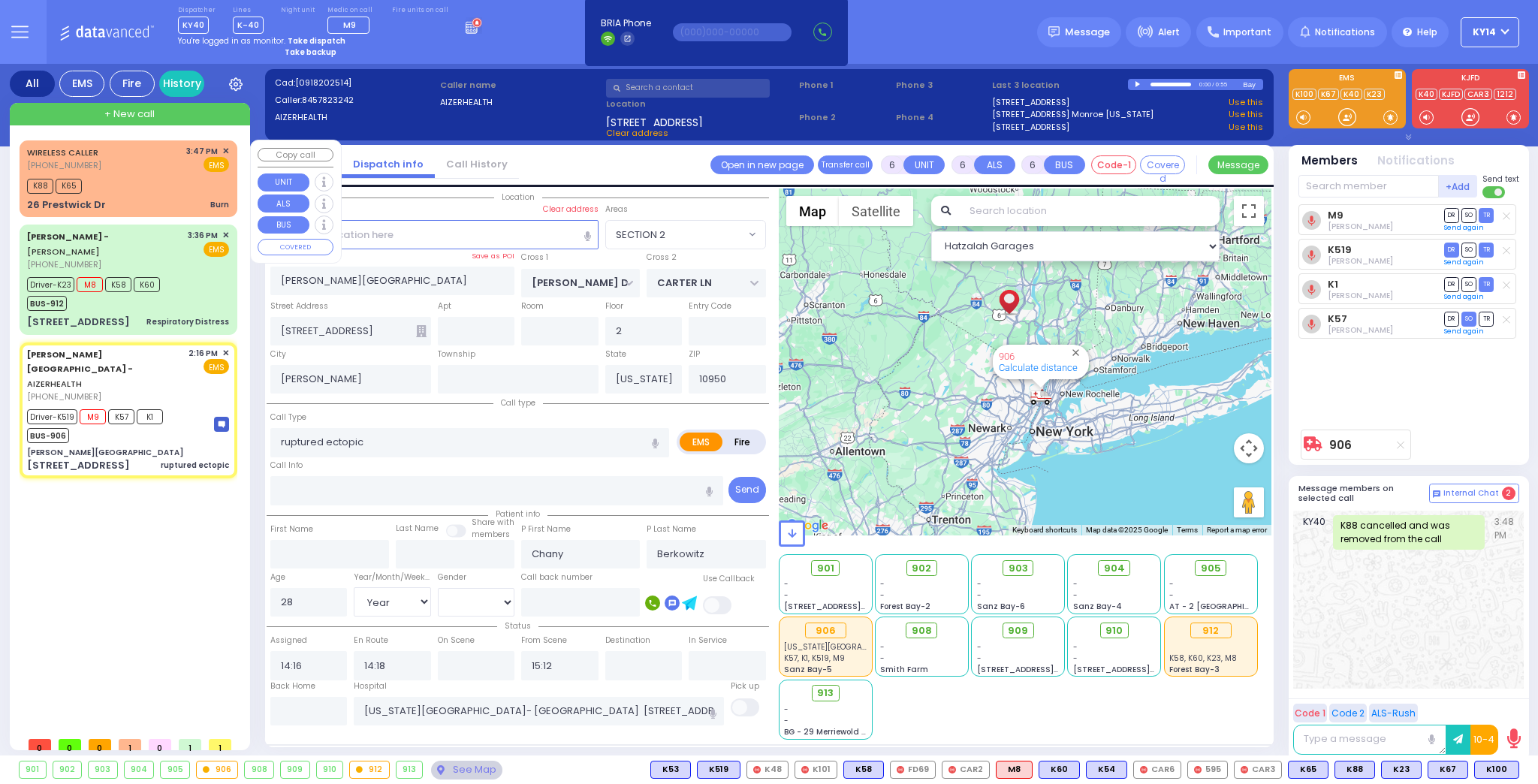
select select "[DEMOGRAPHIC_DATA]"
select select "Hatzalah Garages"
select select "SECTION 2"
select select
radio input "true"
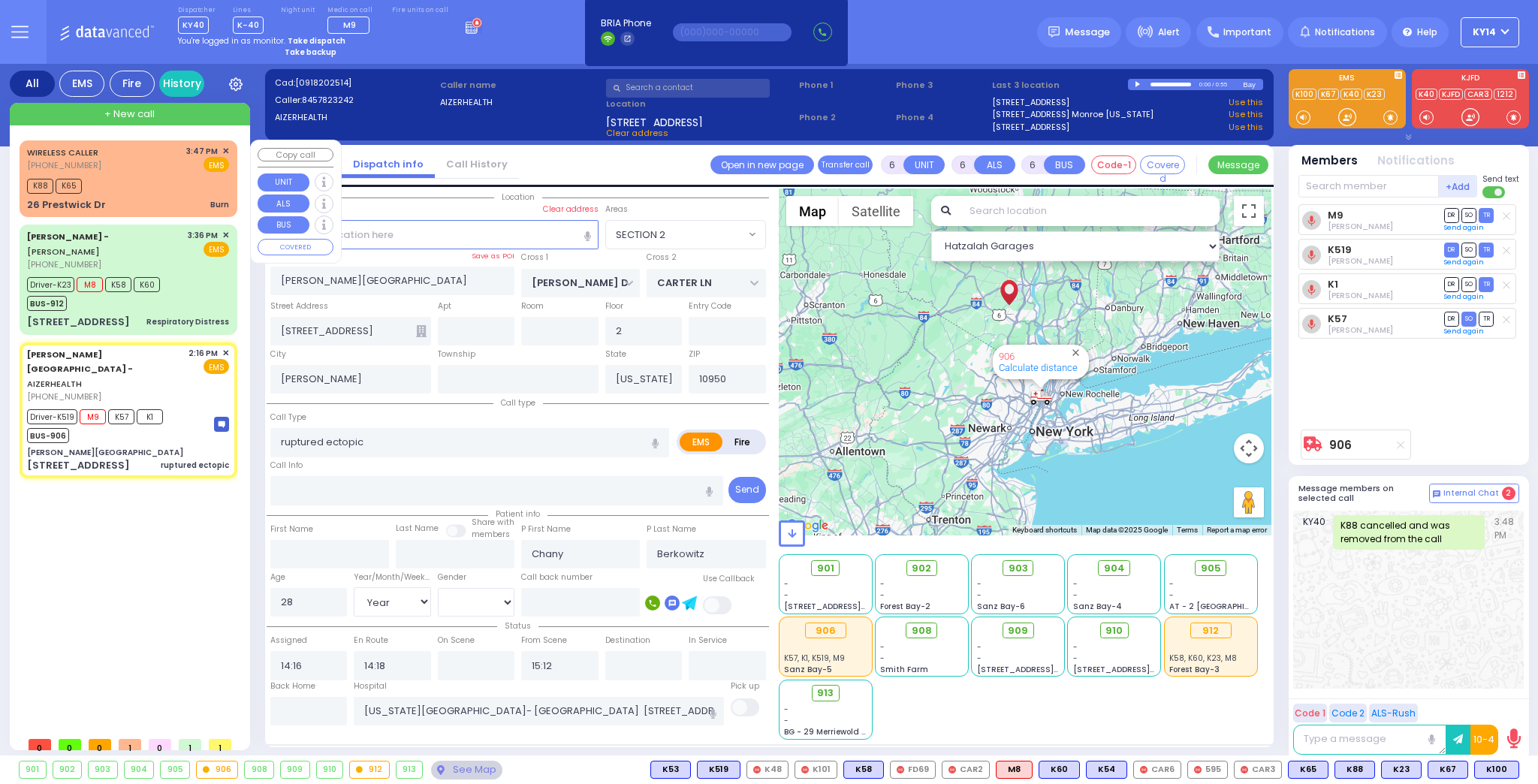
select select "Year"
select select "[DEMOGRAPHIC_DATA]"
type input "14:21"
select select "Hatzalah Garages"
select select "SECTION 2"
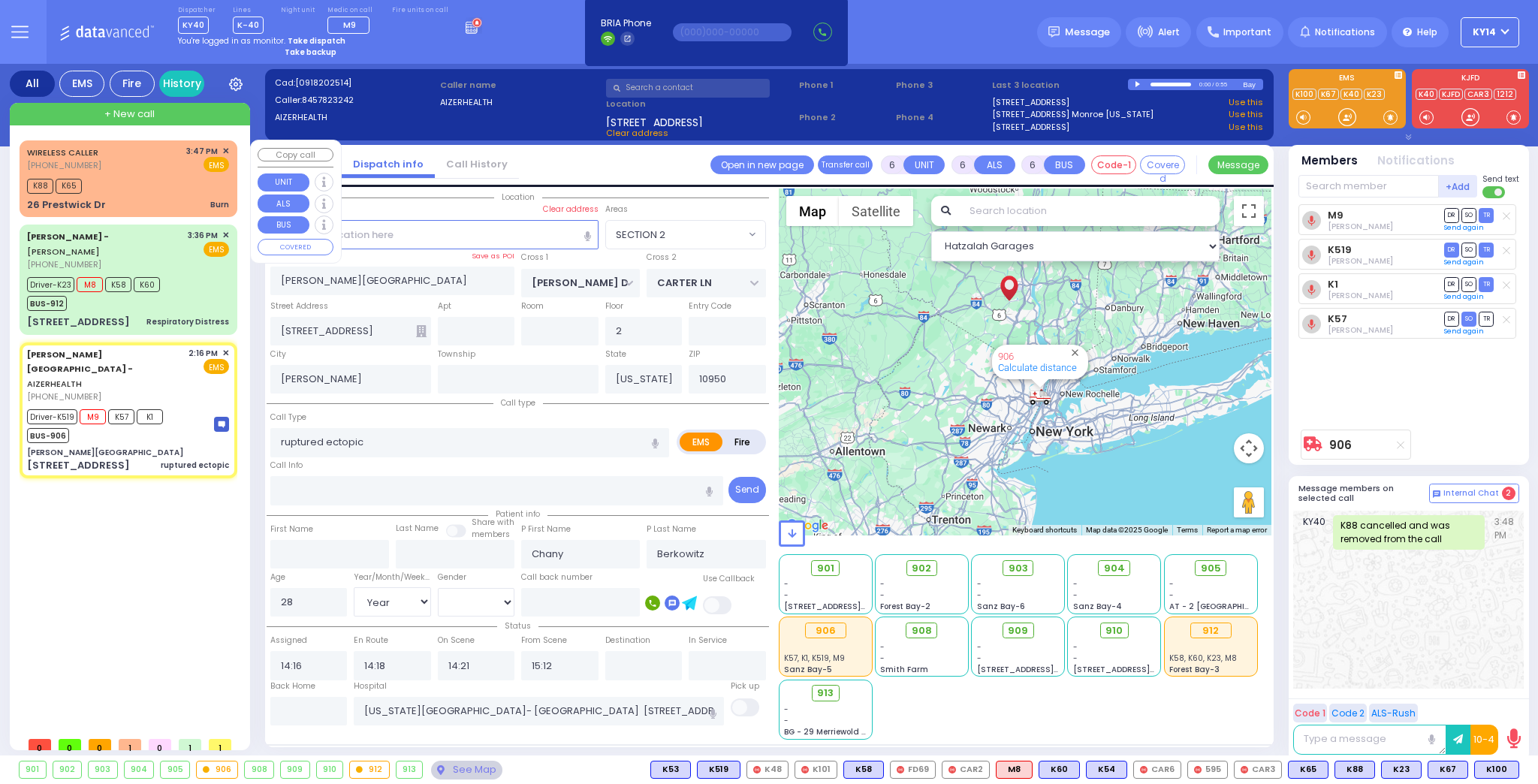
select select
radio input "true"
select select "Year"
select select "[DEMOGRAPHIC_DATA]"
select select "Hatzalah Garages"
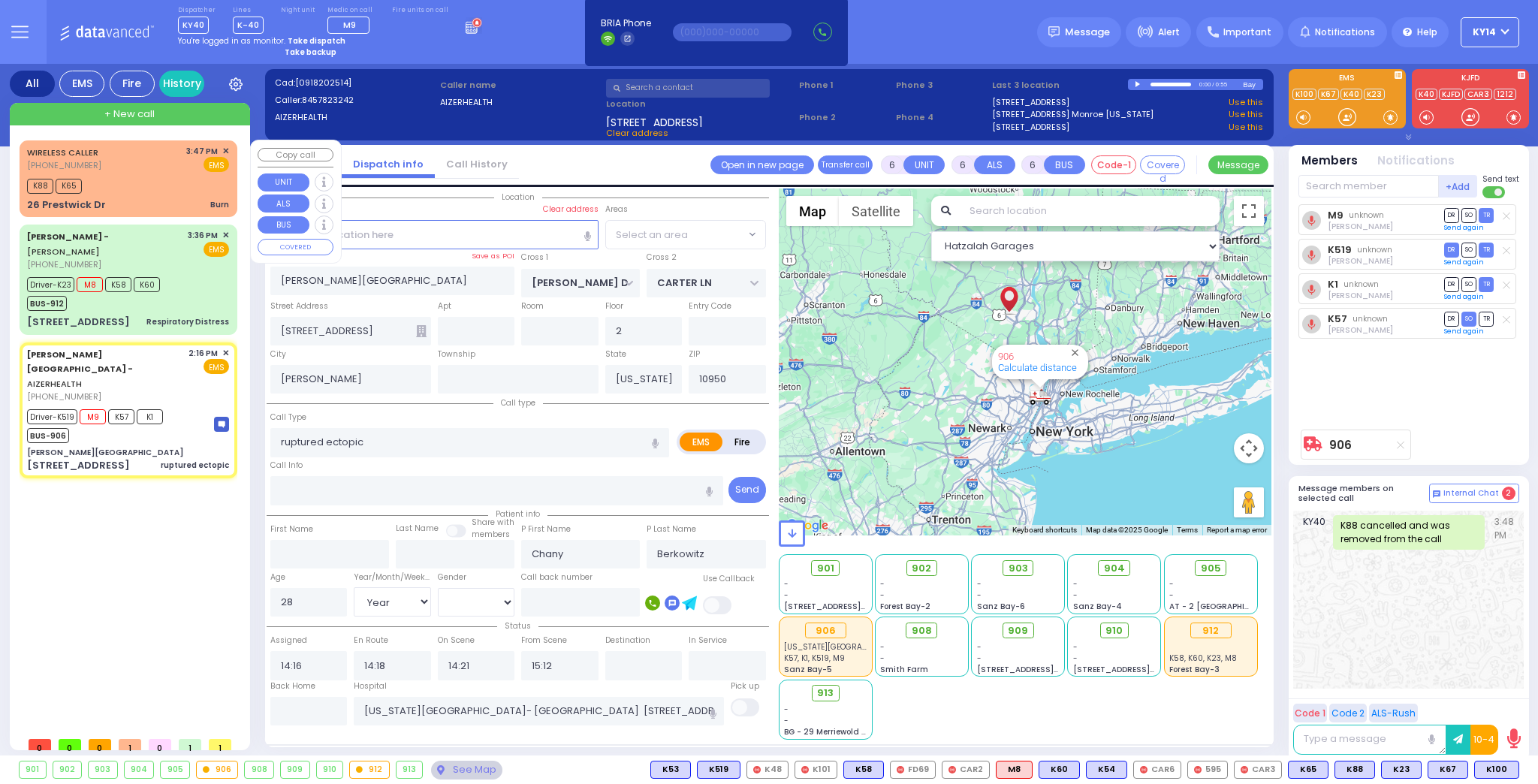
select select "SECTION 2"
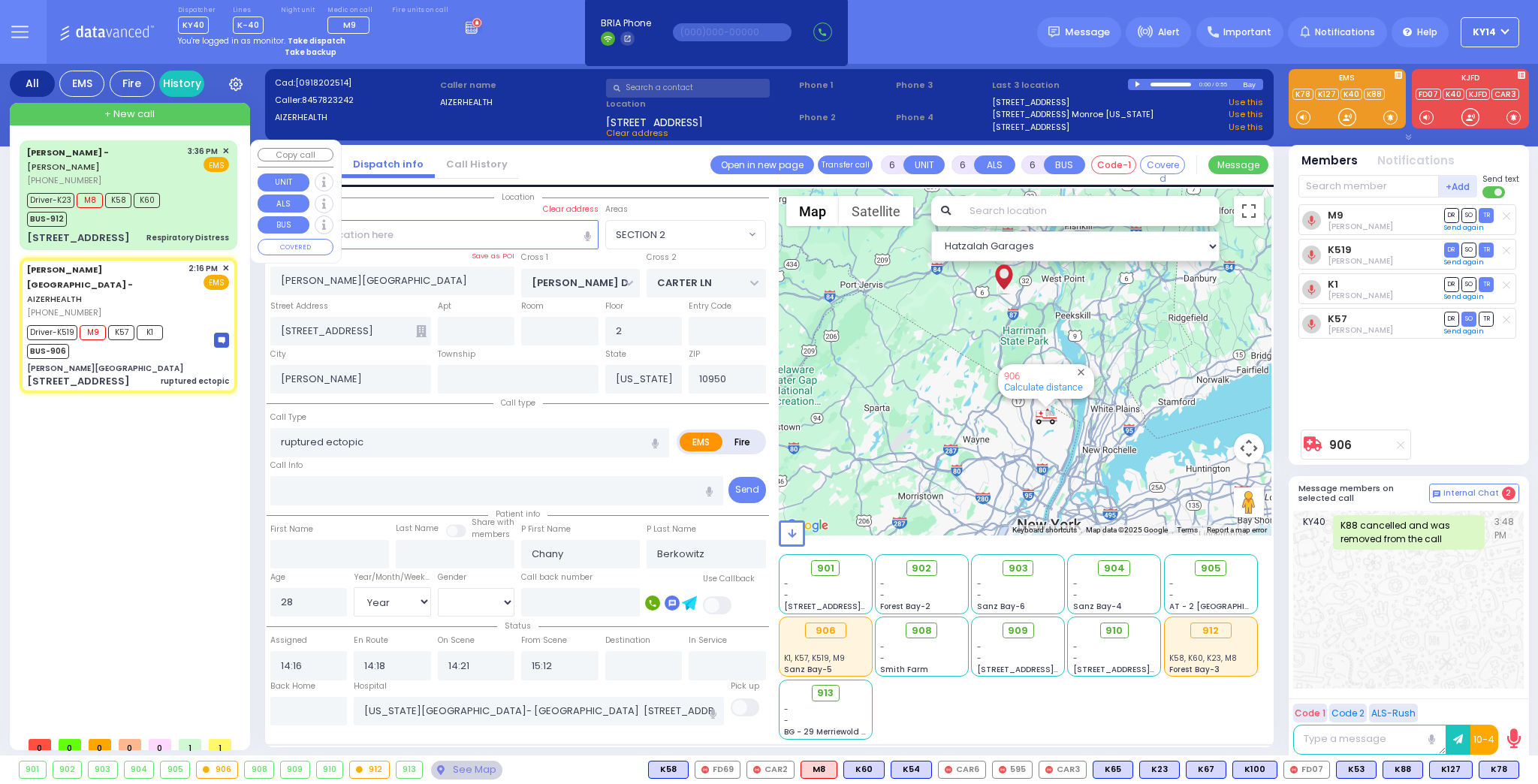
select select
radio input "true"
select select "Year"
select select "[DEMOGRAPHIC_DATA]"
select select "Hatzalah Garages"
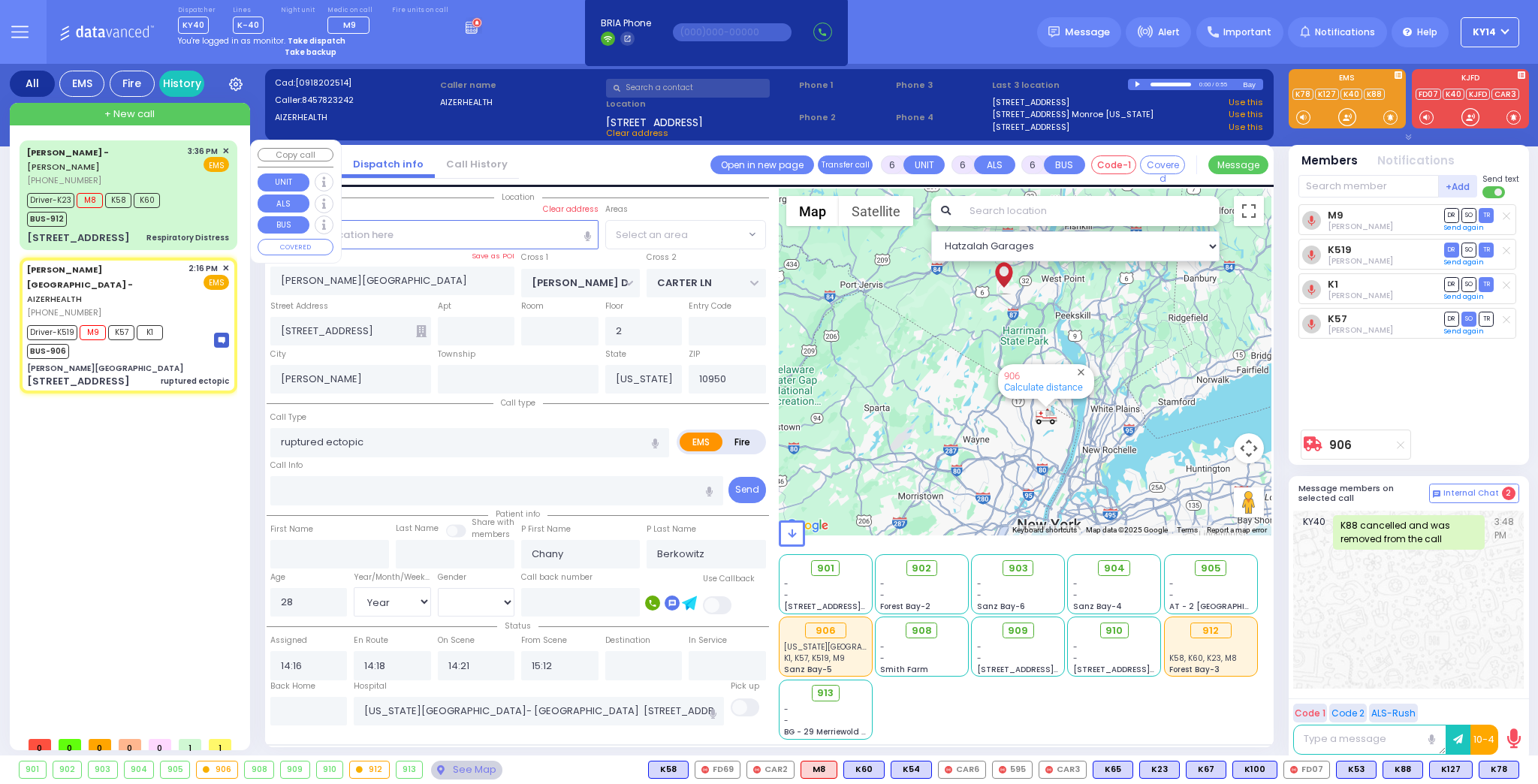
select select "SECTION 2"
